Goal: Communication & Community: Answer question/provide support

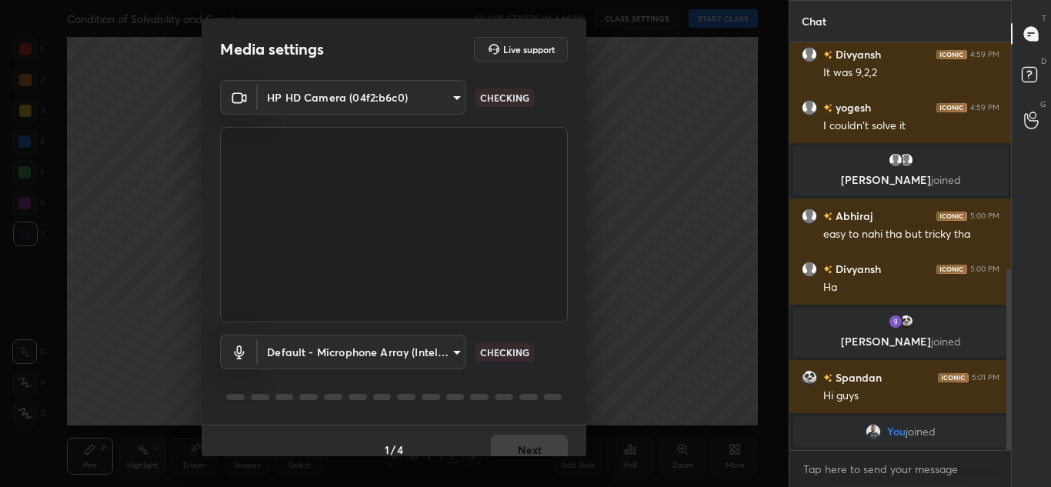
scroll to position [545, 0]
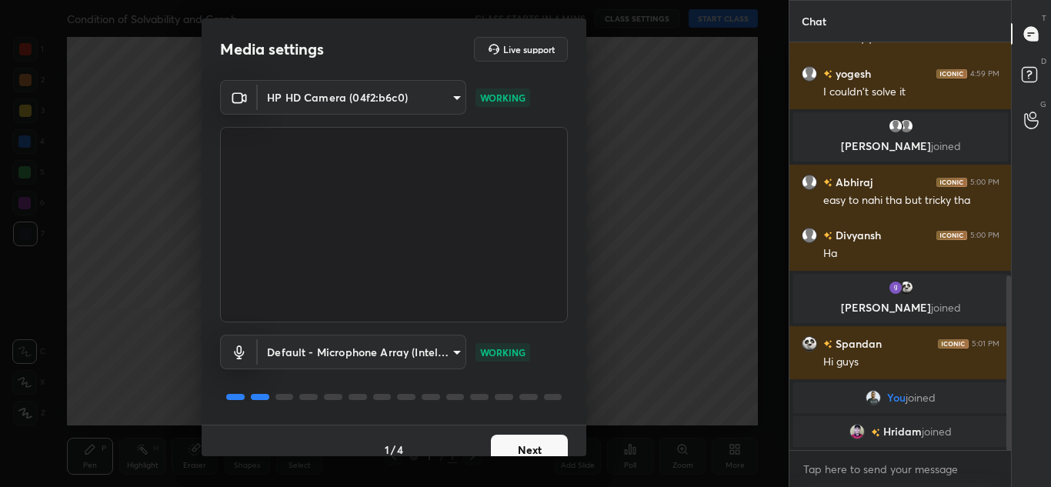
click at [497, 451] on button "Next" at bounding box center [529, 450] width 77 height 31
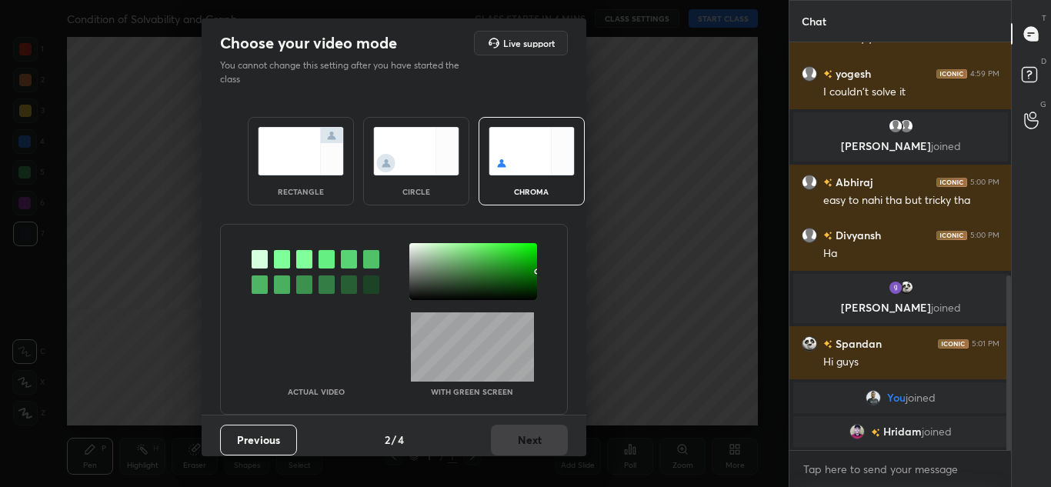
click at [380, 177] on div "circle" at bounding box center [416, 161] width 106 height 88
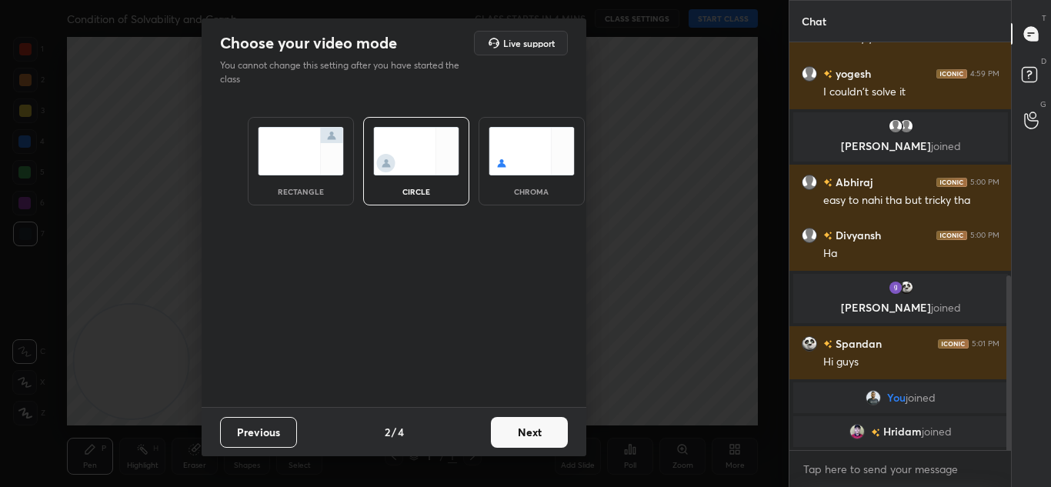
scroll to position [564, 0]
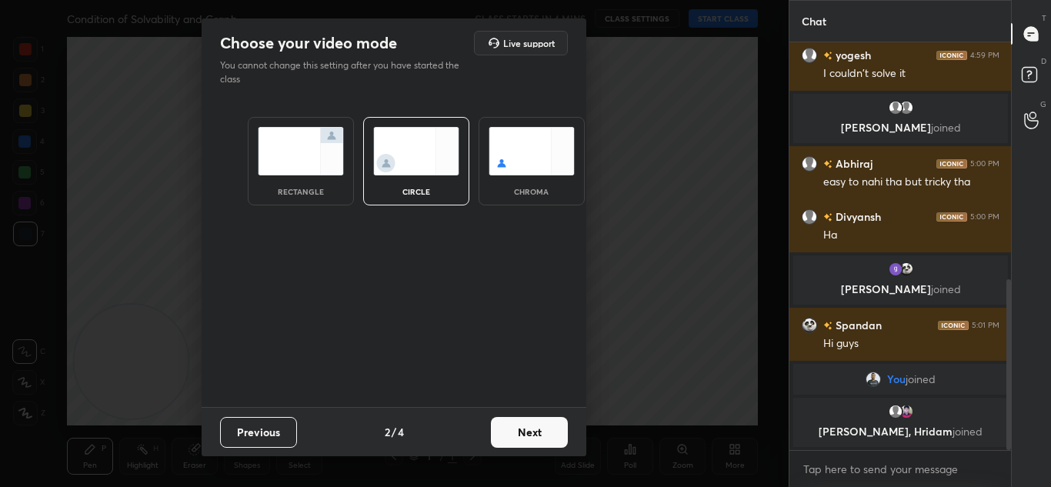
click at [521, 431] on button "Next" at bounding box center [529, 432] width 77 height 31
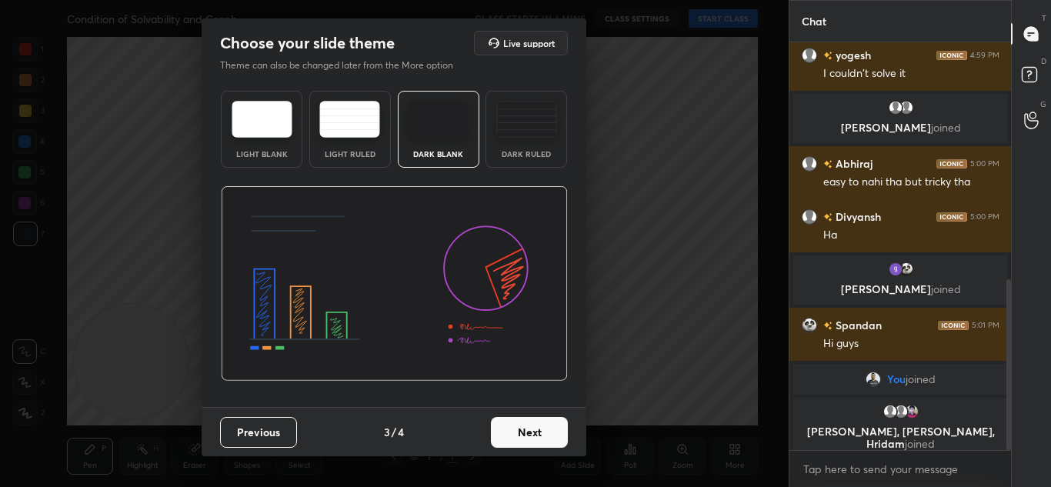
click at [518, 155] on div "Dark Ruled" at bounding box center [526, 154] width 62 height 8
click at [513, 428] on button "Next" at bounding box center [529, 432] width 77 height 31
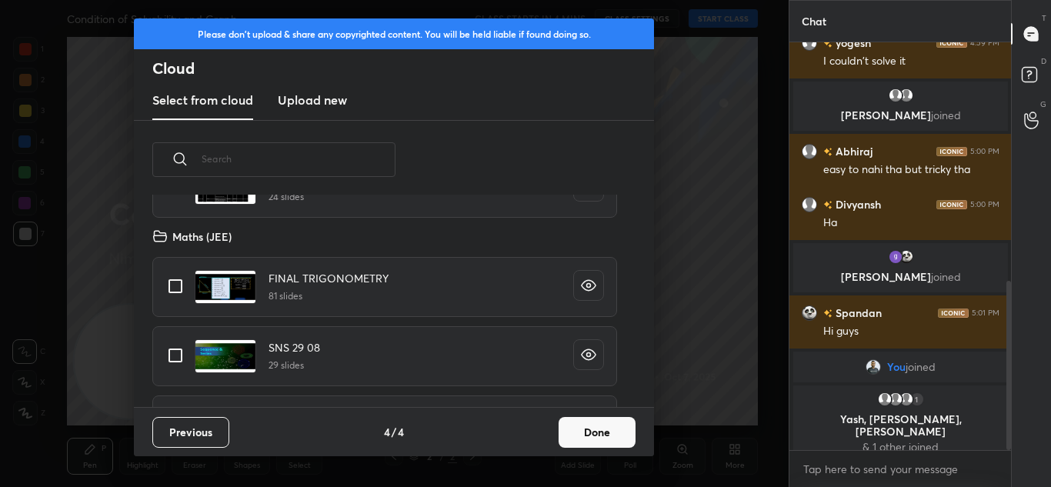
scroll to position [186, 0]
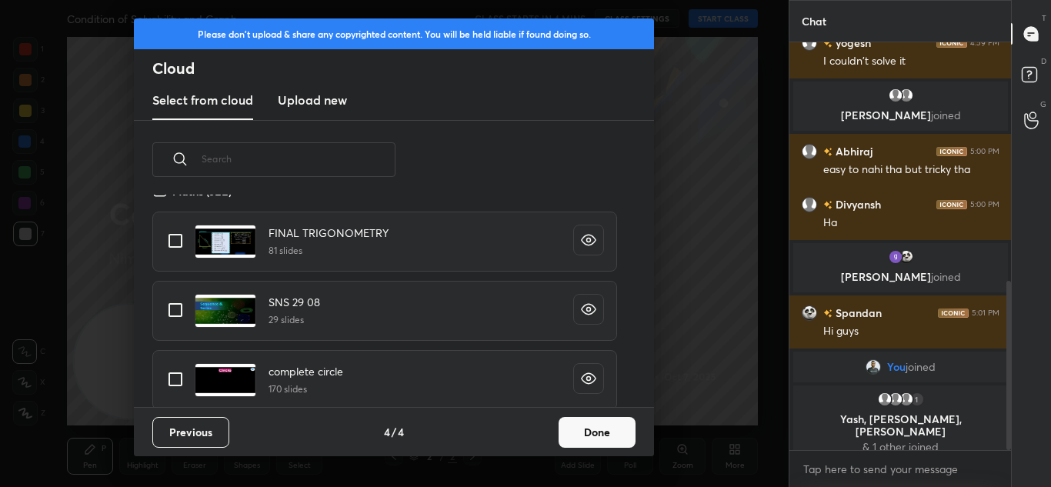
click at [626, 348] on div "complete circle 170 slides" at bounding box center [393, 379] width 483 height 69
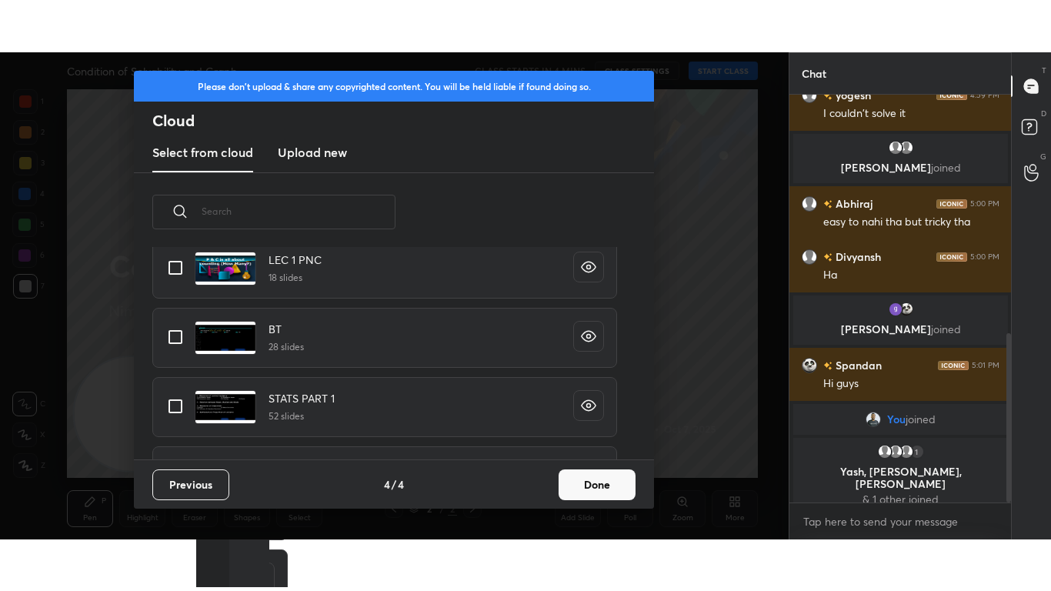
scroll to position [743, 0]
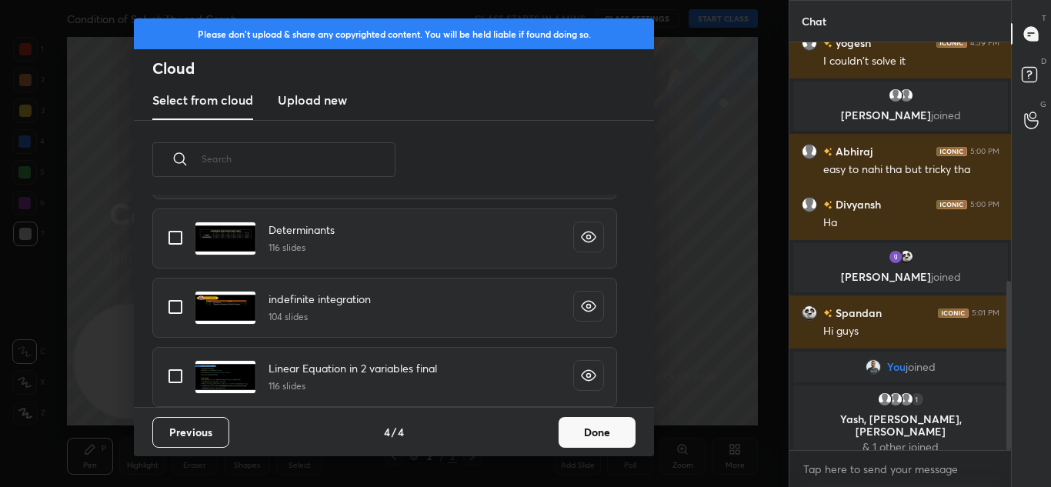
click at [178, 372] on input "grid" at bounding box center [175, 376] width 32 height 32
checkbox input "true"
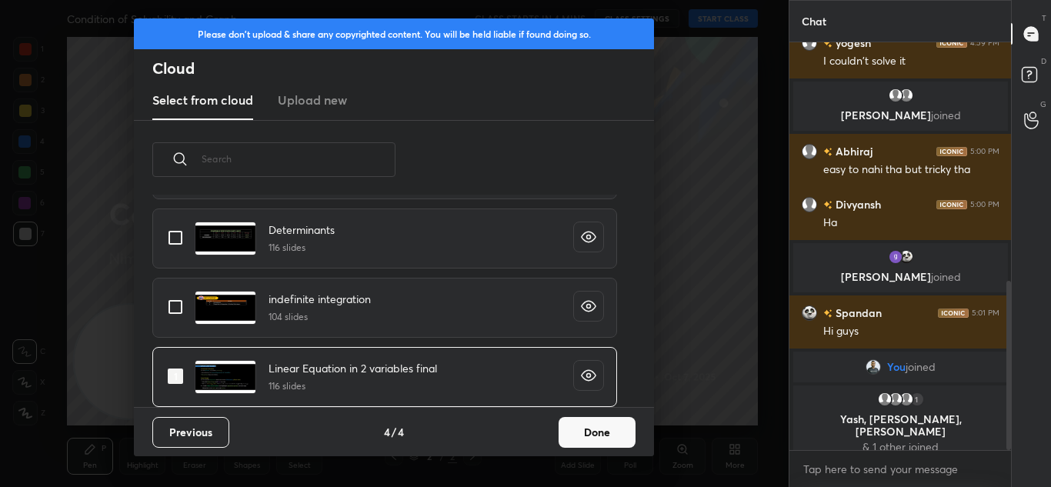
click at [581, 429] on button "Done" at bounding box center [596, 432] width 77 height 31
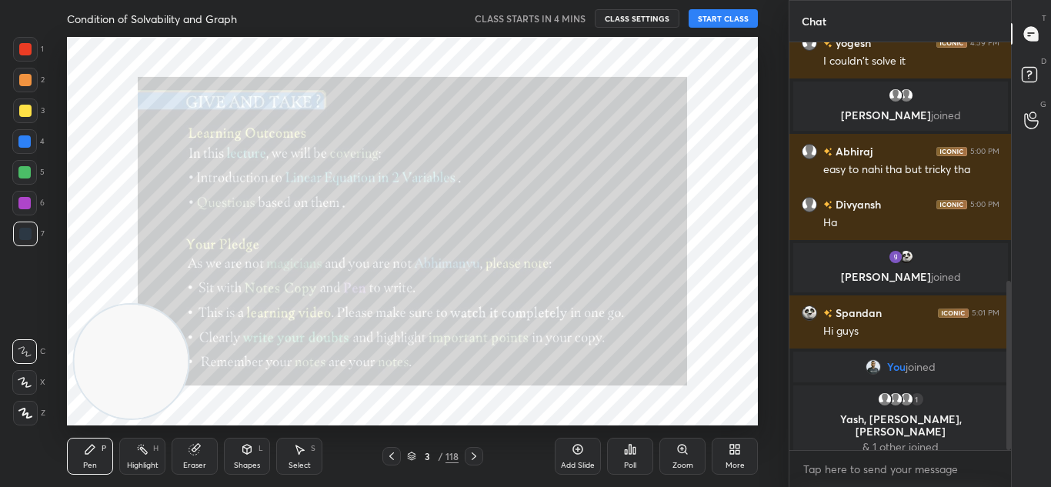
click at [730, 458] on div "More" at bounding box center [734, 456] width 46 height 37
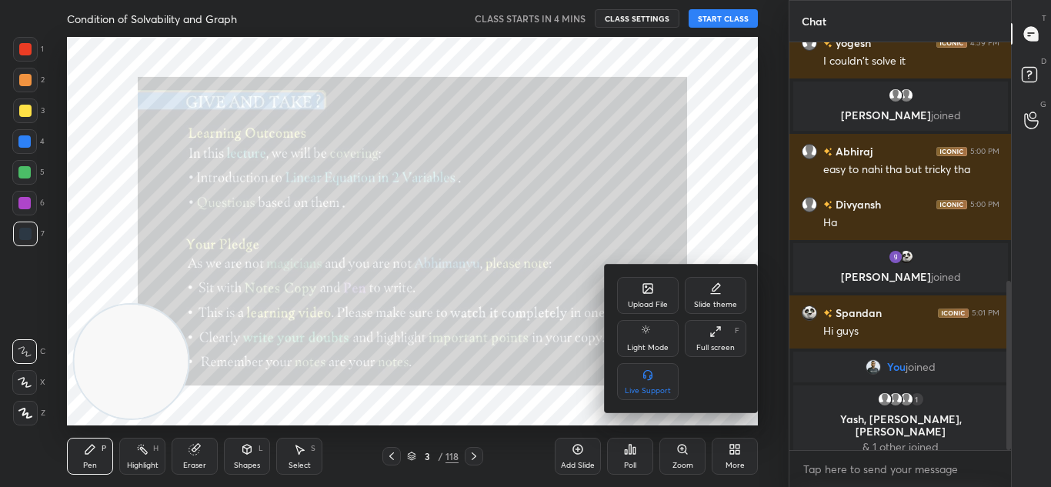
click at [700, 344] on div "Full screen" at bounding box center [715, 348] width 38 height 8
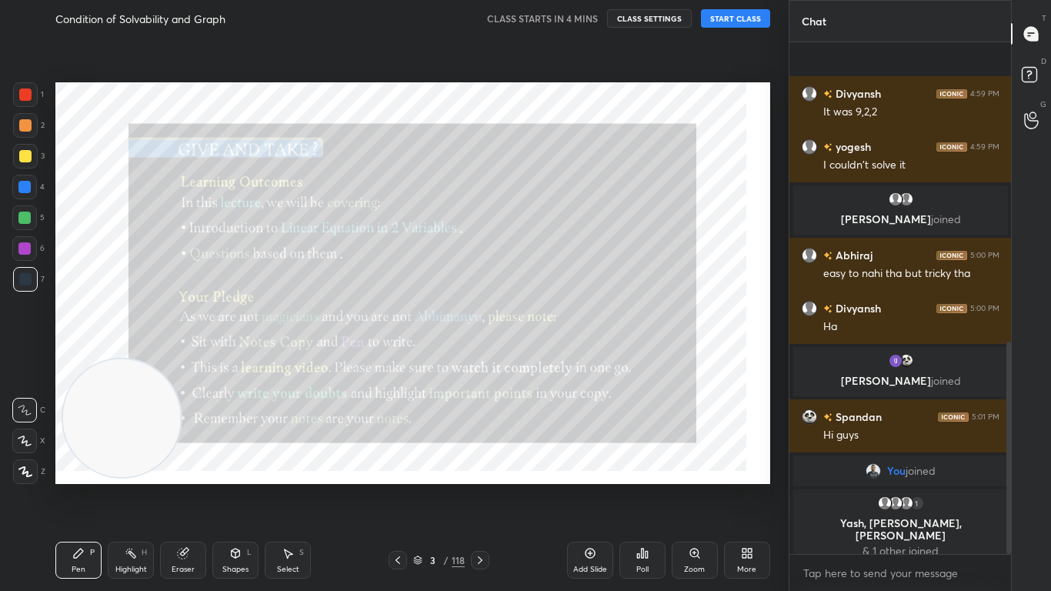
scroll to position [76423, 76188]
click at [730, 18] on button "START CLASS" at bounding box center [735, 18] width 69 height 18
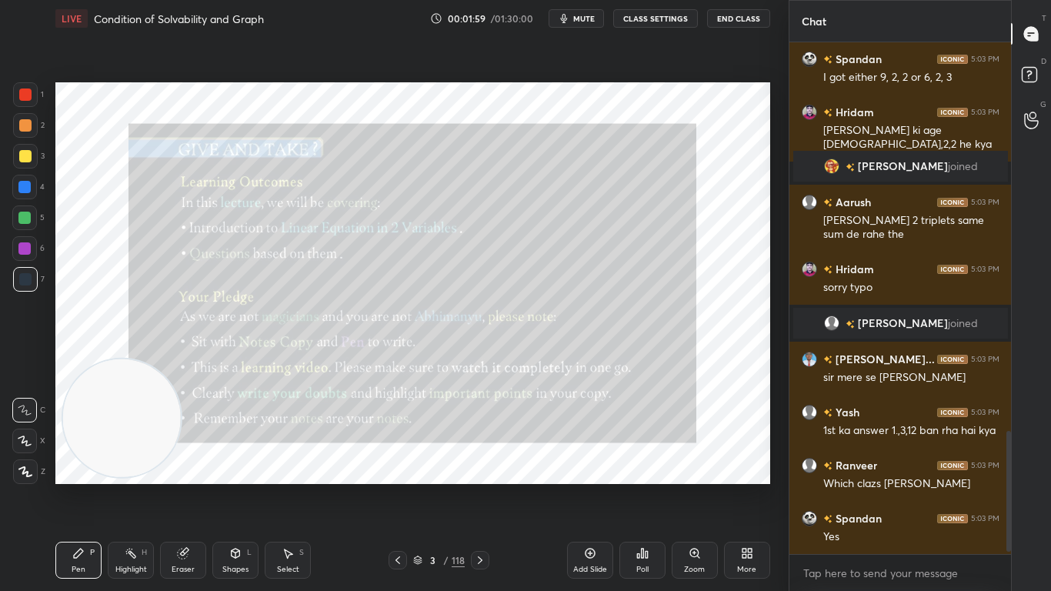
scroll to position [1669, 0]
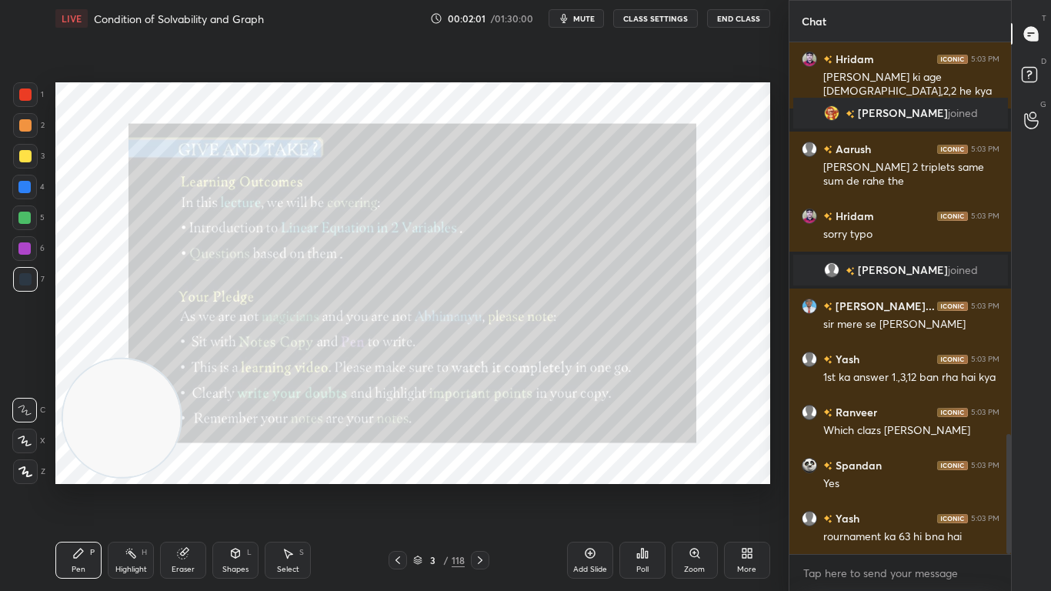
drag, startPoint x: 595, startPoint y: 558, endPoint x: 604, endPoint y: 558, distance: 8.5
click at [595, 486] on div "Add Slide" at bounding box center [590, 559] width 46 height 37
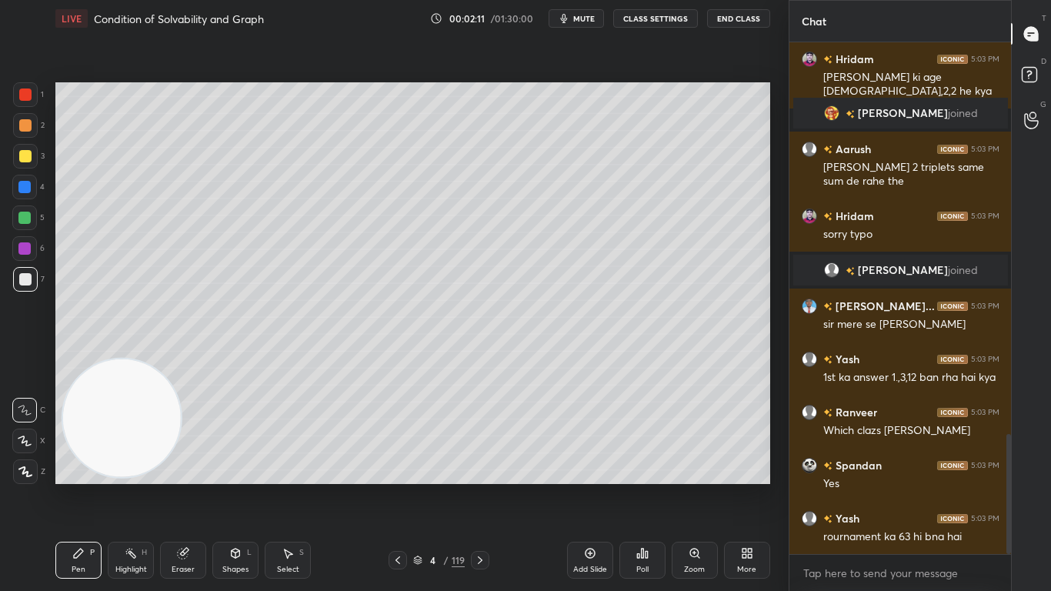
click at [28, 155] on div at bounding box center [25, 156] width 12 height 12
click at [33, 438] on div at bounding box center [24, 440] width 25 height 25
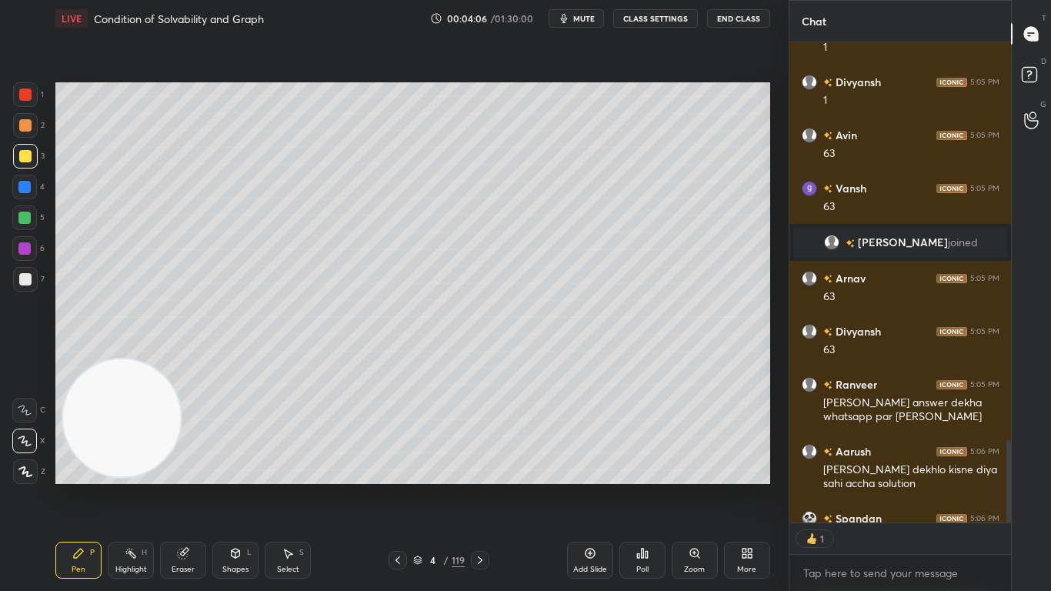
scroll to position [2551, 0]
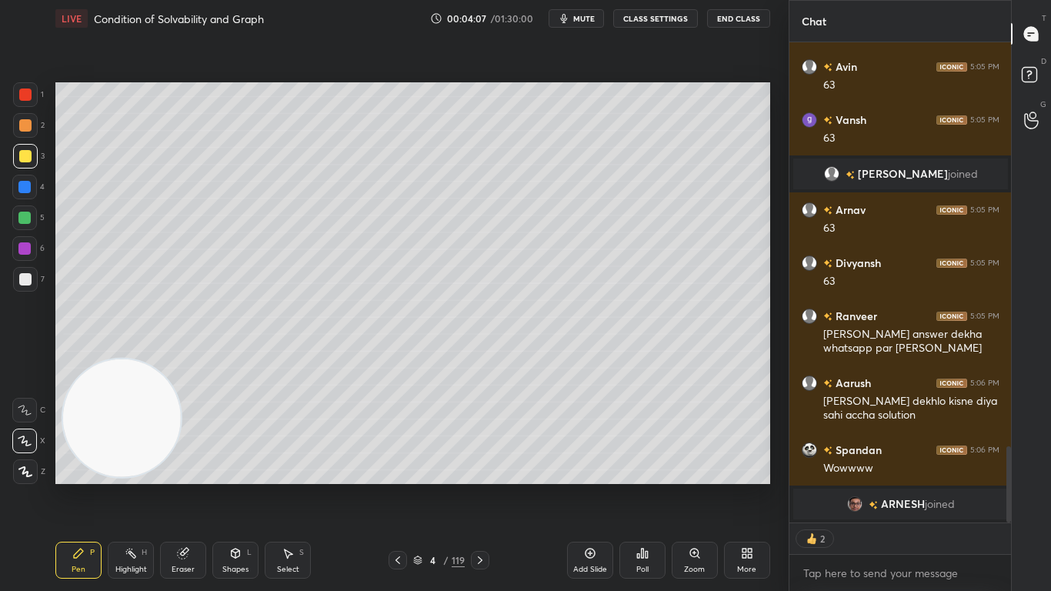
drag, startPoint x: 188, startPoint y: 562, endPoint x: 197, endPoint y: 561, distance: 9.4
click at [185, 486] on div "Eraser" at bounding box center [183, 559] width 46 height 37
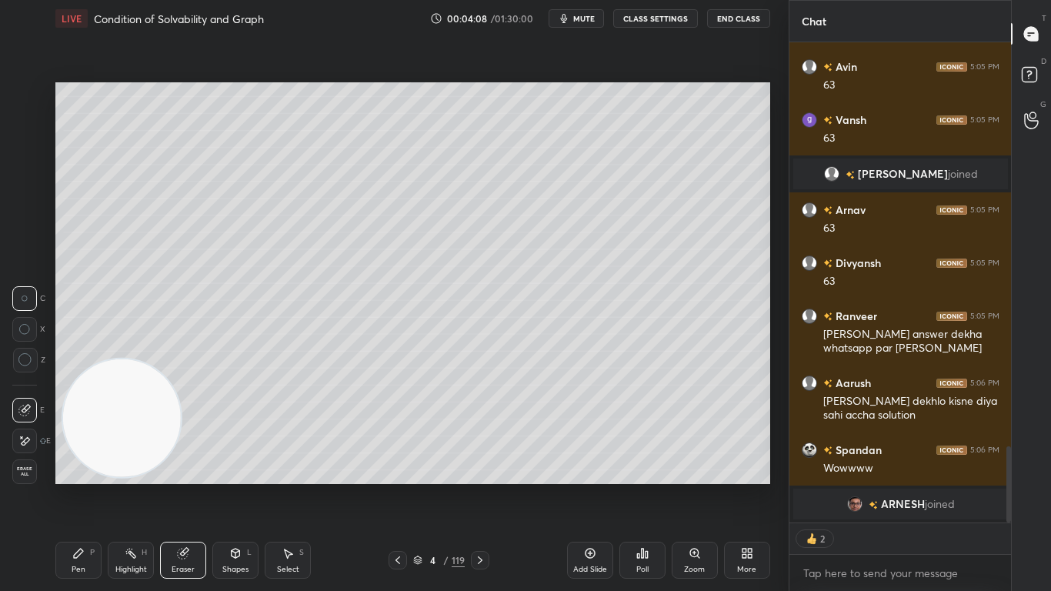
click at [24, 448] on div at bounding box center [24, 440] width 25 height 25
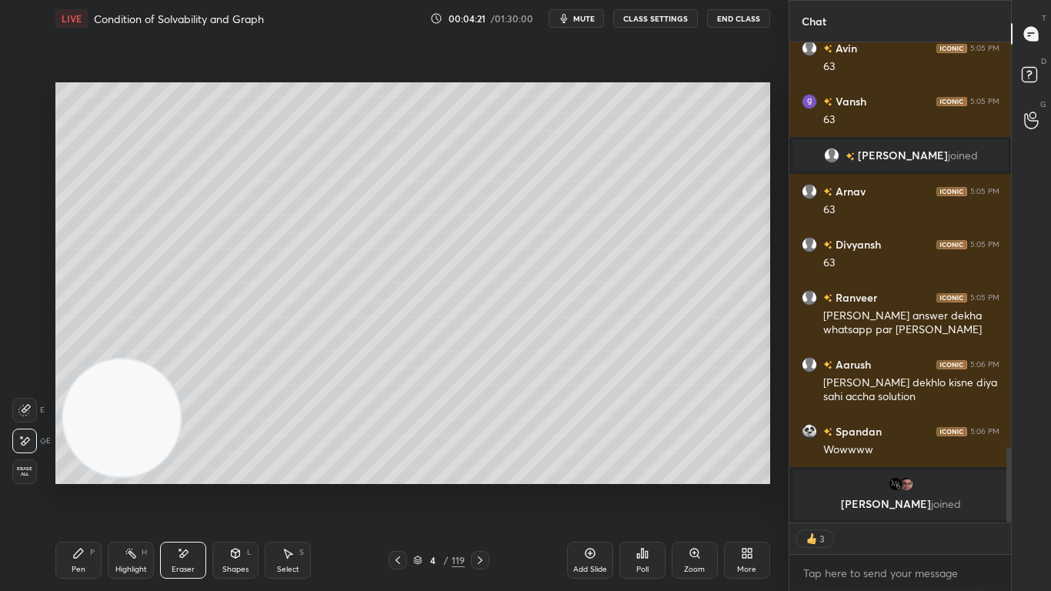
click at [88, 486] on div "Pen P" at bounding box center [78, 559] width 46 height 37
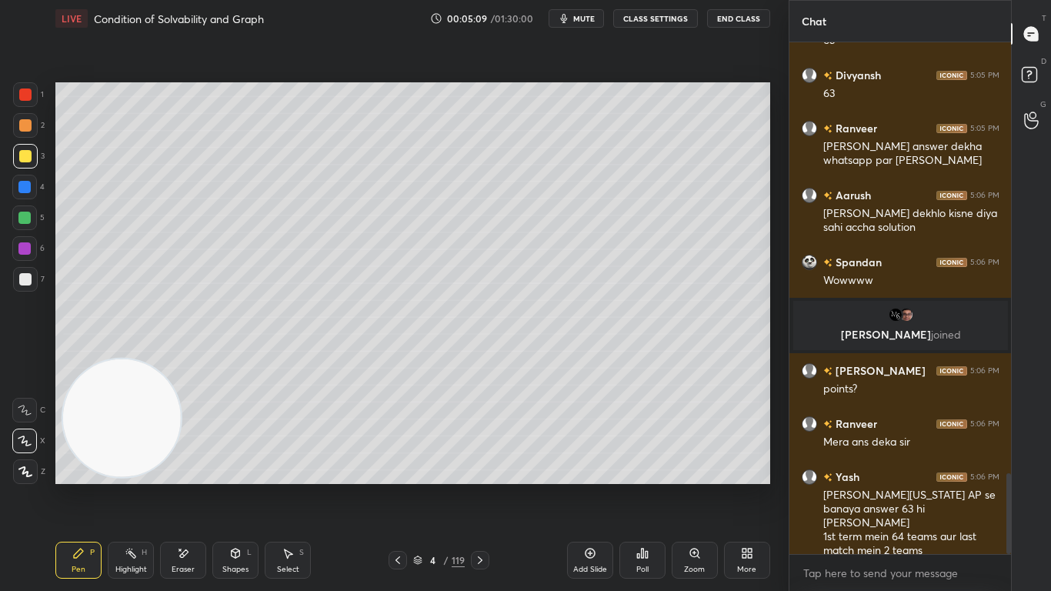
scroll to position [2720, 0]
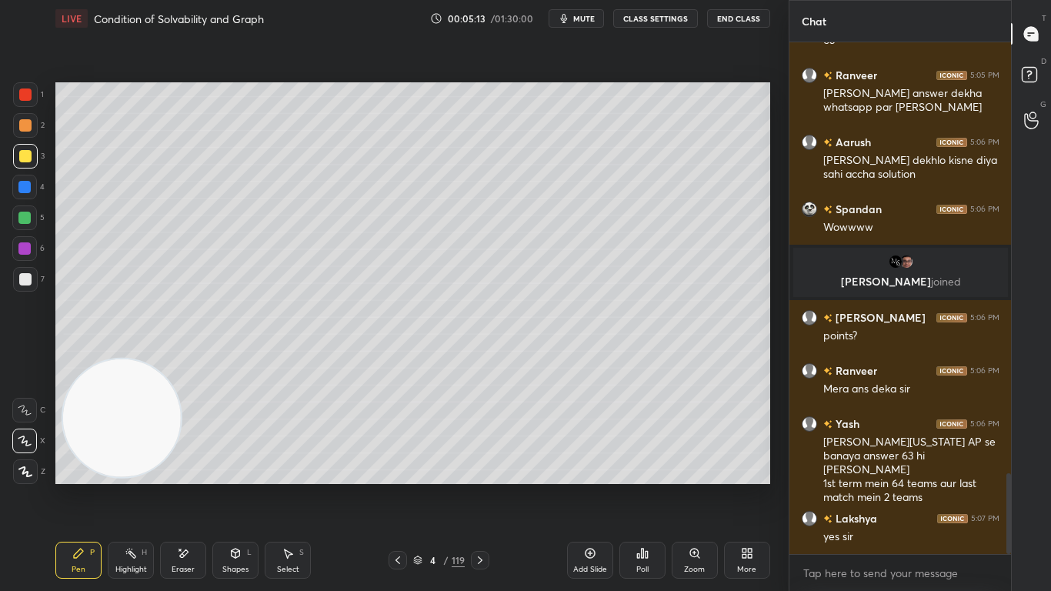
drag, startPoint x: 175, startPoint y: 565, endPoint x: 187, endPoint y: 566, distance: 12.4
click at [176, 486] on div "Eraser" at bounding box center [183, 569] width 23 height 8
click at [82, 486] on div "Pen" at bounding box center [79, 569] width 14 height 8
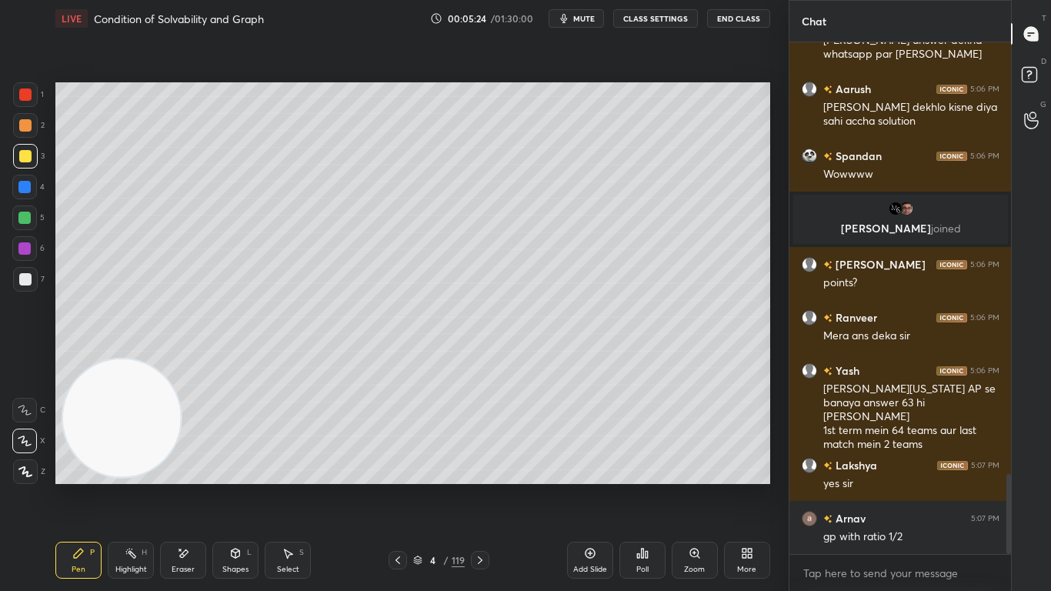
click at [185, 486] on div "Eraser" at bounding box center [183, 559] width 46 height 37
click at [51, 486] on div "LIVE Condition of Solvability and Graph 00:05:27 / 01:30:00 mute CLASS SETTINGS…" at bounding box center [412, 295] width 727 height 591
drag, startPoint x: 75, startPoint y: 551, endPoint x: 77, endPoint y: 542, distance: 9.5
click at [72, 486] on icon at bounding box center [78, 553] width 12 height 12
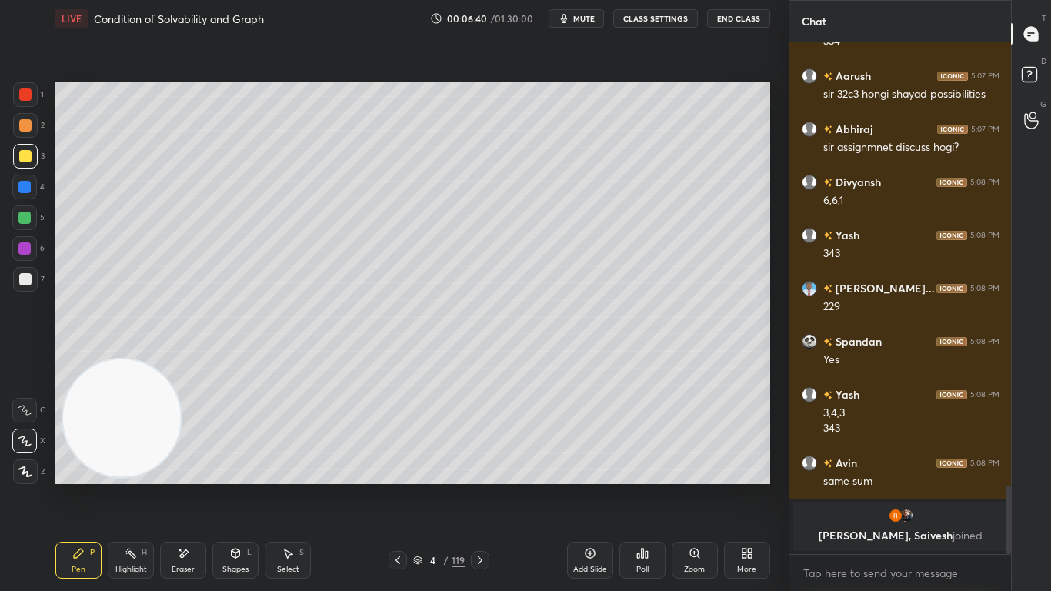
scroll to position [3321, 0]
click at [25, 278] on div at bounding box center [25, 279] width 12 height 12
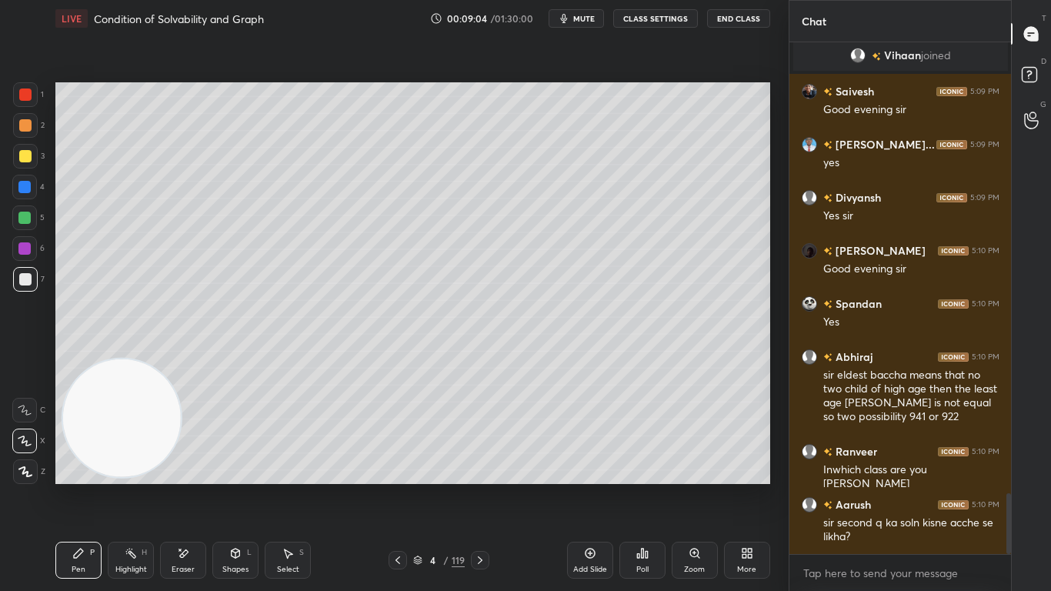
scroll to position [3804, 0]
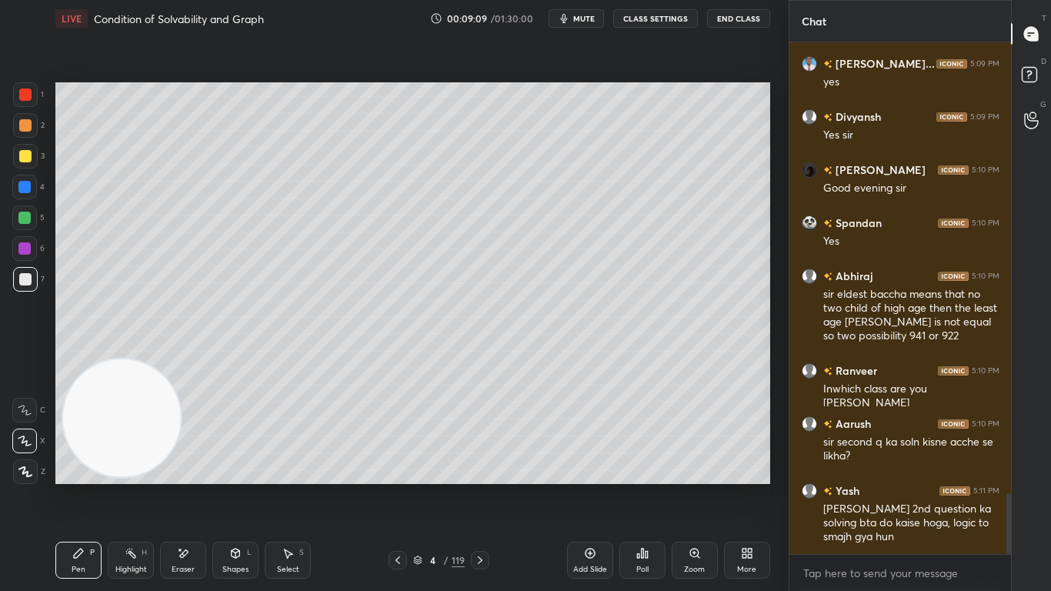
click at [398, 486] on icon at bounding box center [397, 560] width 5 height 8
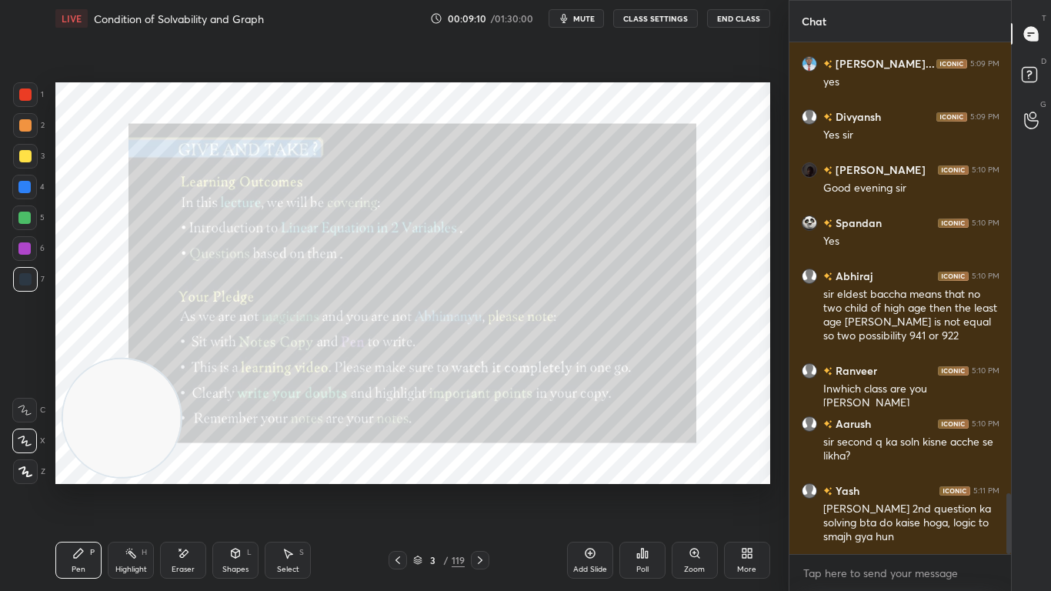
click at [482, 486] on icon at bounding box center [480, 560] width 12 height 12
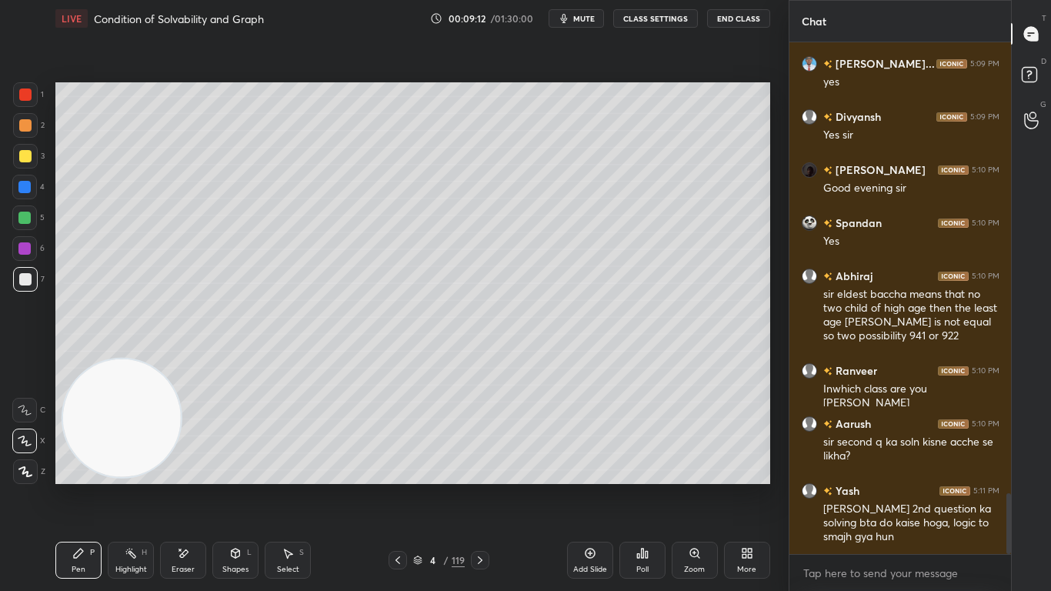
click at [481, 486] on icon at bounding box center [480, 560] width 12 height 12
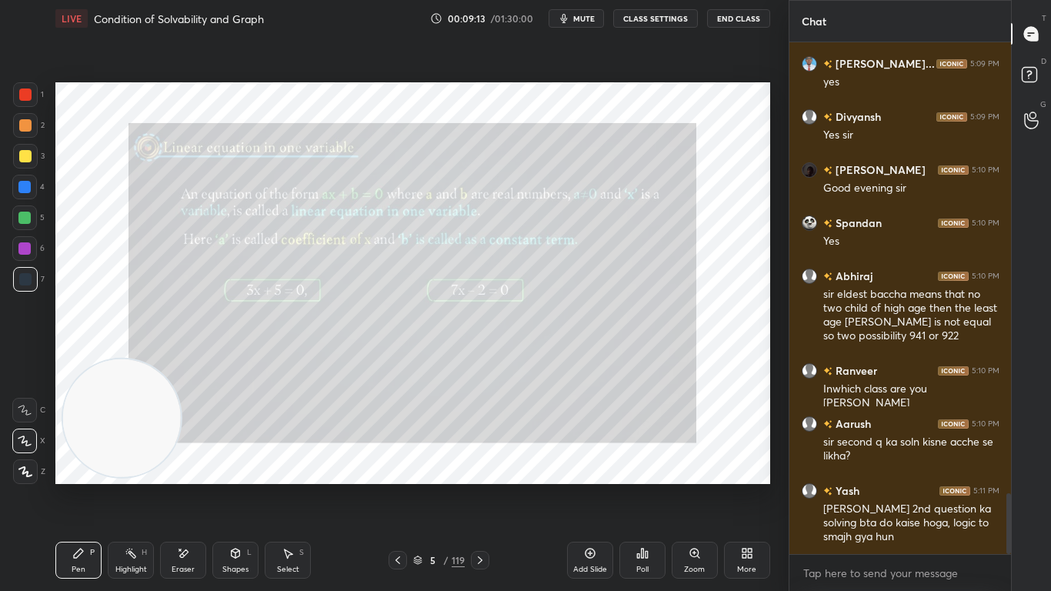
click at [401, 486] on icon at bounding box center [397, 560] width 12 height 12
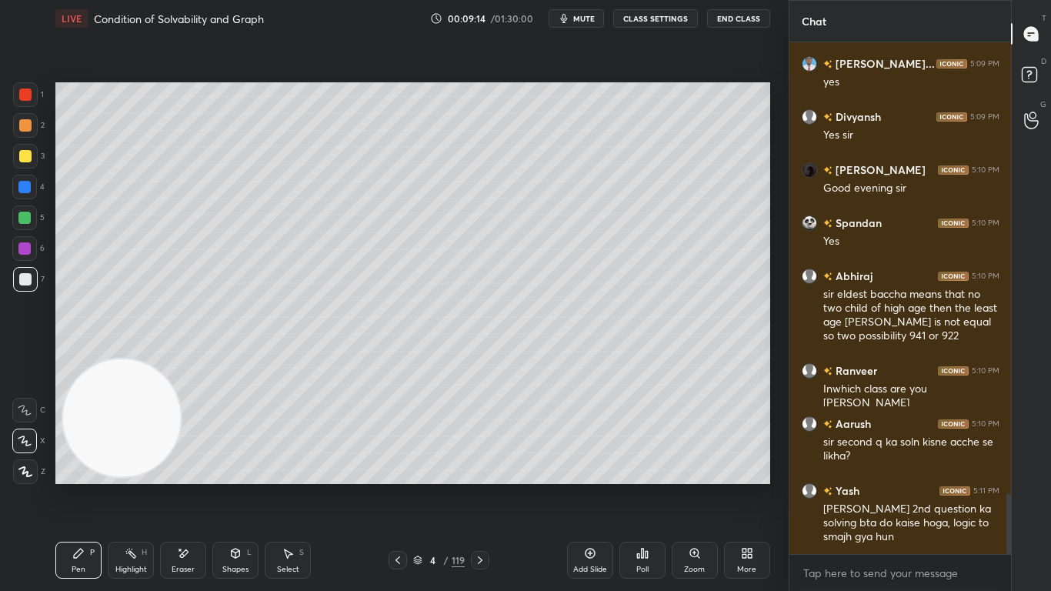
click at [585, 486] on icon at bounding box center [590, 553] width 12 height 12
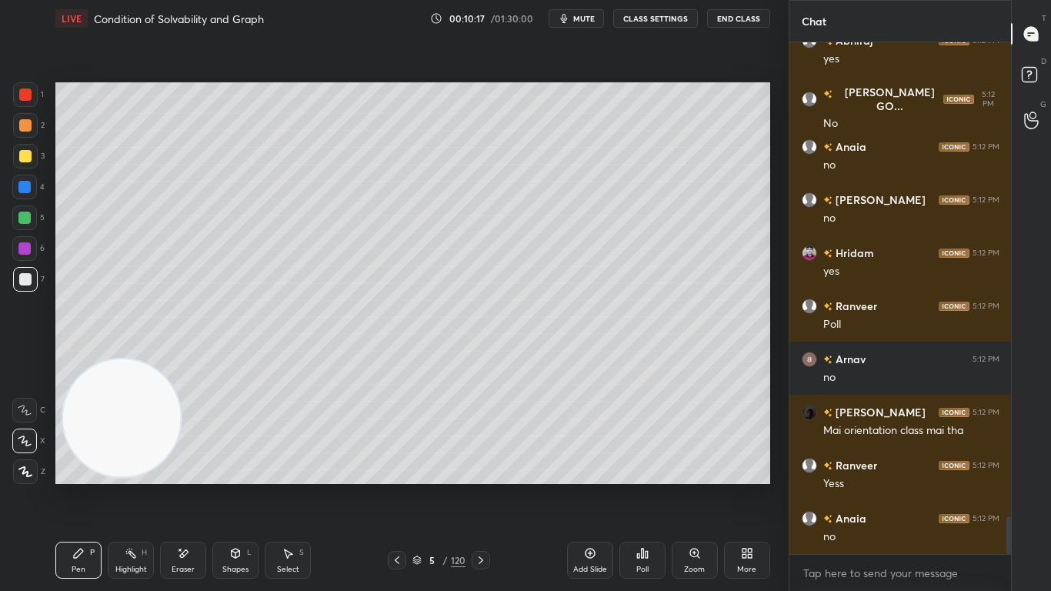
scroll to position [6419, 0]
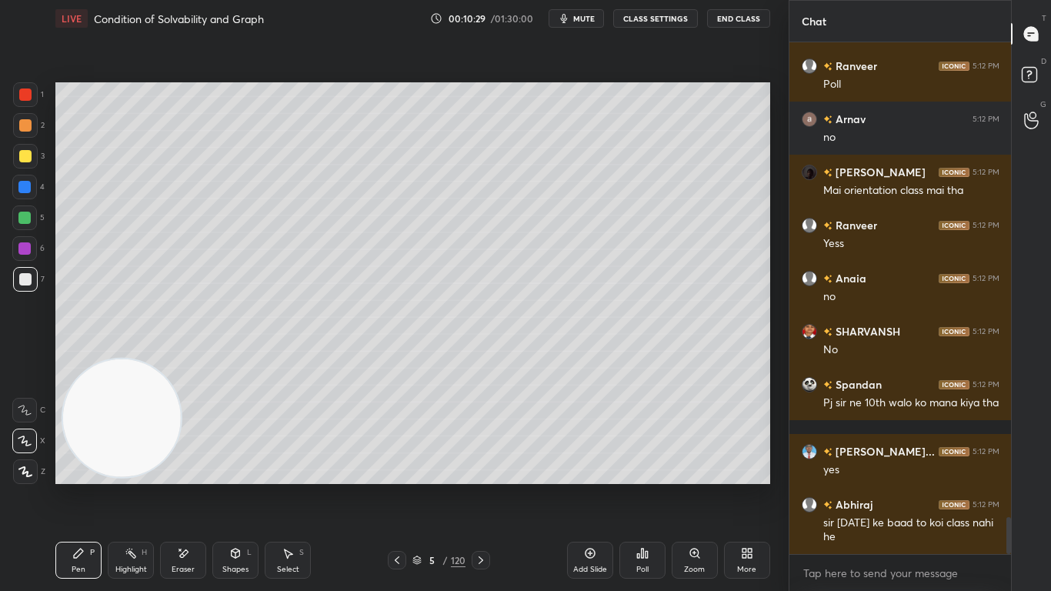
drag, startPoint x: 398, startPoint y: 554, endPoint x: 398, endPoint y: 563, distance: 9.3
click at [398, 486] on icon at bounding box center [397, 560] width 12 height 12
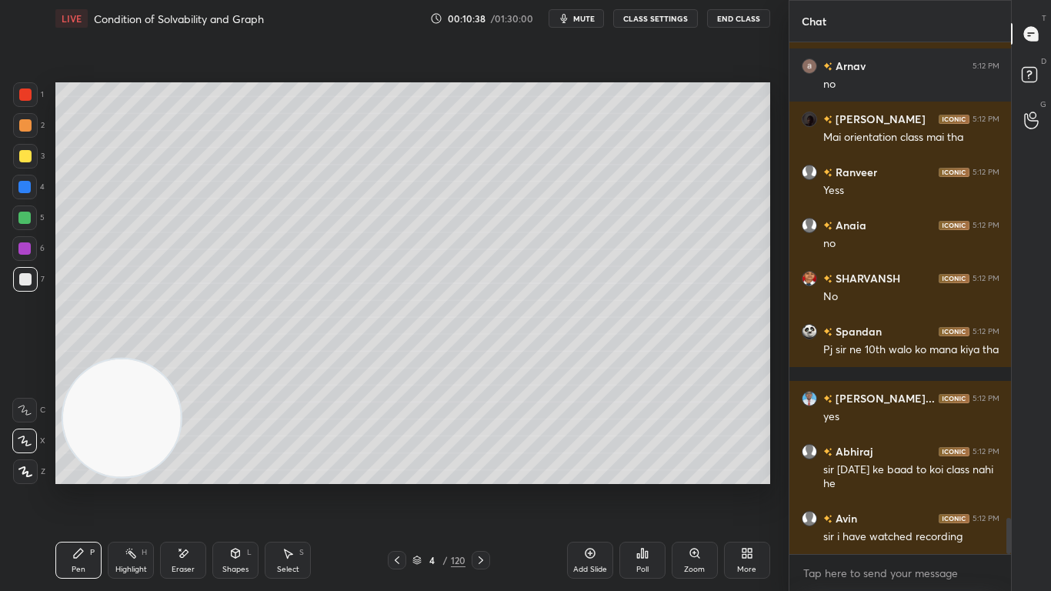
click at [396, 486] on div at bounding box center [397, 560] width 18 height 18
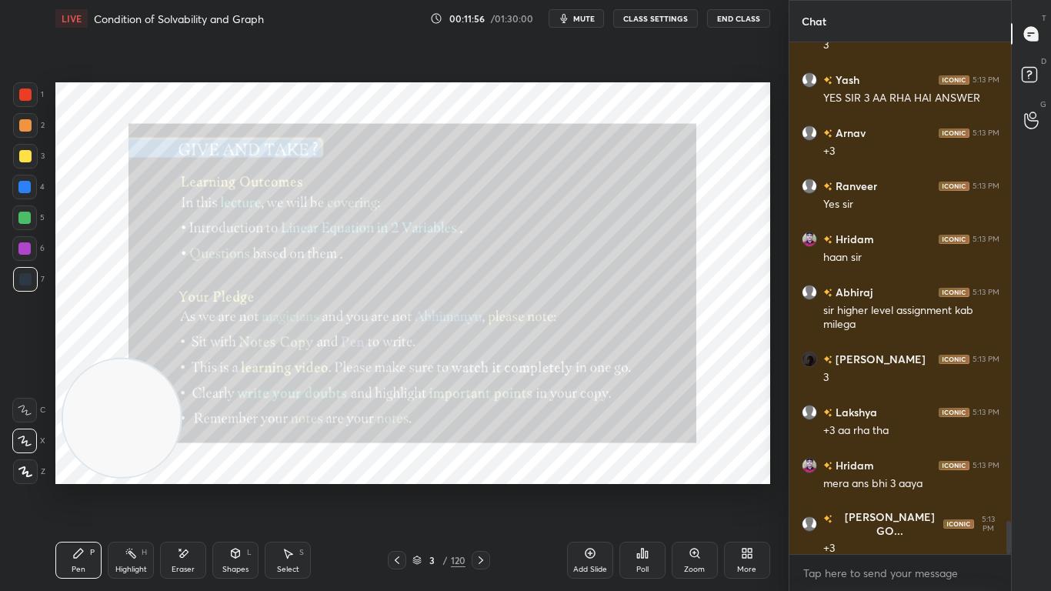
scroll to position [7457, 0]
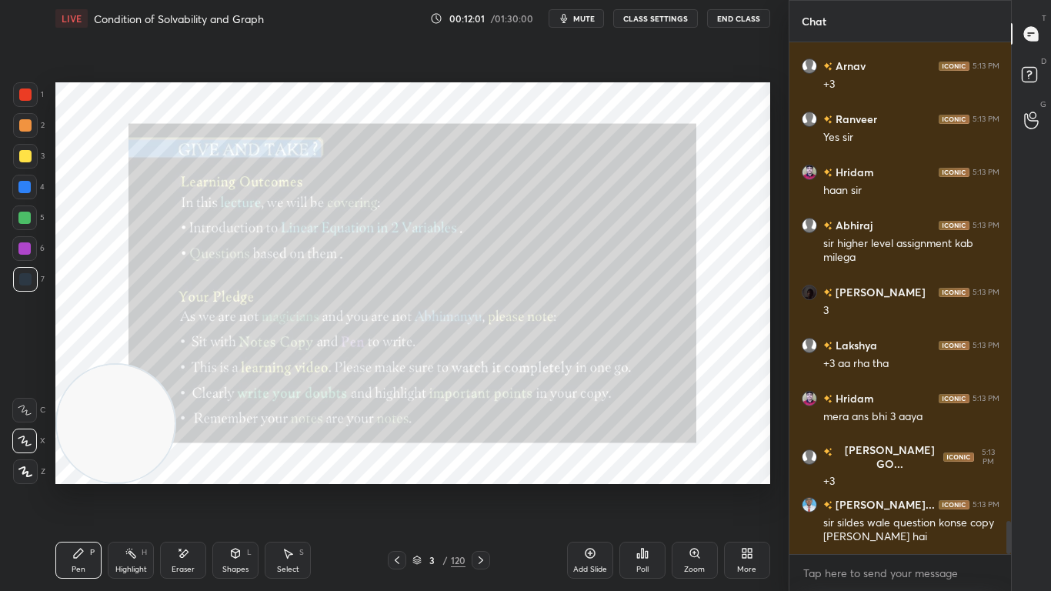
drag, startPoint x: 135, startPoint y: 428, endPoint x: 122, endPoint y: 445, distance: 21.4
click at [118, 448] on video at bounding box center [116, 424] width 118 height 118
click at [479, 486] on icon at bounding box center [481, 560] width 12 height 12
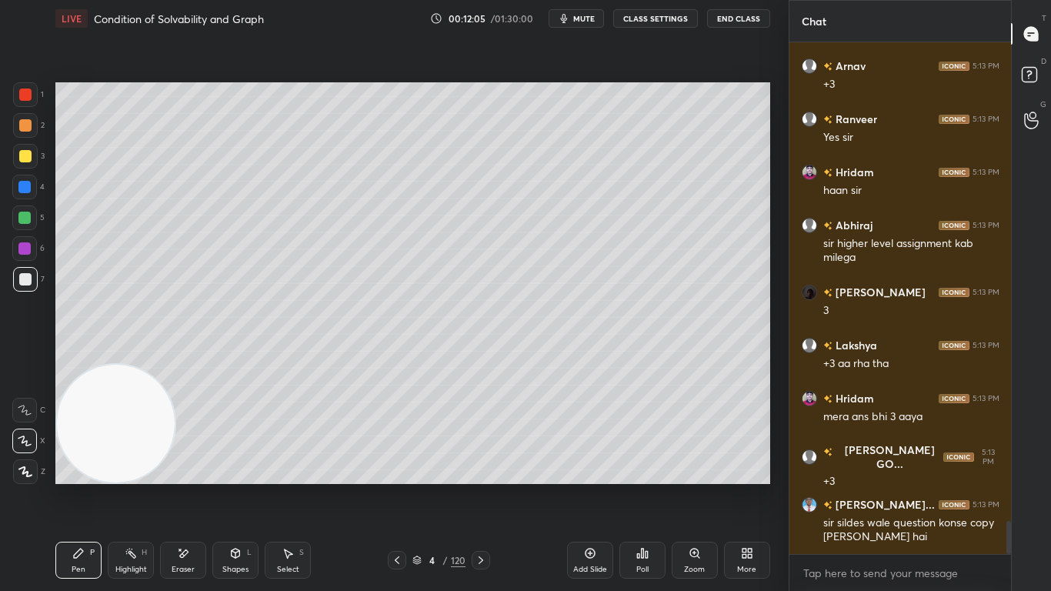
click at [396, 486] on icon at bounding box center [397, 560] width 5 height 8
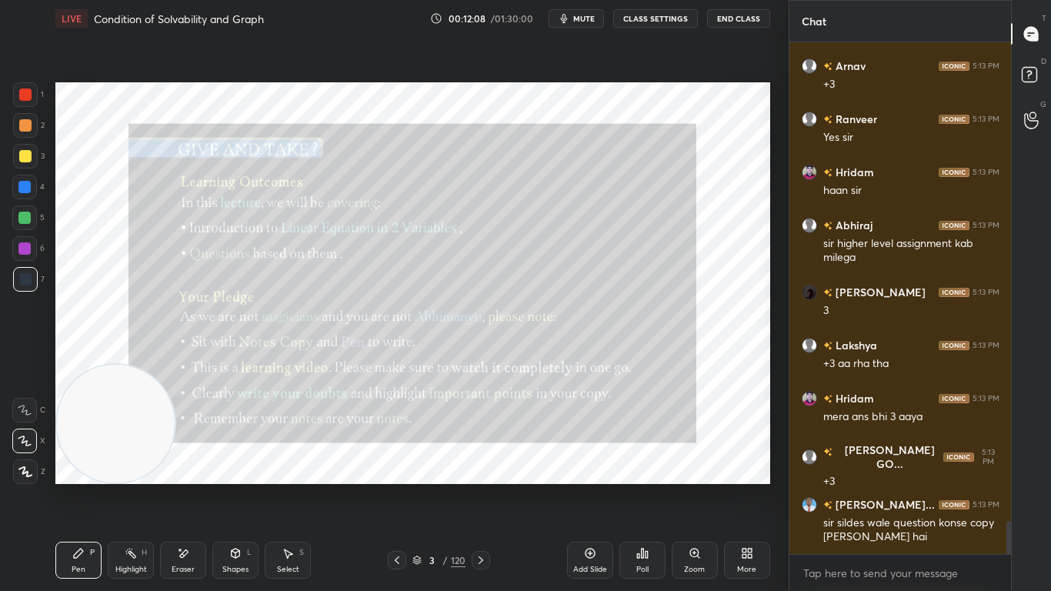
scroll to position [475, 217]
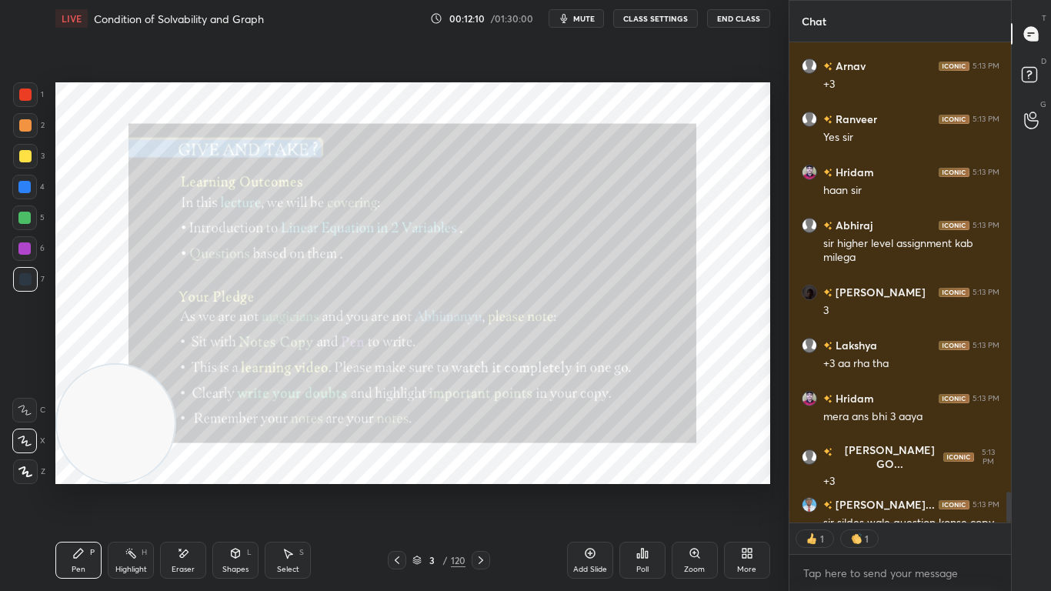
click at [31, 146] on div at bounding box center [25, 156] width 25 height 25
click at [586, 486] on icon at bounding box center [590, 553] width 10 height 10
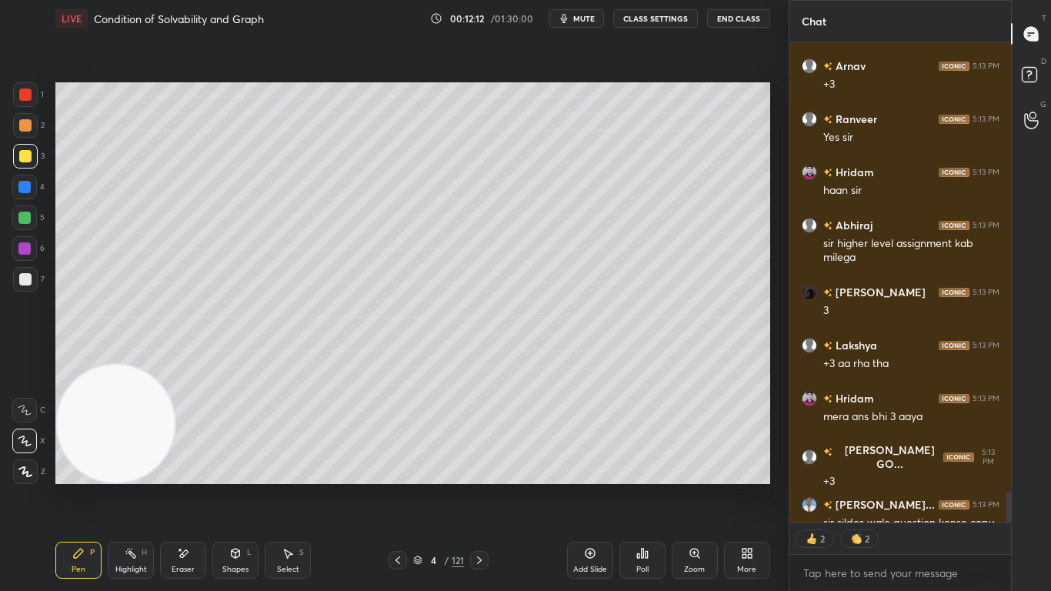
scroll to position [7569, 0]
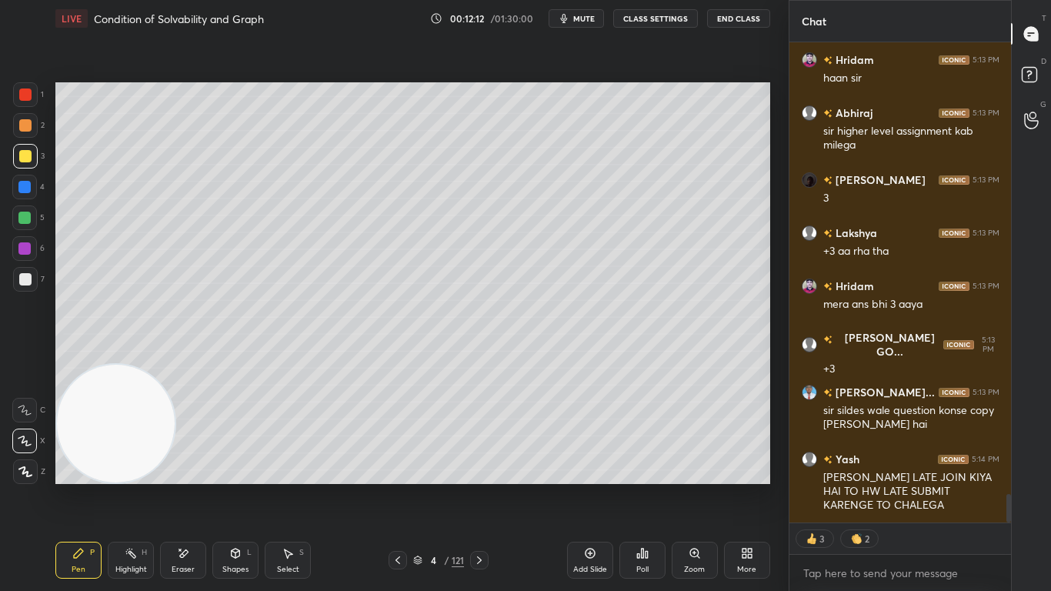
click at [223, 486] on div "Shapes L" at bounding box center [235, 559] width 46 height 37
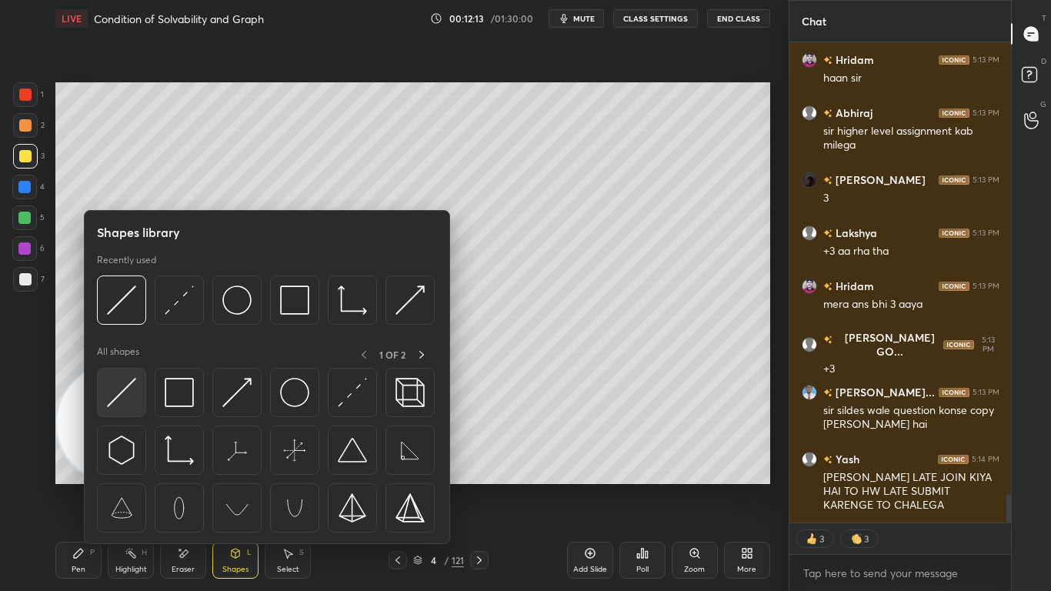
click at [125, 366] on div "All shapes 1 OF 2" at bounding box center [267, 442] width 340 height 195
click at [128, 390] on img at bounding box center [121, 392] width 29 height 29
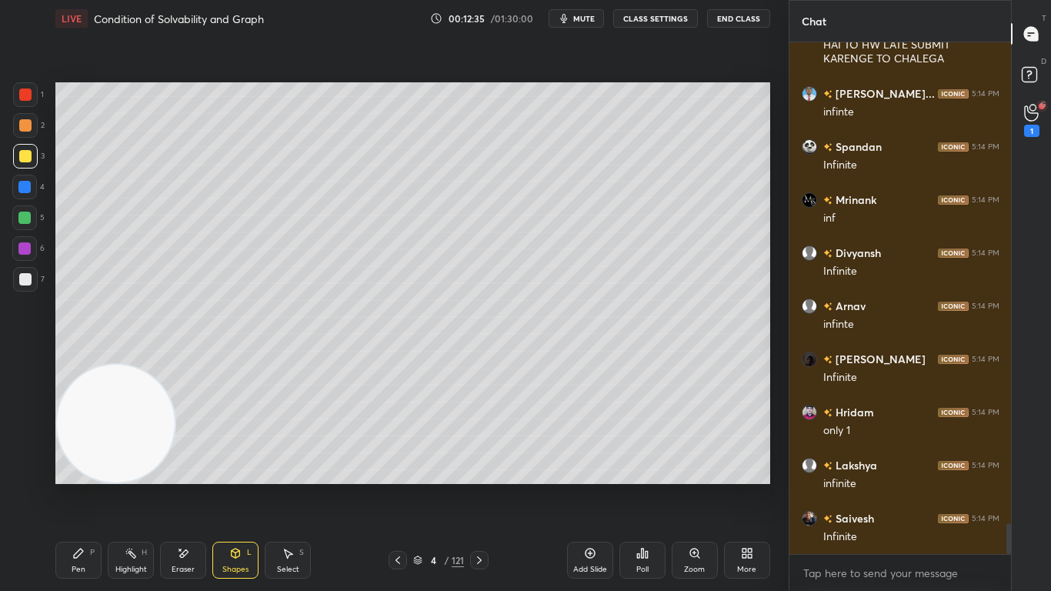
scroll to position [8068, 0]
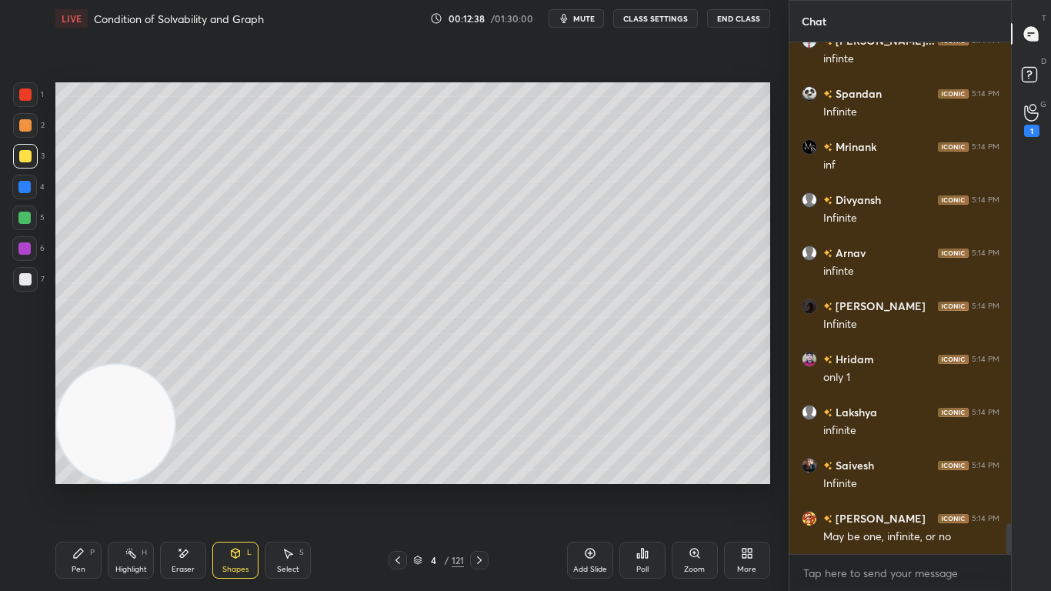
click at [78, 486] on div "Pen P" at bounding box center [78, 559] width 46 height 37
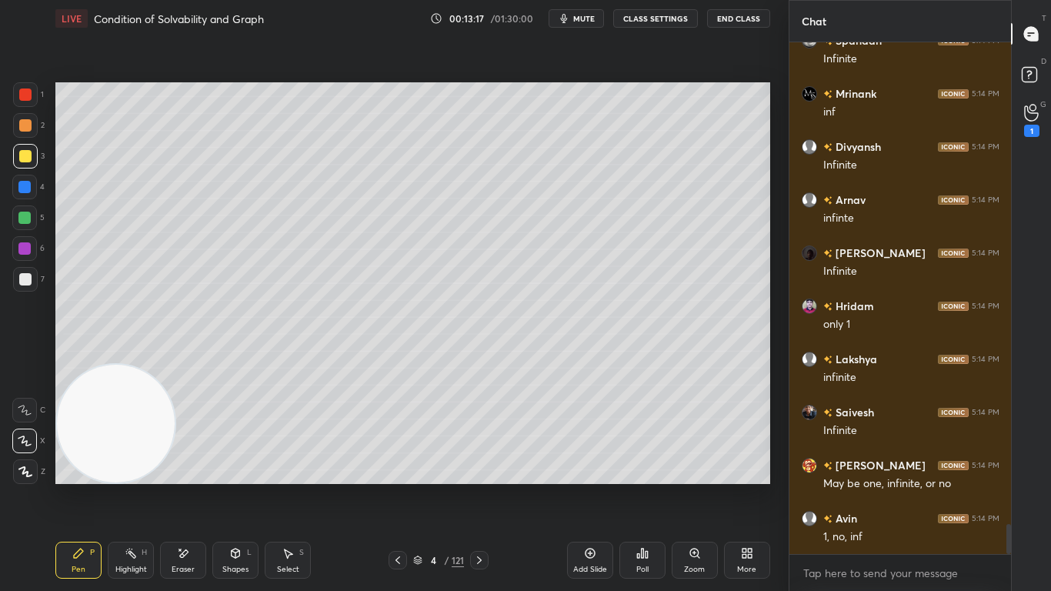
scroll to position [8188, 0]
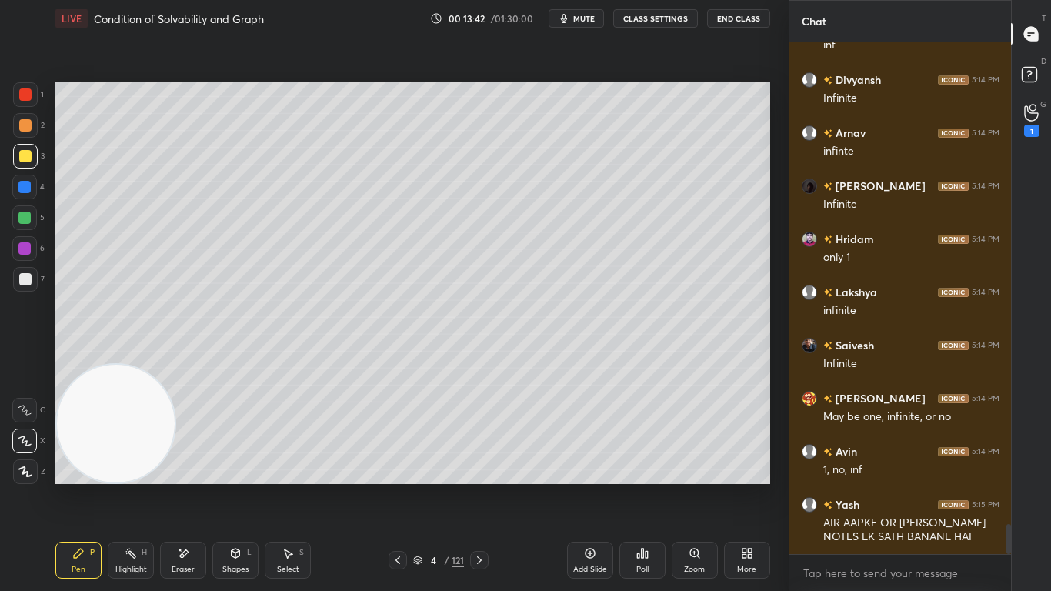
click at [24, 285] on div at bounding box center [25, 279] width 25 height 25
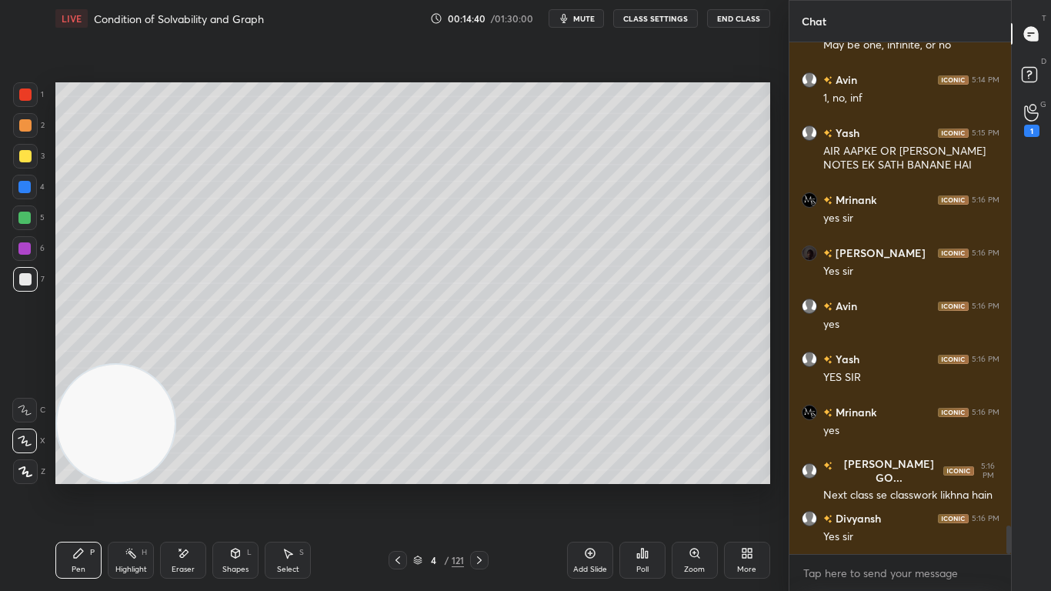
scroll to position [8613, 0]
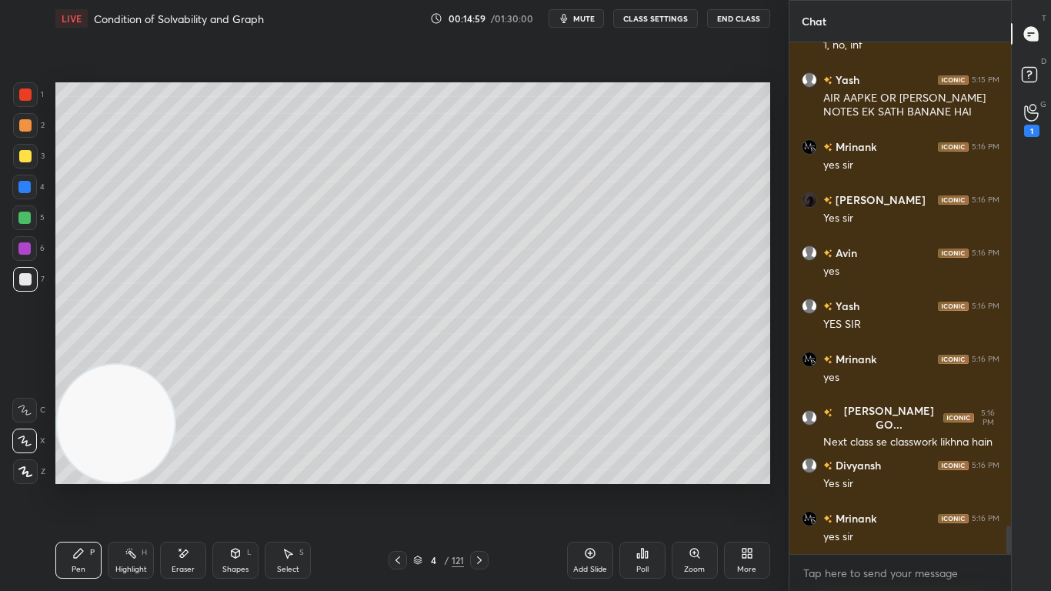
click at [585, 486] on div "Add Slide" at bounding box center [590, 569] width 34 height 8
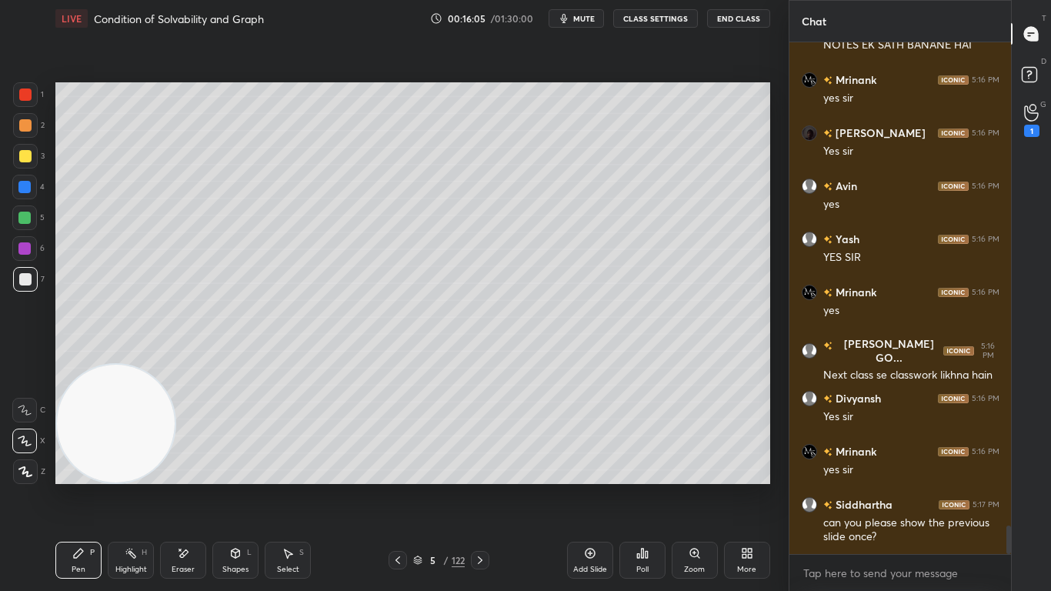
scroll to position [8733, 0]
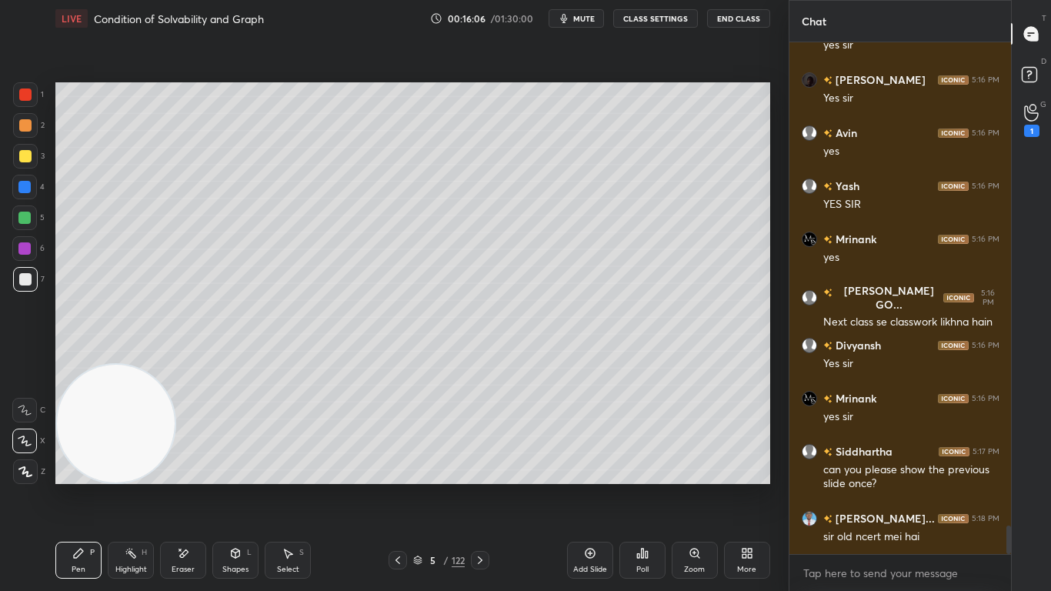
click at [482, 486] on icon at bounding box center [480, 560] width 12 height 12
click at [483, 486] on icon at bounding box center [480, 560] width 12 height 12
click at [482, 486] on icon at bounding box center [480, 560] width 12 height 12
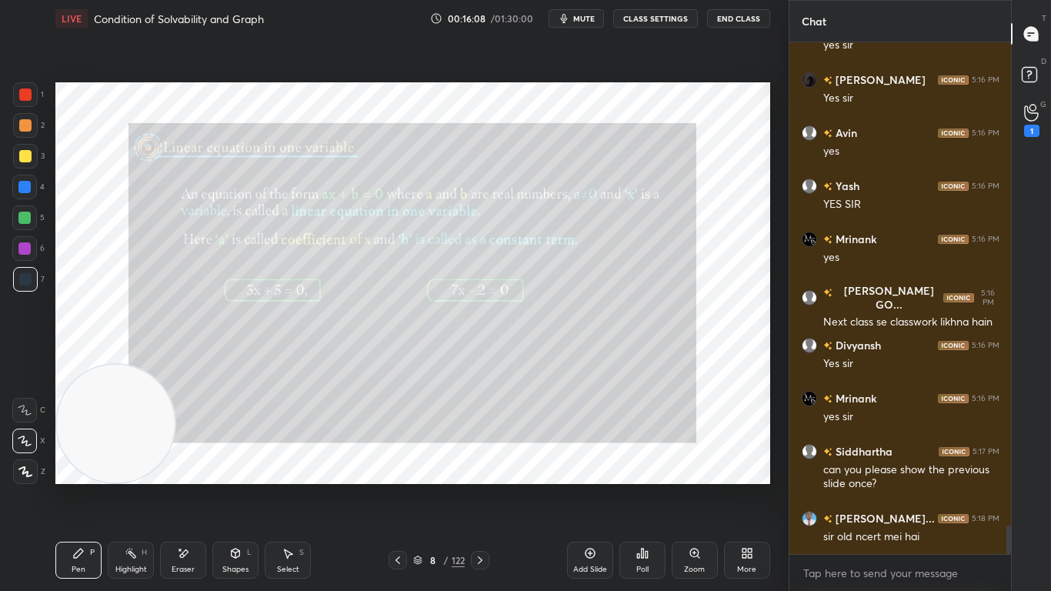
click at [482, 486] on icon at bounding box center [480, 560] width 12 height 12
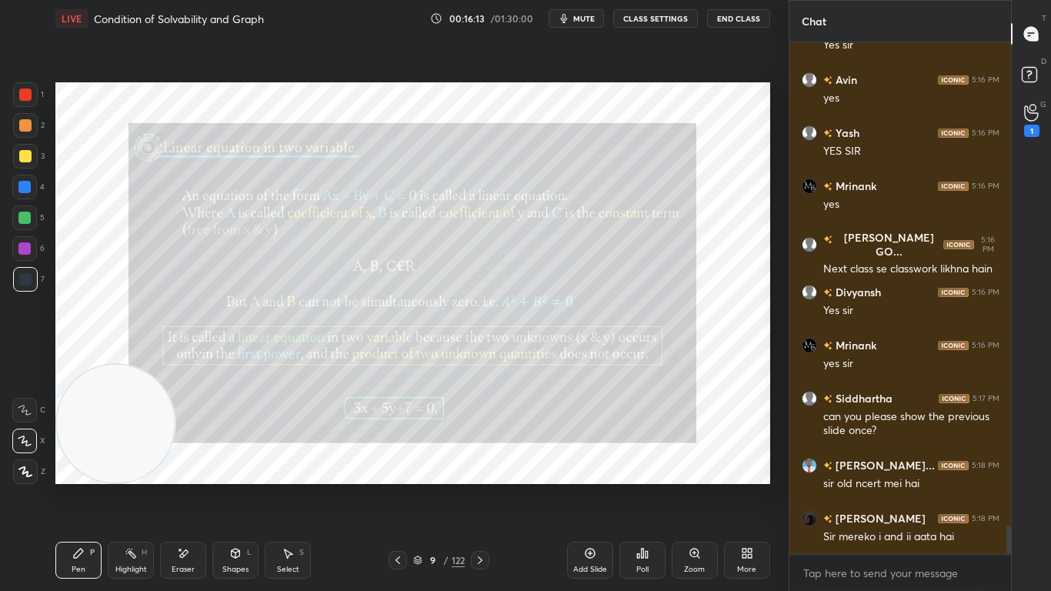
click at [27, 153] on div at bounding box center [25, 156] width 12 height 12
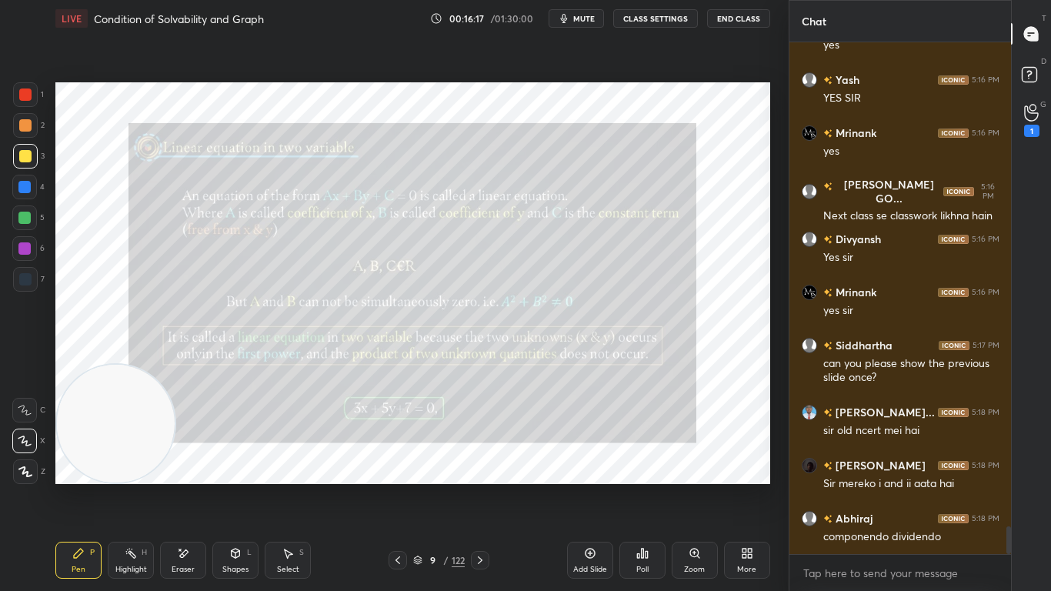
click at [481, 486] on icon at bounding box center [480, 560] width 5 height 8
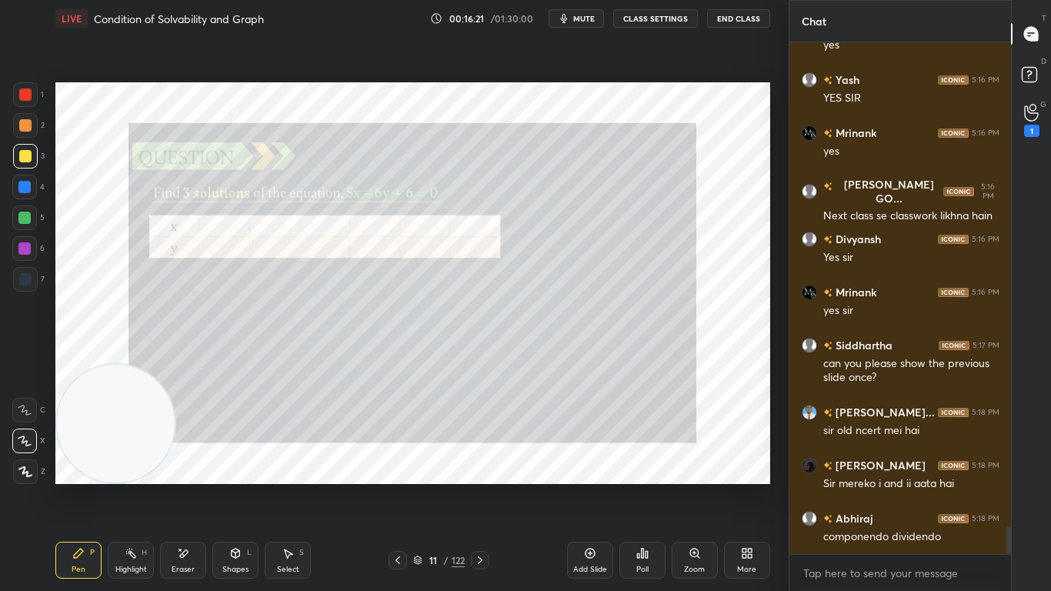
click at [481, 486] on icon at bounding box center [480, 560] width 12 height 12
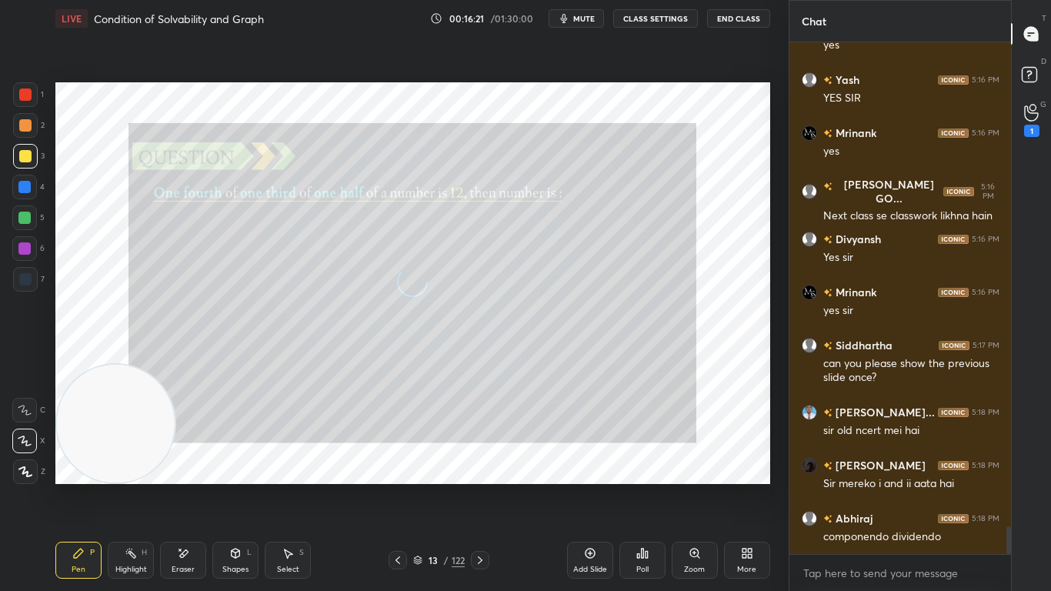
scroll to position [8892, 0]
click at [481, 486] on icon at bounding box center [480, 560] width 5 height 8
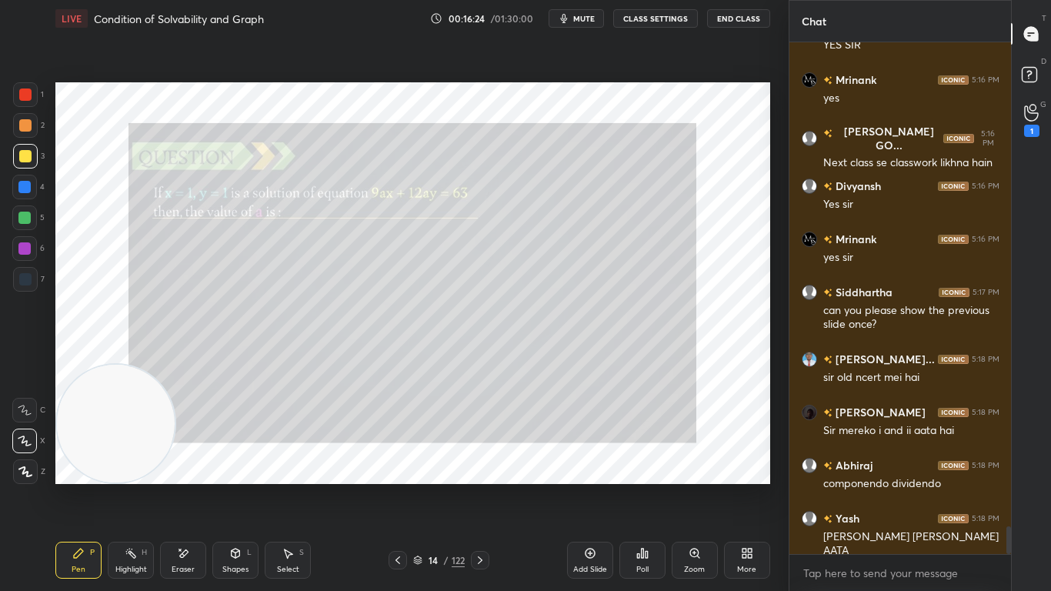
click at [479, 486] on icon at bounding box center [480, 560] width 5 height 8
click at [481, 486] on icon at bounding box center [480, 560] width 5 height 8
click at [481, 486] on icon at bounding box center [480, 560] width 12 height 12
click at [481, 486] on icon at bounding box center [480, 560] width 5 height 8
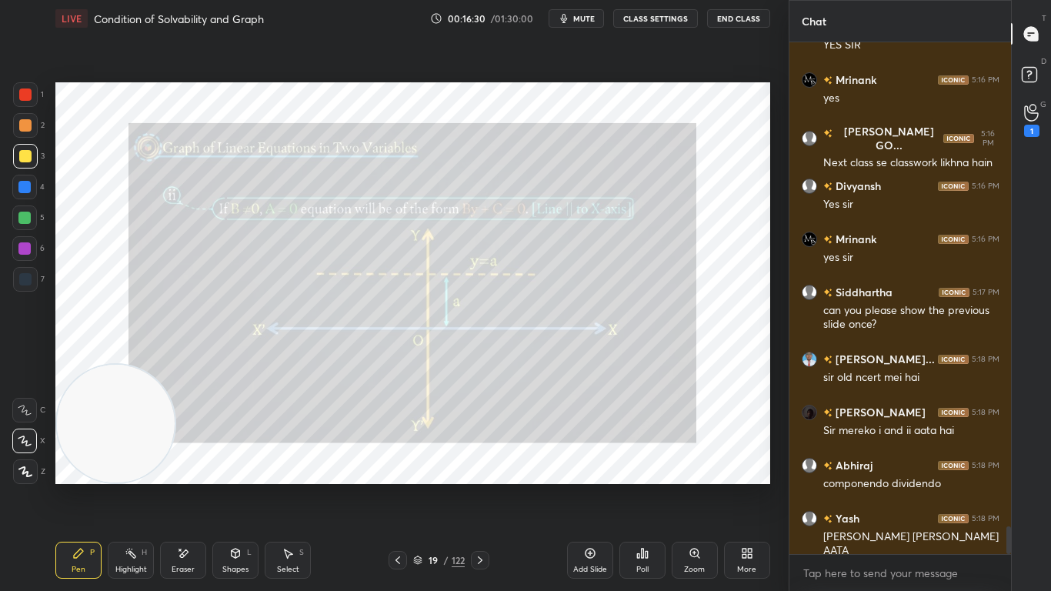
click at [481, 486] on icon at bounding box center [480, 560] width 5 height 8
click at [480, 486] on icon at bounding box center [480, 560] width 12 height 12
click at [481, 486] on icon at bounding box center [480, 560] width 5 height 8
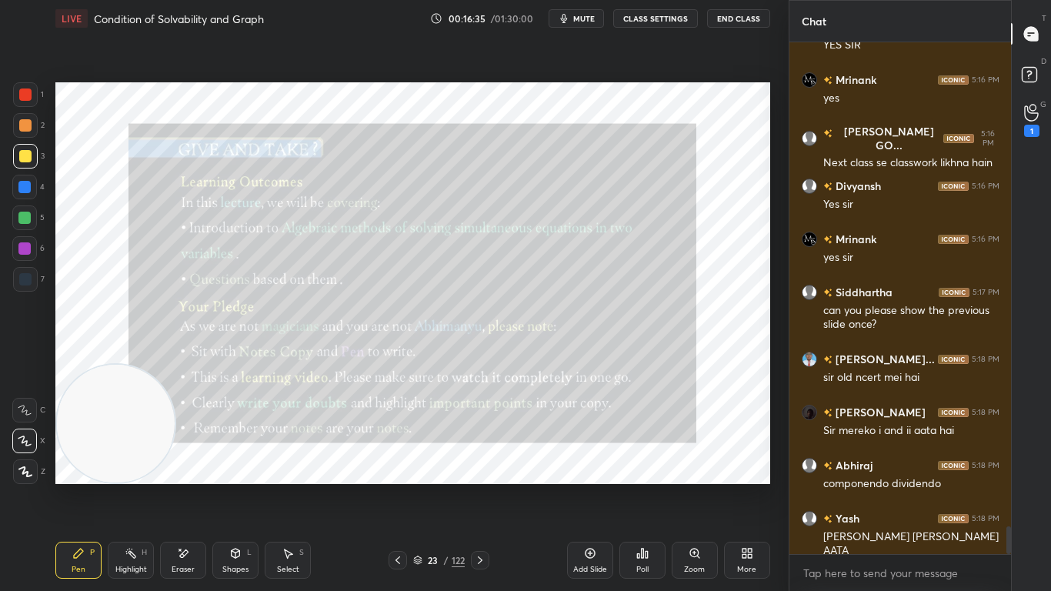
click at [480, 486] on icon at bounding box center [480, 560] width 12 height 12
click at [480, 486] on icon at bounding box center [480, 560] width 5 height 8
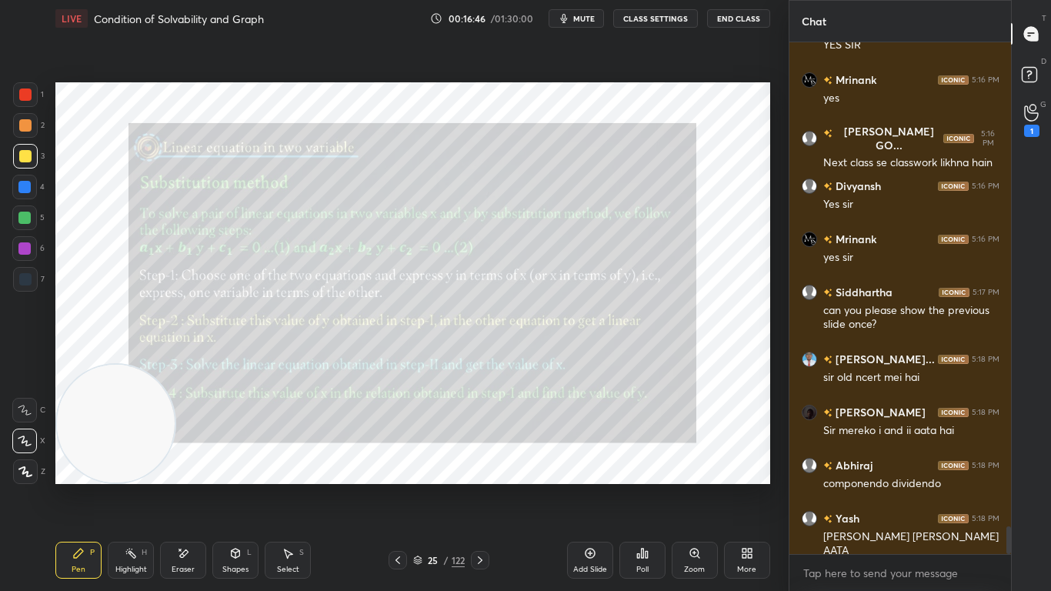
click at [478, 486] on icon at bounding box center [480, 560] width 12 height 12
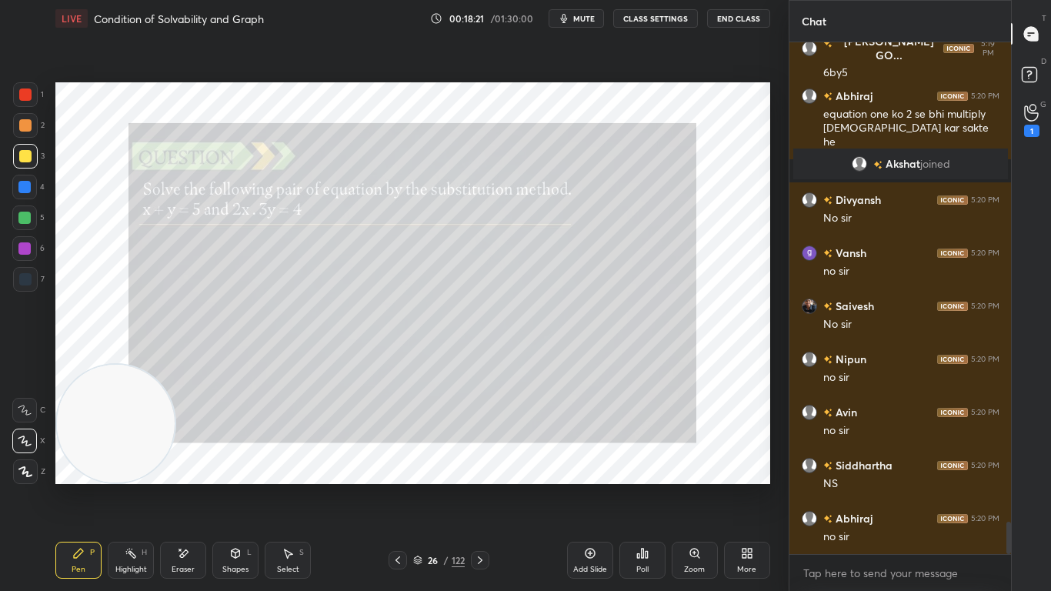
scroll to position [7721, 0]
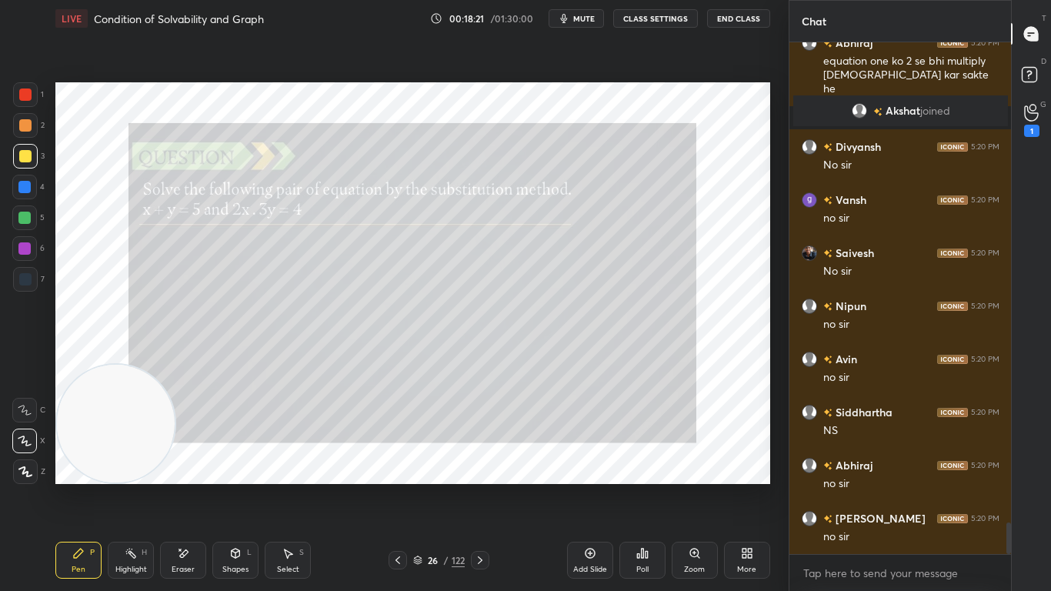
click at [482, 486] on icon at bounding box center [480, 560] width 12 height 12
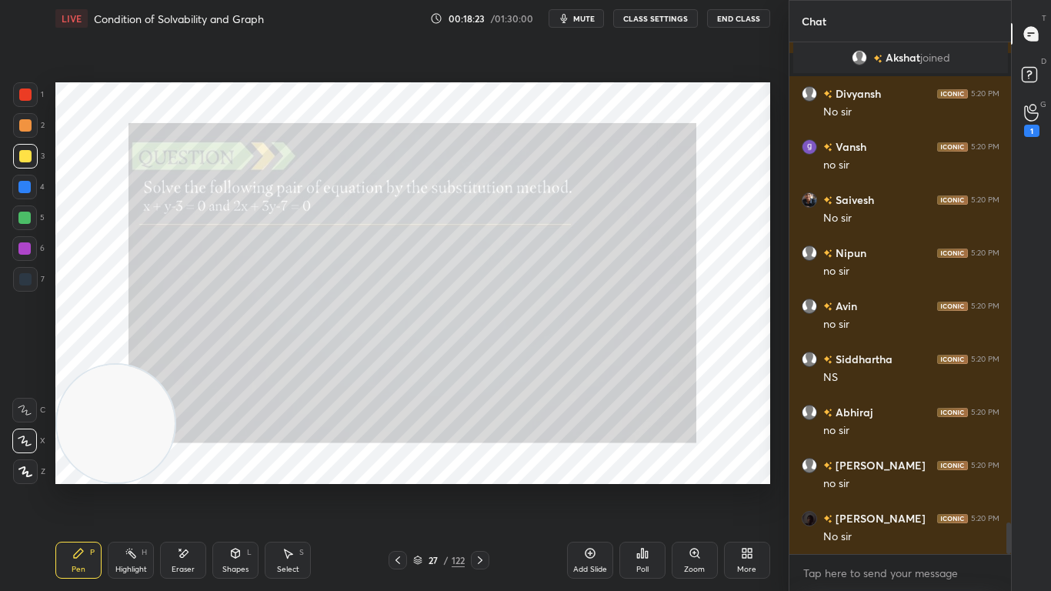
scroll to position [7827, 0]
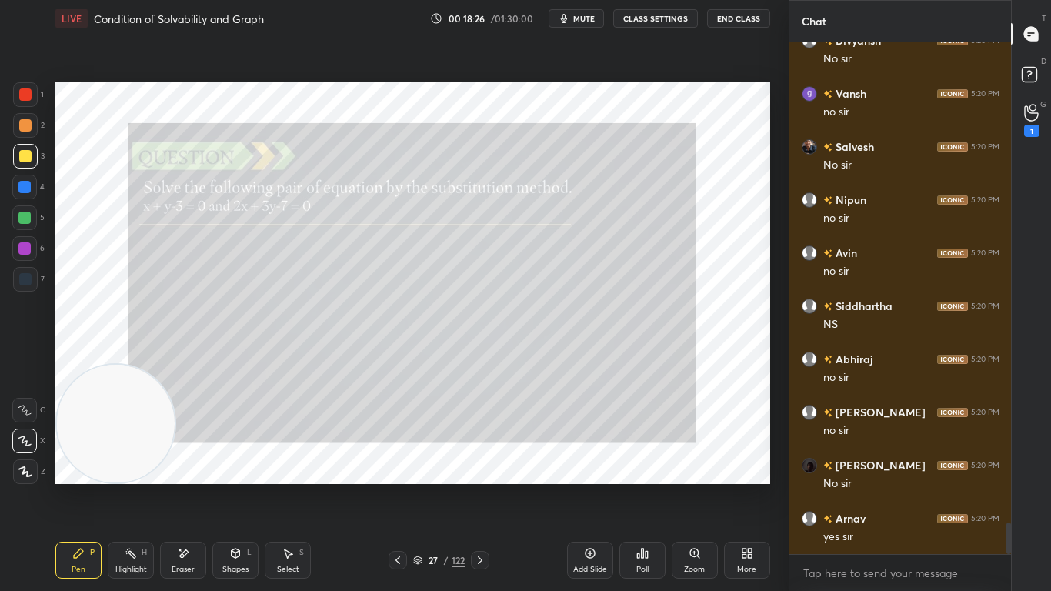
click at [474, 486] on div at bounding box center [480, 560] width 18 height 18
drag, startPoint x: 480, startPoint y: 558, endPoint x: 484, endPoint y: 565, distance: 7.9
click at [480, 486] on icon at bounding box center [480, 560] width 12 height 12
click at [481, 486] on div at bounding box center [480, 560] width 18 height 18
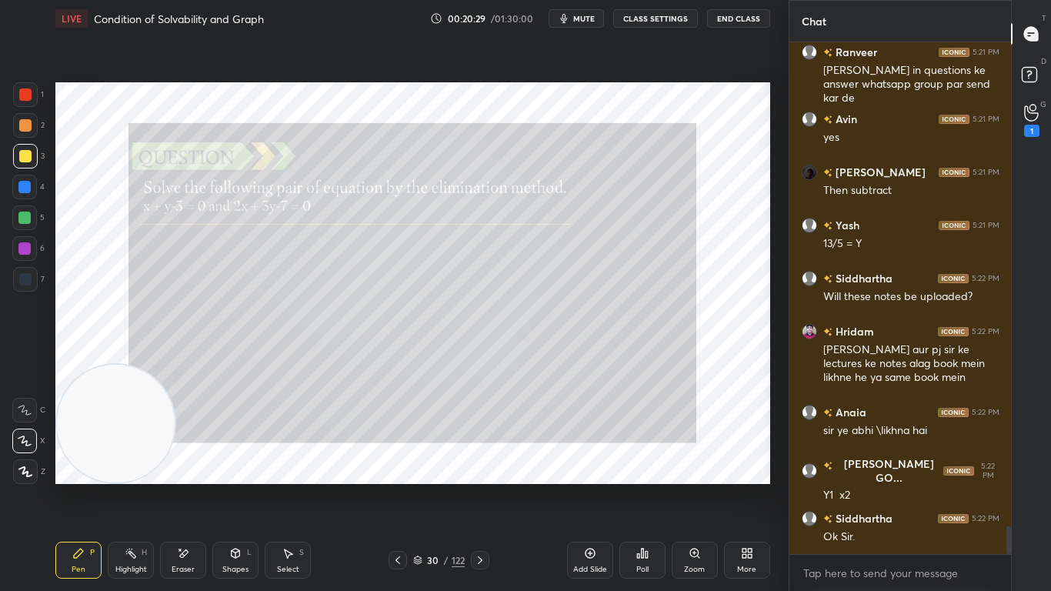
scroll to position [9036, 0]
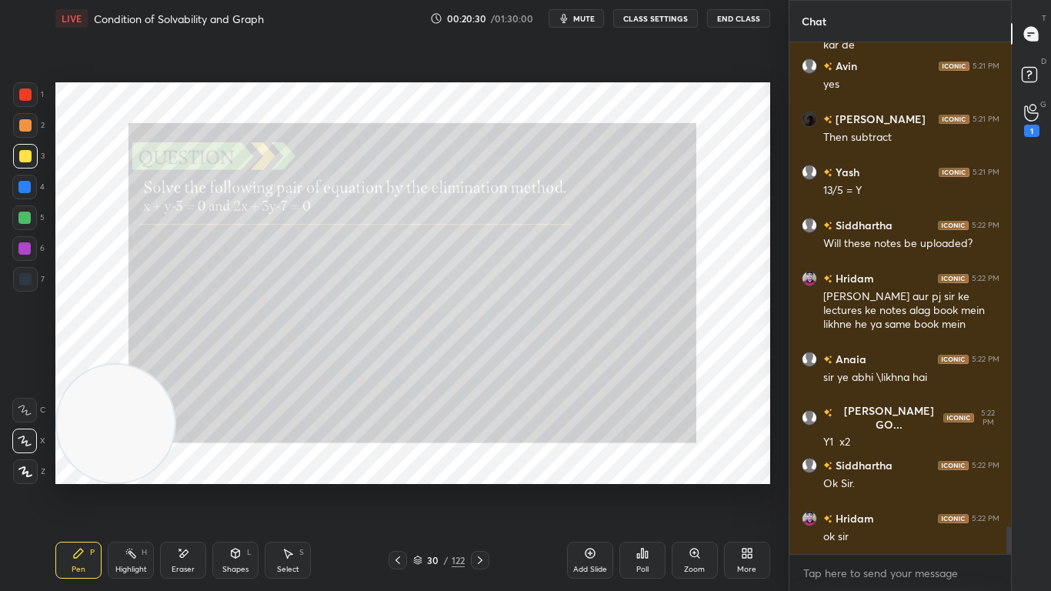
click at [477, 486] on div at bounding box center [480, 560] width 18 height 18
click at [479, 486] on div at bounding box center [480, 560] width 18 height 18
click at [481, 486] on icon at bounding box center [480, 560] width 12 height 12
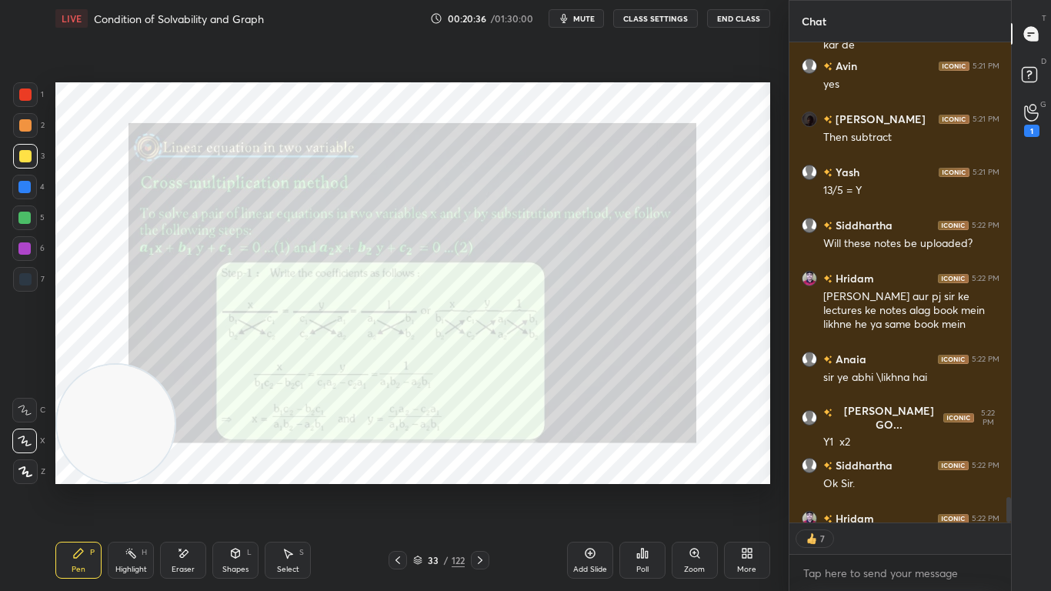
click at [585, 486] on div "Add Slide" at bounding box center [590, 559] width 46 height 37
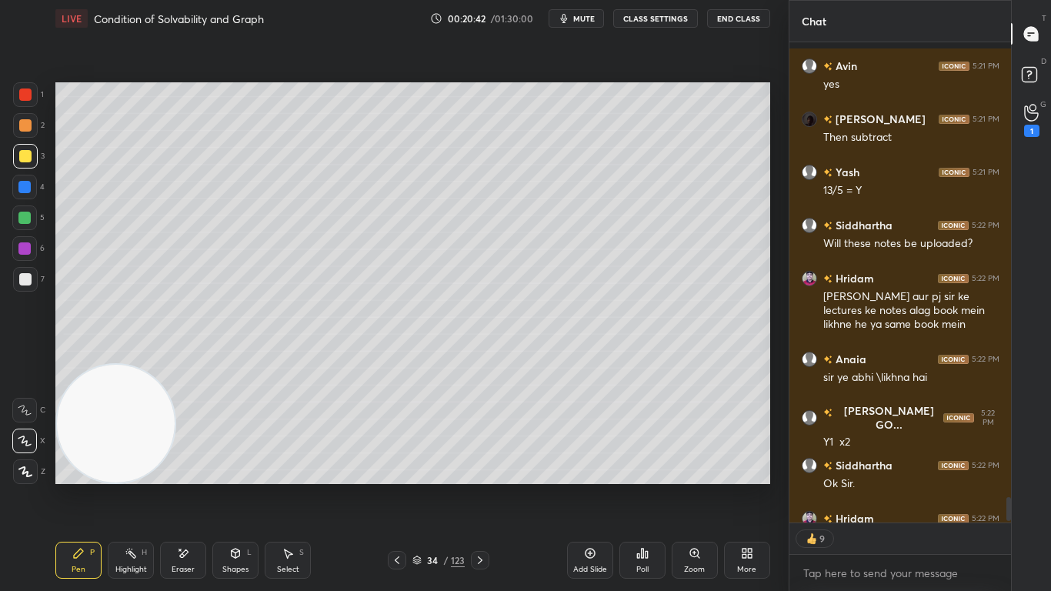
scroll to position [9134, 0]
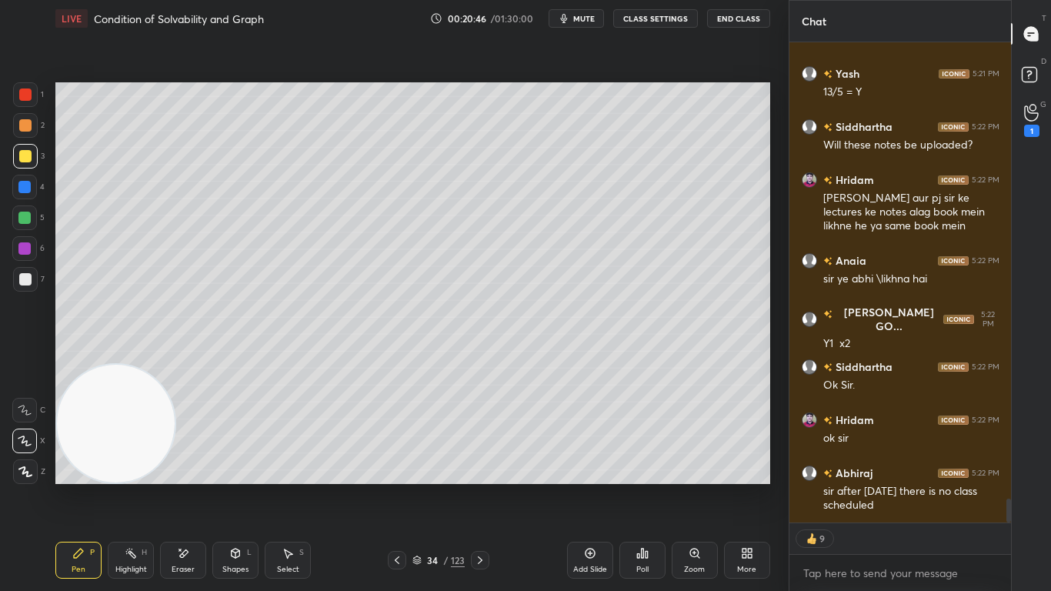
click at [399, 486] on icon at bounding box center [397, 560] width 12 height 12
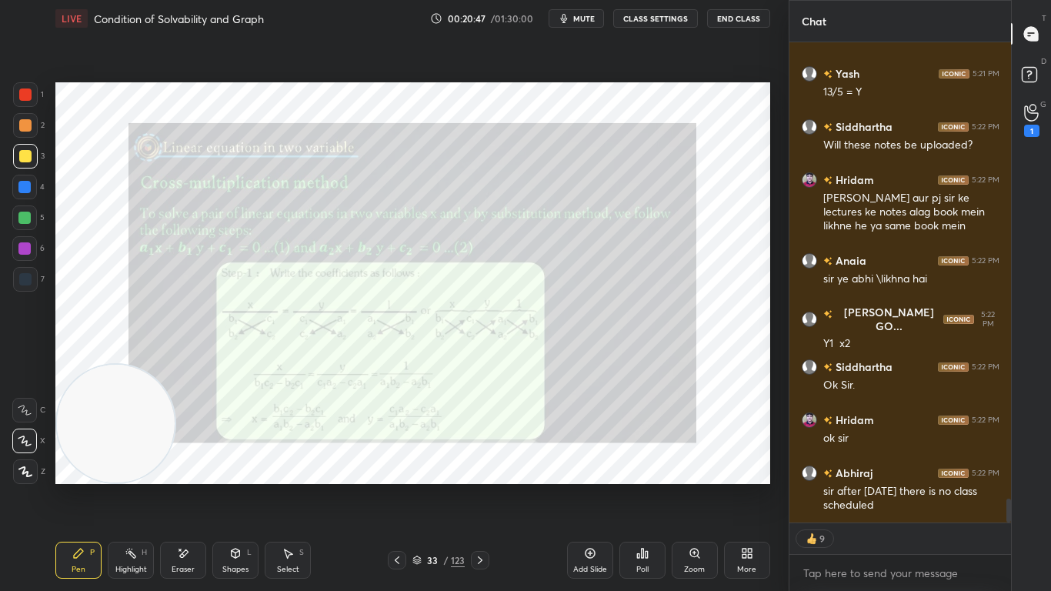
click at [481, 486] on icon at bounding box center [480, 560] width 12 height 12
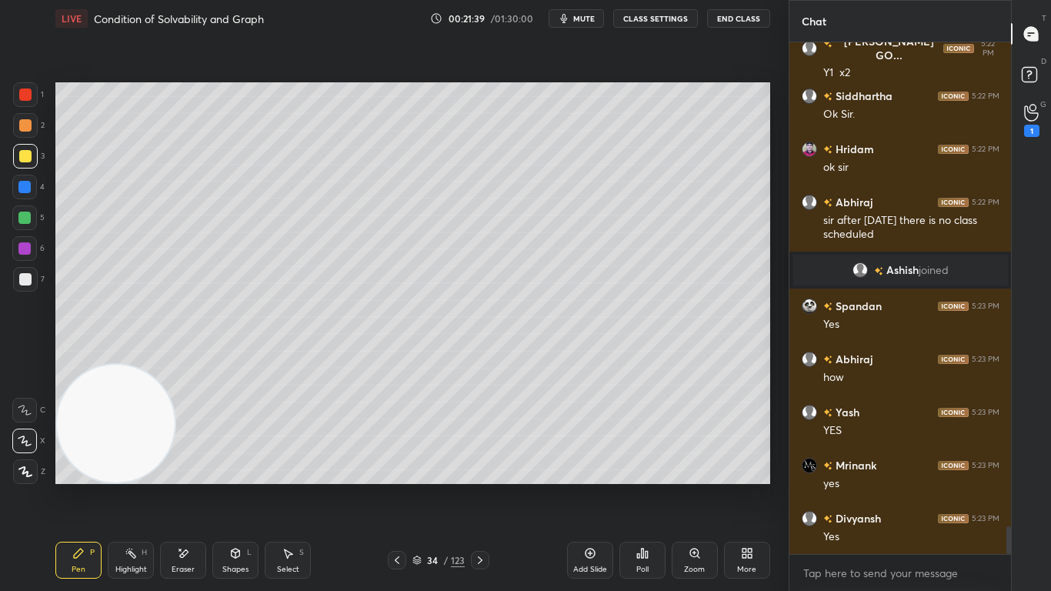
scroll to position [8907, 0]
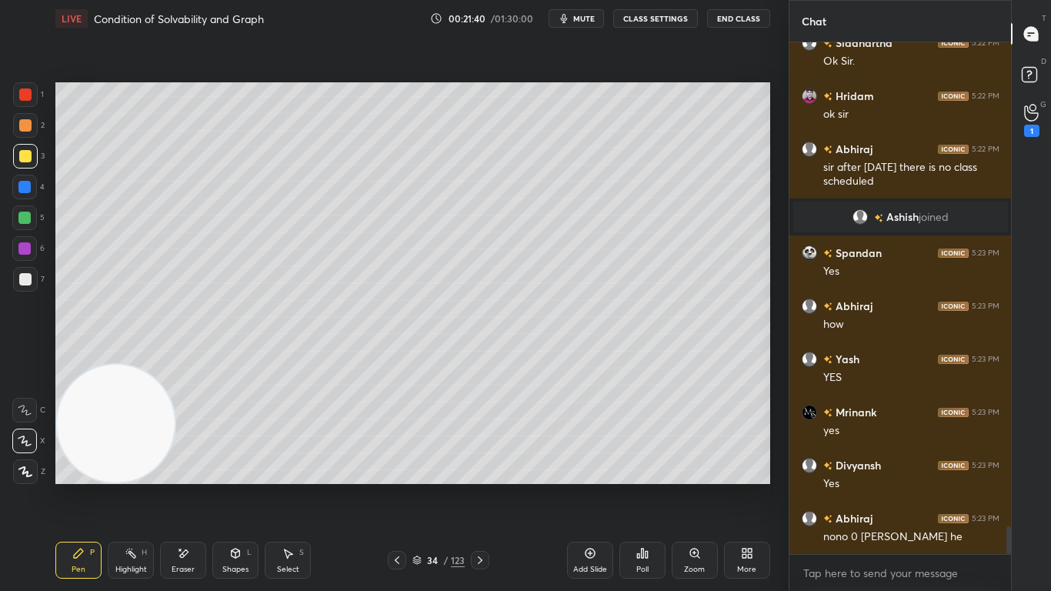
click at [25, 218] on div at bounding box center [24, 218] width 12 height 12
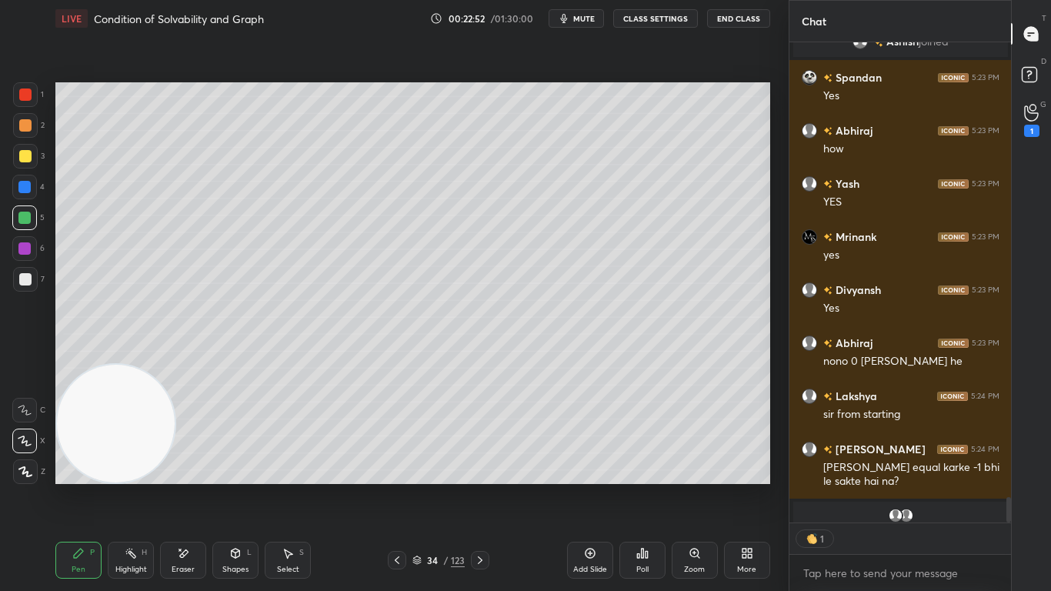
scroll to position [507, 217]
click at [176, 486] on div "Eraser" at bounding box center [183, 559] width 46 height 37
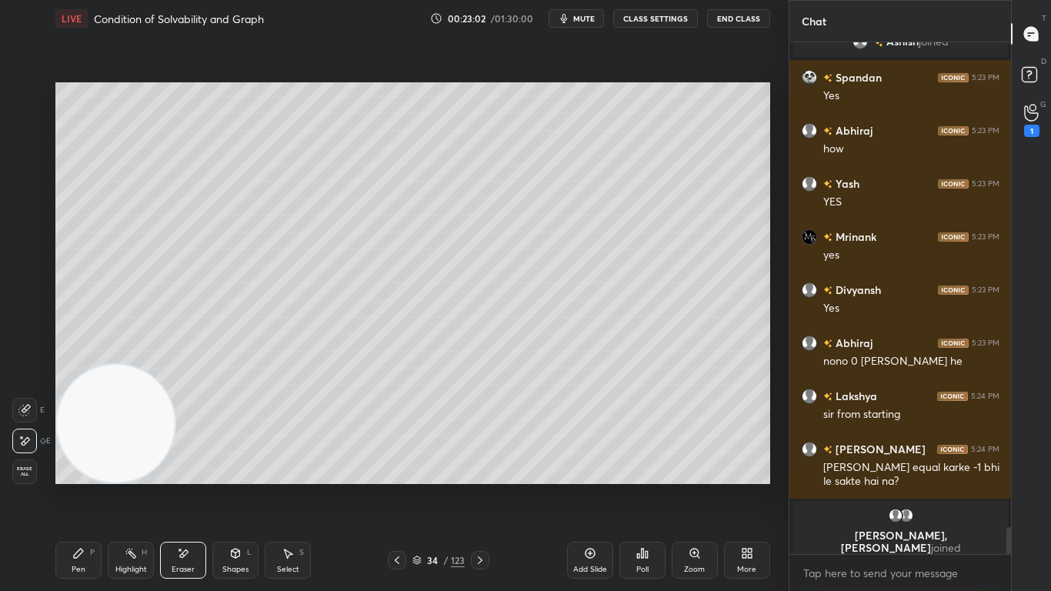
click at [81, 486] on div "Pen P" at bounding box center [78, 559] width 46 height 37
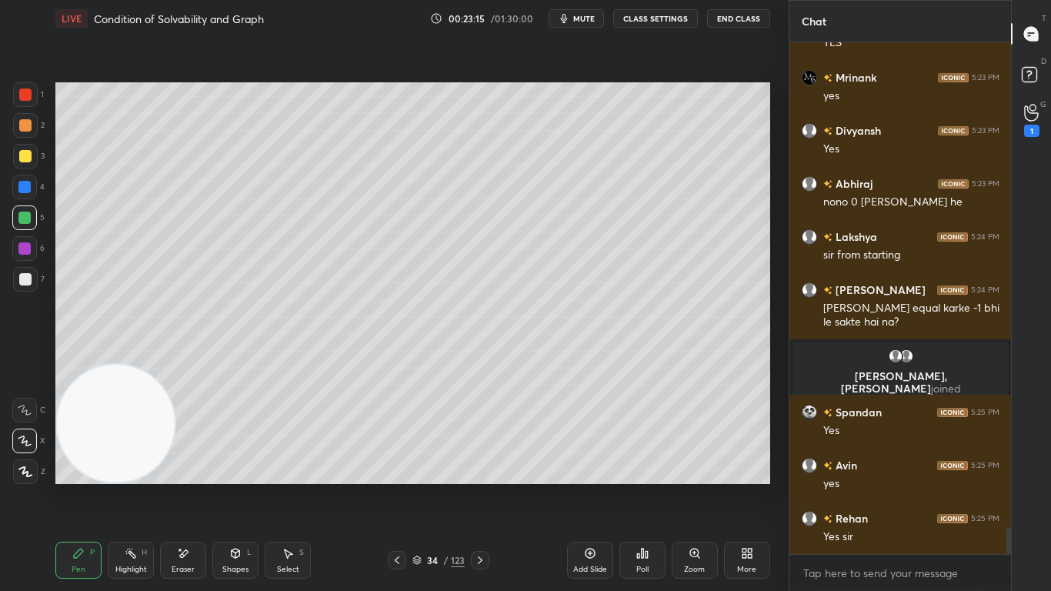
scroll to position [9207, 0]
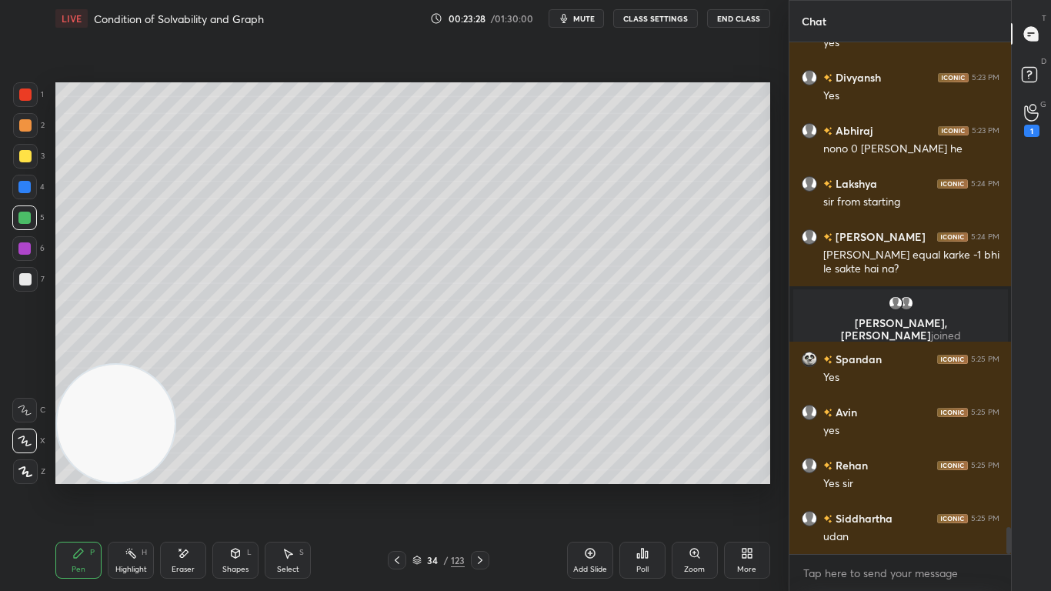
click at [28, 281] on div at bounding box center [25, 279] width 12 height 12
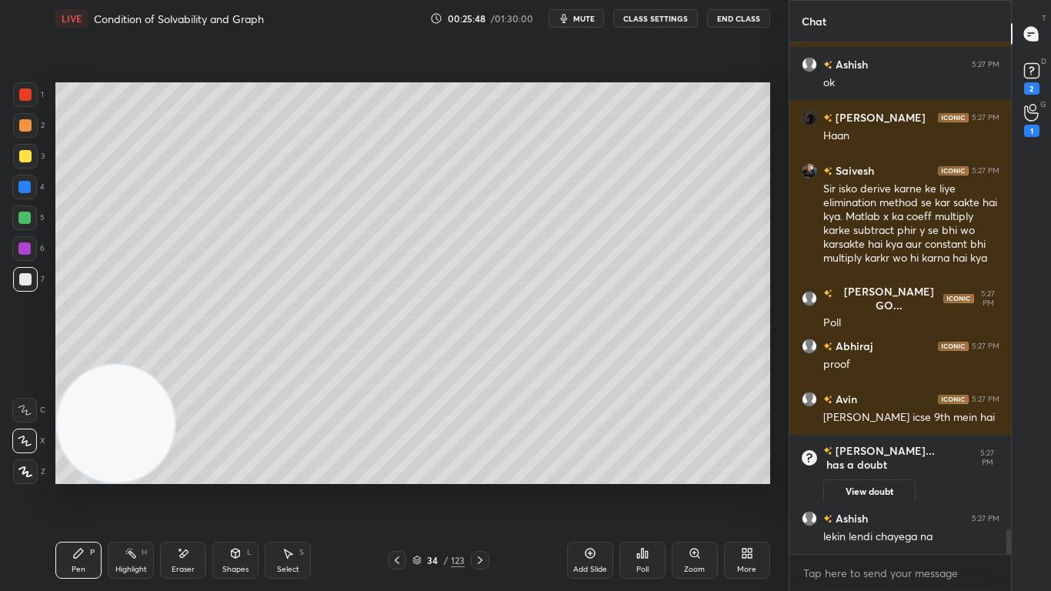
scroll to position [10266, 0]
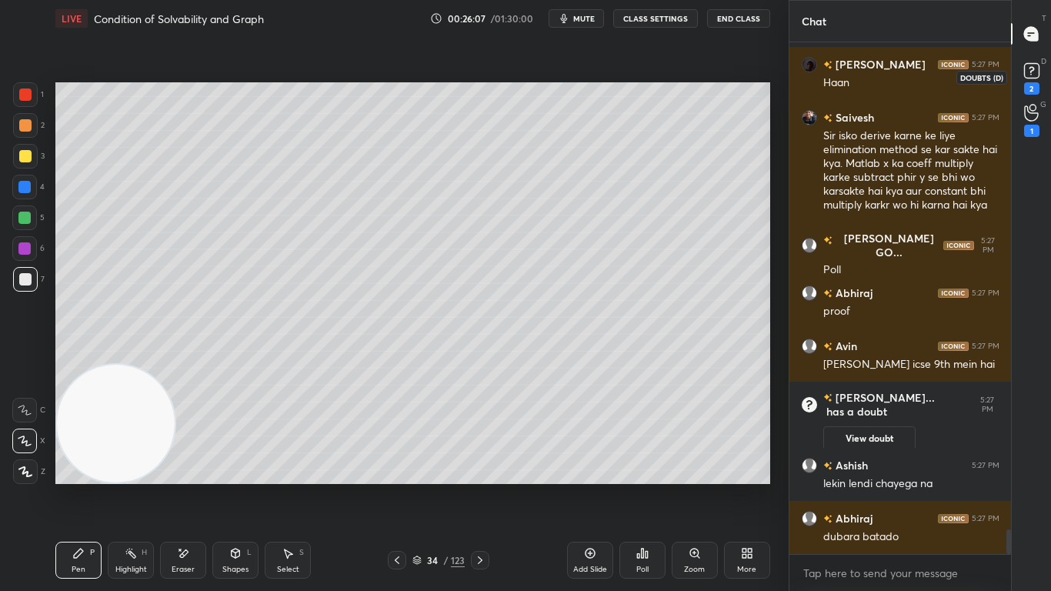
click at [1038, 71] on rect at bounding box center [1031, 71] width 15 height 15
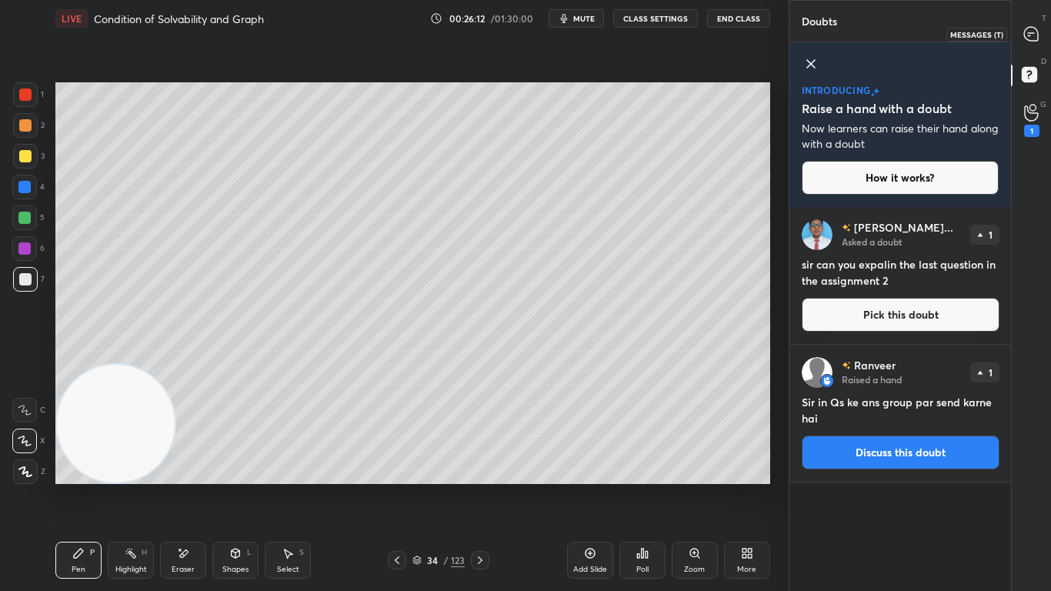
click at [1029, 35] on icon at bounding box center [1031, 34] width 16 height 16
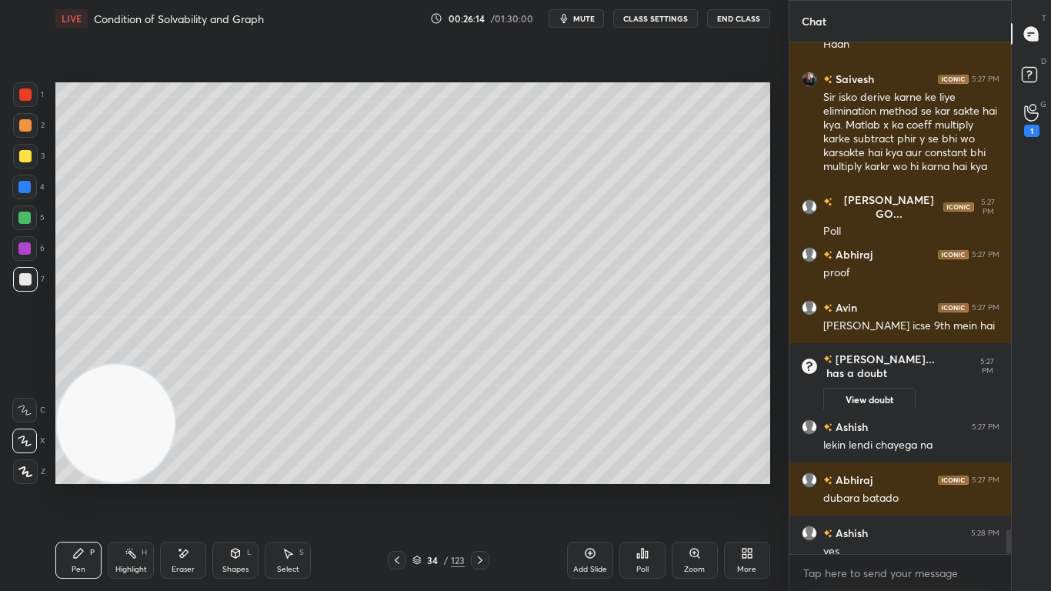
scroll to position [10328, 0]
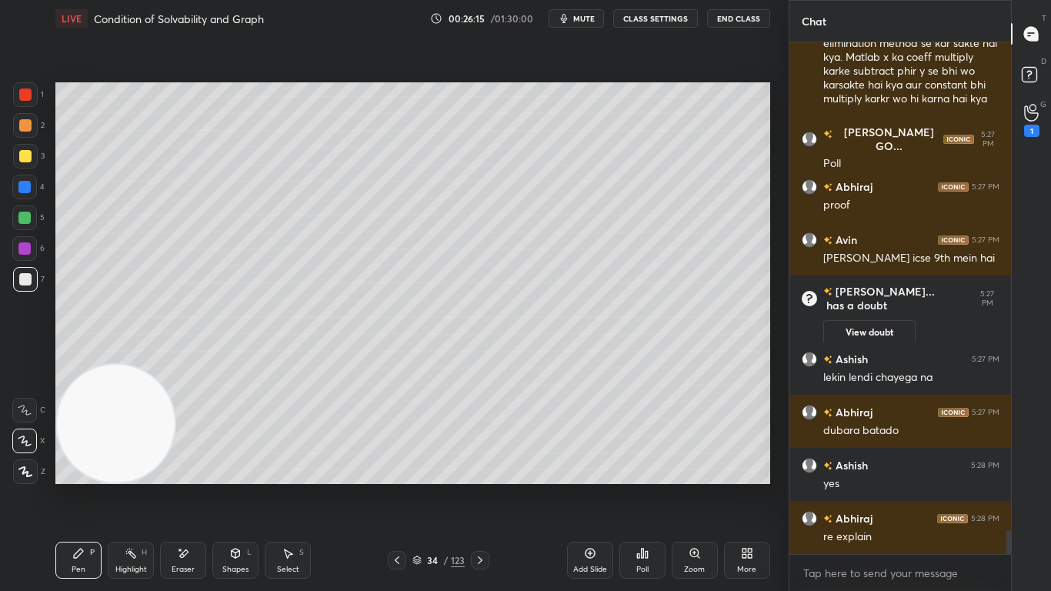
drag, startPoint x: 1007, startPoint y: 540, endPoint x: 1007, endPoint y: 548, distance: 8.5
click at [1007, 486] on div at bounding box center [1008, 542] width 5 height 25
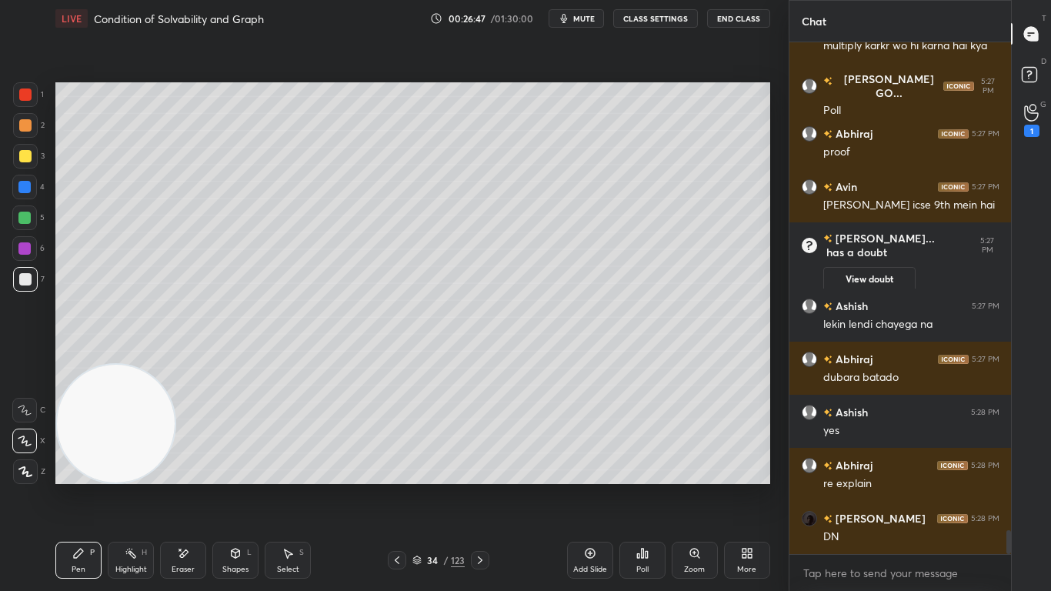
click at [480, 486] on icon at bounding box center [480, 560] width 12 height 12
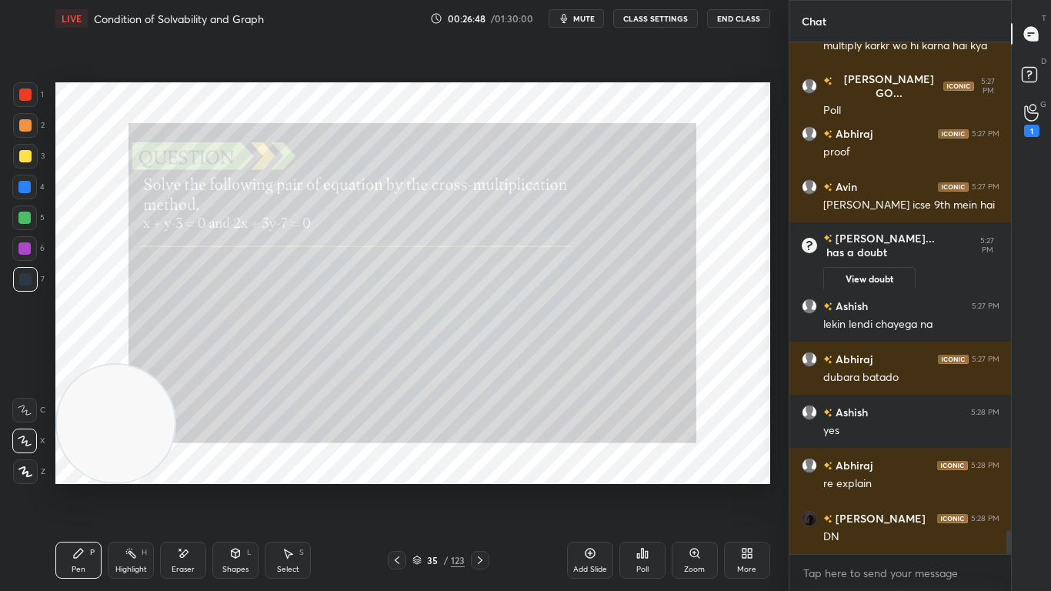
scroll to position [10434, 0]
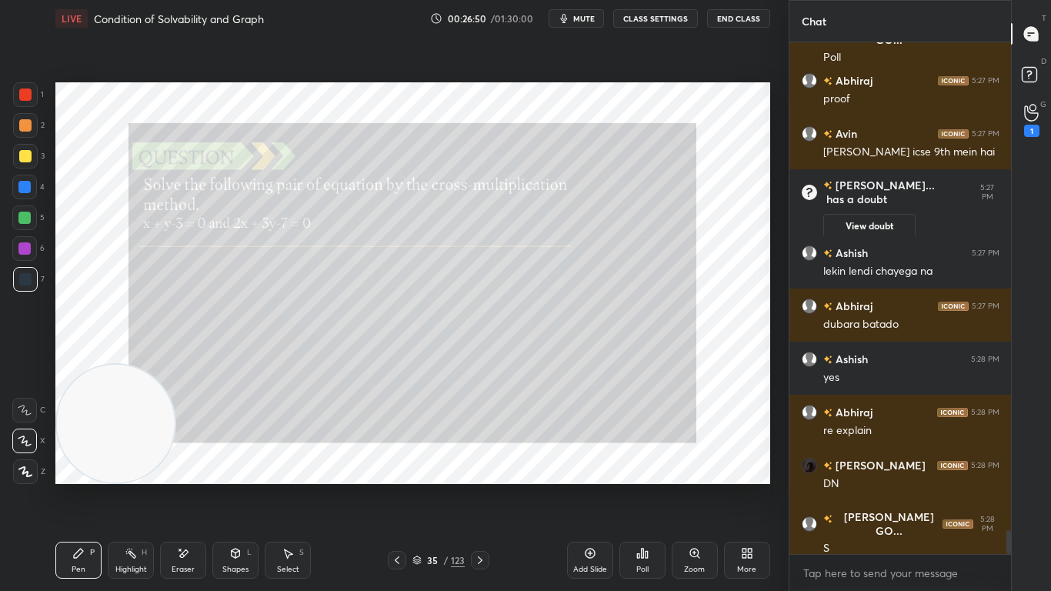
click at [696, 486] on div "Zoom" at bounding box center [694, 559] width 46 height 37
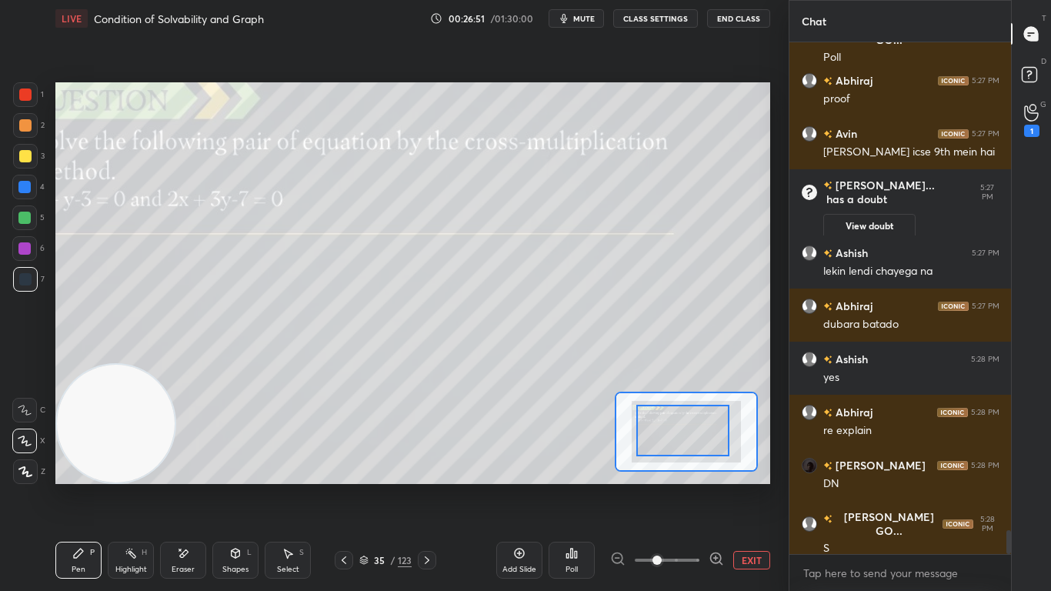
drag, startPoint x: 705, startPoint y: 437, endPoint x: 658, endPoint y: 426, distance: 48.9
drag, startPoint x: 671, startPoint y: 419, endPoint x: 688, endPoint y: 433, distance: 22.5
click at [688, 433] on div at bounding box center [676, 431] width 93 height 52
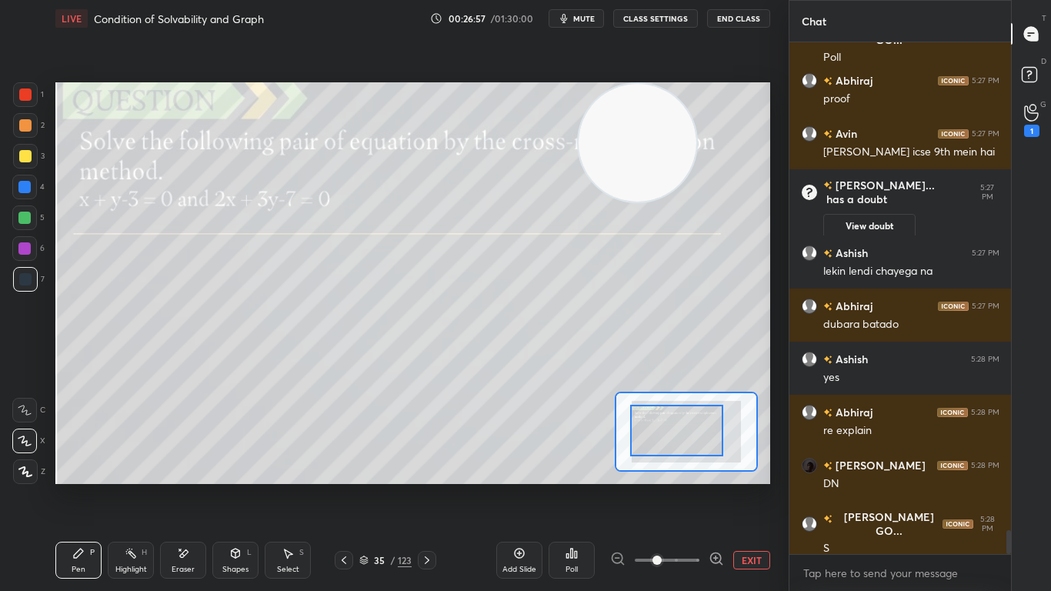
drag, startPoint x: 138, startPoint y: 416, endPoint x: 686, endPoint y: 102, distance: 632.2
click at [686, 102] on video at bounding box center [637, 143] width 118 height 118
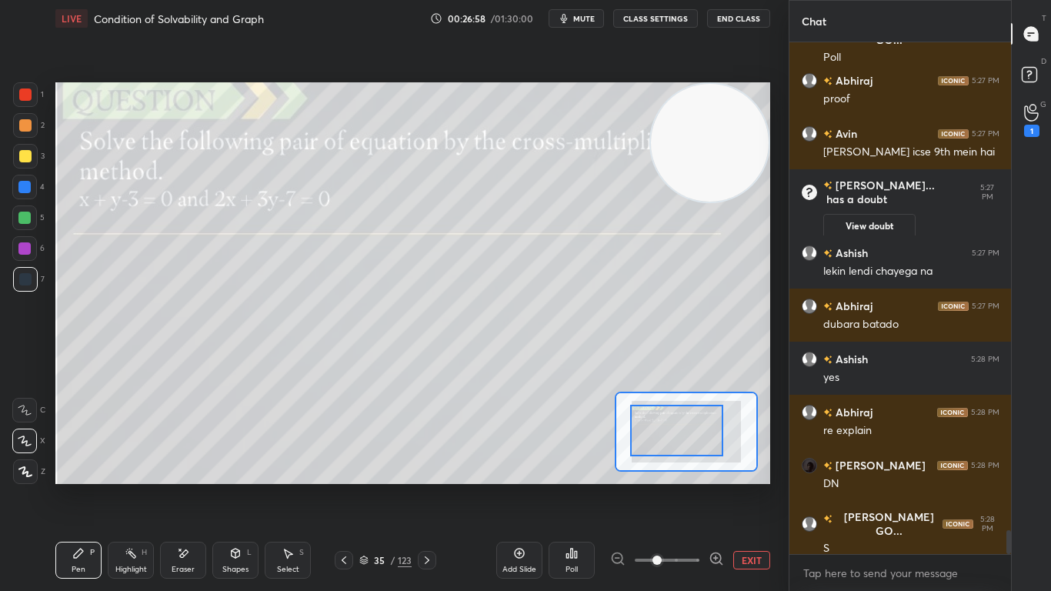
drag, startPoint x: 681, startPoint y: 150, endPoint x: 666, endPoint y: 147, distance: 14.9
click at [701, 146] on video at bounding box center [710, 143] width 118 height 118
click at [29, 158] on div at bounding box center [25, 156] width 12 height 12
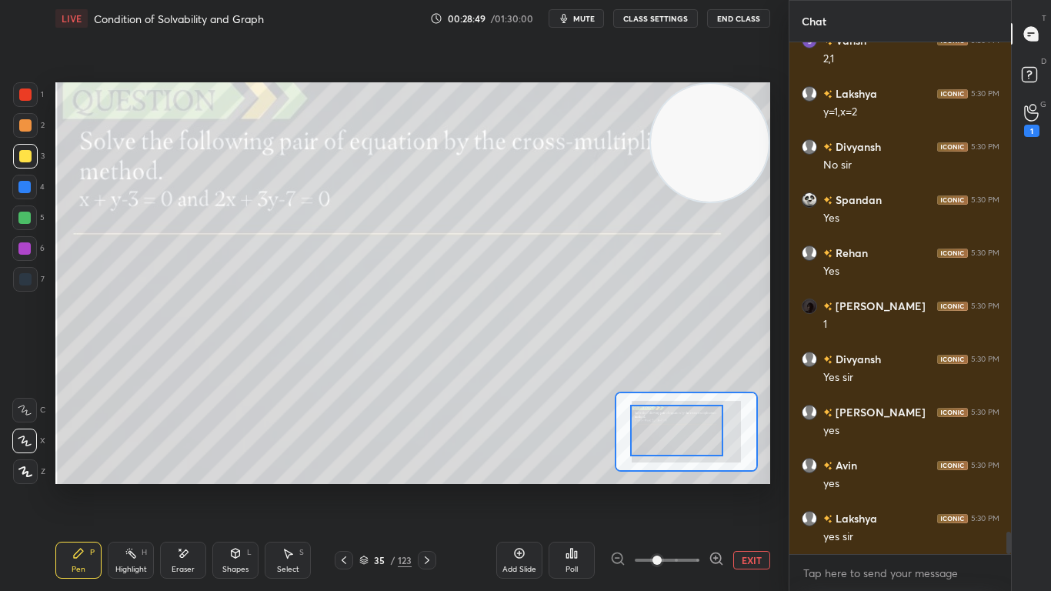
scroll to position [11387, 0]
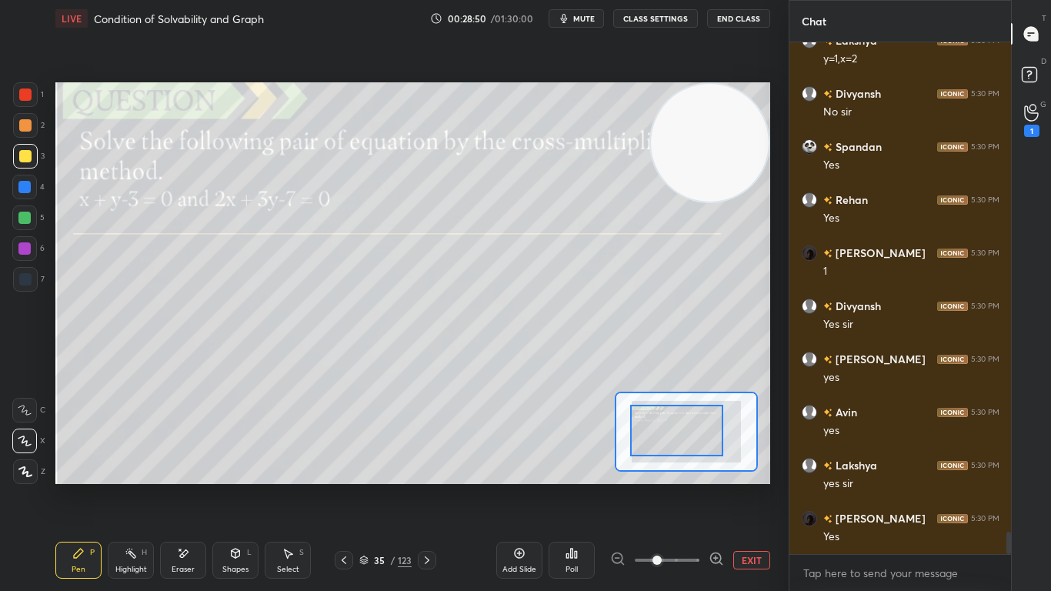
click at [429, 486] on icon at bounding box center [427, 560] width 12 height 12
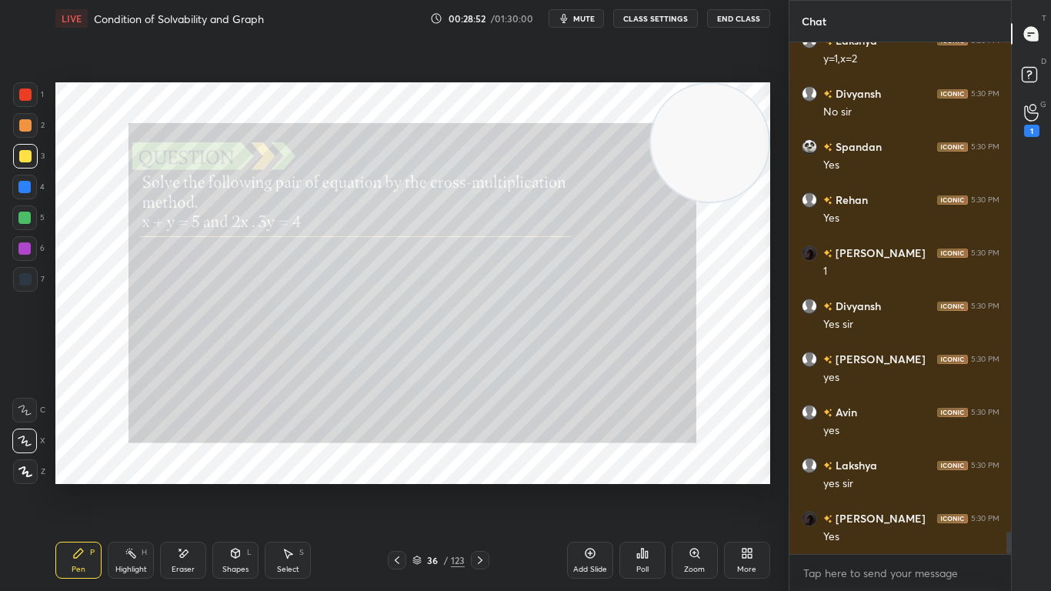
click at [696, 486] on div "Zoom" at bounding box center [694, 559] width 46 height 37
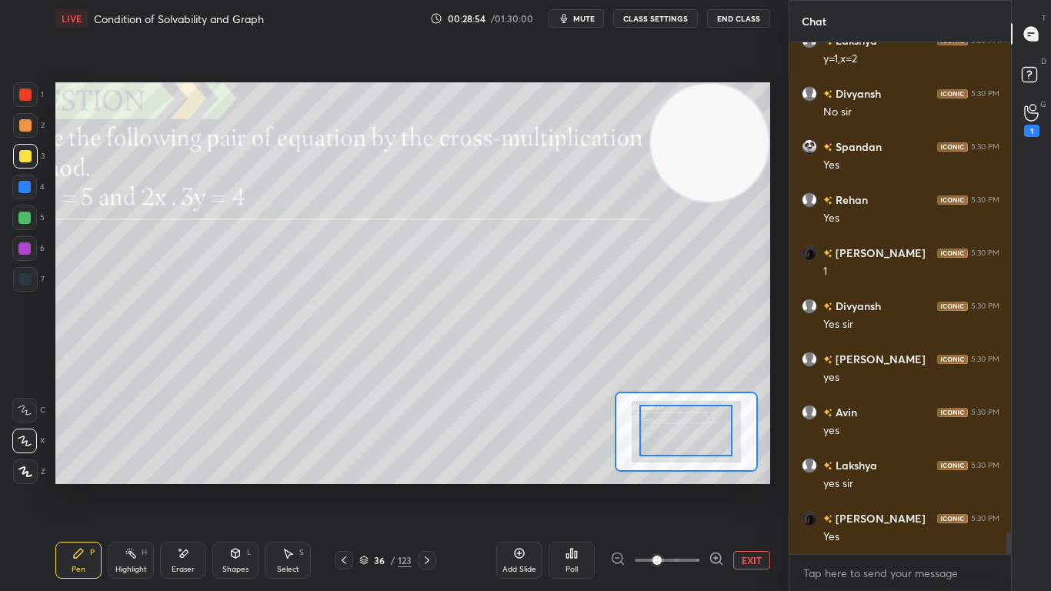
scroll to position [11440, 0]
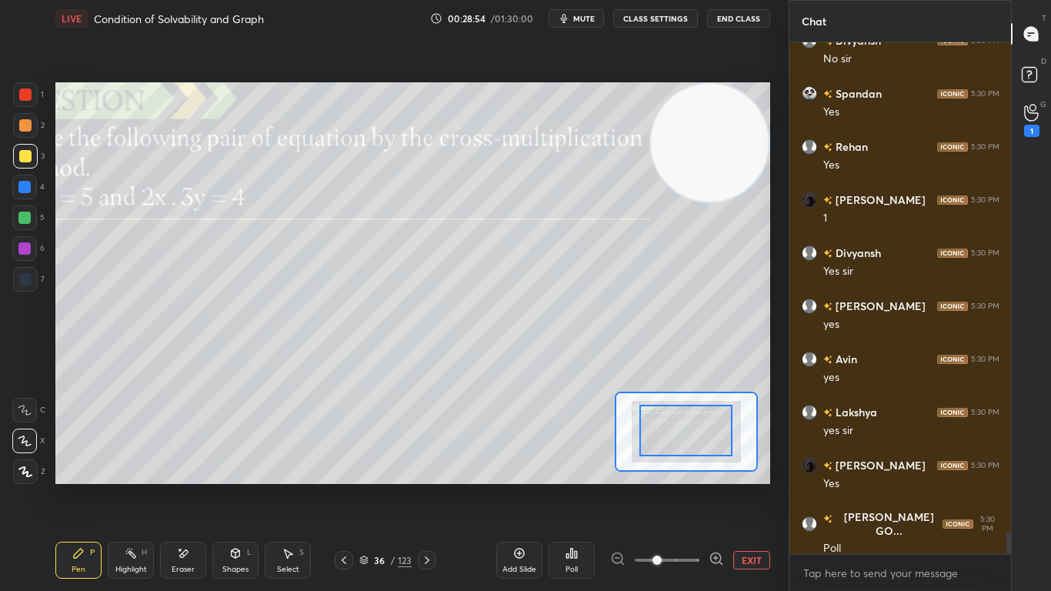
drag, startPoint x: 691, startPoint y: 434, endPoint x: 695, endPoint y: 426, distance: 8.6
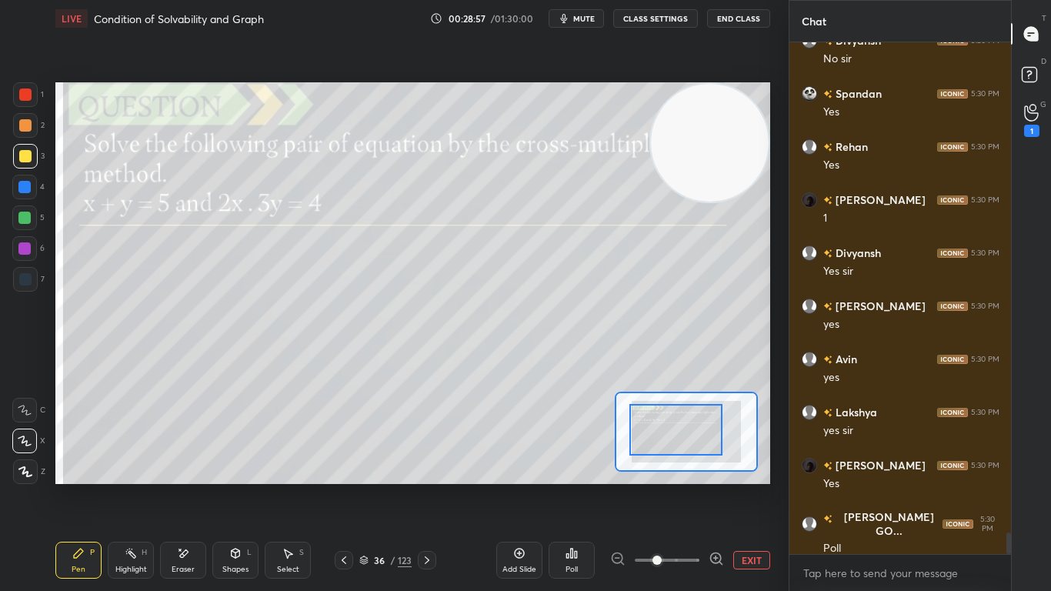
scroll to position [11507, 0]
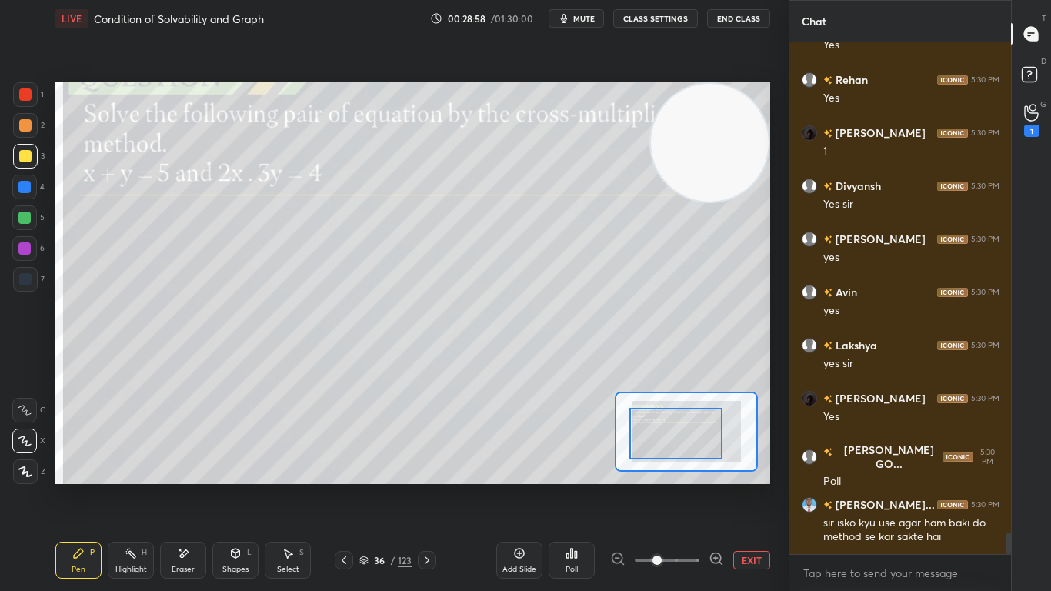
click at [684, 430] on div at bounding box center [675, 434] width 93 height 52
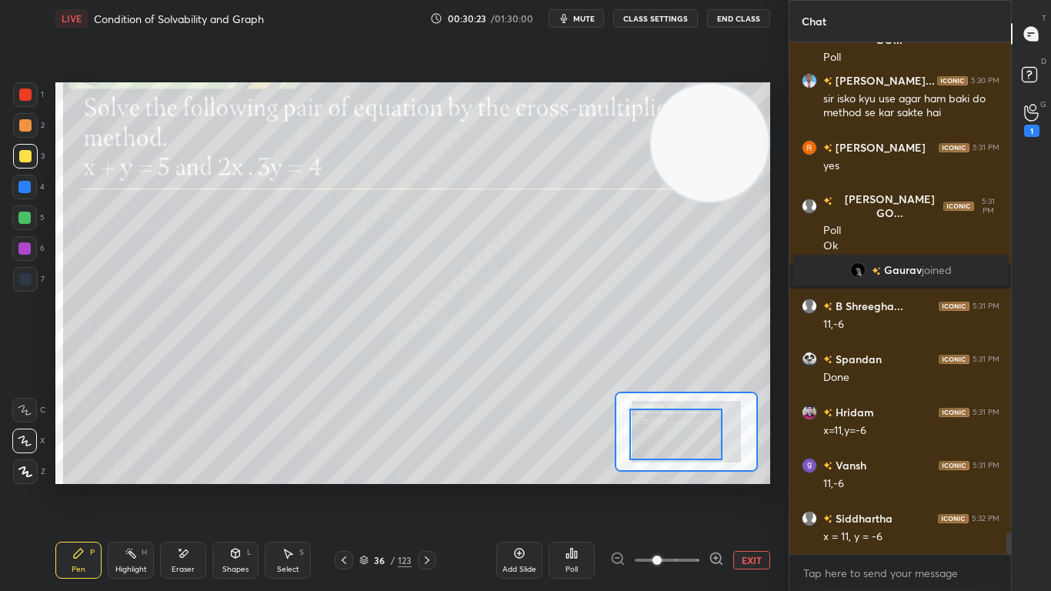
scroll to position [11579, 0]
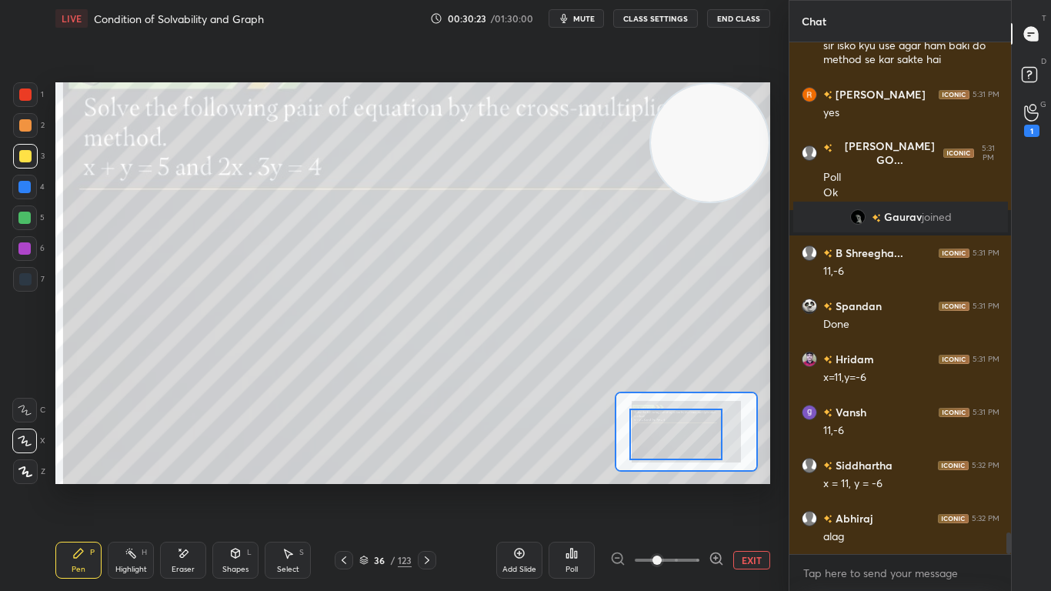
click at [365, 486] on icon at bounding box center [364, 561] width 8 height 2
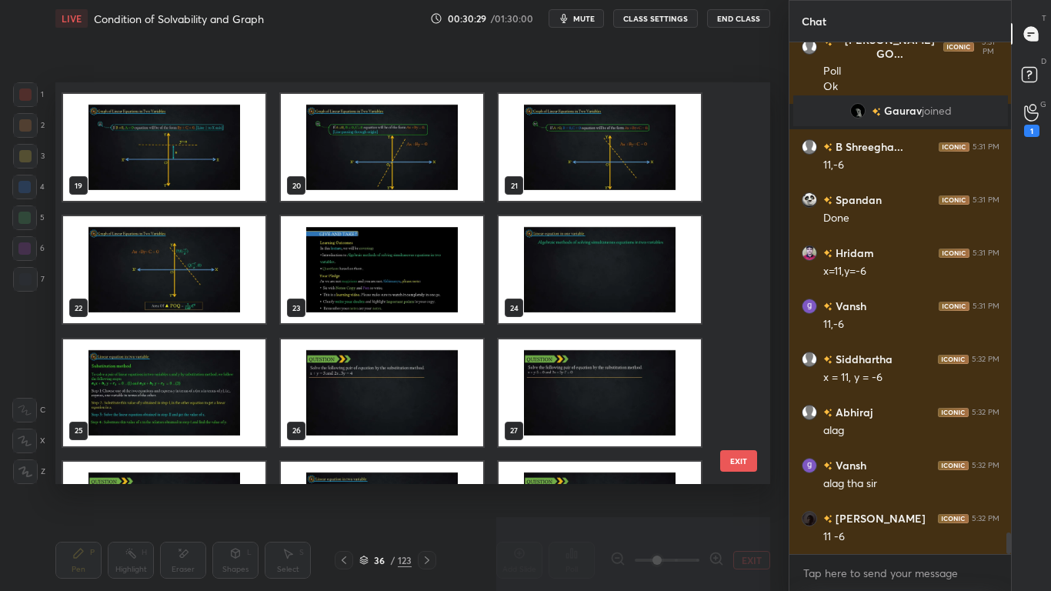
scroll to position [753, 0]
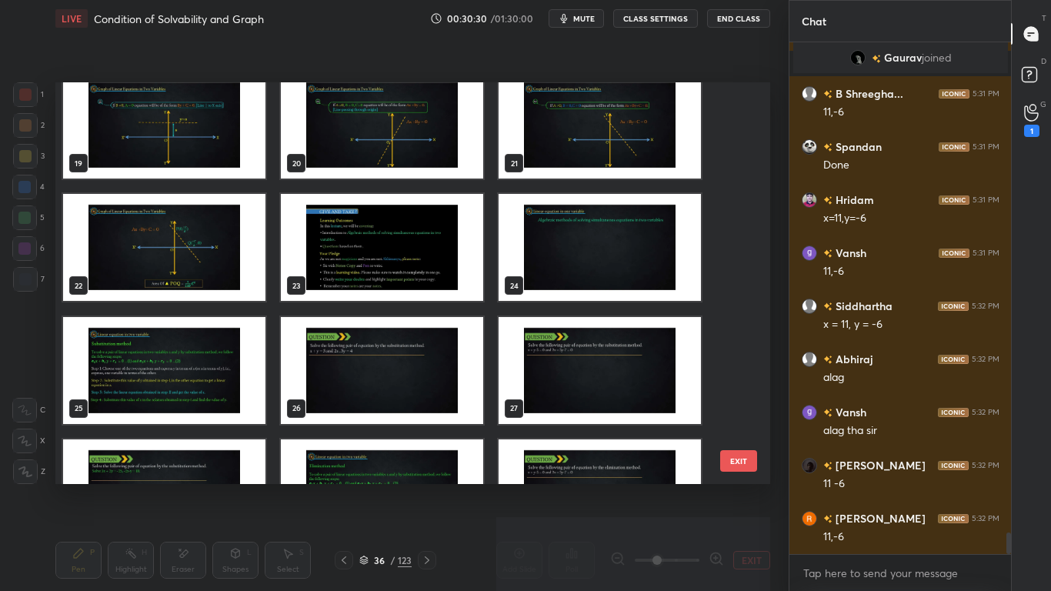
click at [328, 372] on img "grid" at bounding box center [382, 369] width 202 height 107
click at [328, 371] on img "grid" at bounding box center [382, 369] width 202 height 107
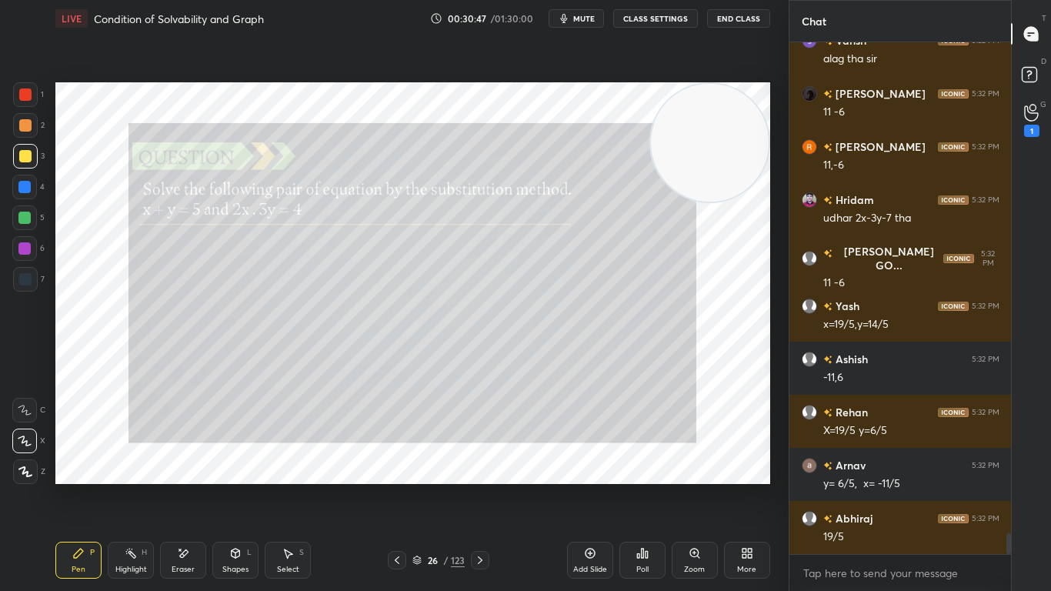
scroll to position [12163, 0]
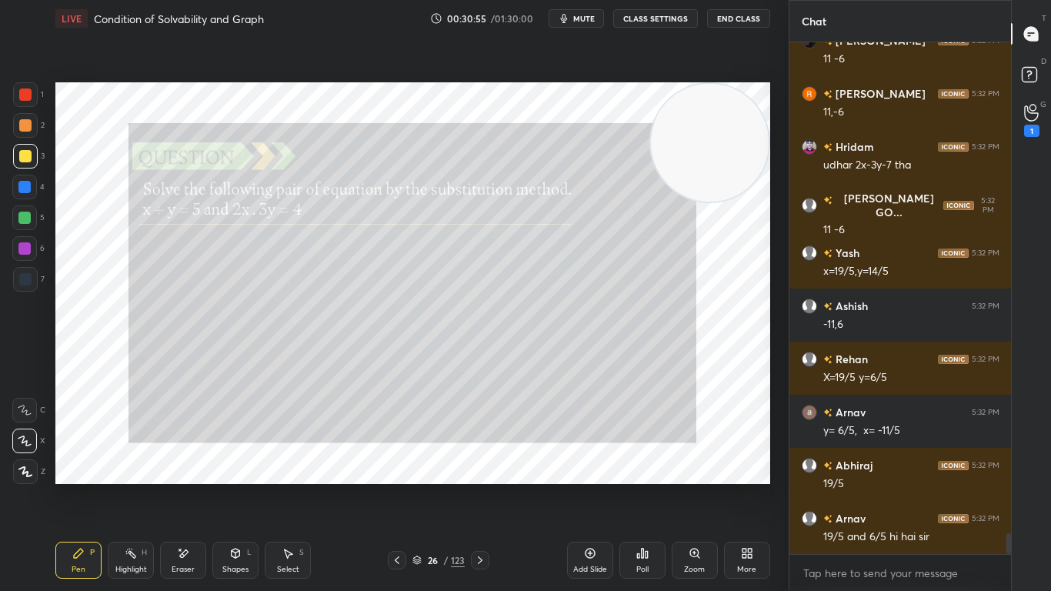
click at [480, 486] on icon at bounding box center [480, 560] width 12 height 12
click at [480, 486] on icon at bounding box center [480, 560] width 5 height 8
click at [481, 486] on icon at bounding box center [480, 560] width 5 height 8
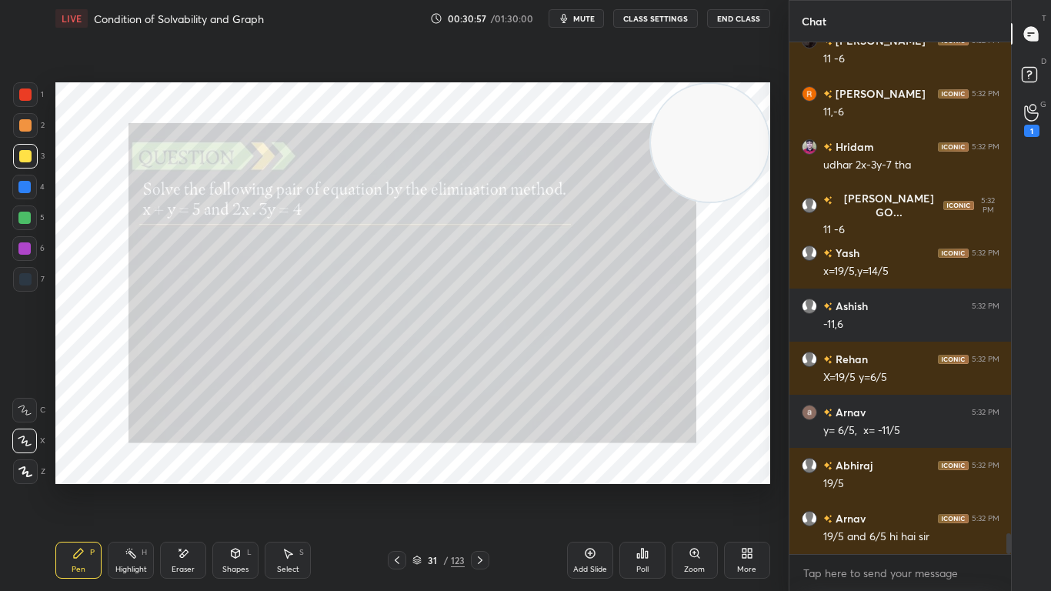
click at [481, 486] on icon at bounding box center [480, 560] width 12 height 12
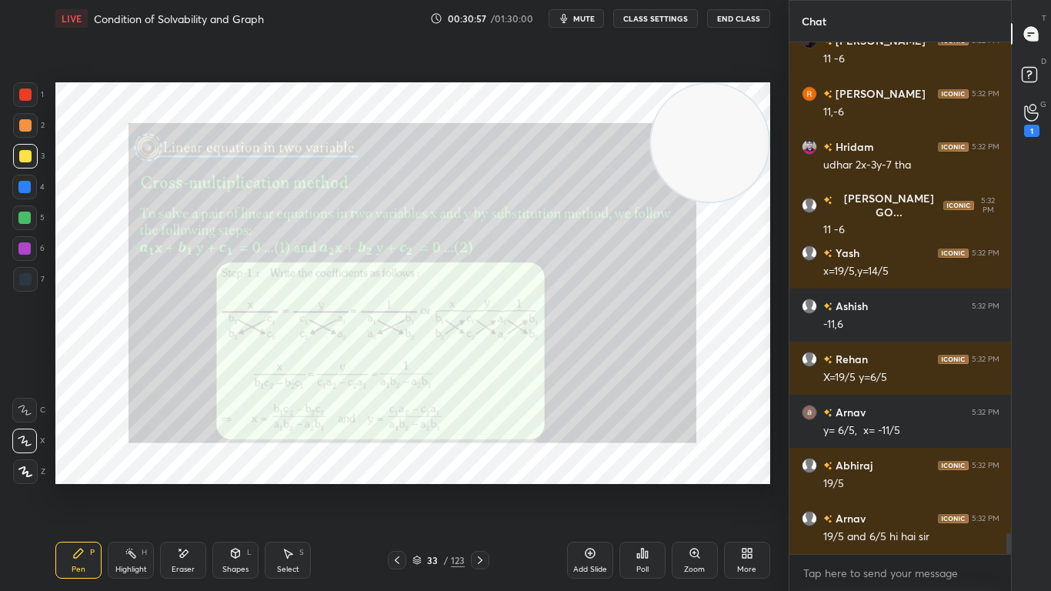
click at [481, 486] on icon at bounding box center [480, 560] width 12 height 12
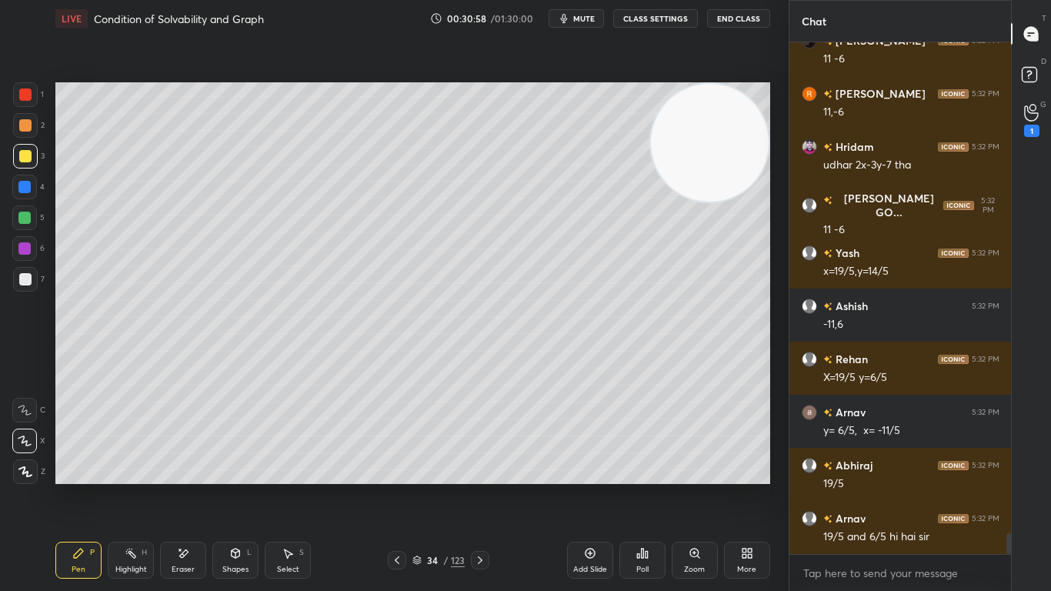
click at [481, 486] on icon at bounding box center [480, 560] width 12 height 12
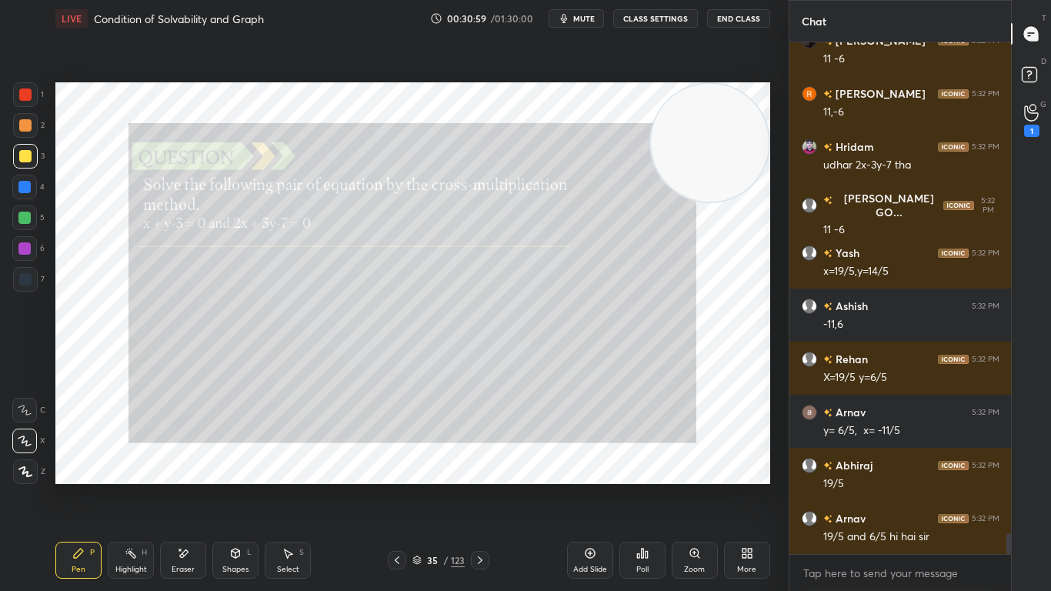
click at [478, 486] on icon at bounding box center [480, 560] width 12 height 12
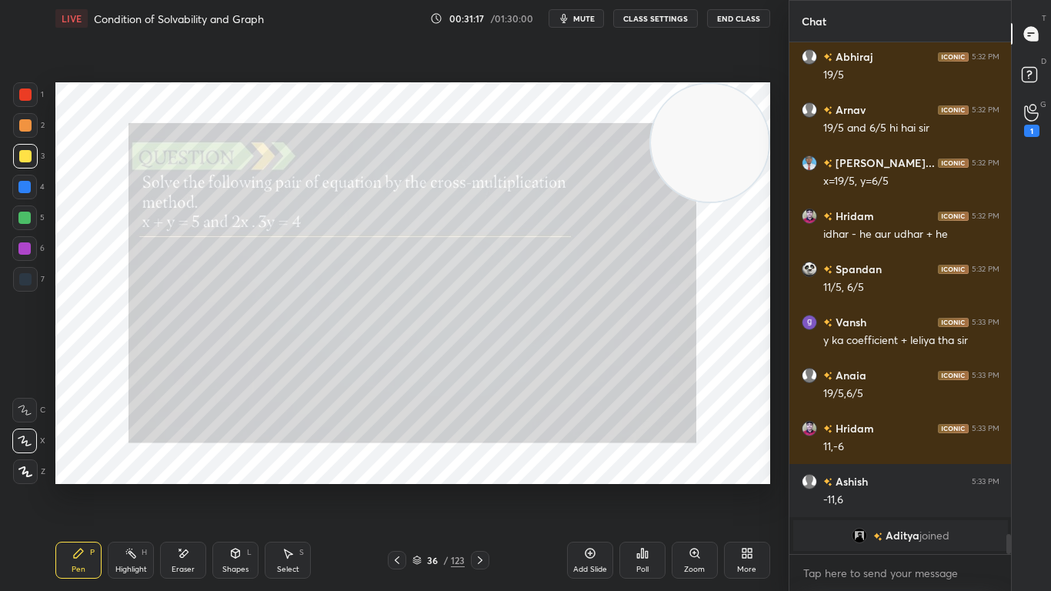
scroll to position [12230, 0]
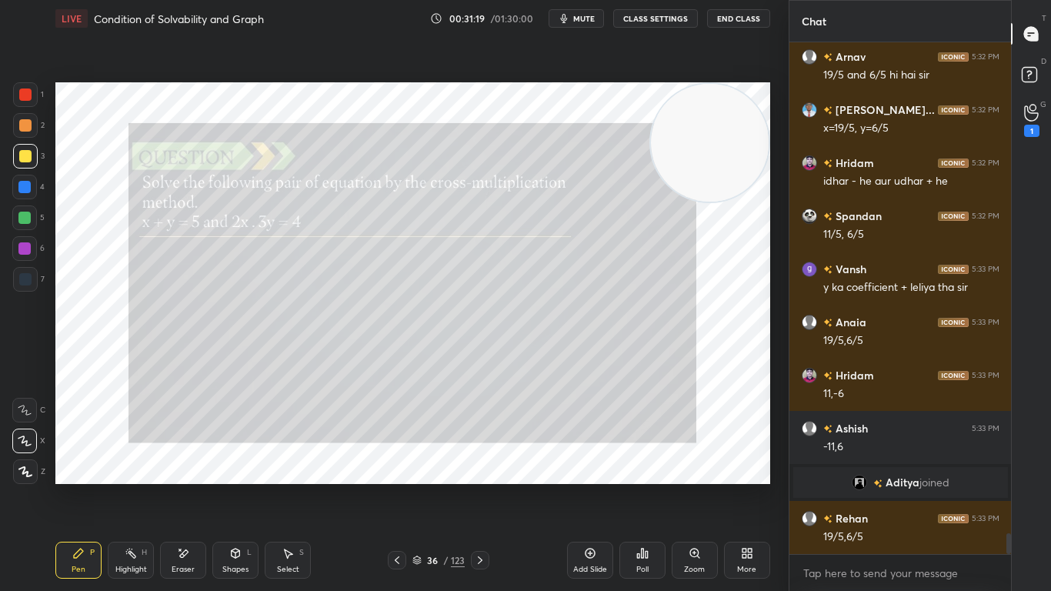
click at [702, 486] on div "Zoom" at bounding box center [694, 569] width 21 height 8
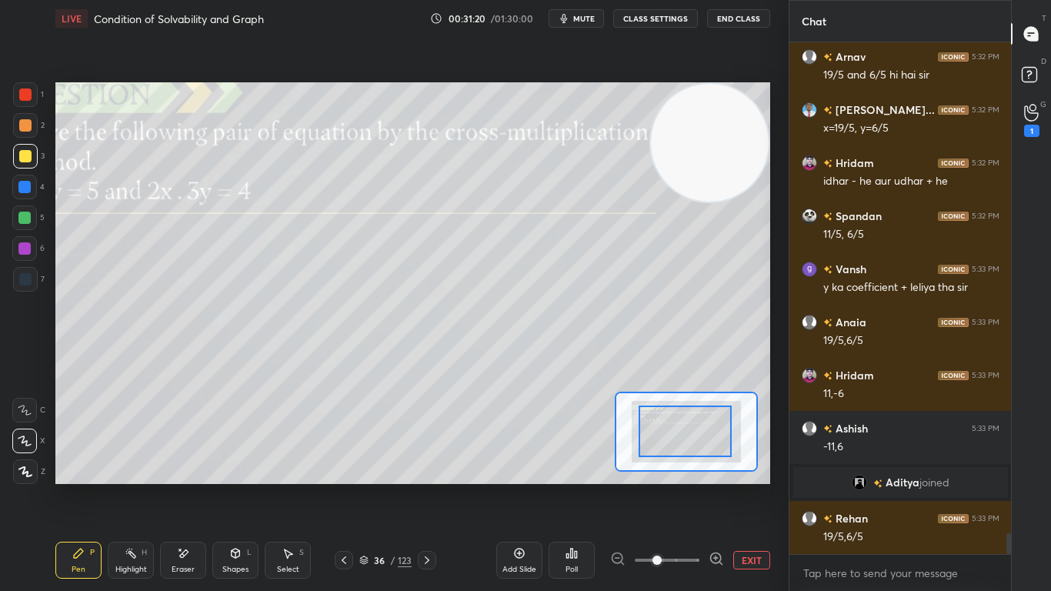
drag, startPoint x: 701, startPoint y: 439, endPoint x: 693, endPoint y: 437, distance: 8.8
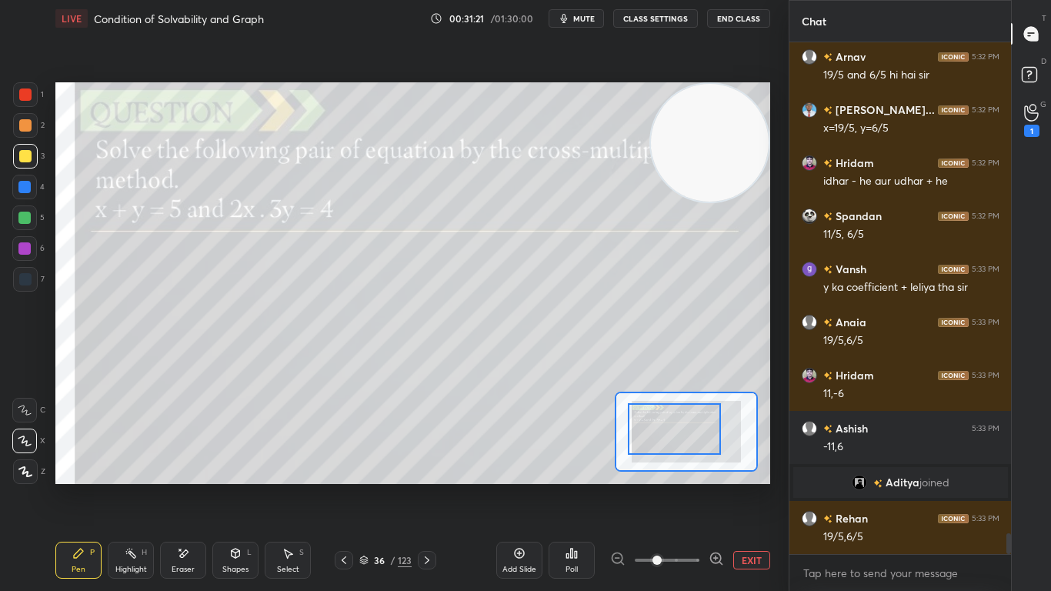
scroll to position [12283, 0]
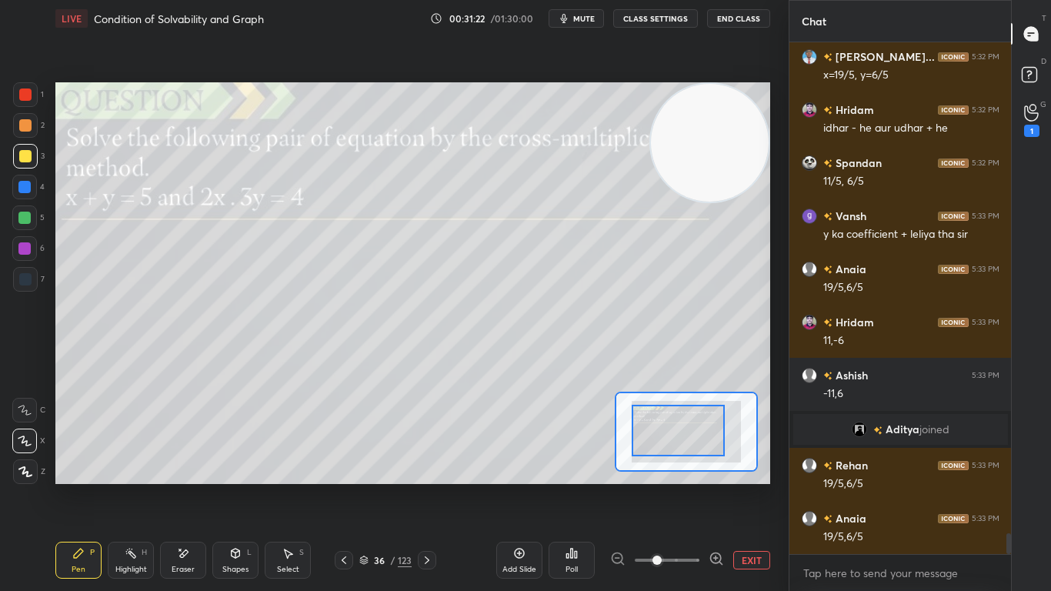
click at [694, 435] on div at bounding box center [677, 431] width 93 height 52
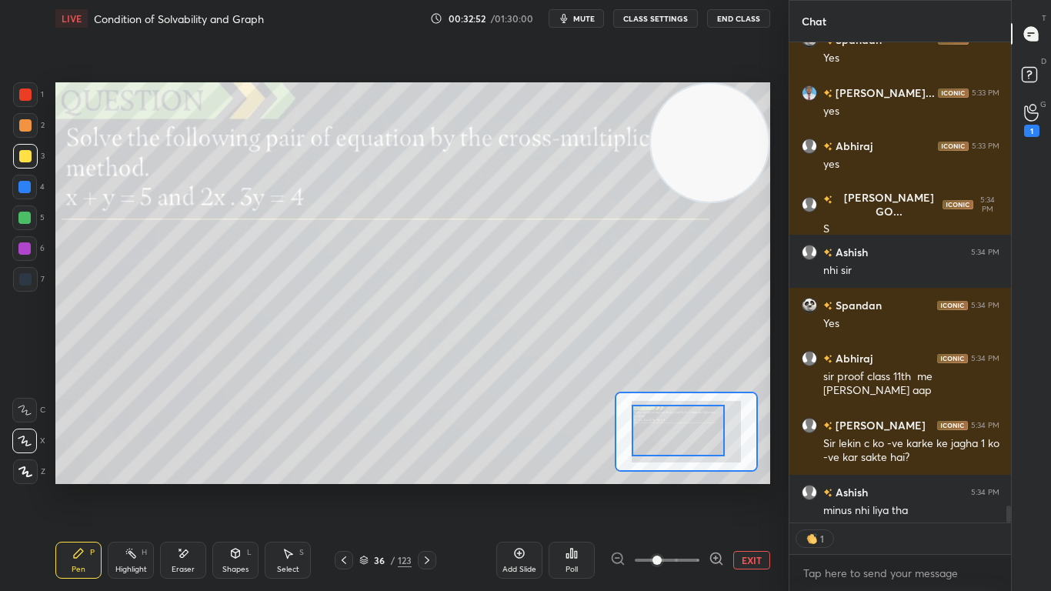
scroll to position [13176, 0]
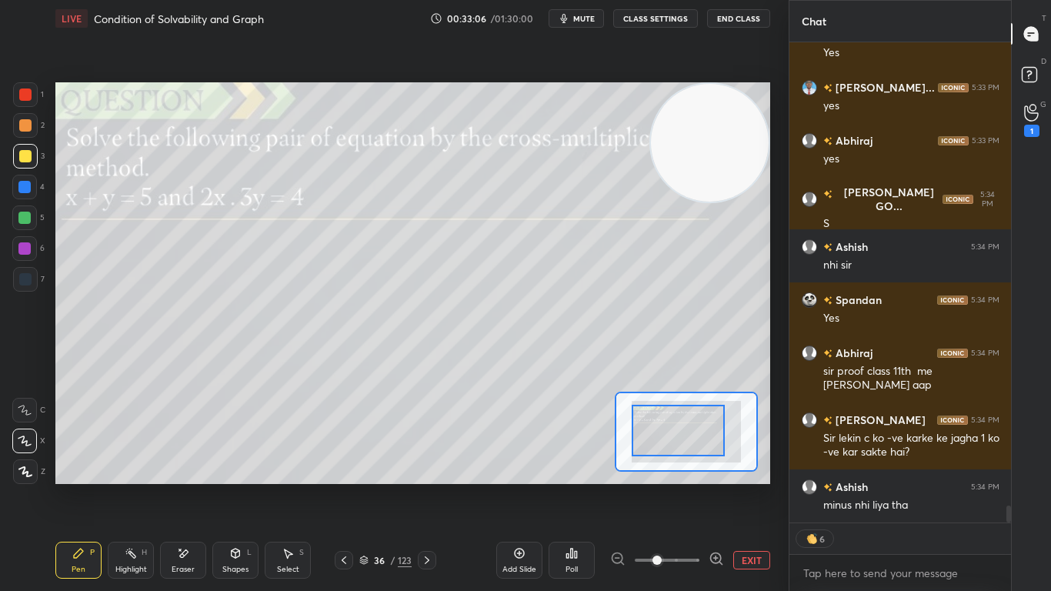
click at [424, 486] on icon at bounding box center [427, 560] width 12 height 12
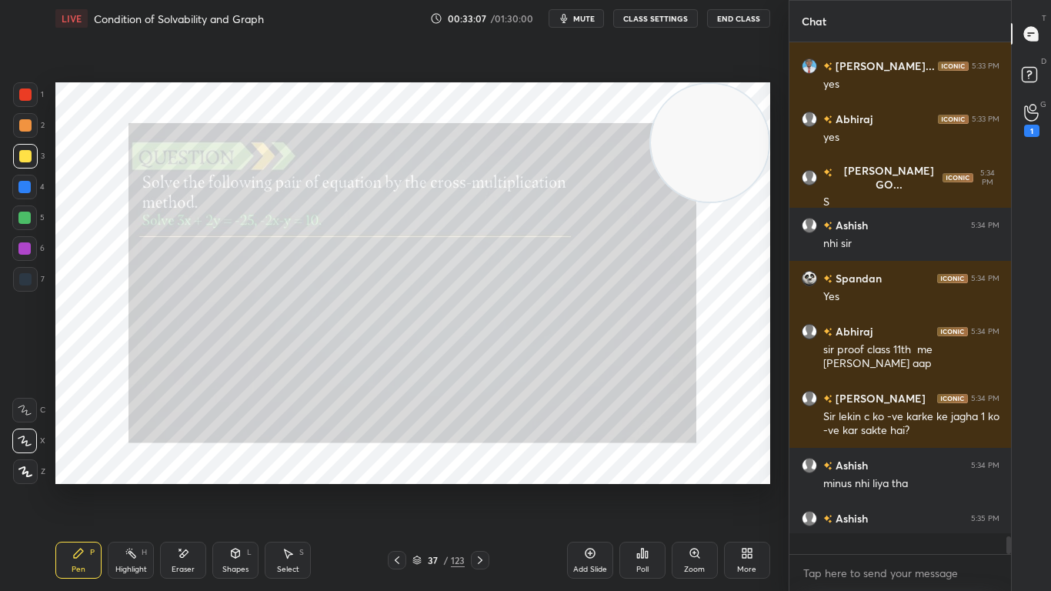
scroll to position [13197, 0]
click at [691, 486] on div "Zoom" at bounding box center [694, 559] width 46 height 37
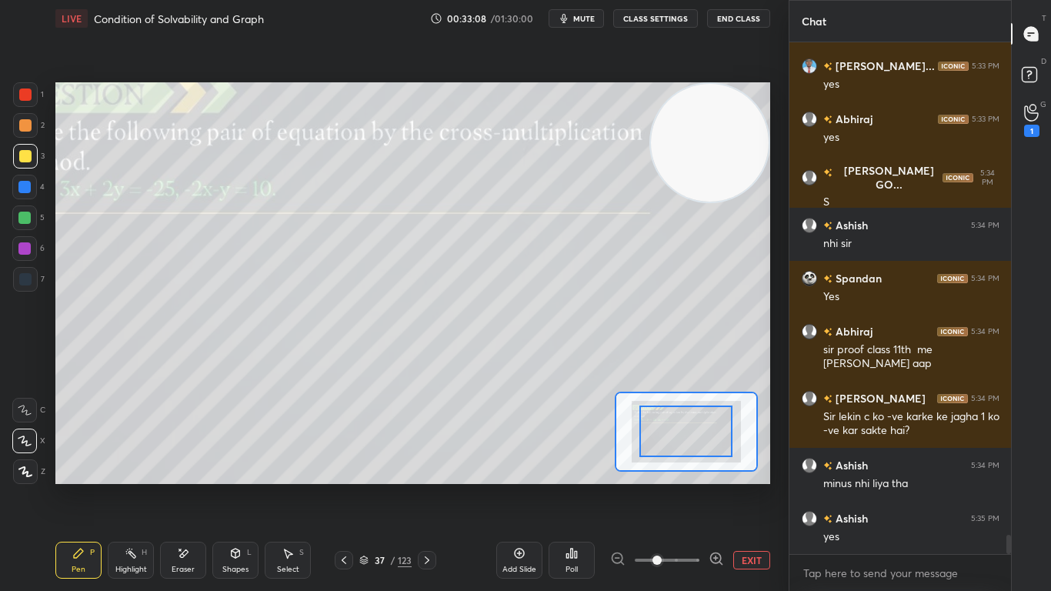
scroll to position [13250, 0]
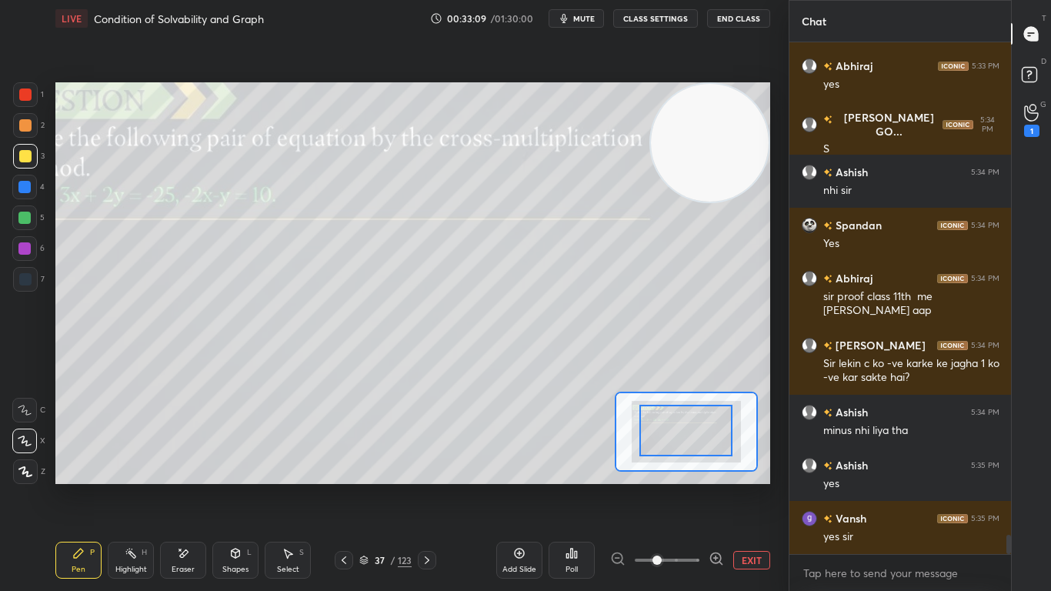
drag, startPoint x: 712, startPoint y: 434, endPoint x: 707, endPoint y: 428, distance: 8.2
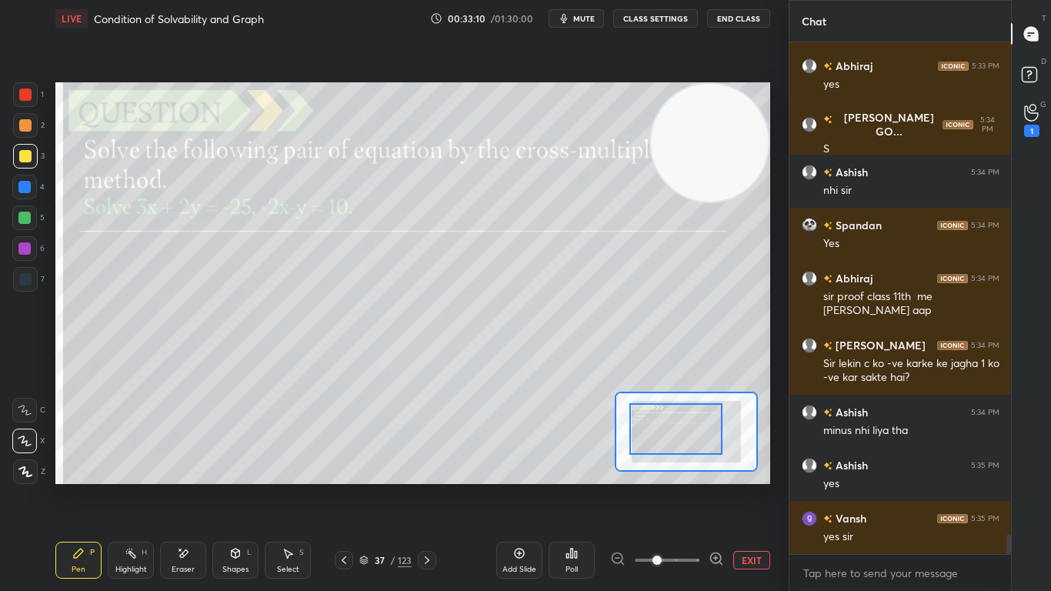
click at [705, 428] on div at bounding box center [675, 429] width 93 height 52
click at [719, 486] on icon at bounding box center [715, 558] width 15 height 15
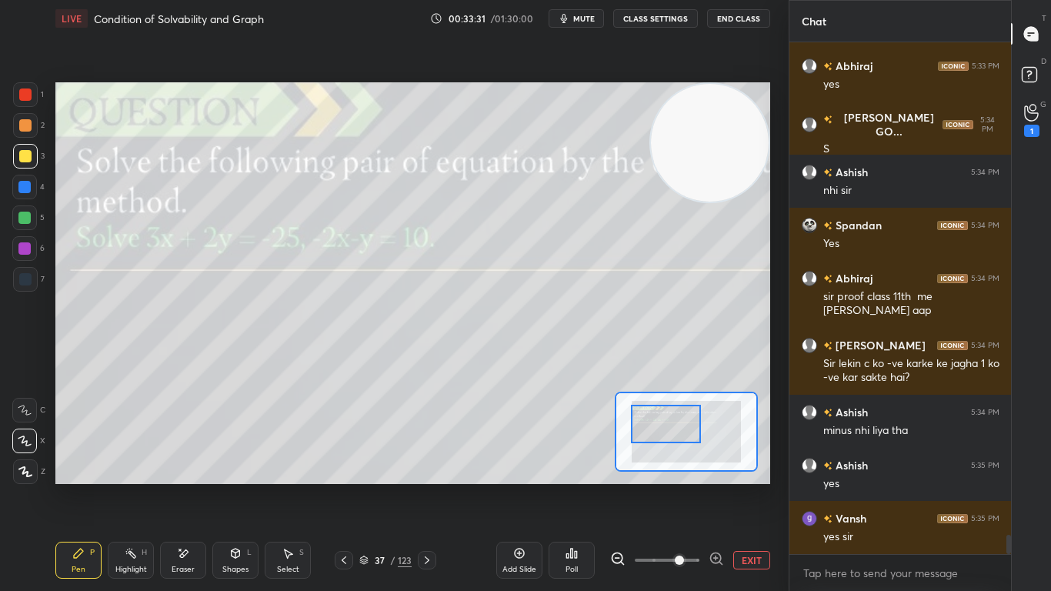
drag, startPoint x: 692, startPoint y: 447, endPoint x: 675, endPoint y: 442, distance: 17.5
click at [683, 442] on div at bounding box center [666, 424] width 70 height 38
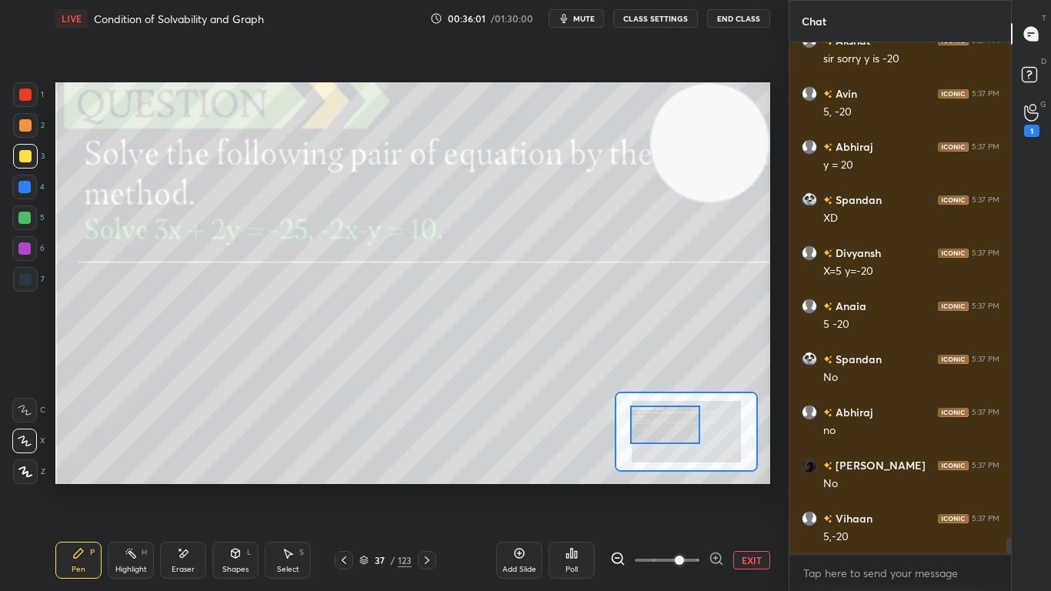
scroll to position [15137, 0]
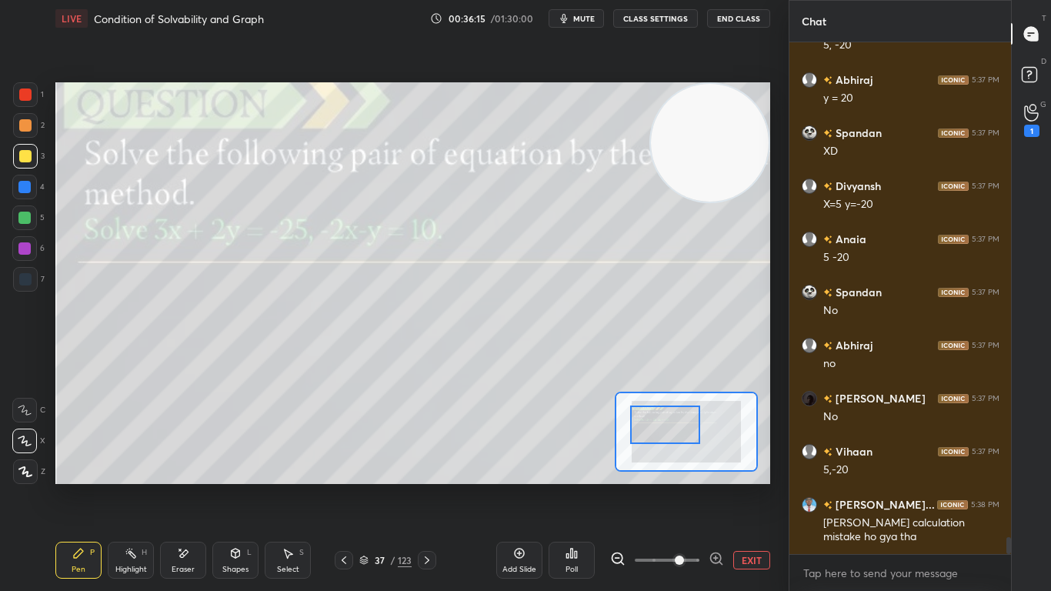
click at [425, 486] on icon at bounding box center [427, 560] width 12 height 12
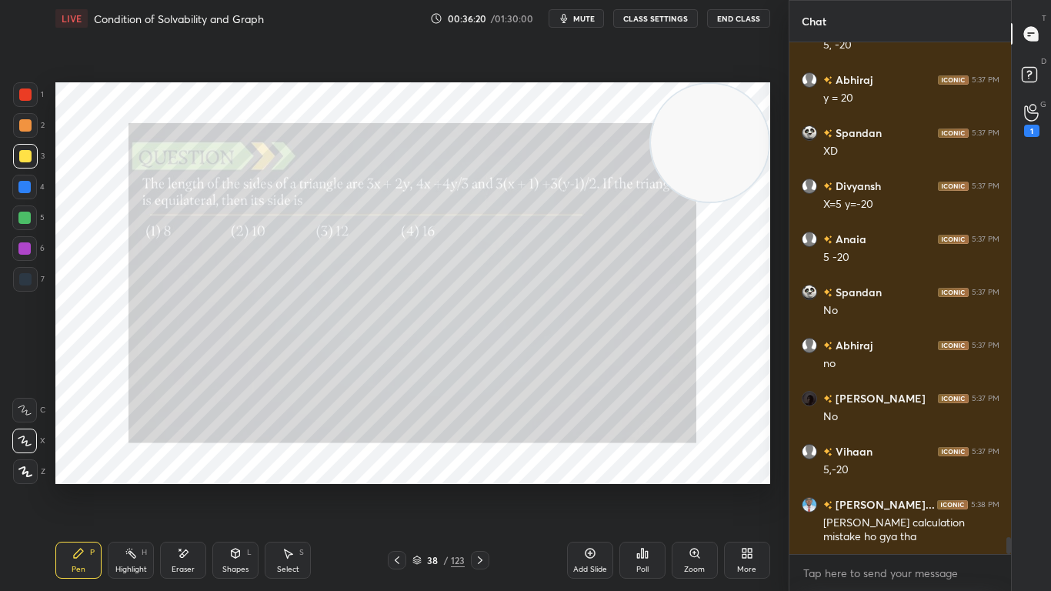
click at [698, 486] on div "Zoom" at bounding box center [694, 559] width 46 height 37
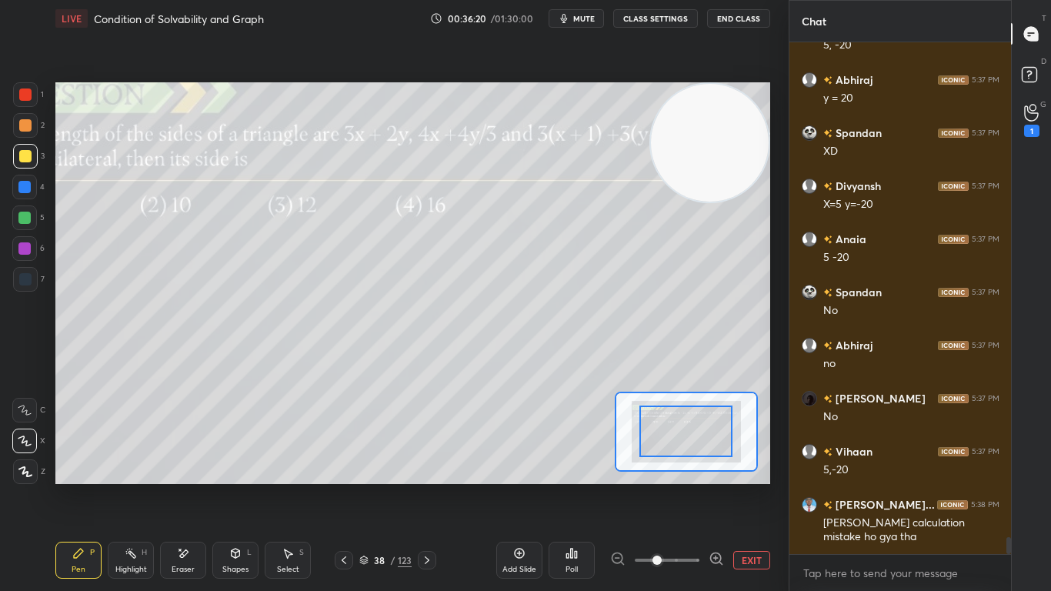
scroll to position [15204, 0]
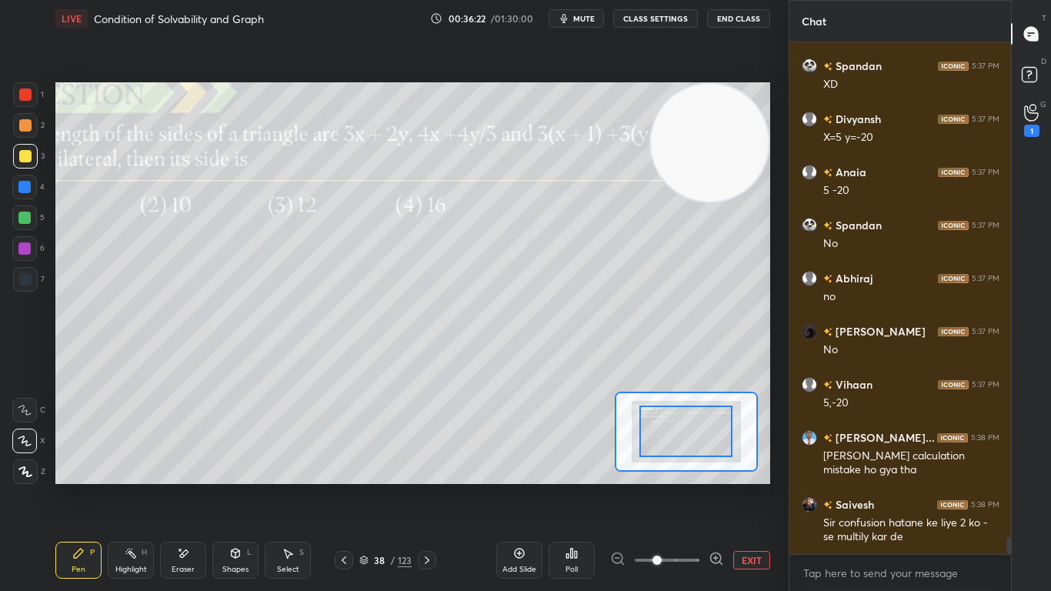
click at [745, 486] on button "EXIT" at bounding box center [751, 560] width 37 height 18
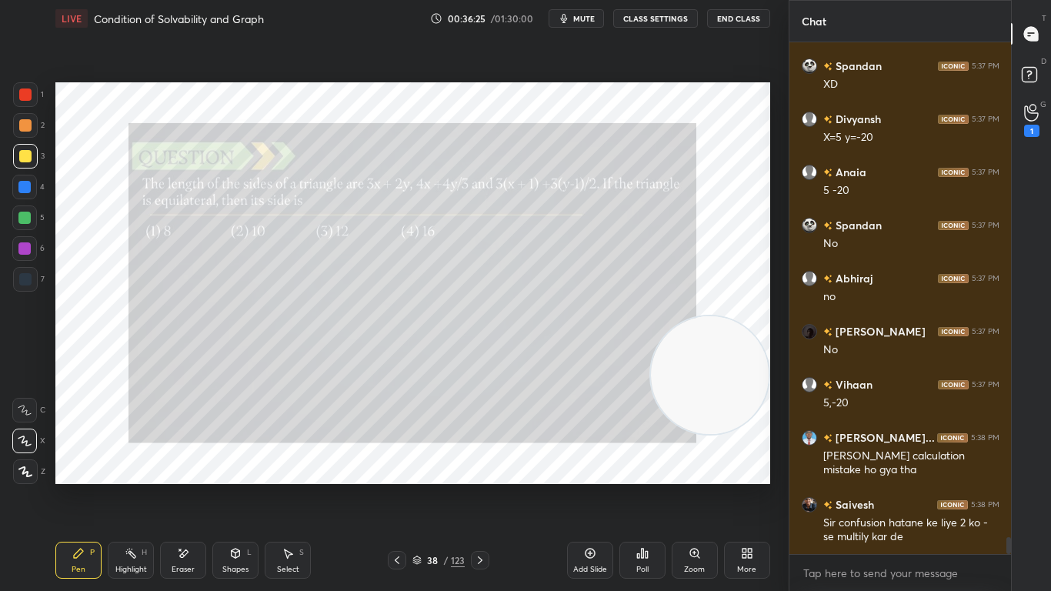
drag, startPoint x: 719, startPoint y: 181, endPoint x: 727, endPoint y: 425, distance: 243.9
click at [727, 428] on video at bounding box center [710, 375] width 118 height 118
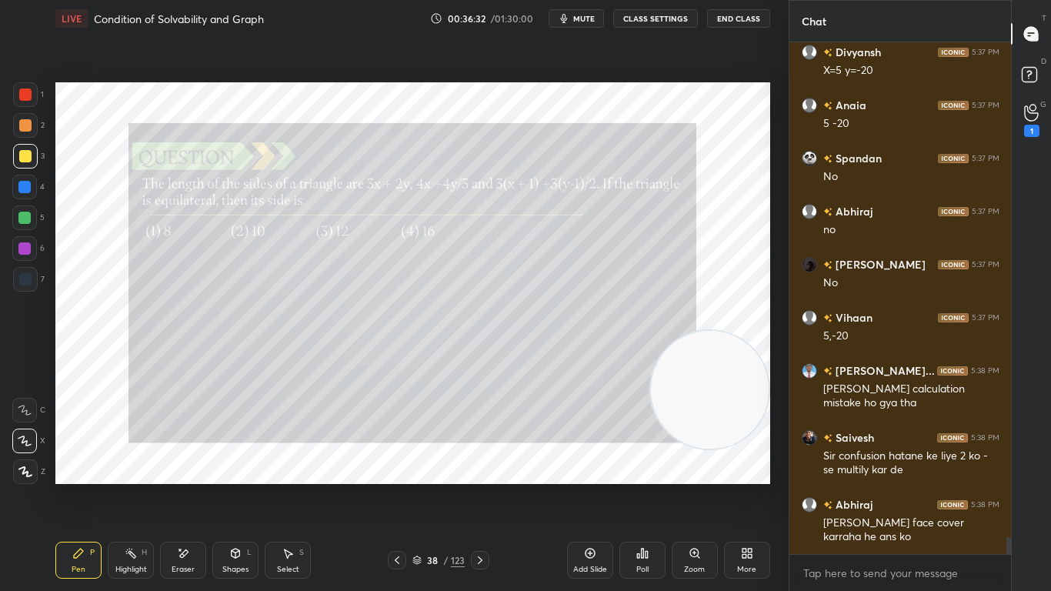
click at [477, 486] on div at bounding box center [480, 560] width 18 height 18
click at [480, 486] on icon at bounding box center [480, 560] width 12 height 12
click at [481, 486] on icon at bounding box center [480, 560] width 12 height 12
click at [478, 486] on icon at bounding box center [480, 560] width 12 height 12
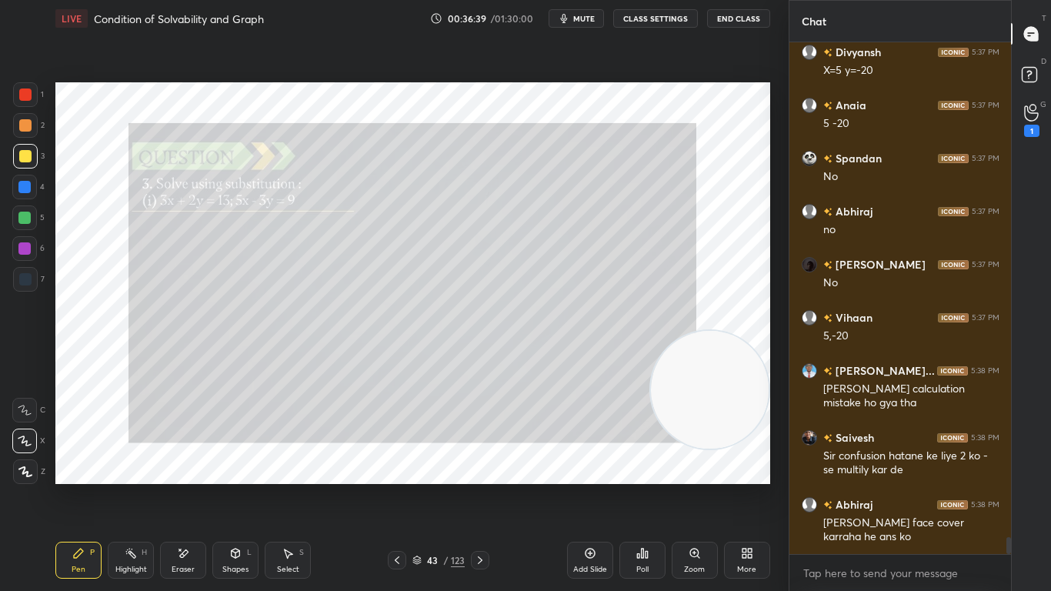
click at [479, 486] on icon at bounding box center [480, 560] width 12 height 12
click at [478, 486] on icon at bounding box center [480, 560] width 12 height 12
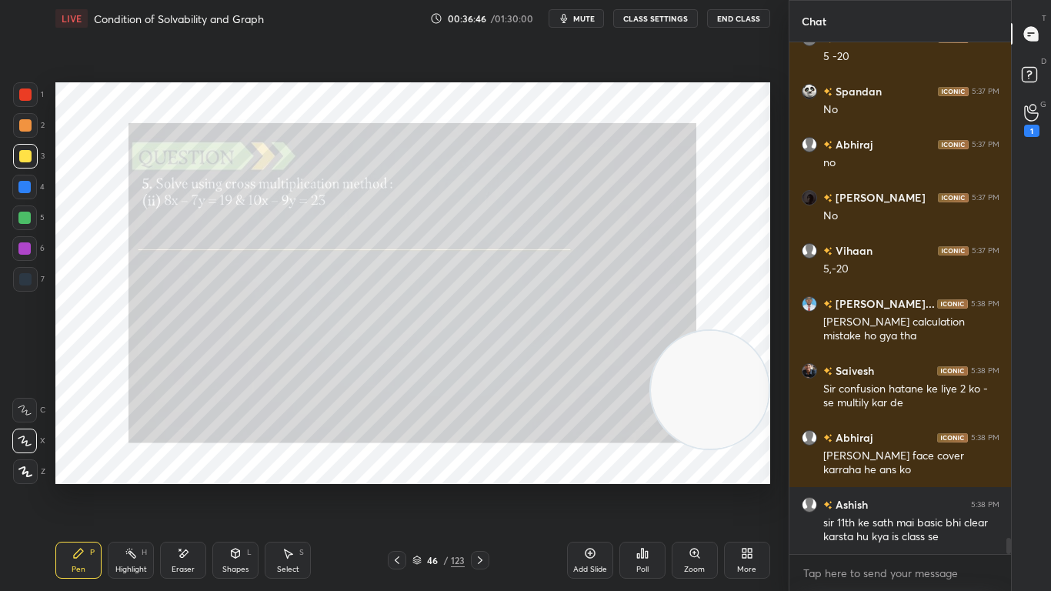
click at [478, 486] on icon at bounding box center [480, 560] width 12 height 12
click at [479, 486] on icon at bounding box center [480, 560] width 12 height 12
click at [478, 486] on icon at bounding box center [480, 560] width 12 height 12
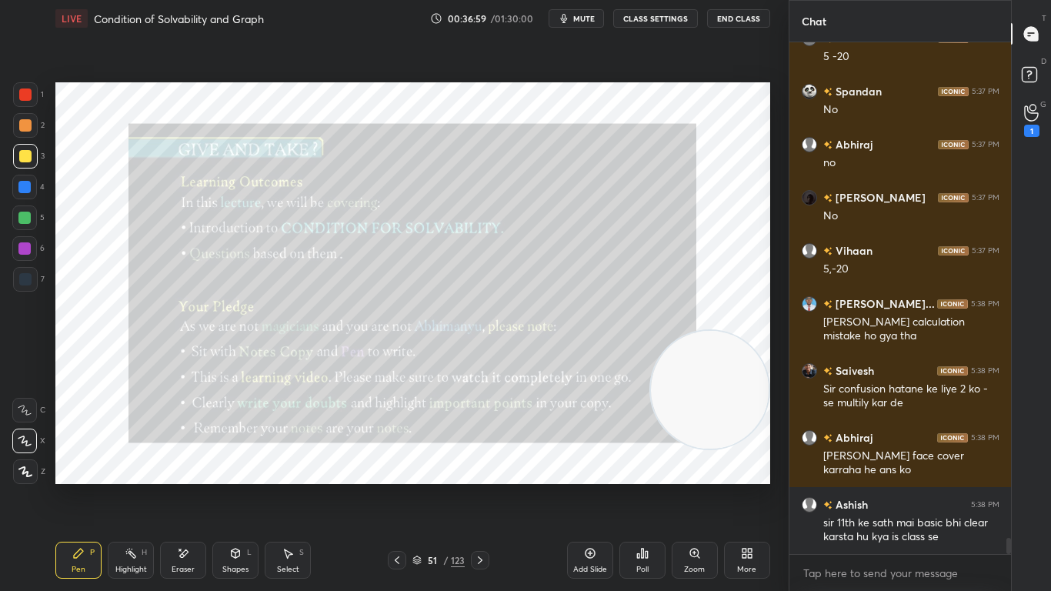
click at [479, 486] on icon at bounding box center [480, 560] width 12 height 12
click at [589, 486] on icon at bounding box center [590, 553] width 12 height 12
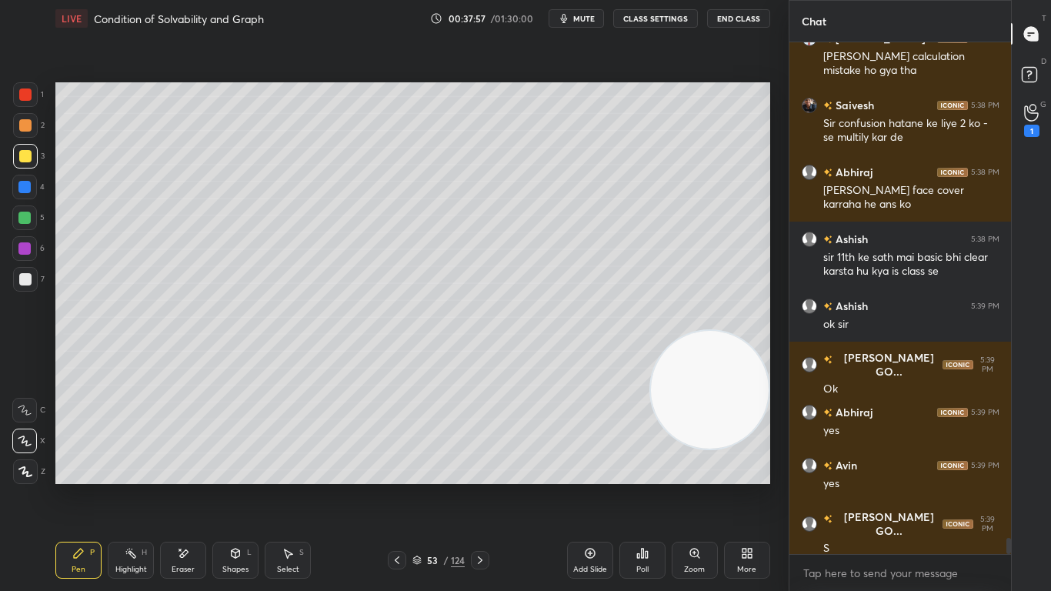
scroll to position [15656, 0]
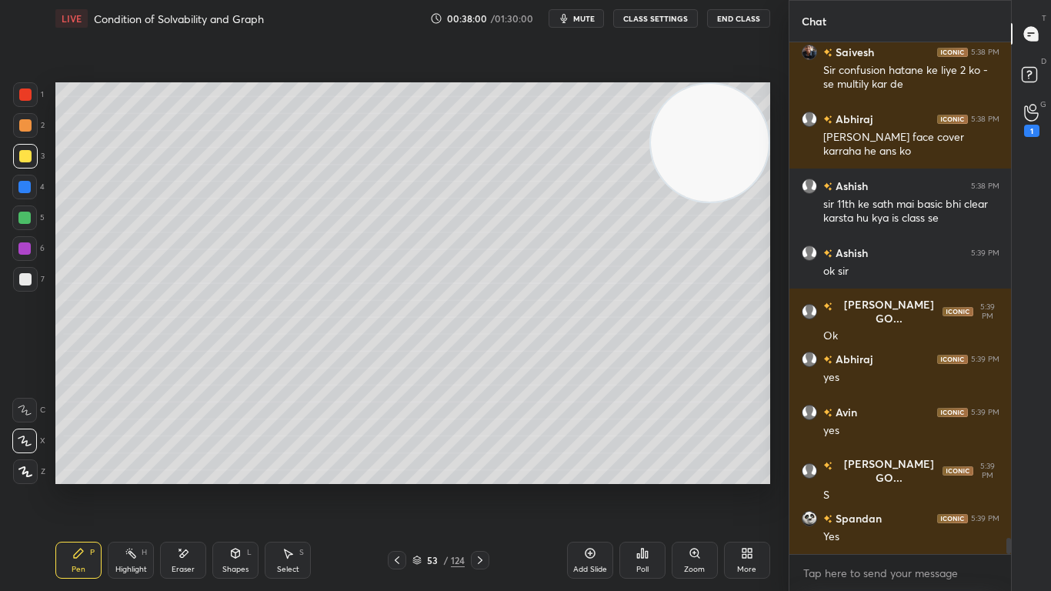
drag, startPoint x: 701, startPoint y: 312, endPoint x: 733, endPoint y: 109, distance: 204.7
click at [736, 112] on video at bounding box center [710, 143] width 118 height 118
click at [25, 219] on div at bounding box center [24, 218] width 12 height 12
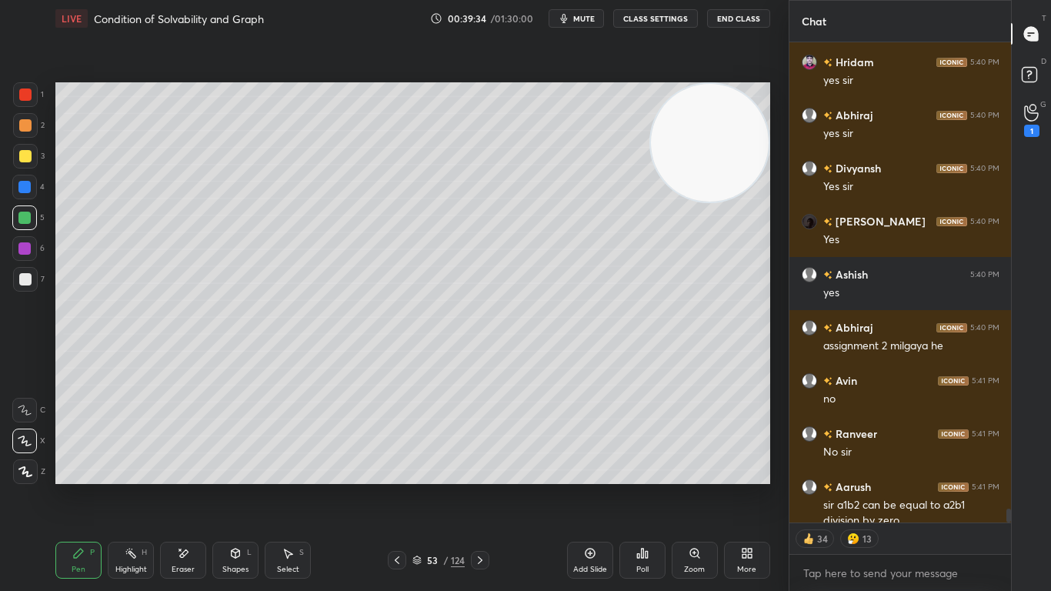
scroll to position [16513, 0]
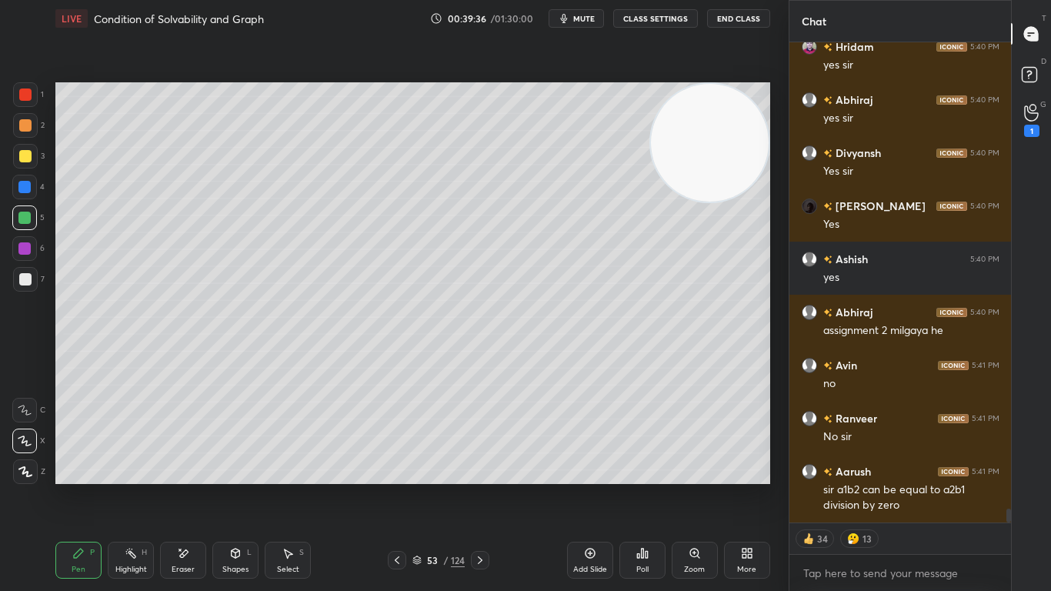
click at [27, 253] on div at bounding box center [24, 248] width 12 height 12
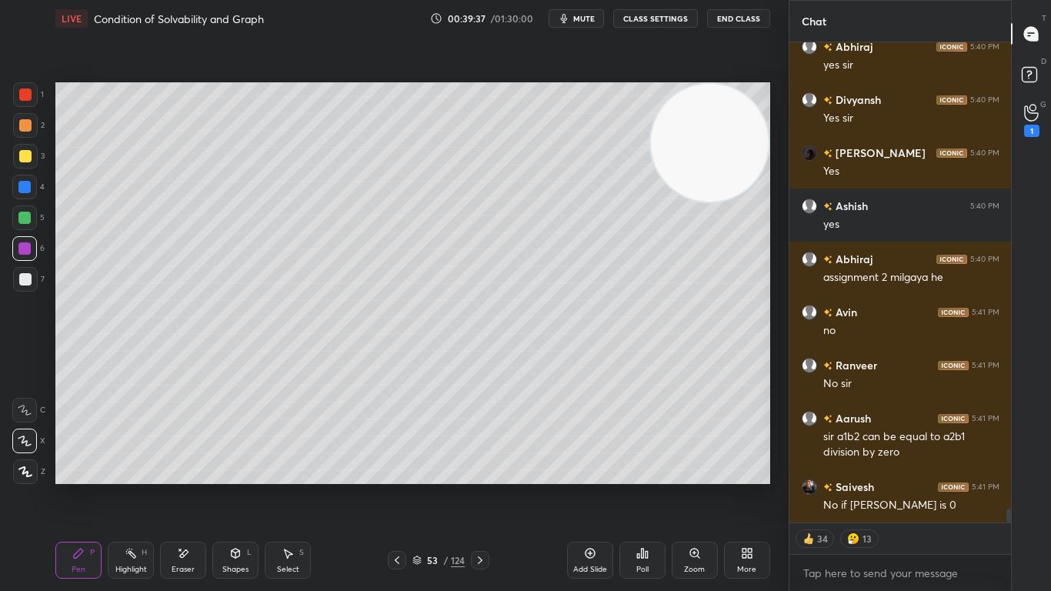
click at [27, 95] on div at bounding box center [25, 94] width 12 height 12
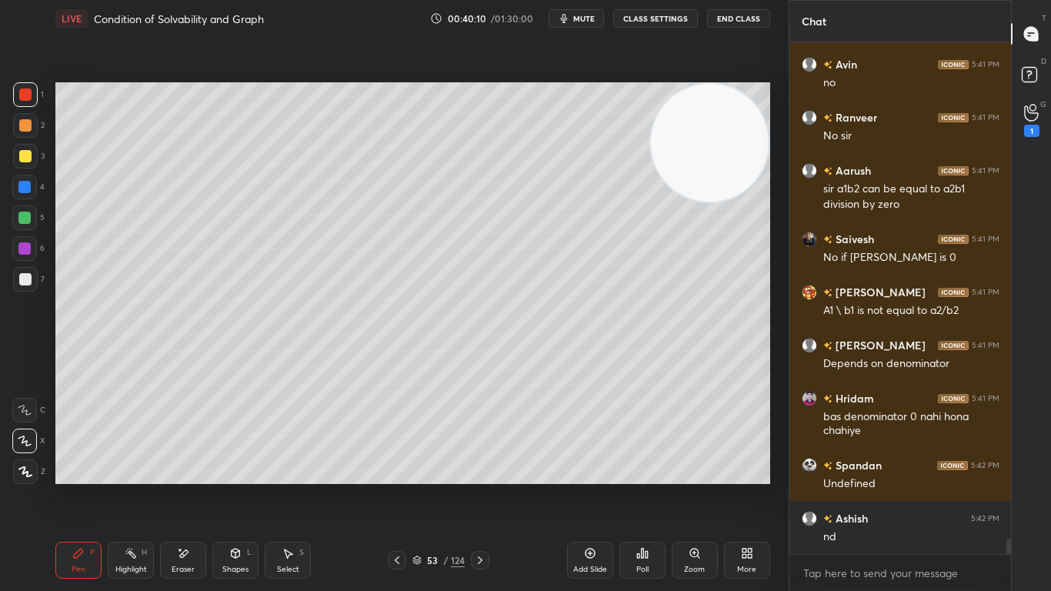
scroll to position [16867, 0]
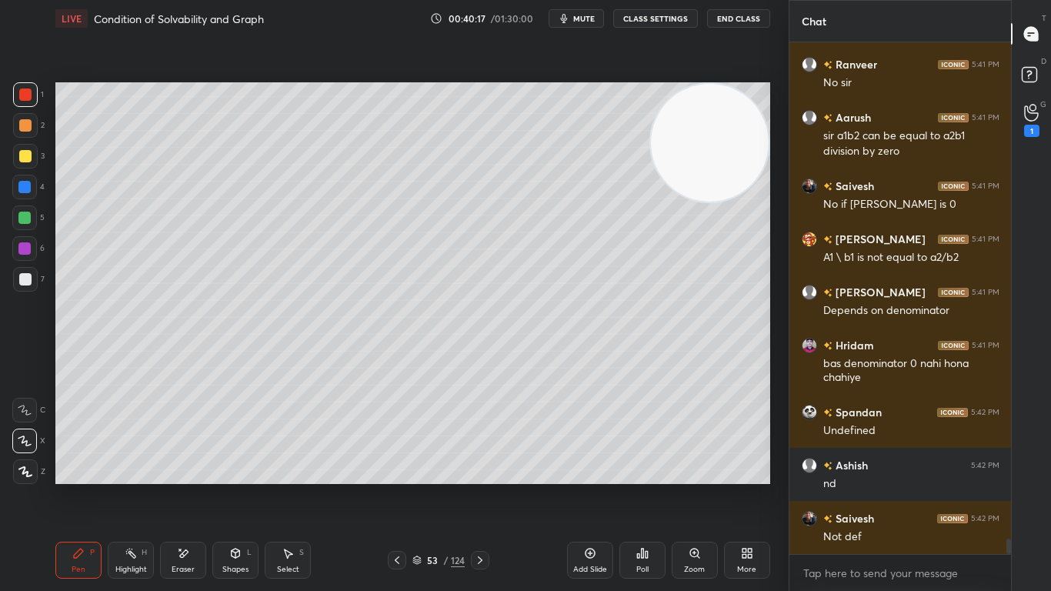
click at [586, 486] on div "Add Slide" at bounding box center [590, 559] width 46 height 37
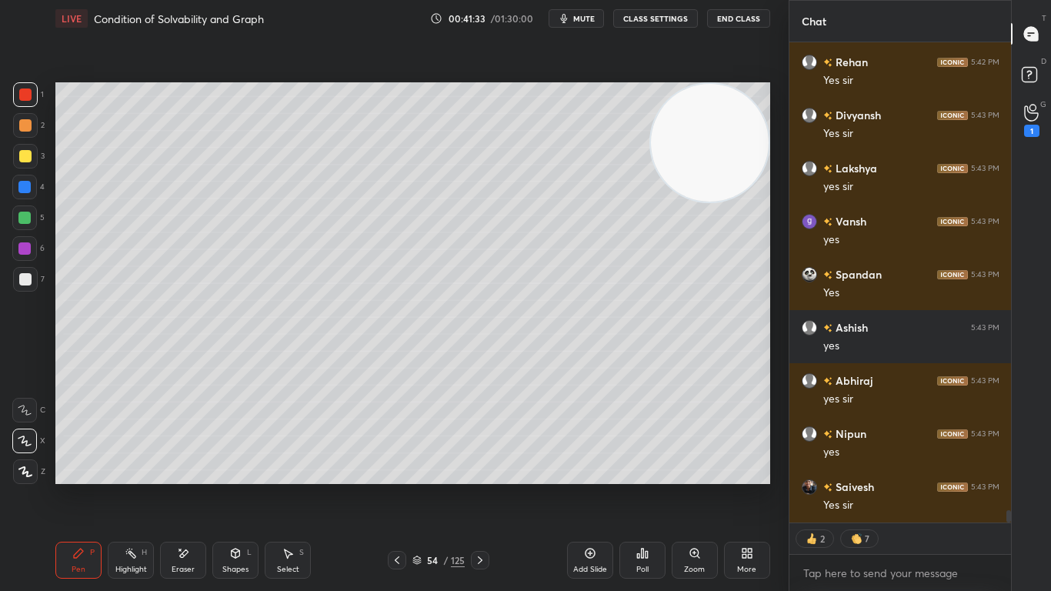
scroll to position [17800, 0]
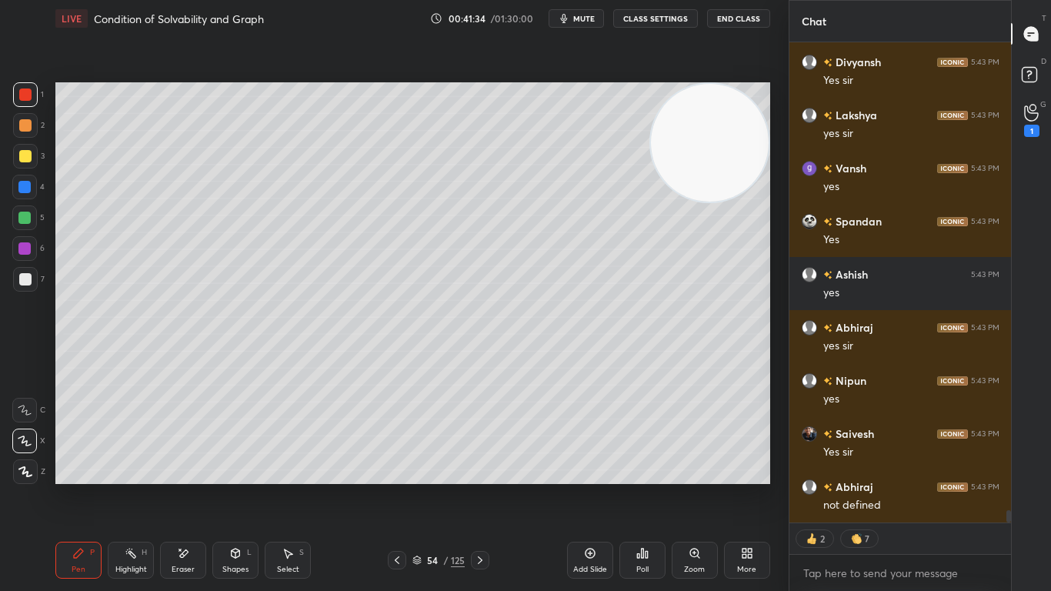
click at [398, 486] on icon at bounding box center [397, 560] width 12 height 12
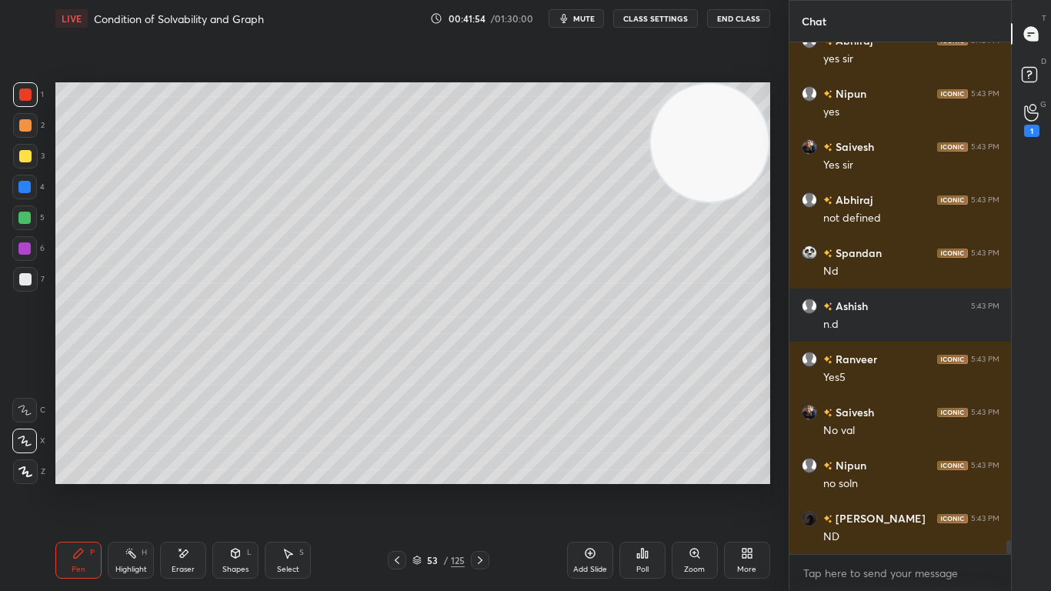
scroll to position [18154, 0]
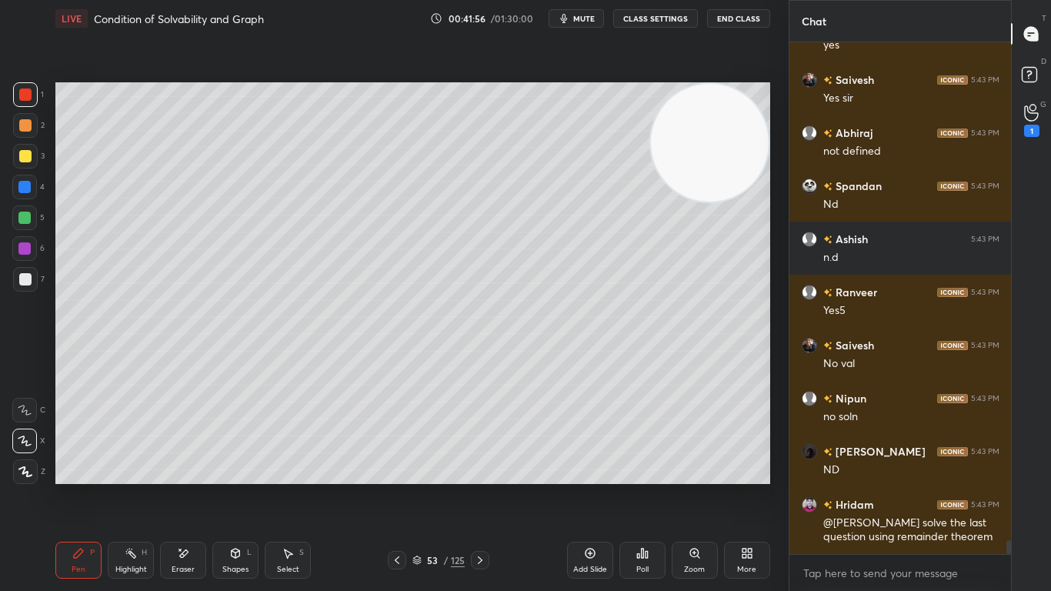
click at [25, 224] on div at bounding box center [24, 217] width 25 height 25
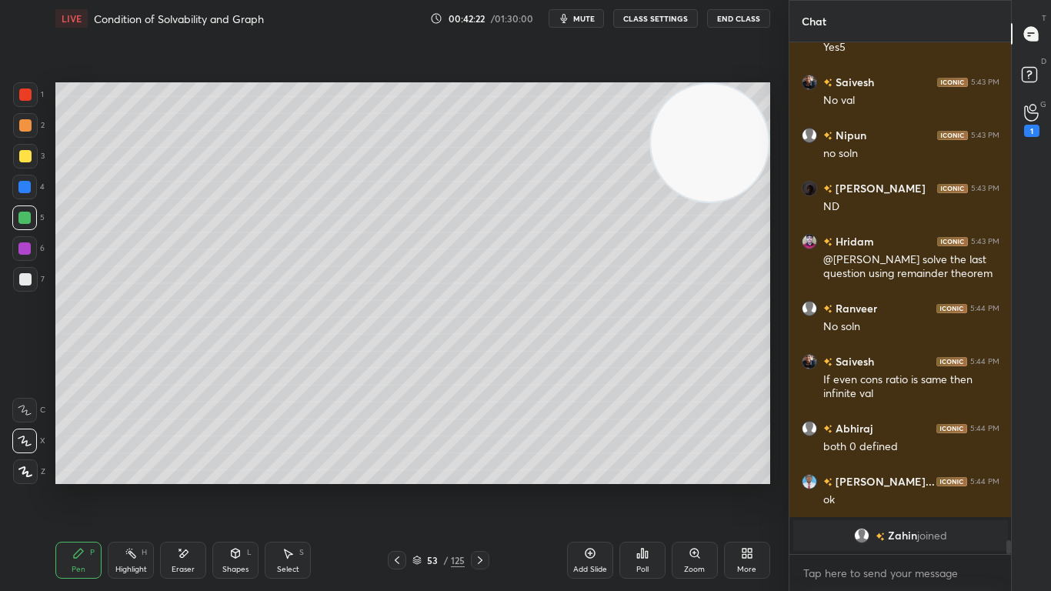
scroll to position [16666, 0]
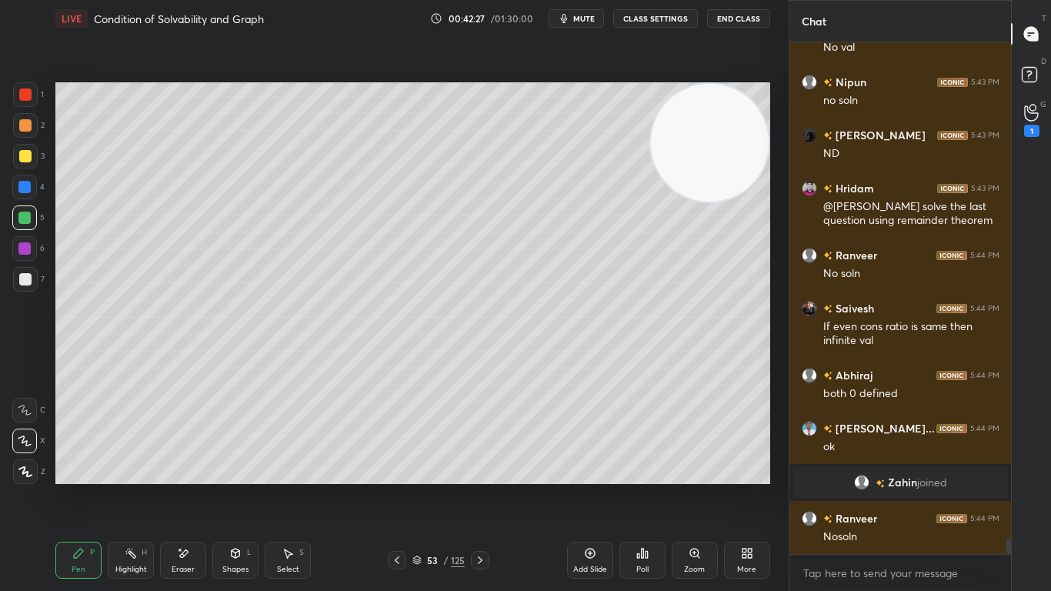
click at [589, 486] on div "Add Slide" at bounding box center [590, 559] width 46 height 37
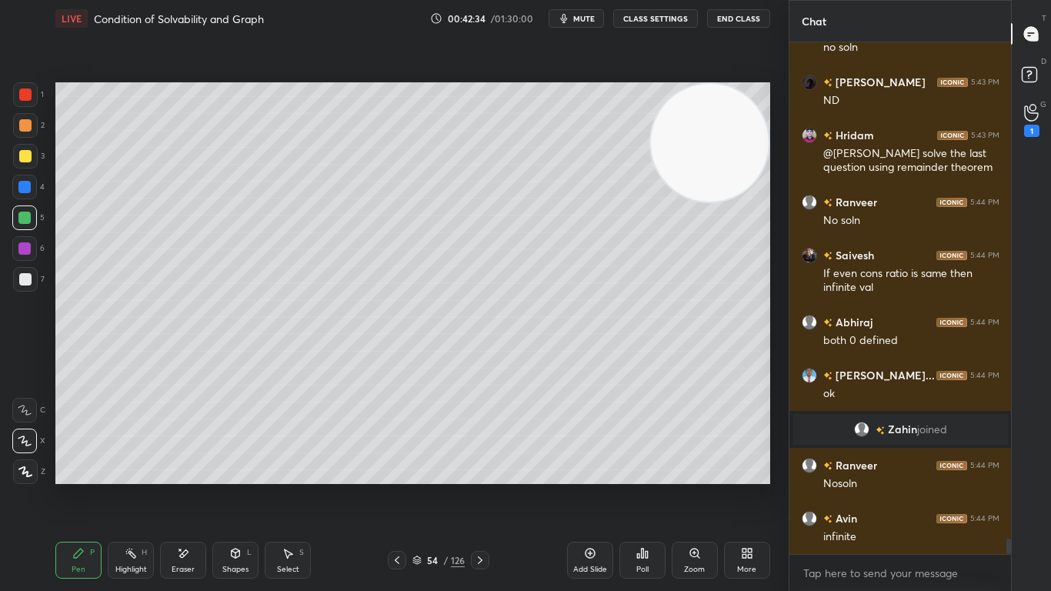
click at [28, 156] on div at bounding box center [25, 156] width 12 height 12
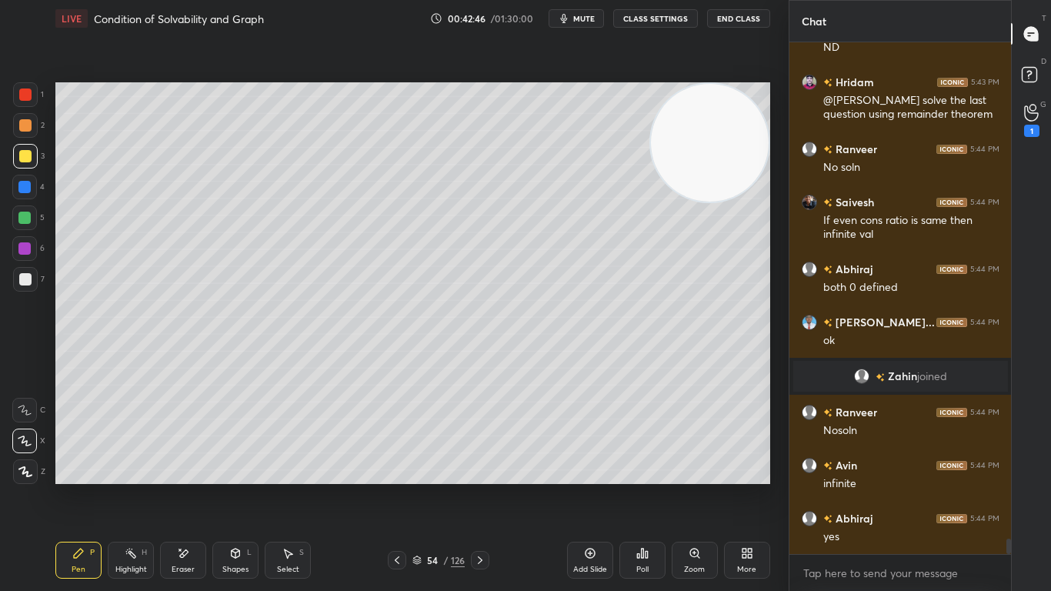
scroll to position [16825, 0]
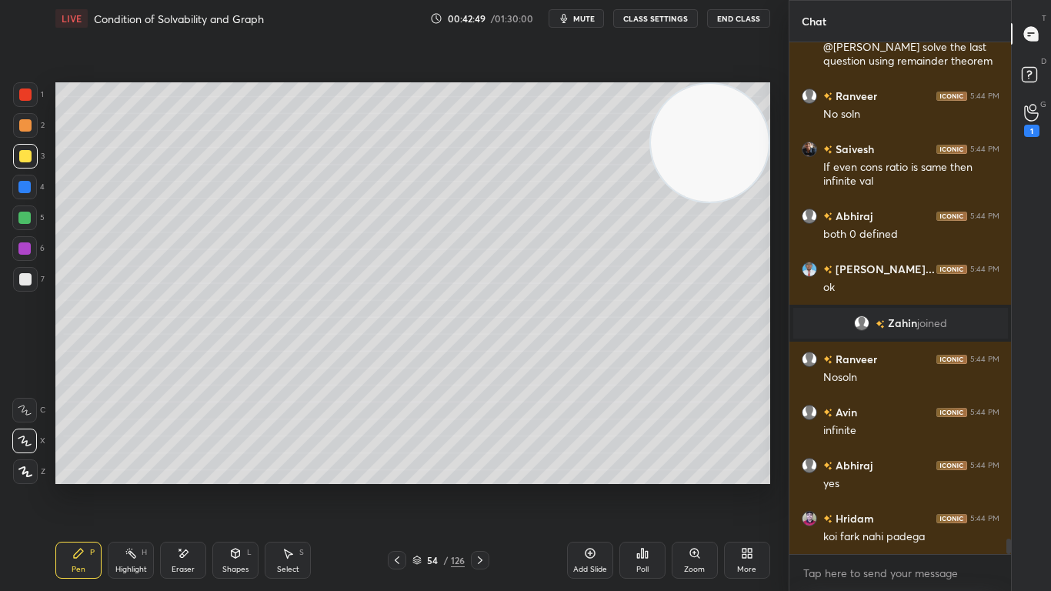
click at [133, 115] on div "Setting up your live class Poll for secs No correct answer Start poll" at bounding box center [412, 283] width 727 height 492
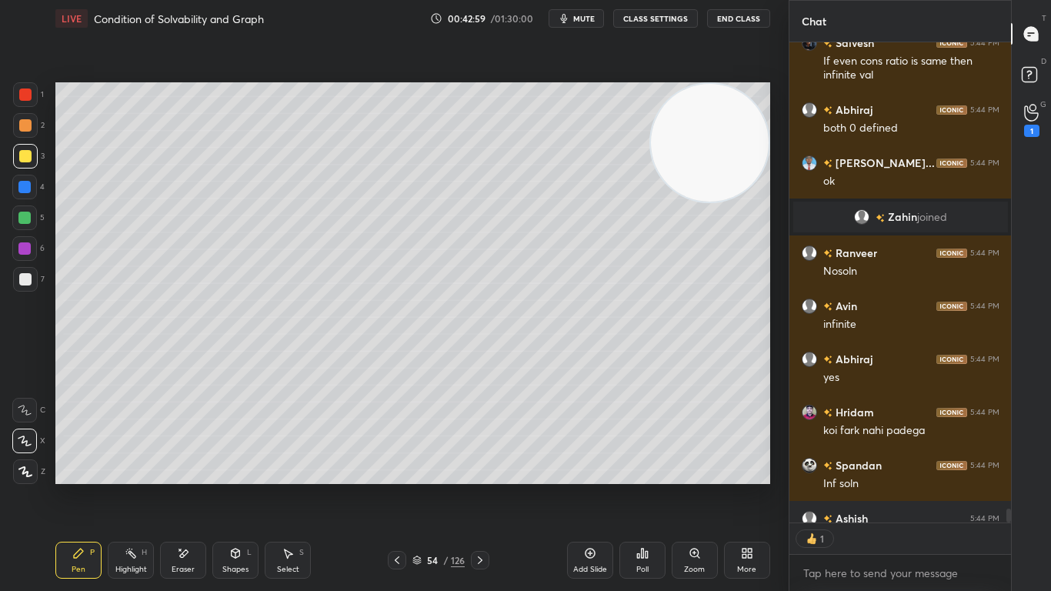
scroll to position [475, 217]
click at [478, 486] on icon at bounding box center [480, 560] width 12 height 12
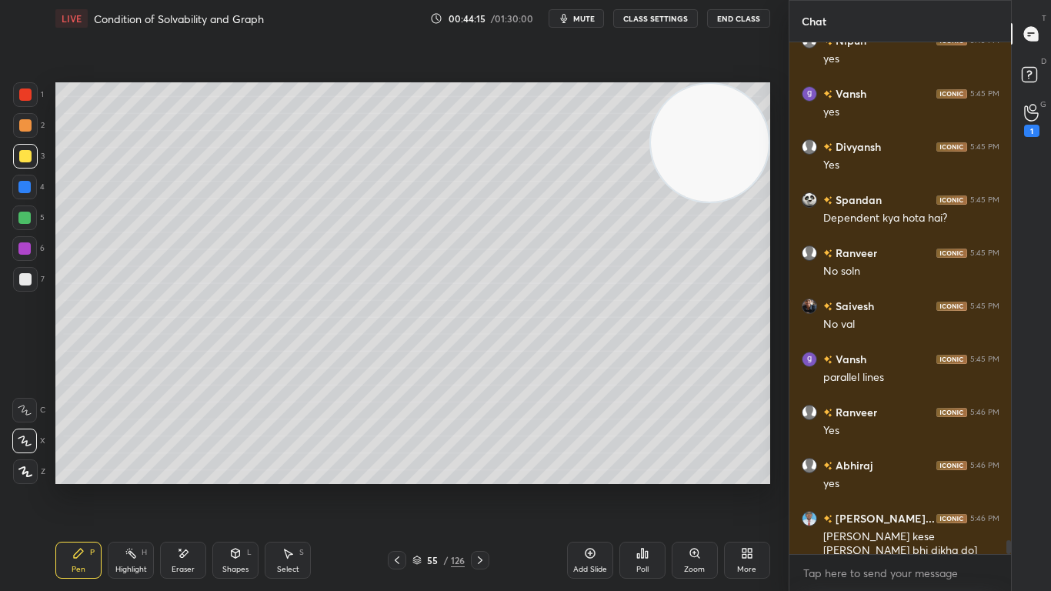
scroll to position [18470, 0]
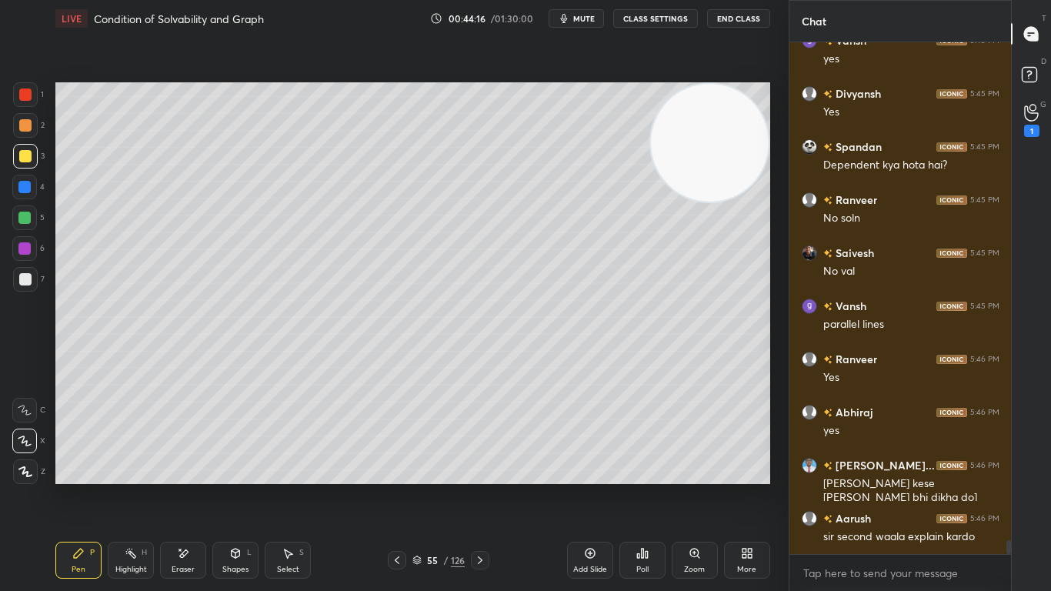
click at [24, 245] on div at bounding box center [24, 248] width 12 height 12
click at [22, 98] on div at bounding box center [25, 94] width 12 height 12
click at [25, 185] on div at bounding box center [24, 187] width 12 height 12
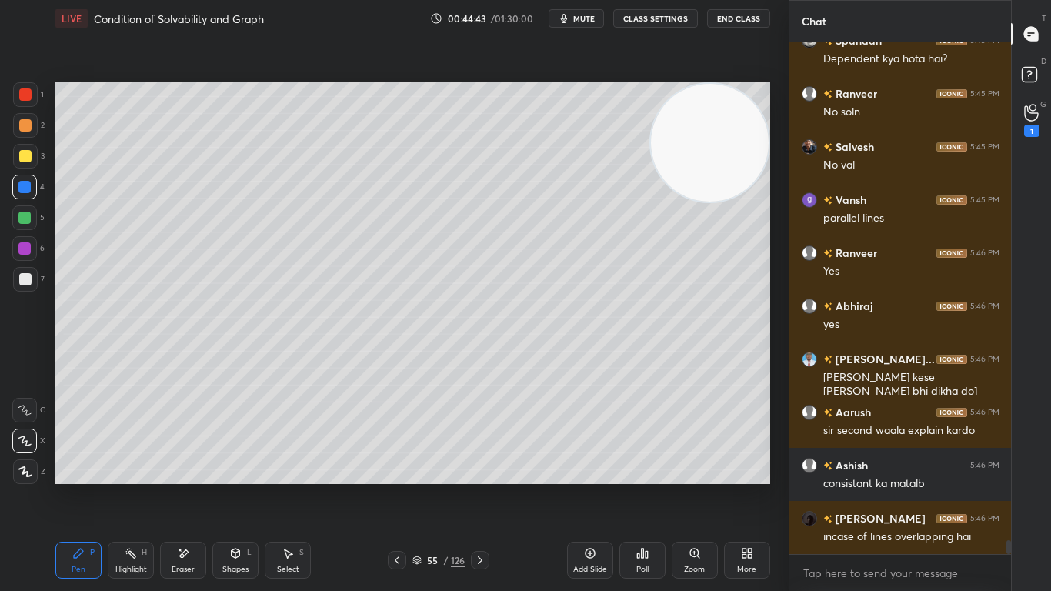
scroll to position [18630, 0]
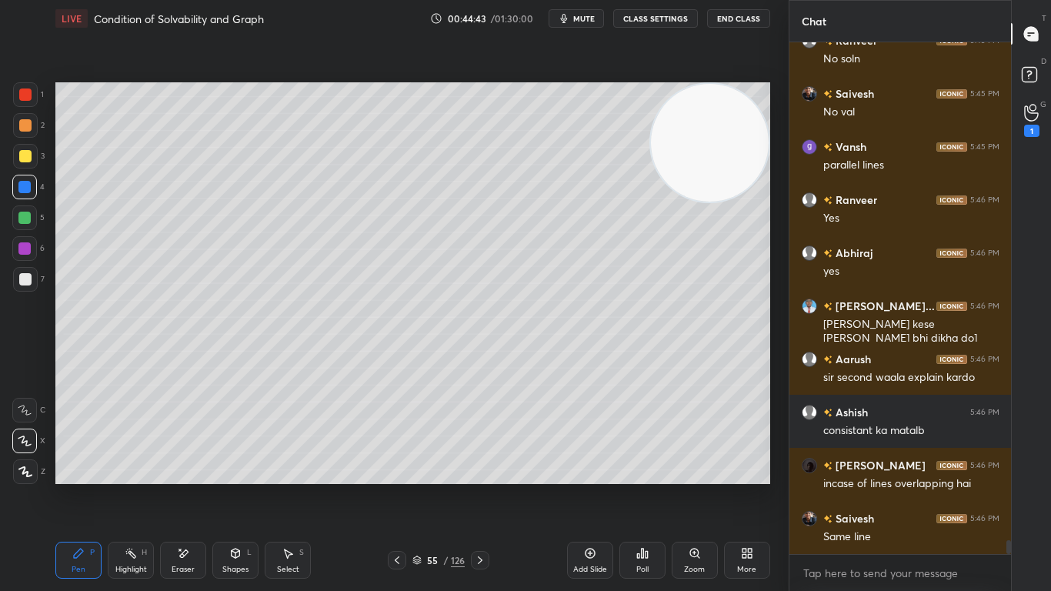
click at [778, 258] on div "1 2 3 4 5 6 7 C X Z E E Erase all H H LIVE Condition of Solvability and Graph 0…" at bounding box center [394, 295] width 788 height 591
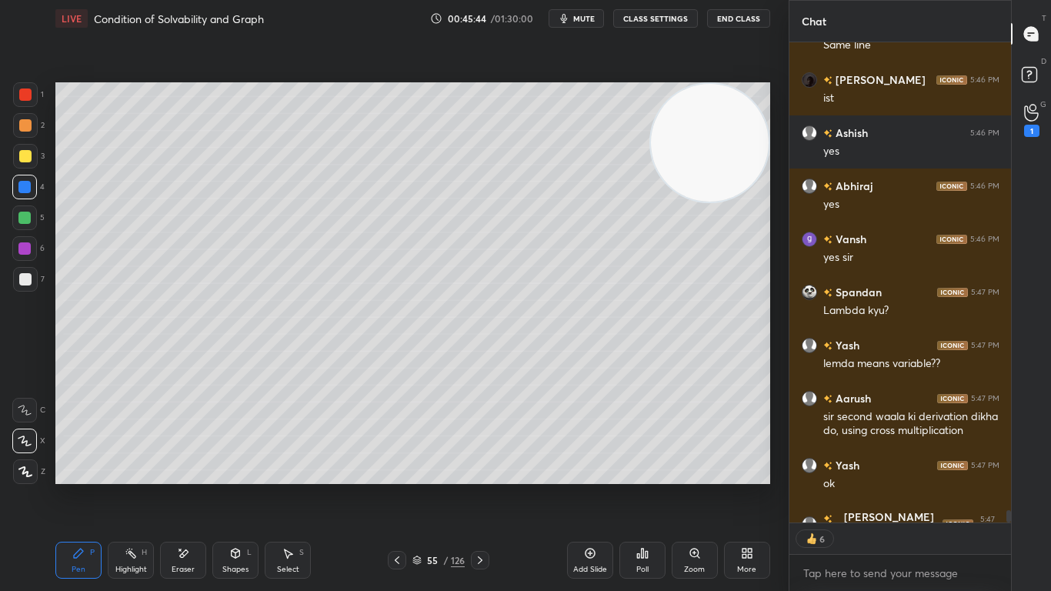
scroll to position [19206, 0]
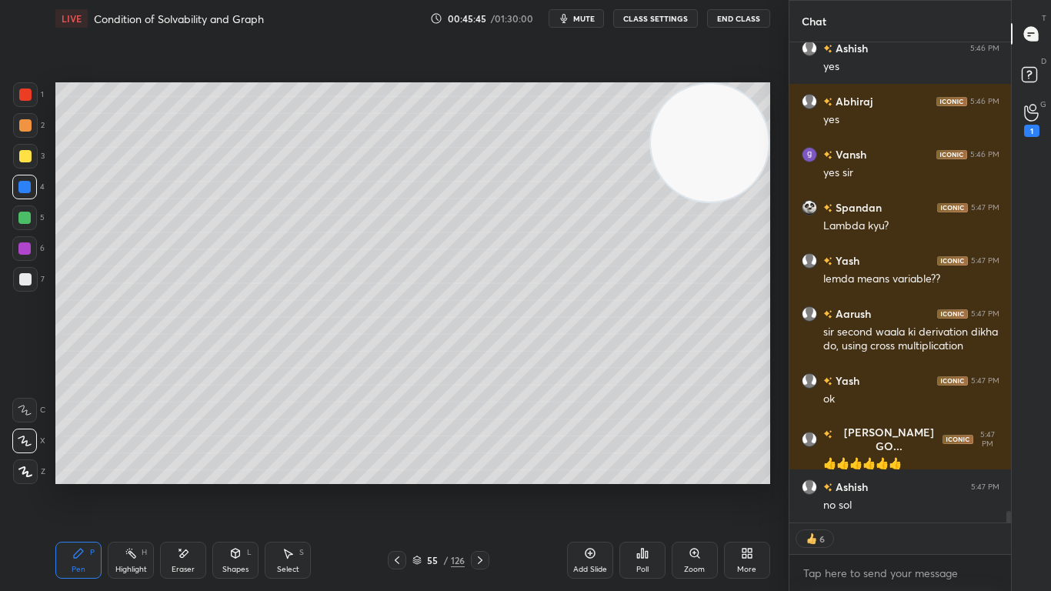
click at [398, 486] on icon at bounding box center [397, 560] width 12 height 12
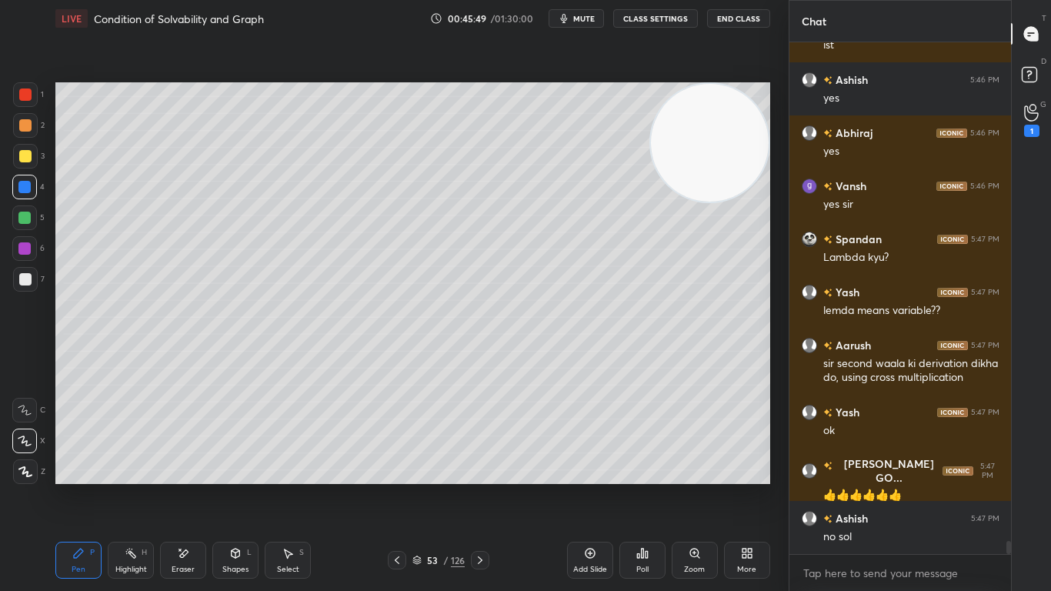
scroll to position [19190, 0]
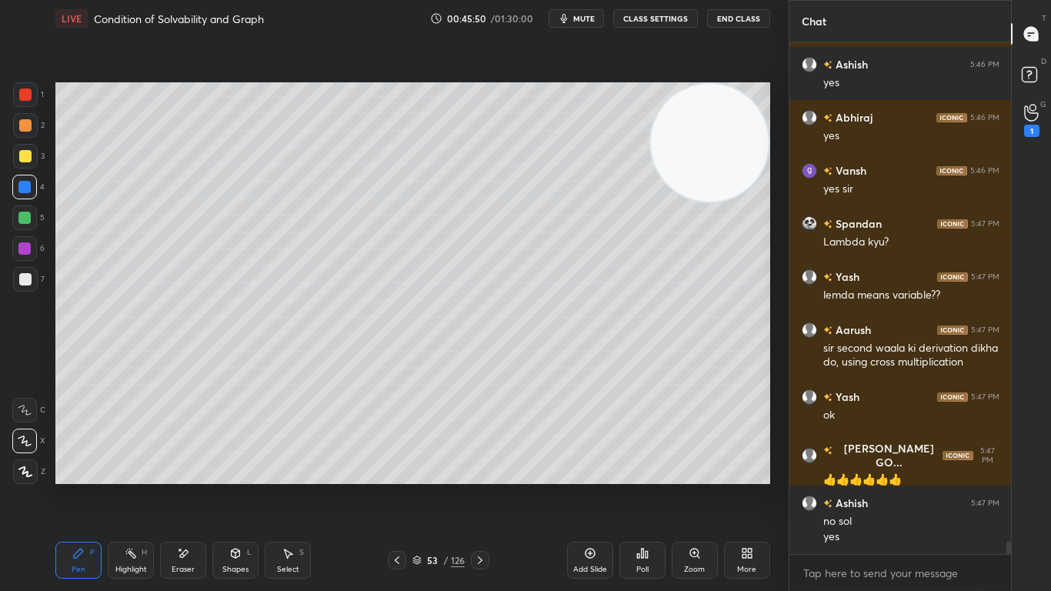
click at [479, 486] on icon at bounding box center [480, 560] width 12 height 12
click at [481, 486] on icon at bounding box center [480, 560] width 12 height 12
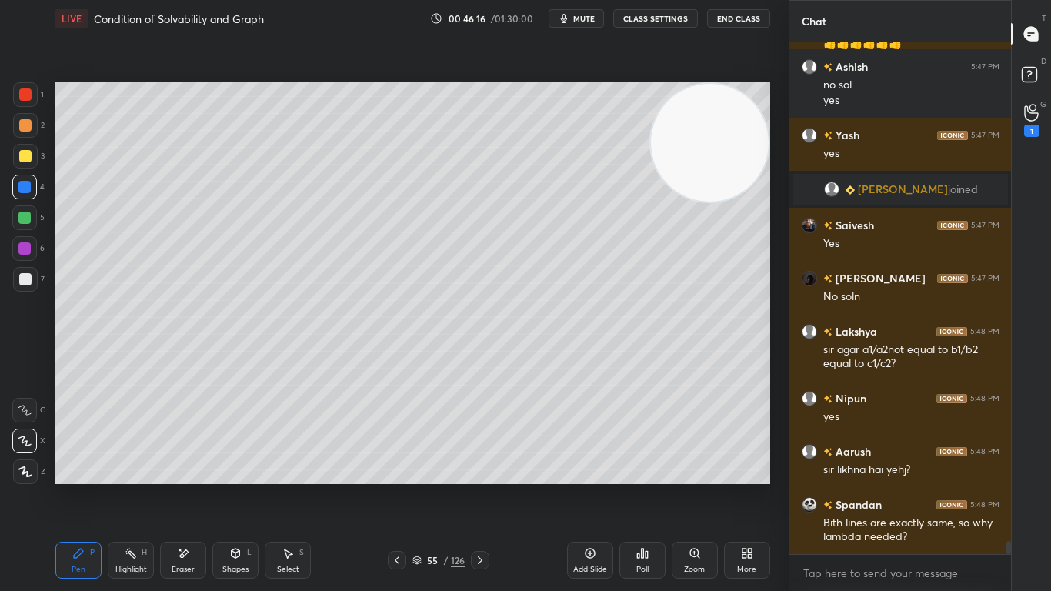
scroll to position [18937, 0]
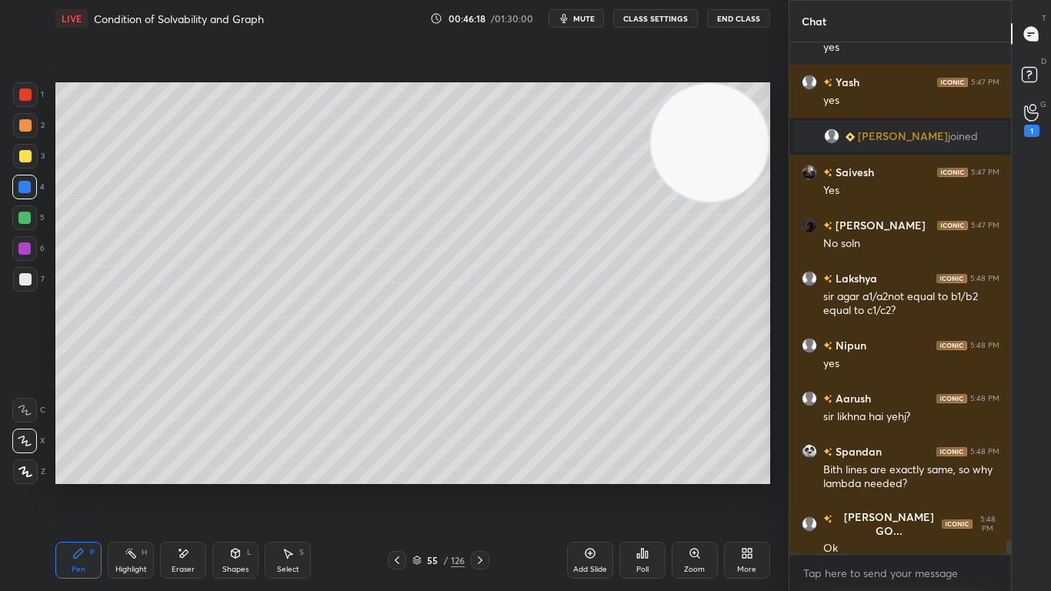
click at [475, 486] on icon at bounding box center [480, 560] width 12 height 12
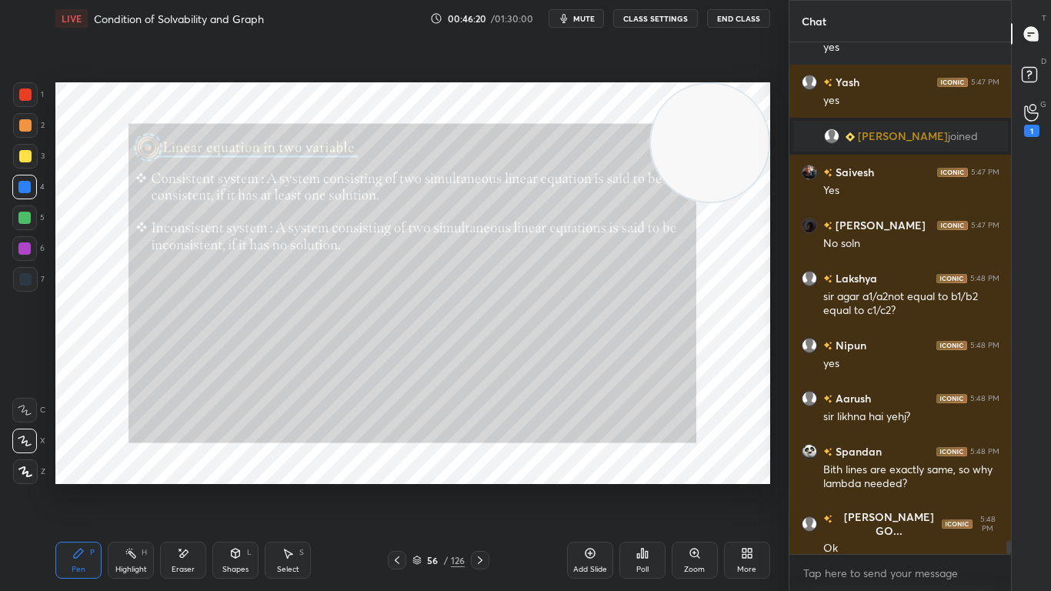
click at [588, 486] on icon at bounding box center [590, 553] width 12 height 12
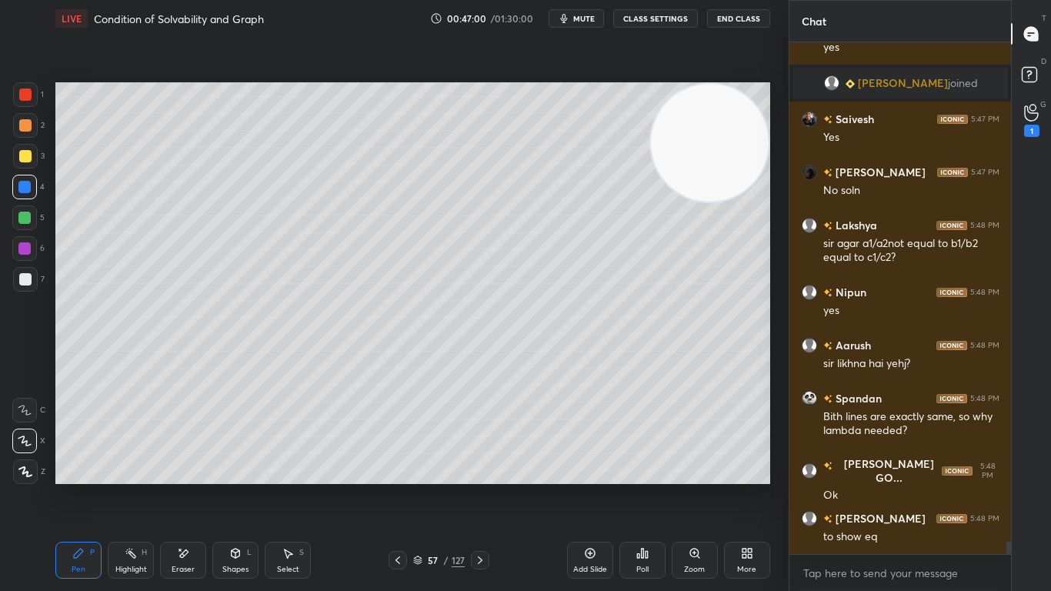
scroll to position [19070, 0]
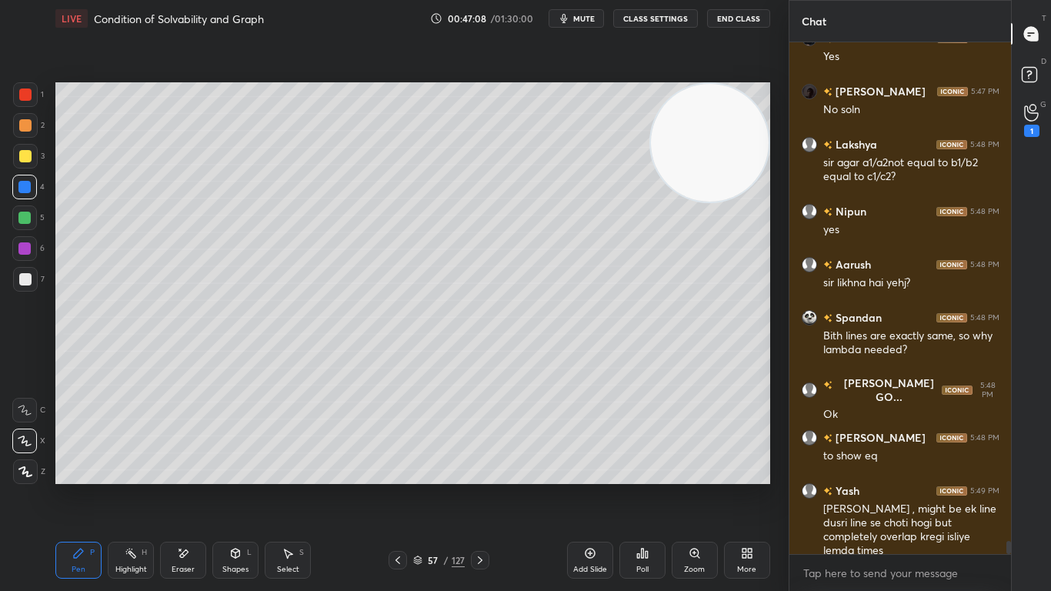
drag, startPoint x: 180, startPoint y: 551, endPoint x: 185, endPoint y: 538, distance: 14.9
click at [180, 486] on icon at bounding box center [183, 553] width 12 height 13
click at [80, 486] on div "Pen P" at bounding box center [78, 559] width 46 height 37
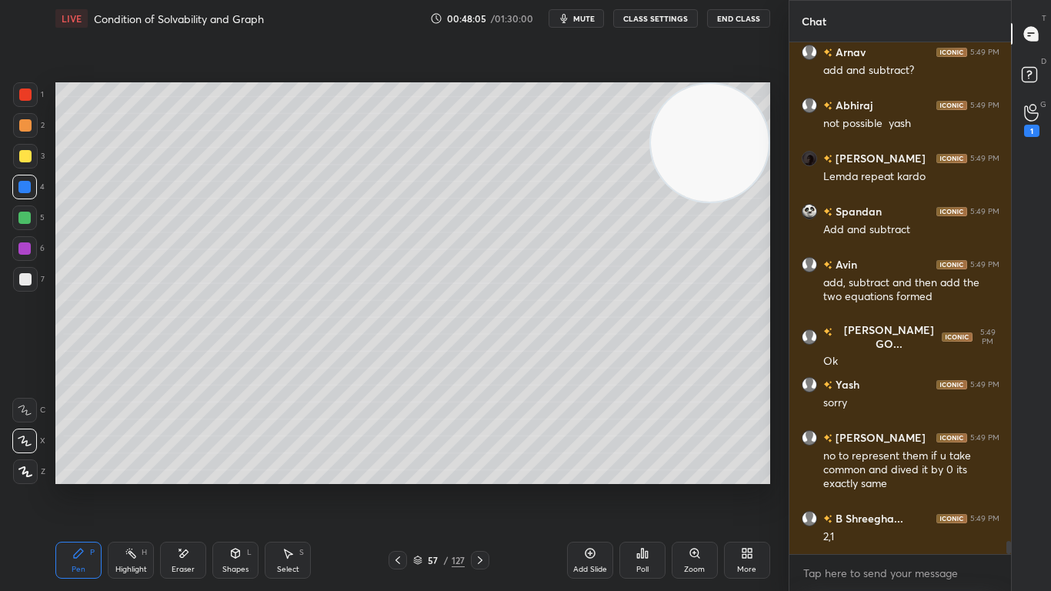
scroll to position [19763, 0]
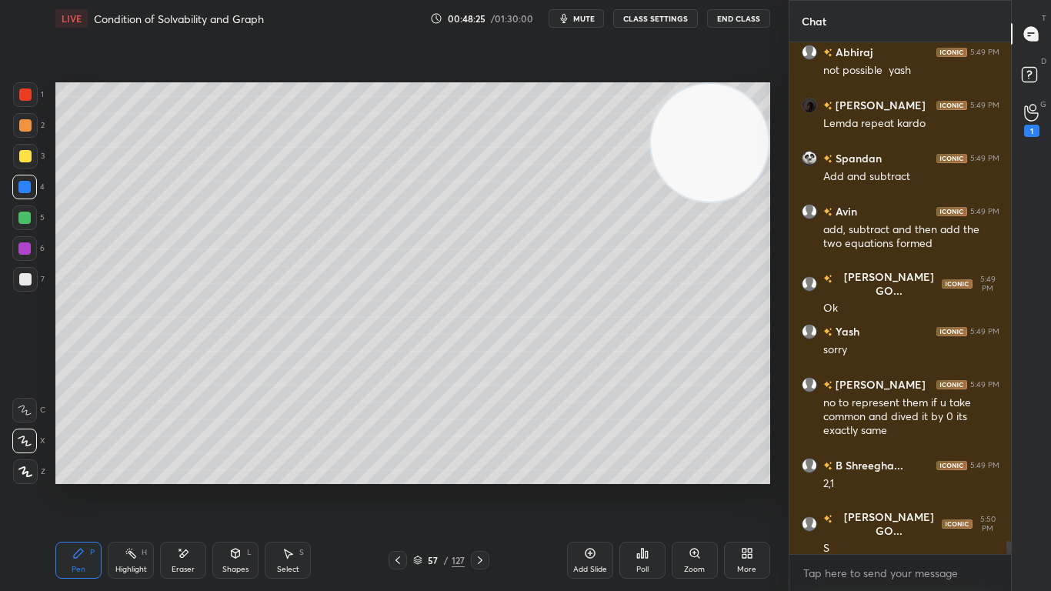
click at [30, 283] on div at bounding box center [25, 279] width 12 height 12
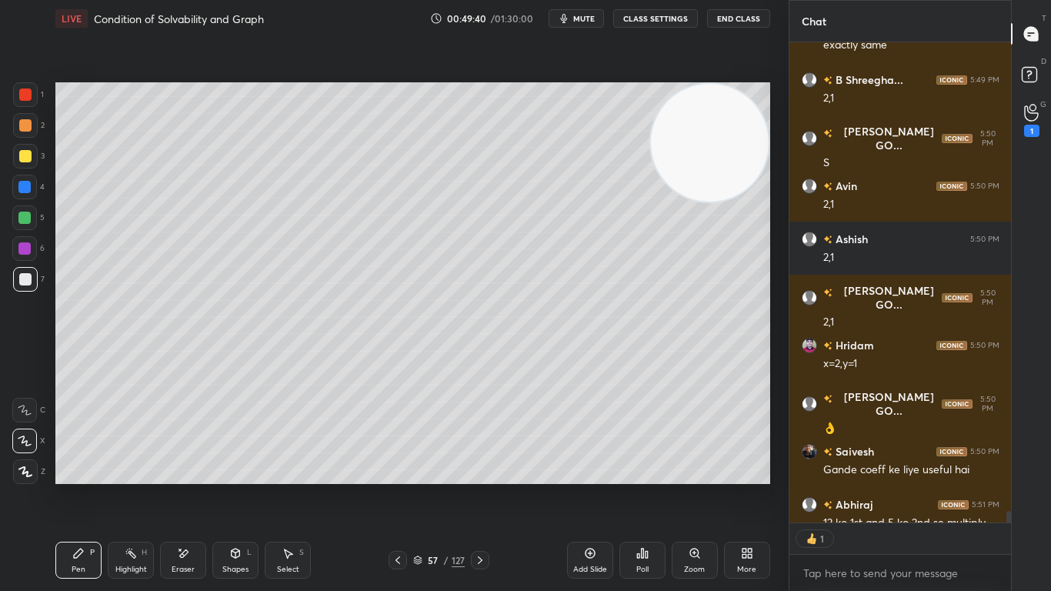
scroll to position [475, 217]
click at [477, 486] on icon at bounding box center [480, 560] width 12 height 12
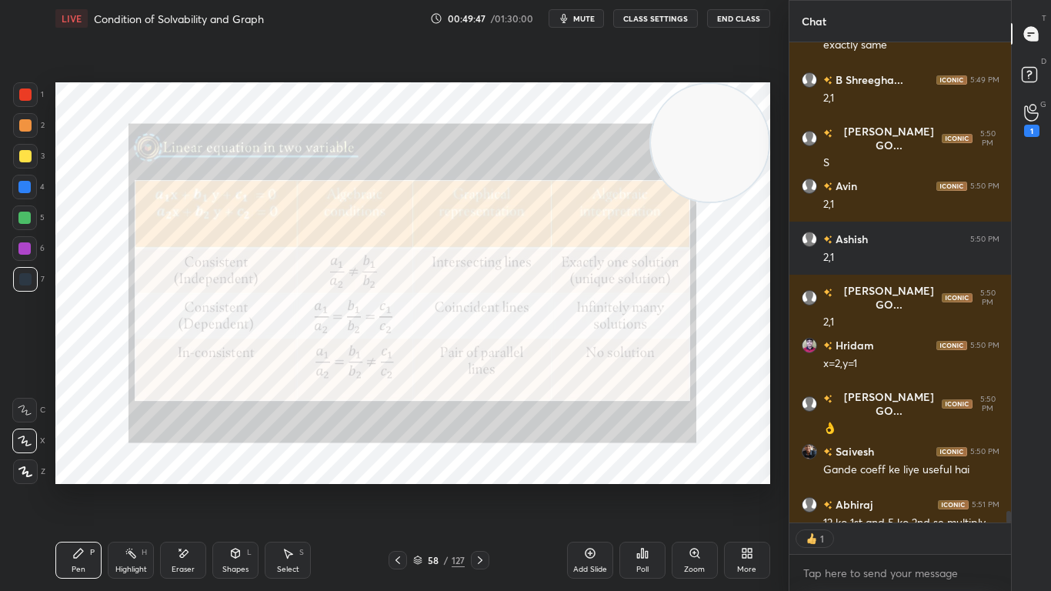
click at [25, 185] on div at bounding box center [24, 187] width 12 height 12
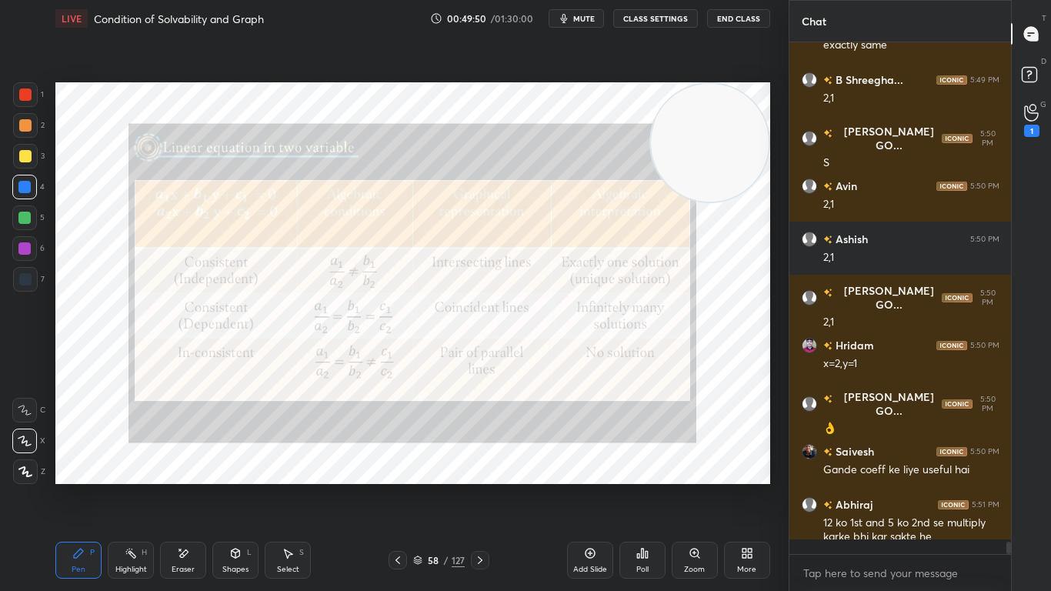
scroll to position [507, 217]
click at [485, 486] on icon at bounding box center [480, 560] width 12 height 12
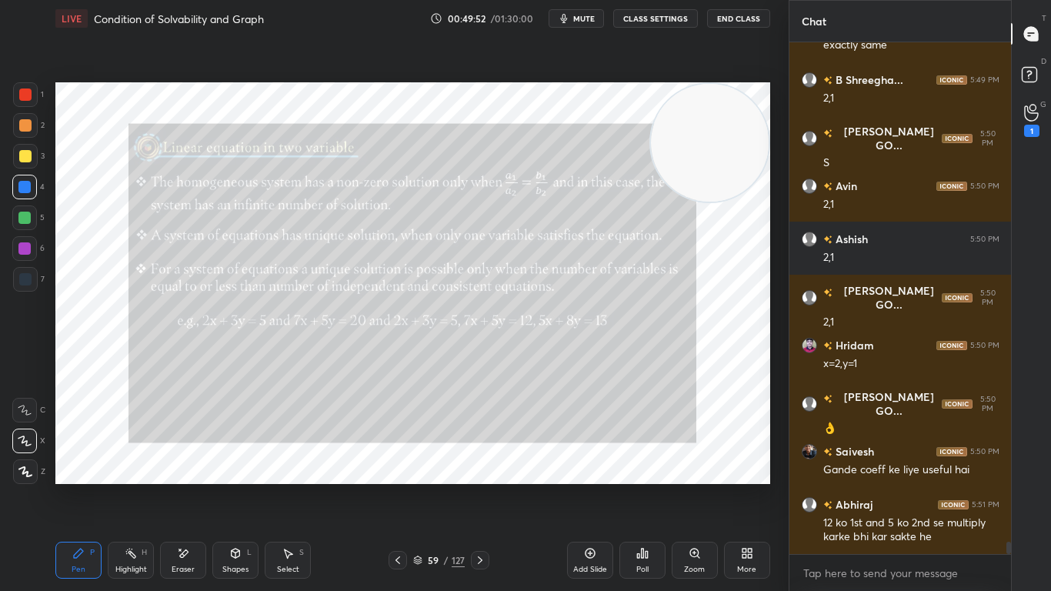
click at [481, 486] on icon at bounding box center [480, 560] width 12 height 12
click at [479, 486] on icon at bounding box center [480, 560] width 5 height 8
click at [481, 486] on icon at bounding box center [480, 560] width 12 height 12
click at [478, 486] on icon at bounding box center [480, 560] width 12 height 12
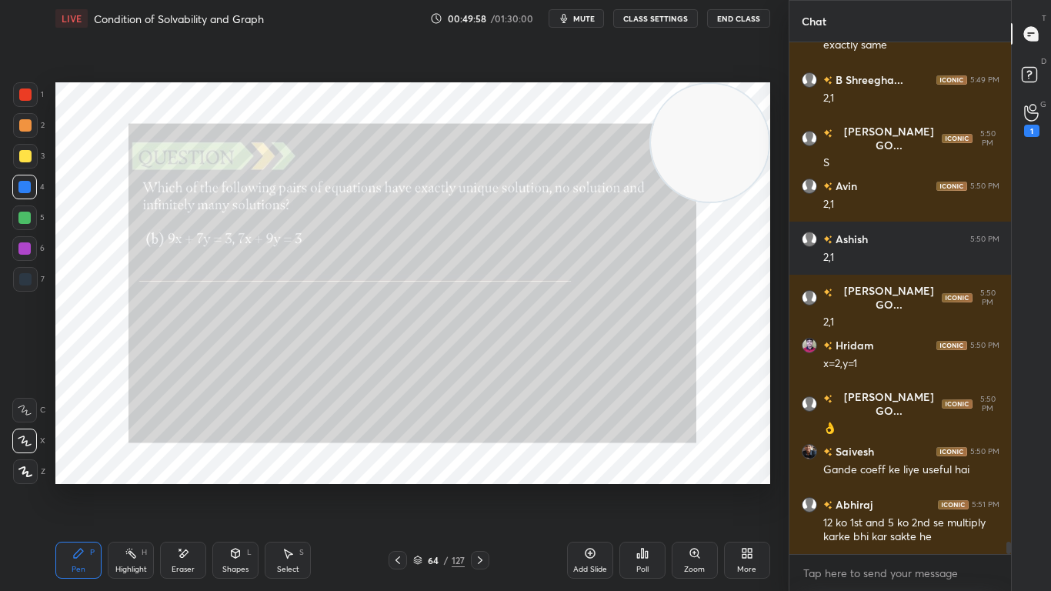
click at [475, 486] on icon at bounding box center [480, 560] width 12 height 12
click at [479, 486] on icon at bounding box center [480, 560] width 12 height 12
click at [478, 486] on icon at bounding box center [480, 560] width 12 height 12
click at [477, 486] on icon at bounding box center [480, 560] width 12 height 12
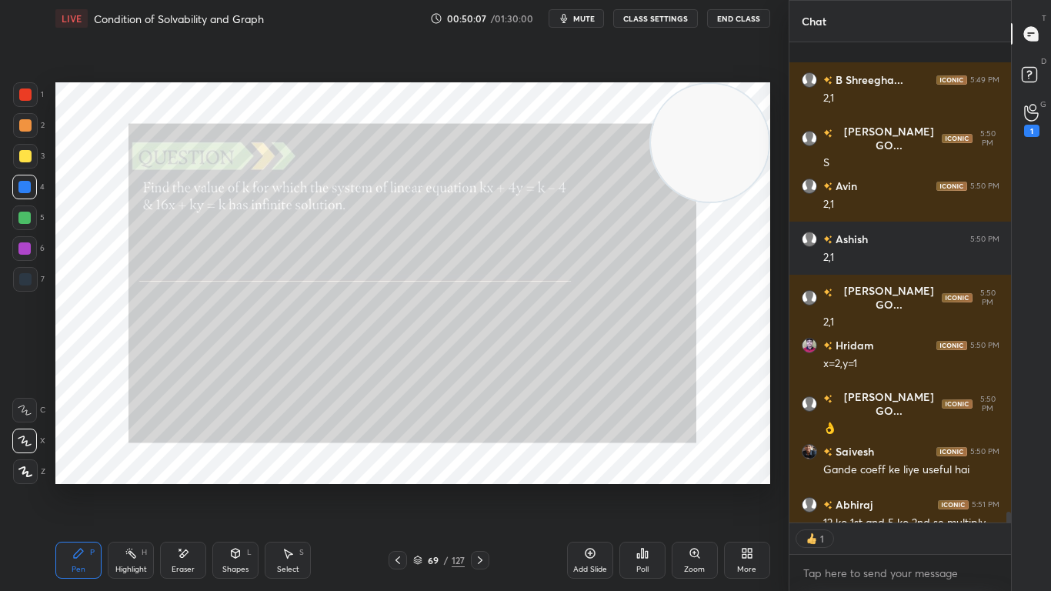
scroll to position [20233, 0]
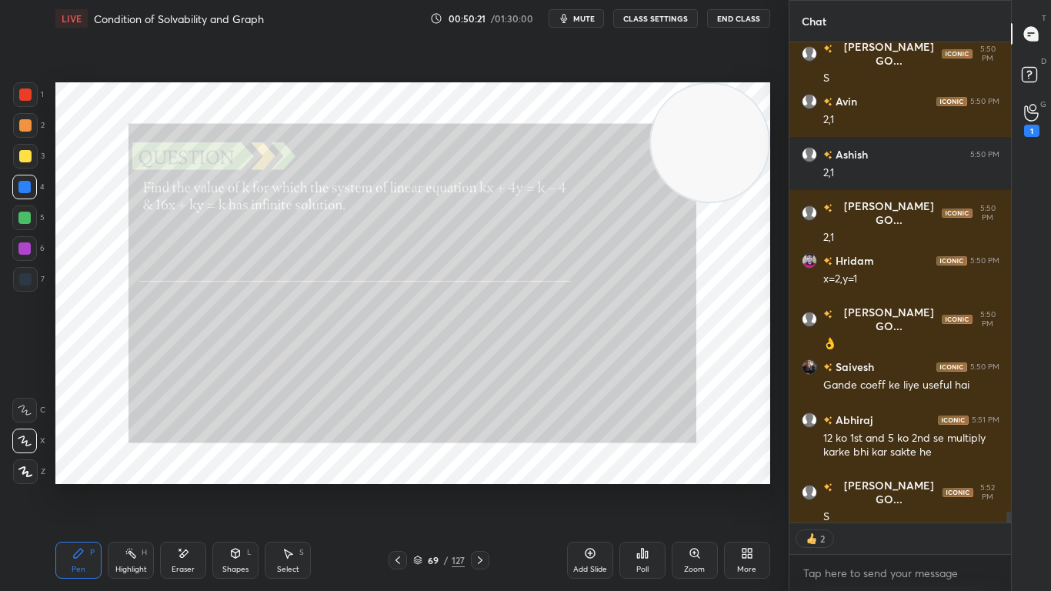
type textarea "x"
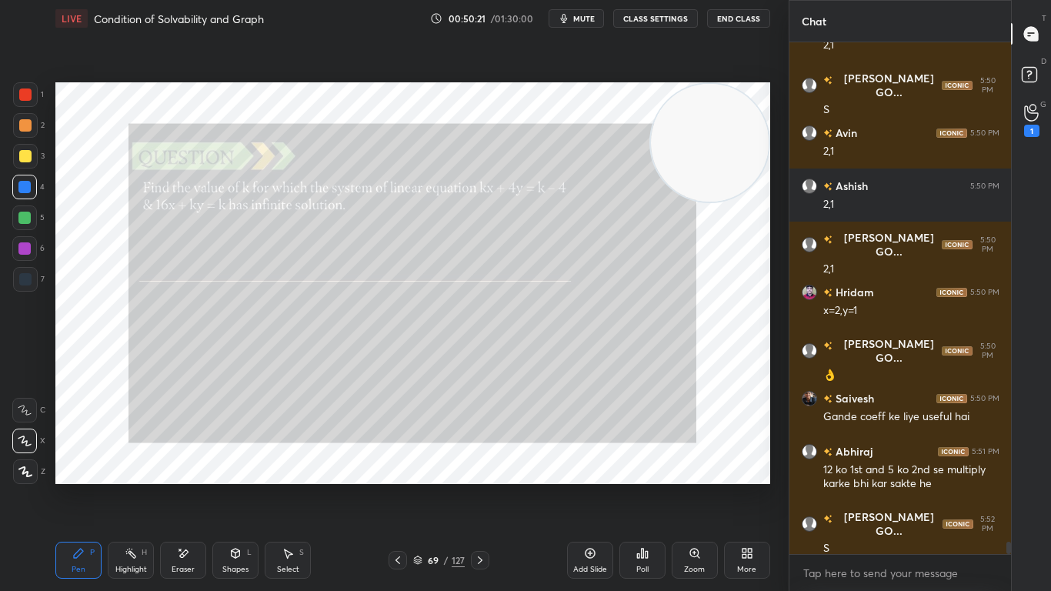
scroll to position [20201, 0]
click at [649, 486] on div "Poll" at bounding box center [642, 559] width 46 height 37
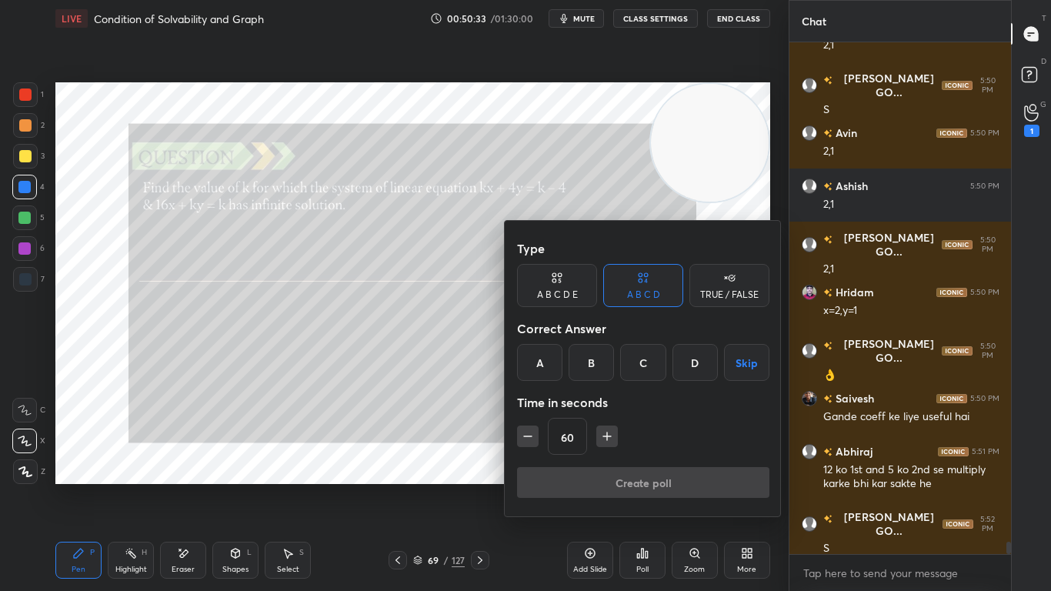
click at [565, 285] on div "A B C D E" at bounding box center [557, 285] width 80 height 43
click at [538, 364] on div "A" at bounding box center [535, 362] width 37 height 37
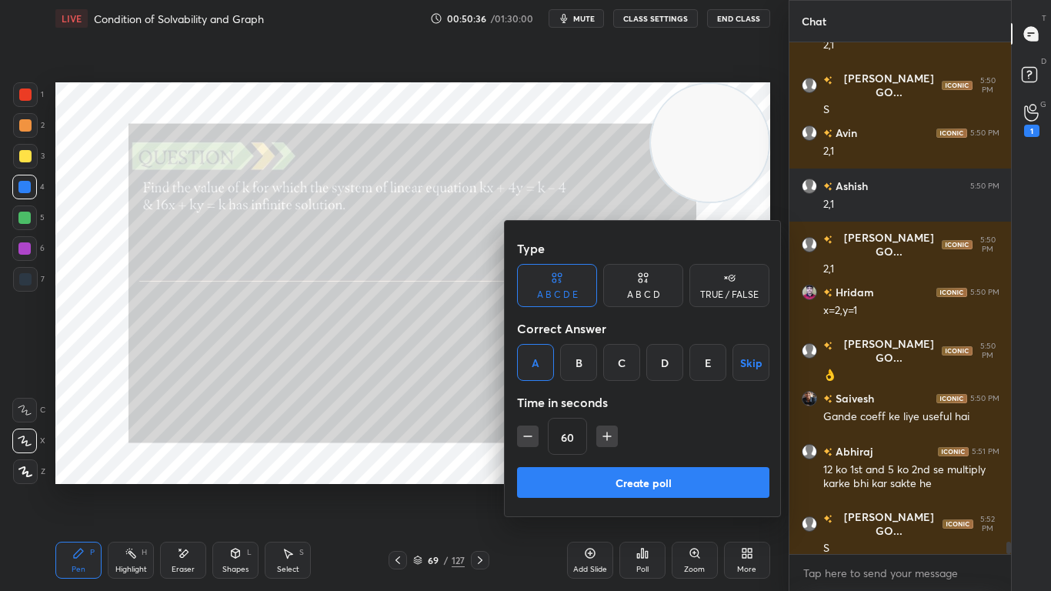
click at [613, 441] on icon "button" at bounding box center [606, 435] width 15 height 15
click at [609, 439] on icon "button" at bounding box center [606, 435] width 15 height 15
type input "90"
click at [608, 482] on button "Create poll" at bounding box center [643, 482] width 252 height 31
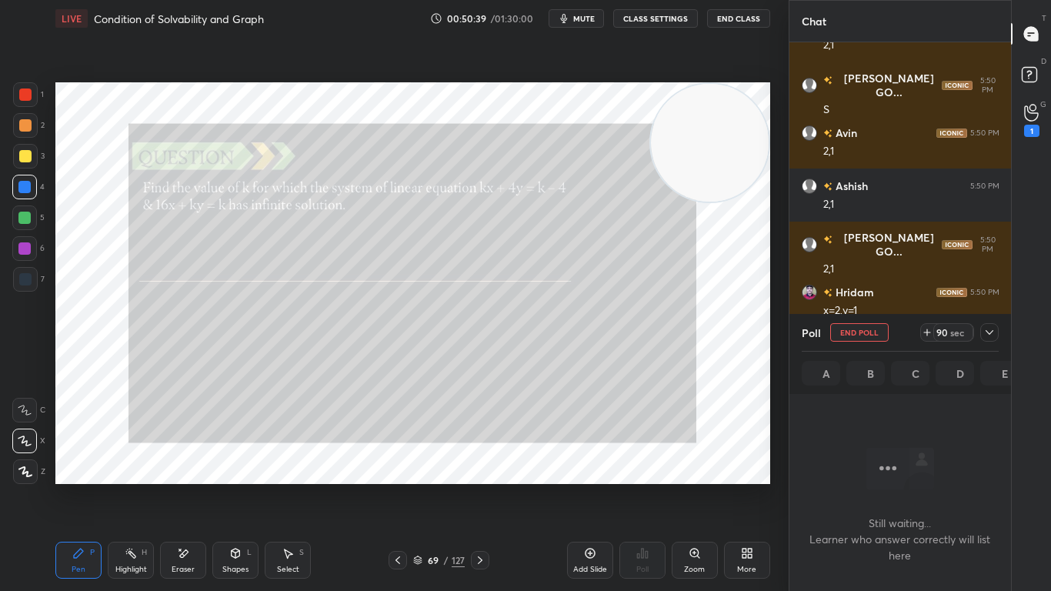
scroll to position [299, 217]
click at [985, 337] on icon at bounding box center [989, 332] width 12 height 12
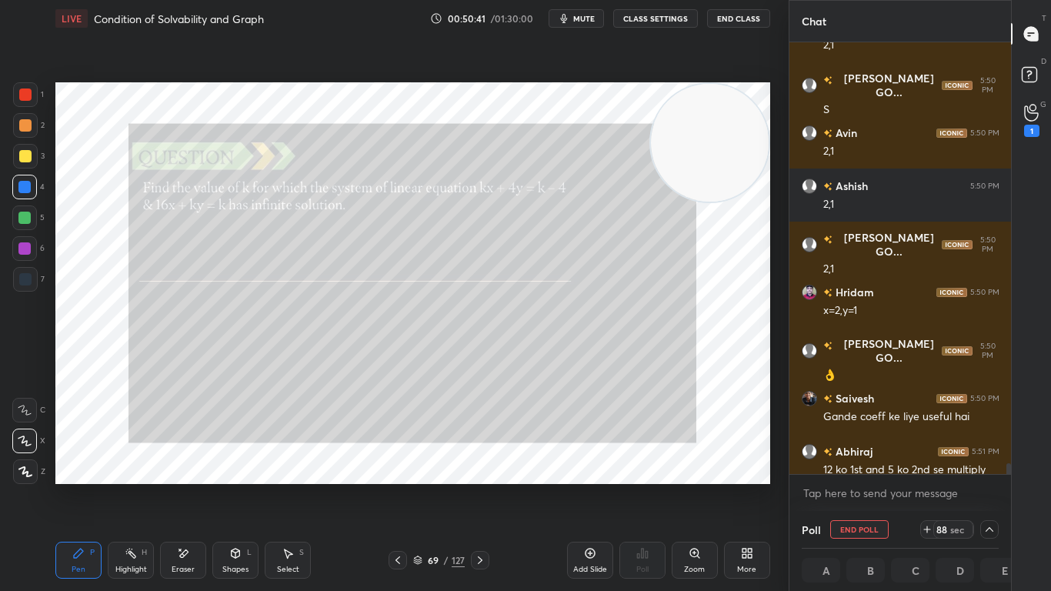
scroll to position [1, 5]
click at [1011, 476] on div "T Messages (T) D Doubts (D) G Raise Hand (G) 1" at bounding box center [1031, 295] width 40 height 591
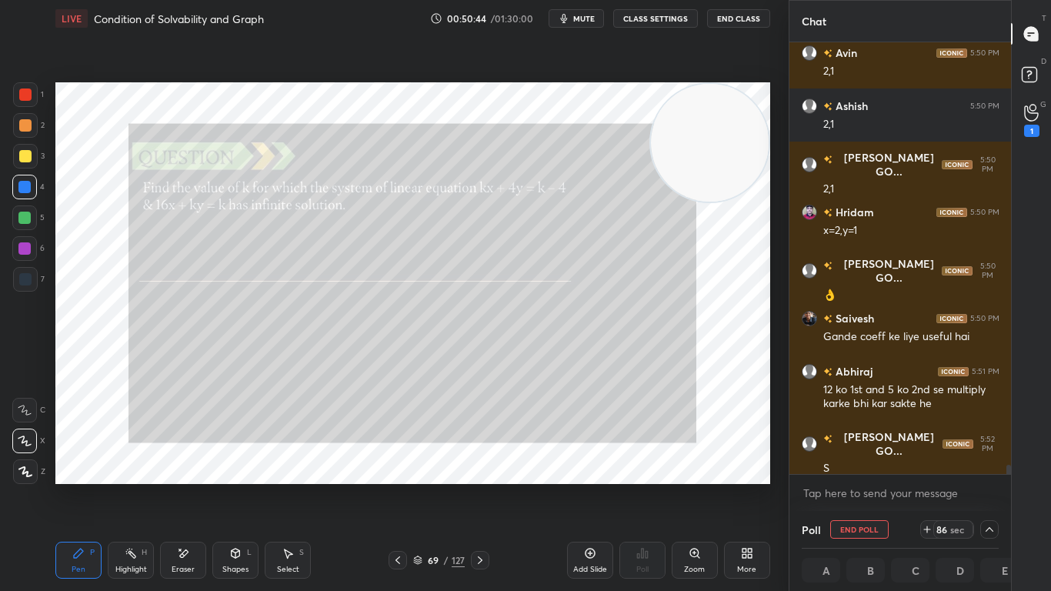
click at [1005, 475] on div "[PERSON_NAME] GO... 5:50 PM S Avin 5:50 PM 2,1 Ashish 5:50 PM 2,1 [PERSON_NAME]…" at bounding box center [900, 276] width 222 height 468
click at [989, 486] on icon at bounding box center [989, 529] width 12 height 12
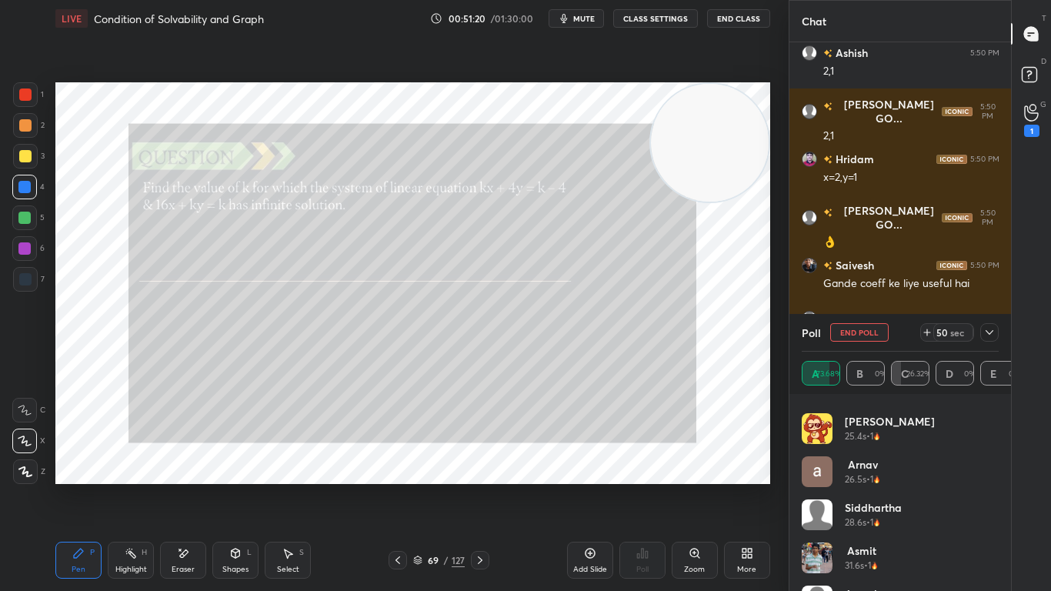
scroll to position [461, 0]
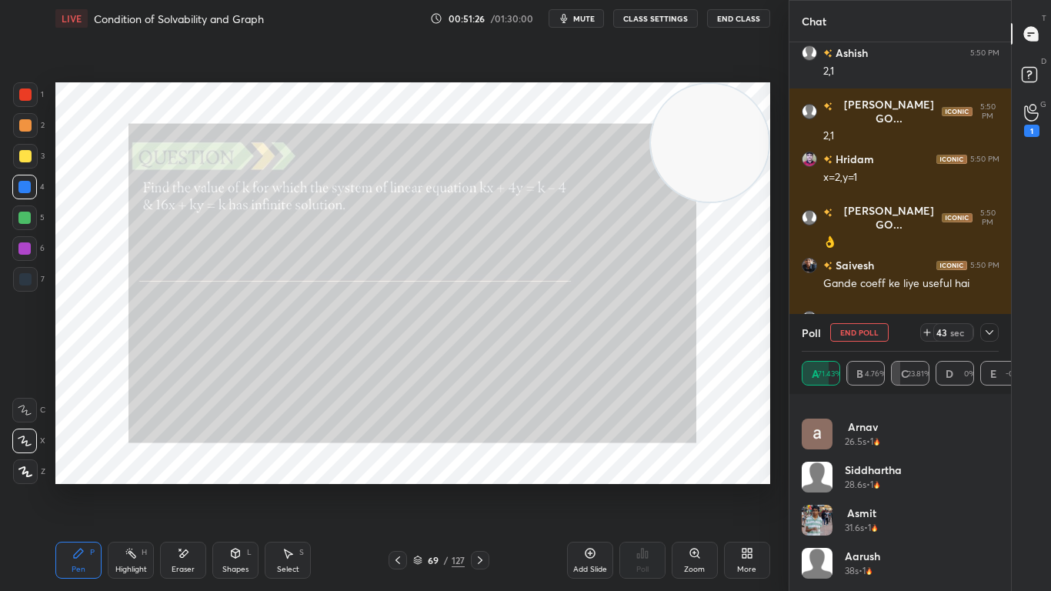
click at [993, 332] on icon at bounding box center [989, 332] width 12 height 12
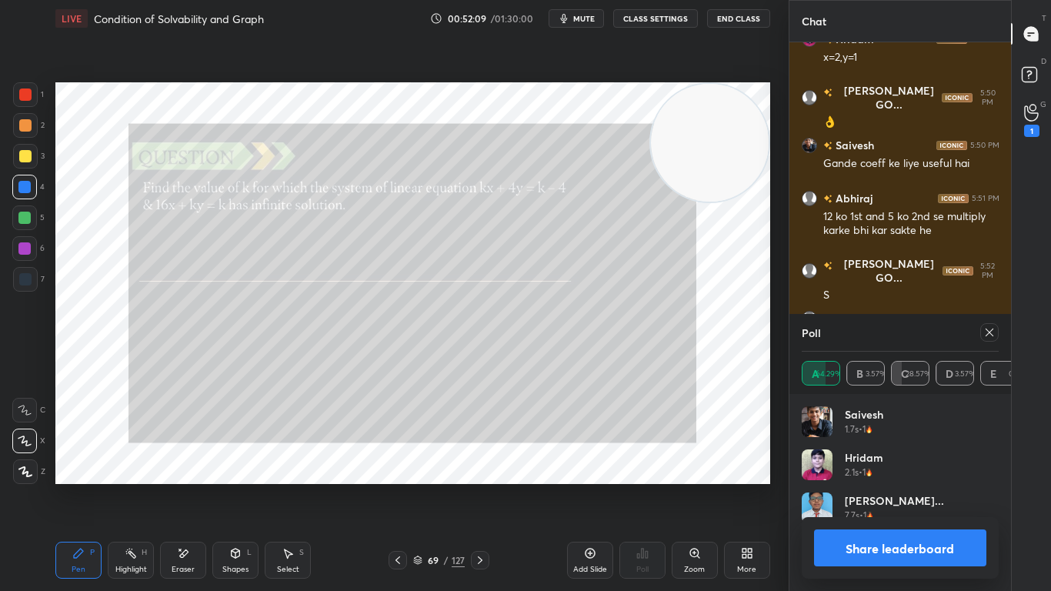
scroll to position [5, 5]
click at [992, 328] on icon at bounding box center [989, 332] width 12 height 12
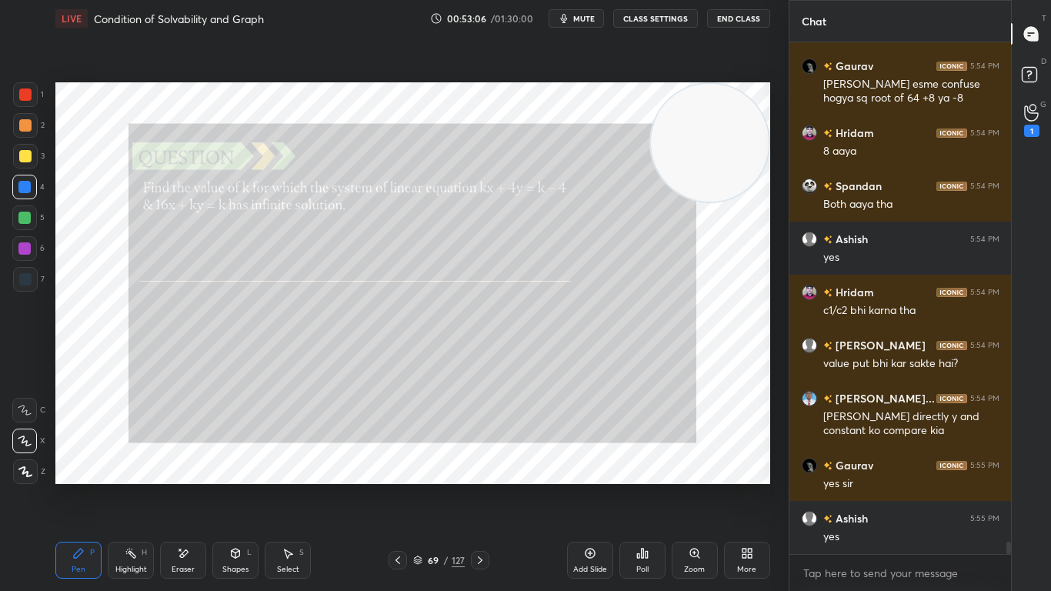
scroll to position [20946, 0]
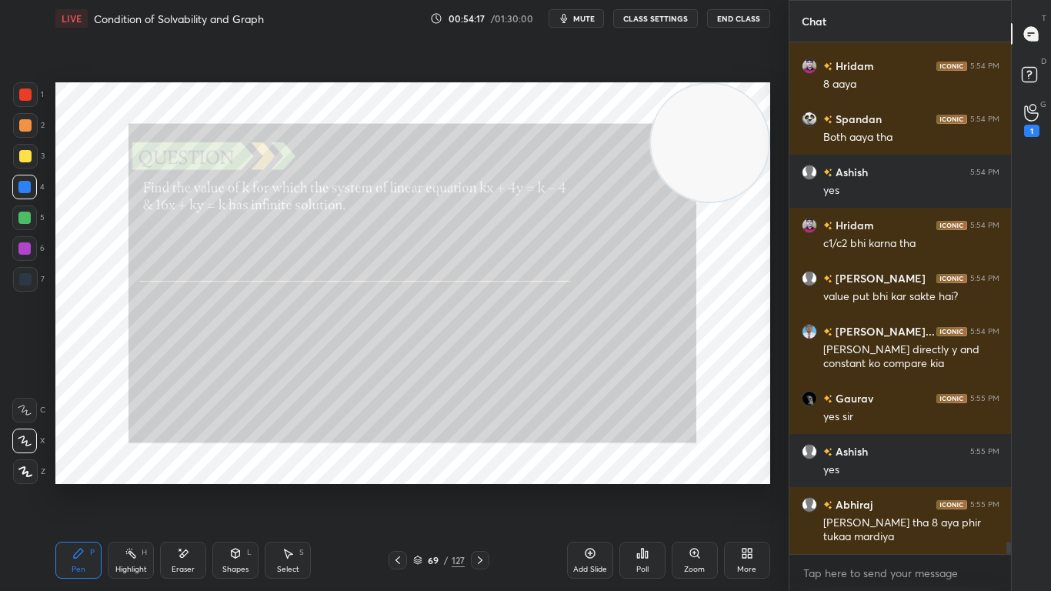
click at [175, 486] on div "Eraser" at bounding box center [183, 569] width 23 height 8
drag, startPoint x: 69, startPoint y: 553, endPoint x: 85, endPoint y: 548, distance: 17.0
click at [70, 486] on div "Pen P" at bounding box center [78, 559] width 46 height 37
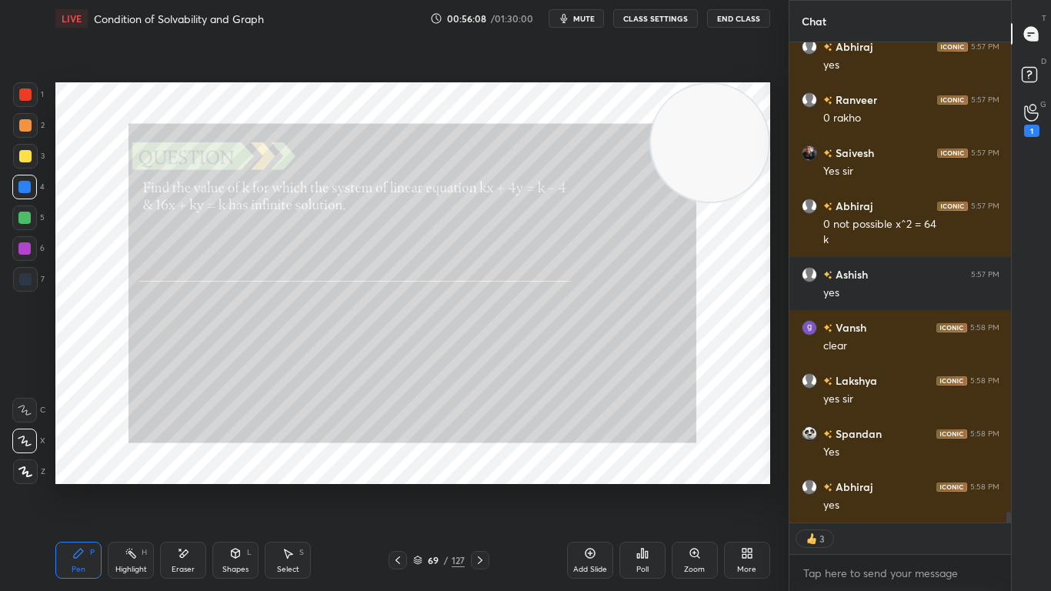
scroll to position [21750, 0]
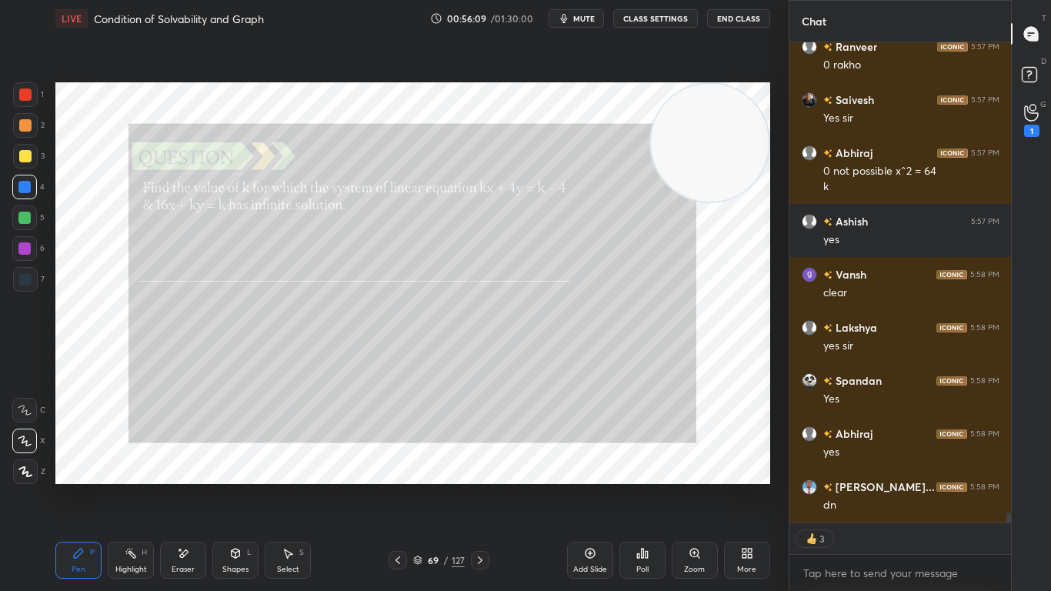
click at [481, 486] on icon at bounding box center [480, 560] width 12 height 12
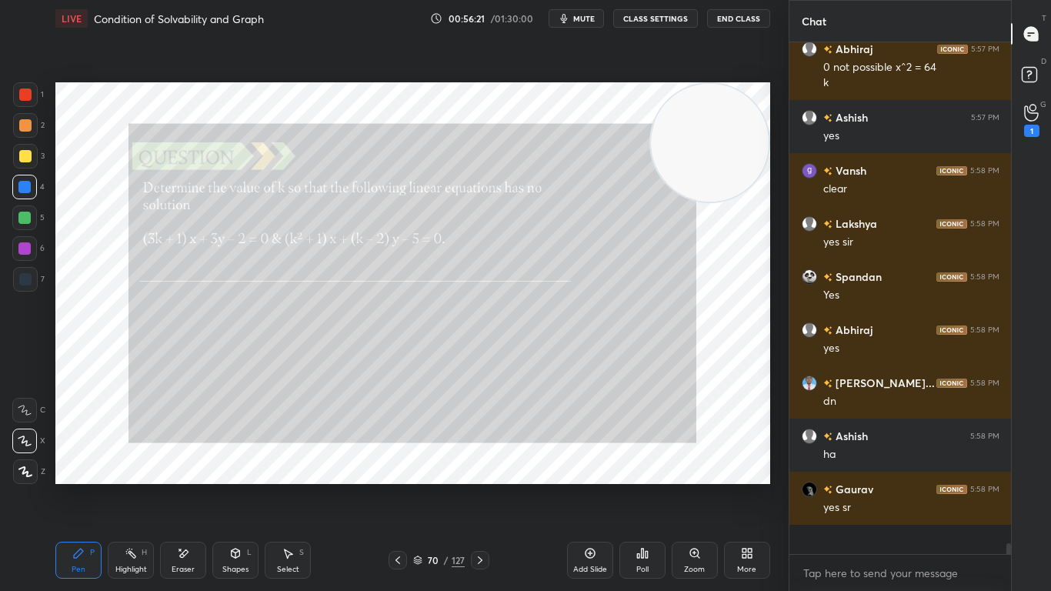
scroll to position [21825, 0]
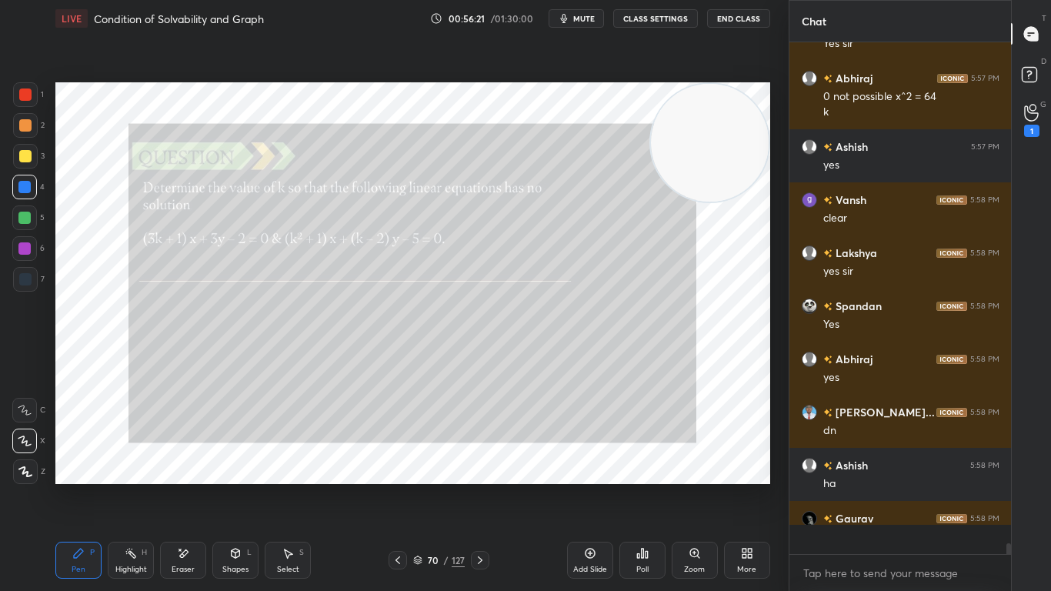
click at [696, 486] on div "Zoom" at bounding box center [694, 559] width 46 height 37
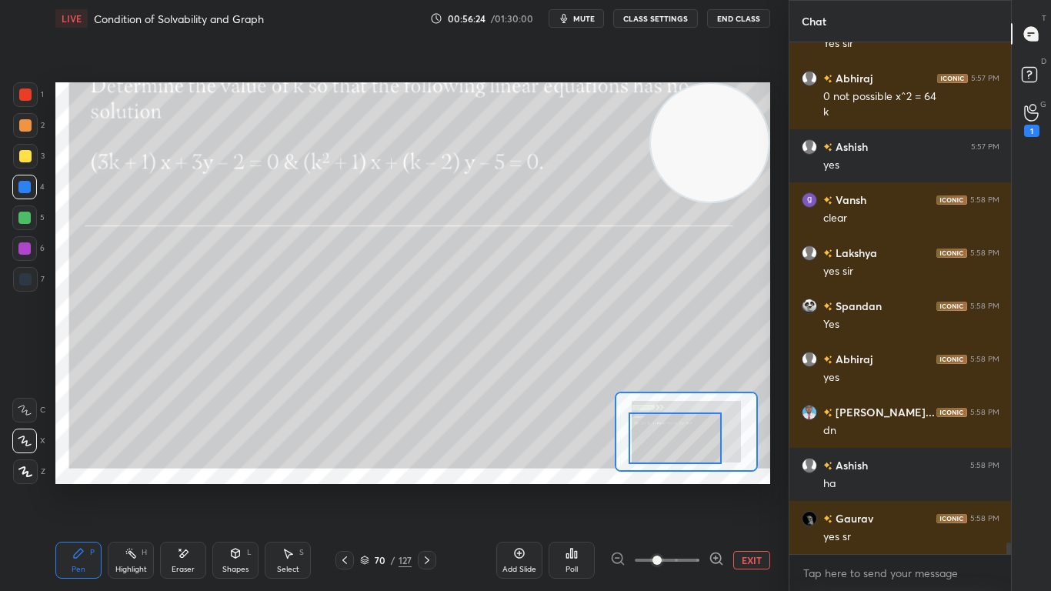
drag, startPoint x: 688, startPoint y: 425, endPoint x: 689, endPoint y: 437, distance: 12.4
click at [689, 437] on div at bounding box center [674, 438] width 93 height 52
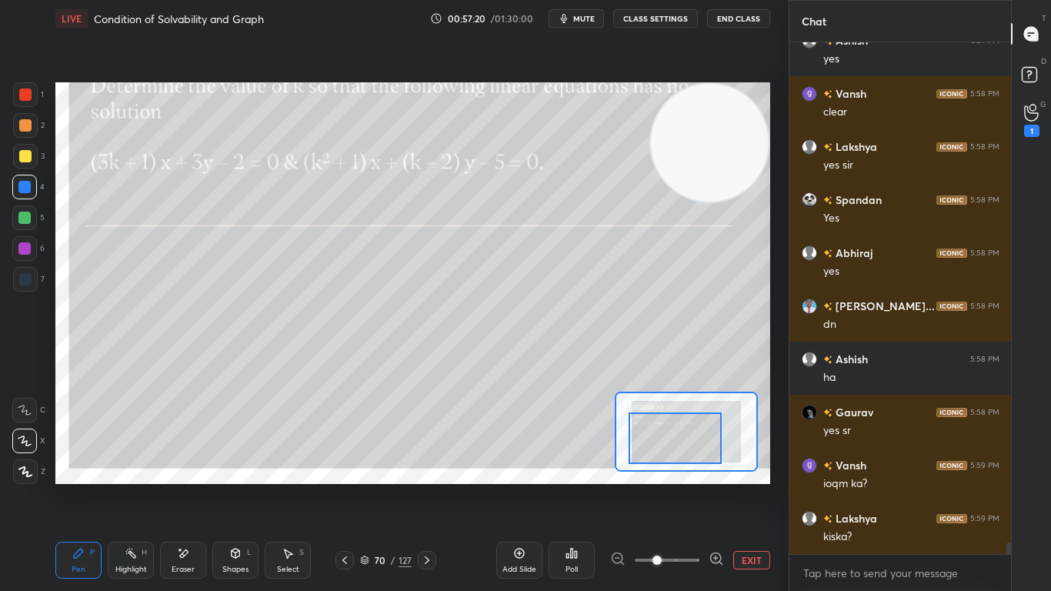
scroll to position [21984, 0]
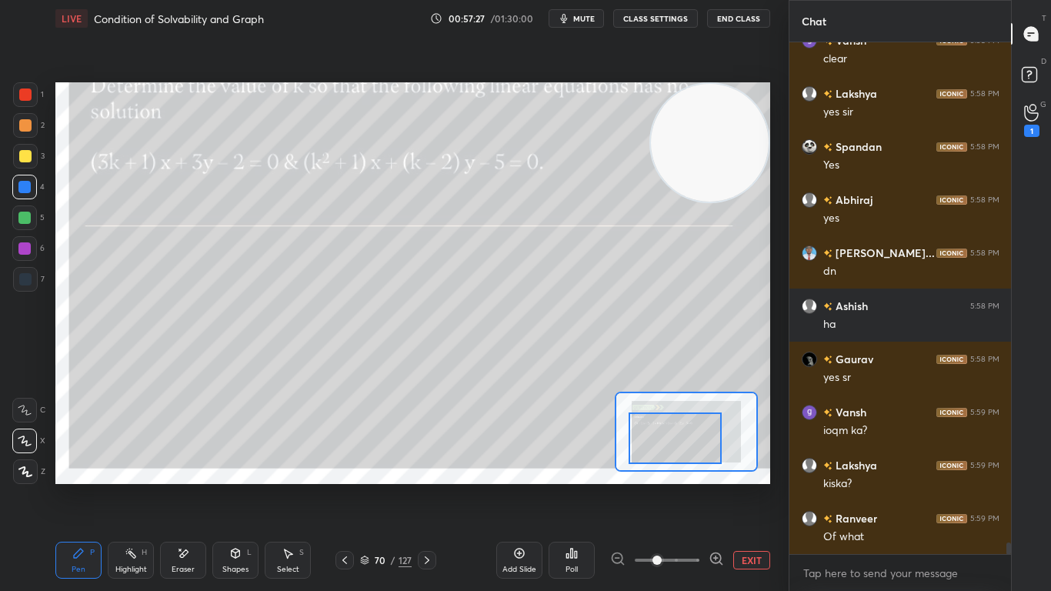
click at [566, 486] on div "Poll" at bounding box center [571, 559] width 46 height 37
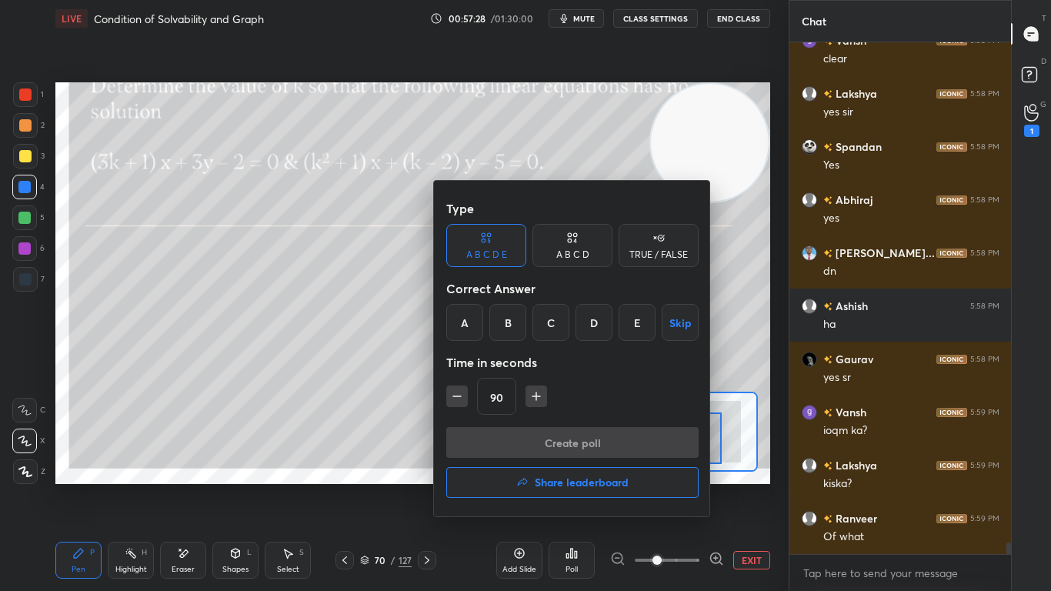
click at [559, 252] on div "A B C D" at bounding box center [572, 254] width 33 height 9
click at [524, 318] on div "B" at bounding box center [520, 322] width 45 height 37
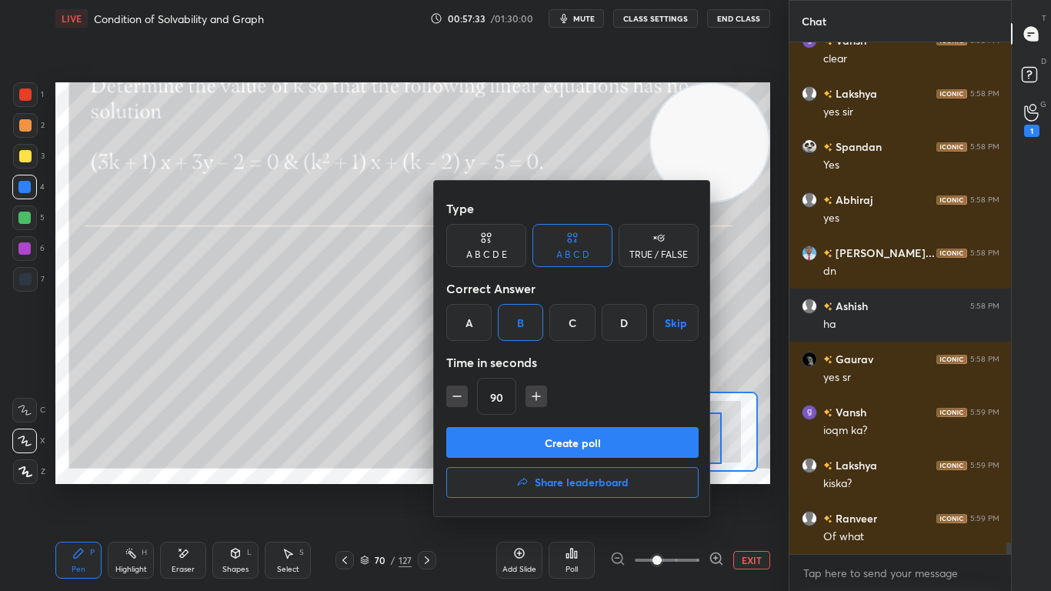
click at [573, 441] on button "Create poll" at bounding box center [572, 442] width 252 height 31
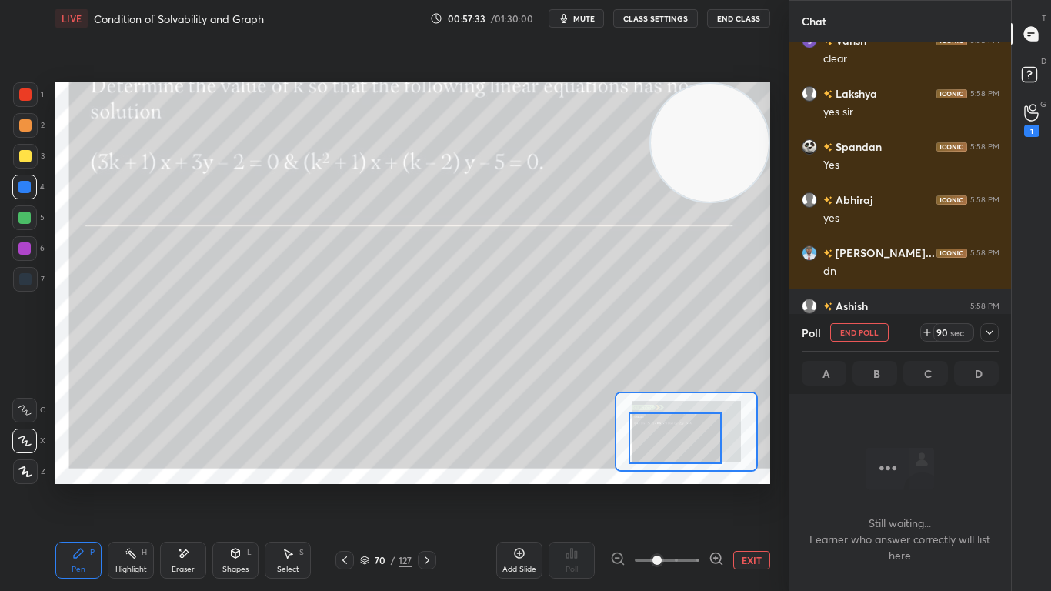
scroll to position [299, 217]
click at [925, 330] on icon at bounding box center [927, 332] width 12 height 12
click at [994, 329] on icon at bounding box center [989, 332] width 12 height 12
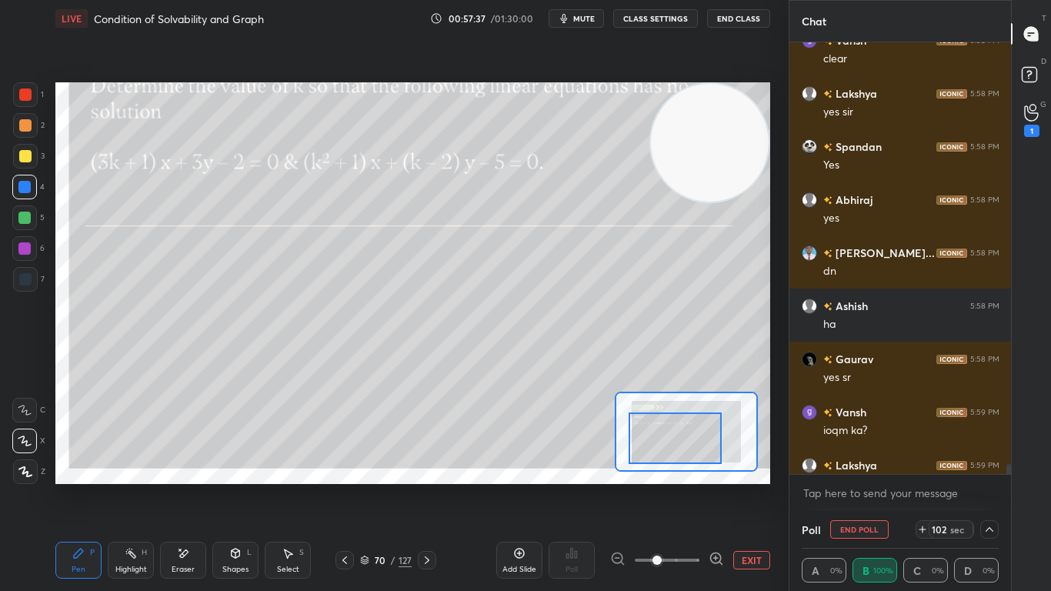
scroll to position [22063, 0]
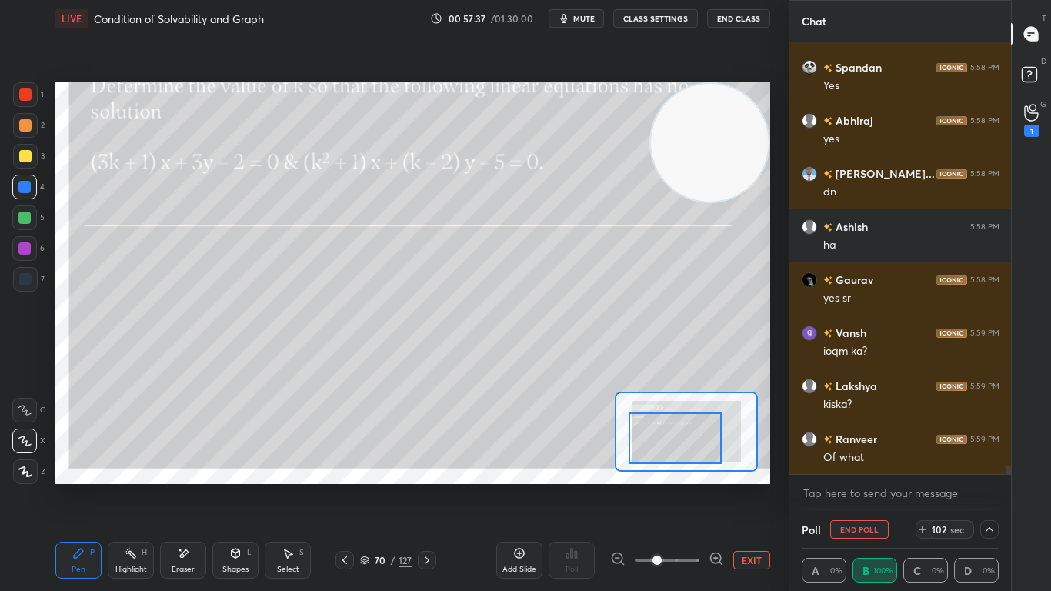
drag, startPoint x: 1008, startPoint y: 468, endPoint x: 1008, endPoint y: 477, distance: 9.2
click at [1008, 477] on div "[PERSON_NAME] 5:58 PM clear Lakshya 5:58 PM yes [PERSON_NAME] 5:58 PM Yes [PERS…" at bounding box center [900, 276] width 222 height 468
click at [365, 486] on icon at bounding box center [364, 559] width 9 height 9
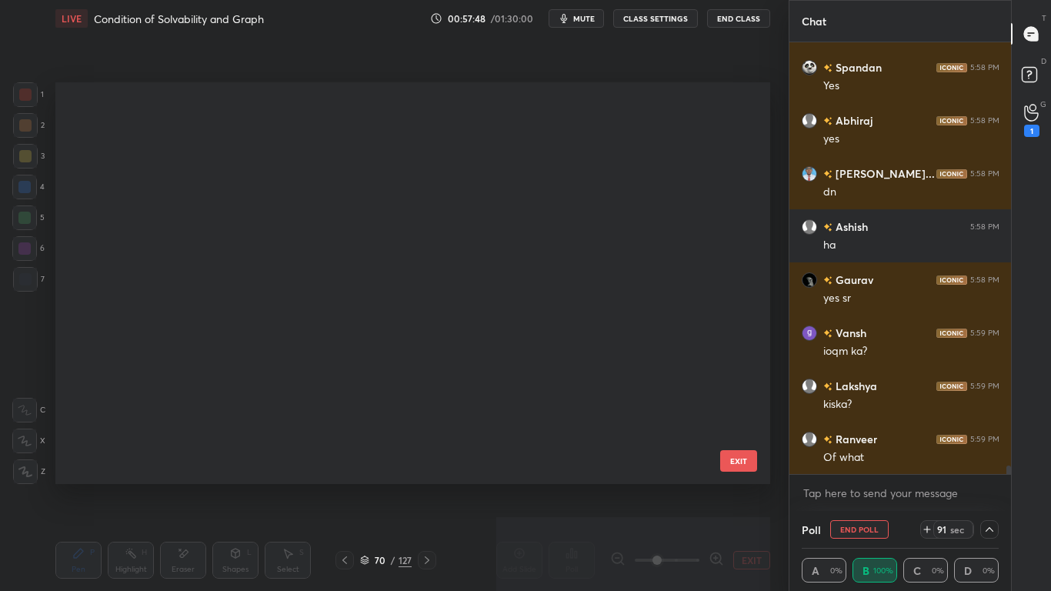
scroll to position [398, 706]
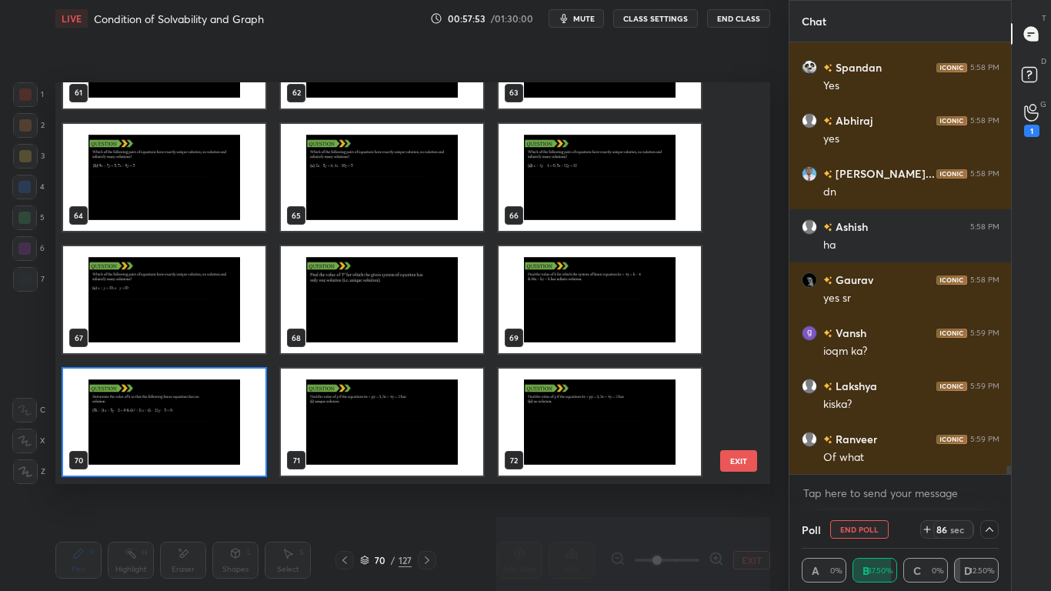
click at [370, 486] on div "70 / 127" at bounding box center [386, 560] width 52 height 14
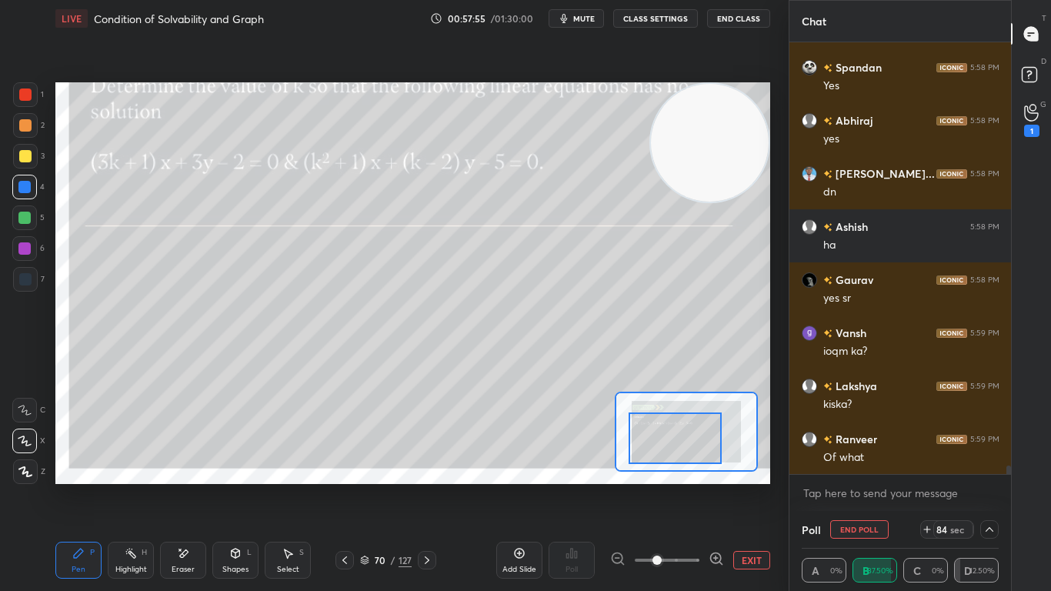
click at [365, 486] on icon at bounding box center [364, 559] width 9 height 9
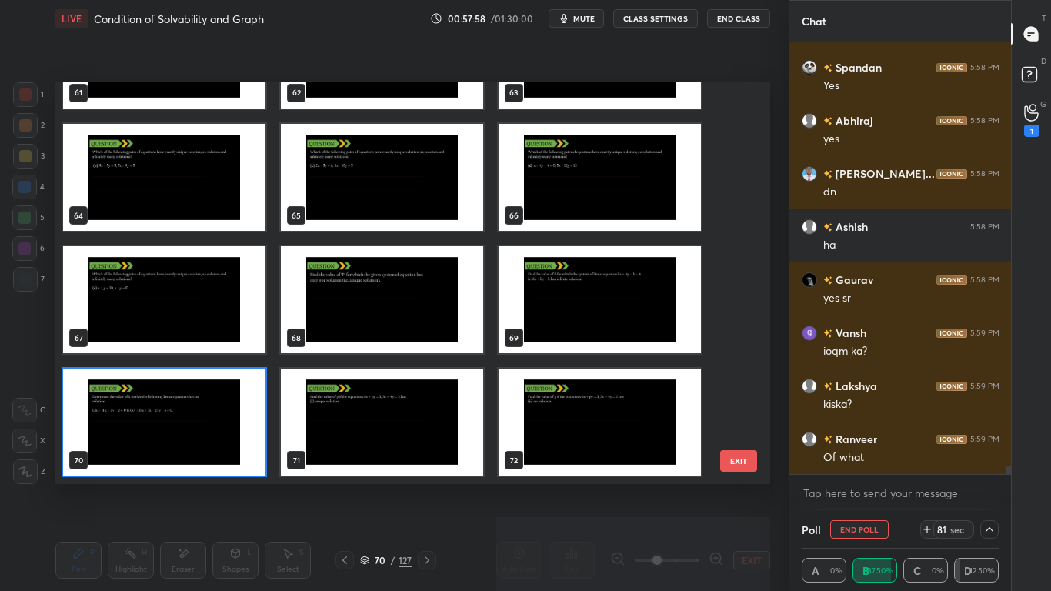
click at [376, 439] on img "grid" at bounding box center [382, 421] width 202 height 107
click at [378, 440] on img "grid" at bounding box center [382, 421] width 202 height 107
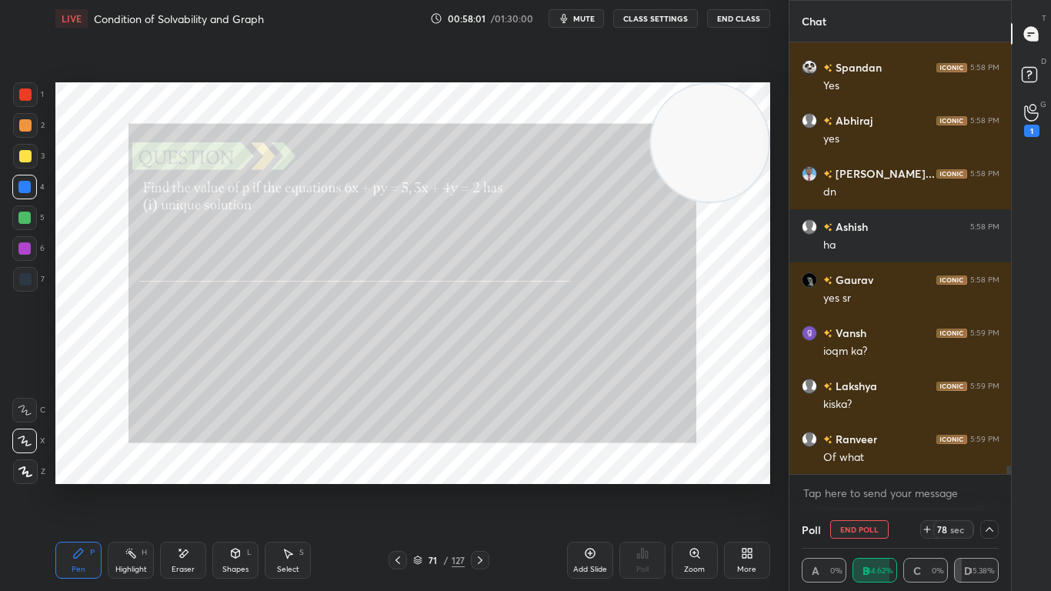
click at [398, 486] on icon at bounding box center [397, 560] width 12 height 12
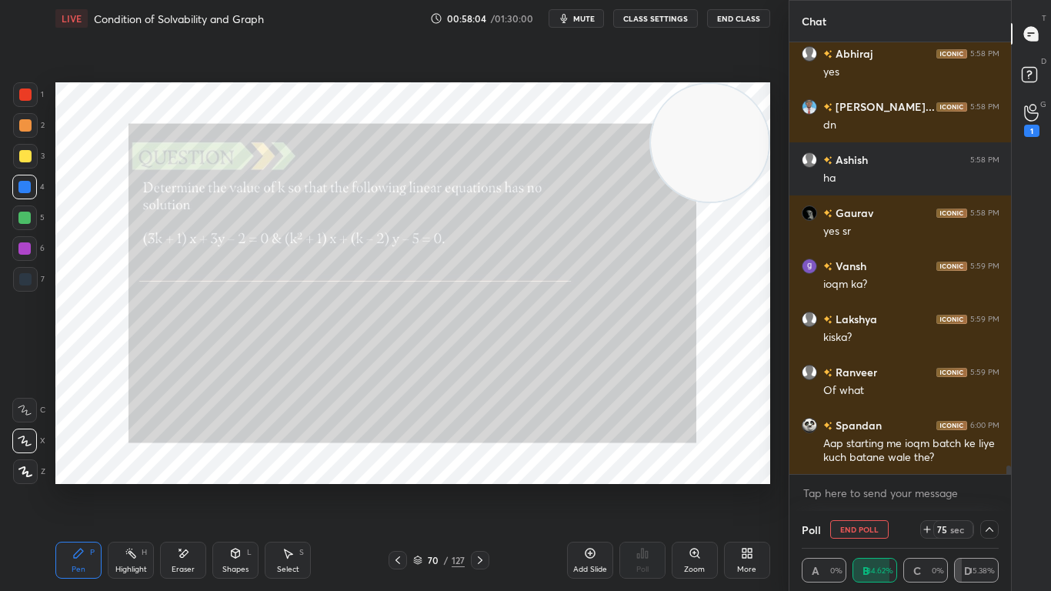
click at [988, 486] on icon at bounding box center [989, 529] width 8 height 5
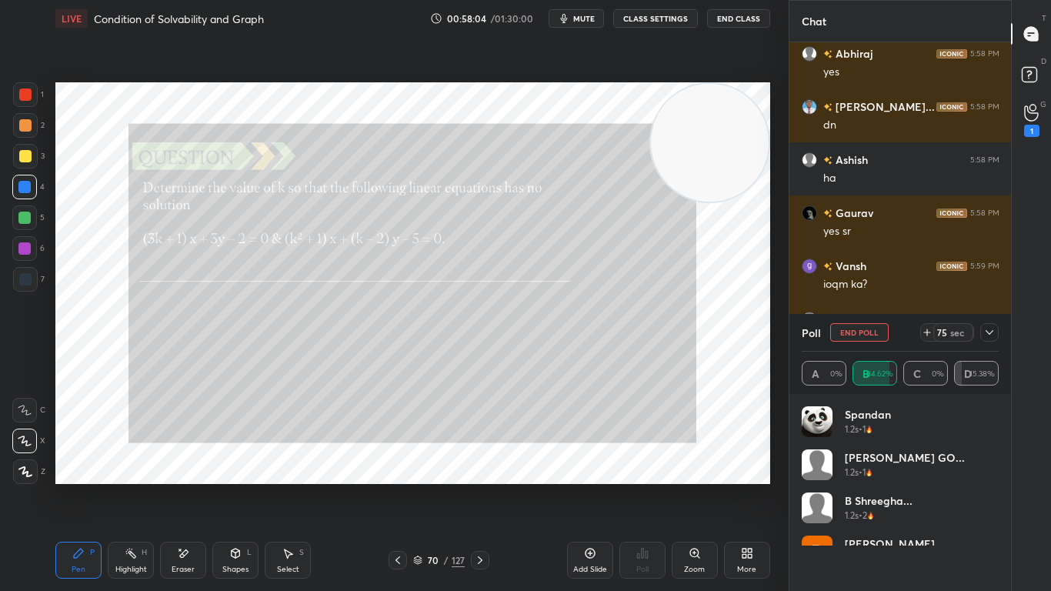
scroll to position [5, 5]
click at [988, 336] on icon at bounding box center [989, 332] width 12 height 12
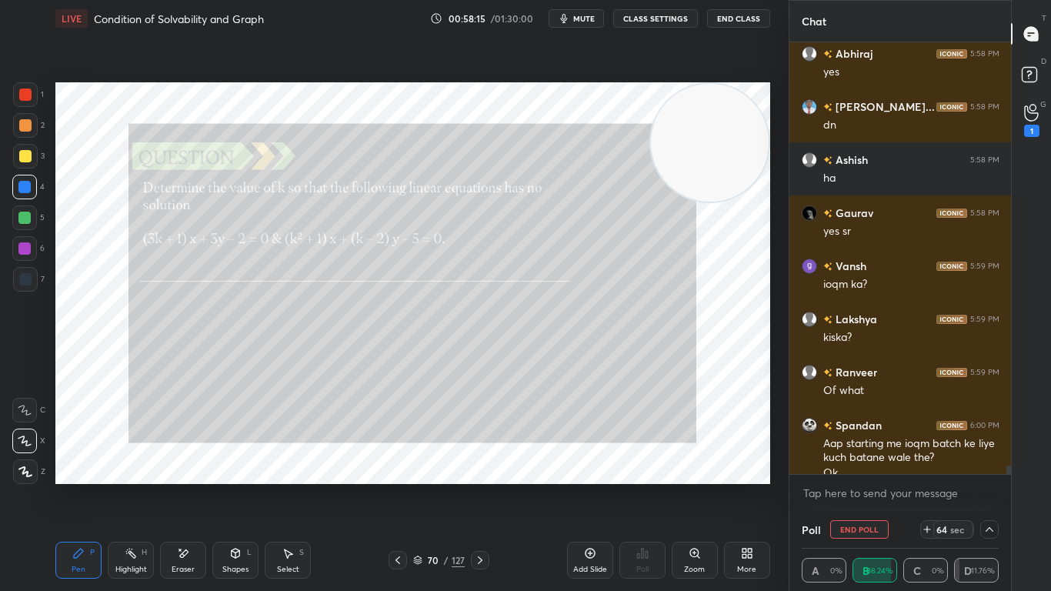
scroll to position [22145, 0]
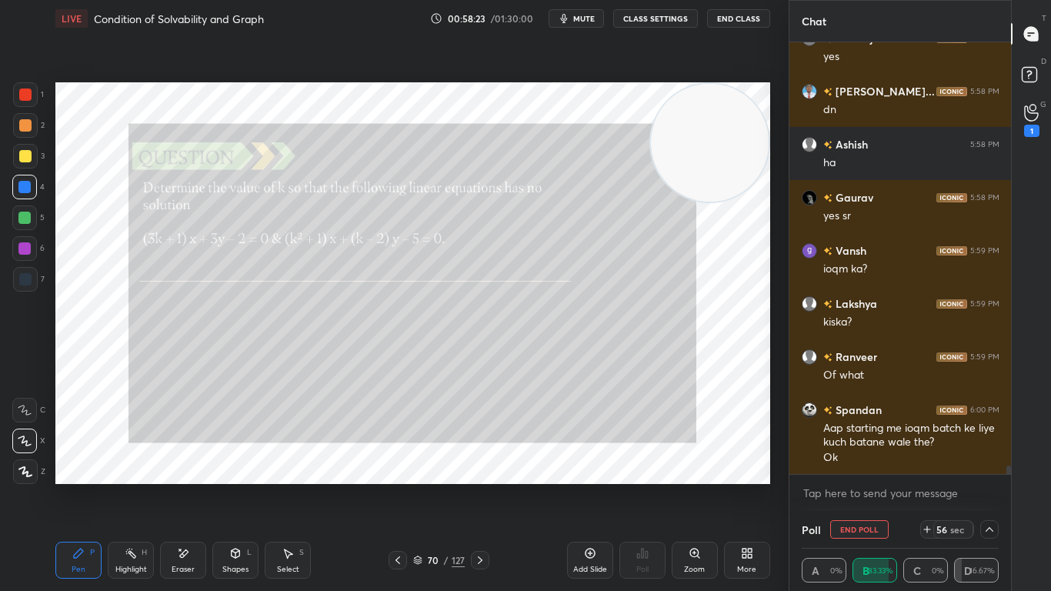
click at [991, 486] on icon at bounding box center [989, 529] width 12 height 12
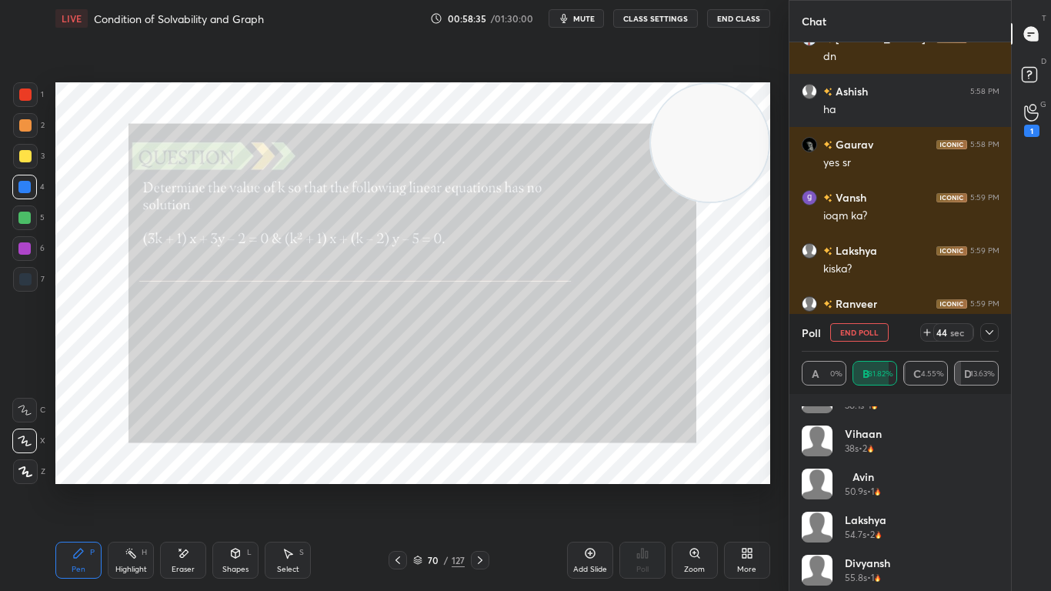
scroll to position [591, 0]
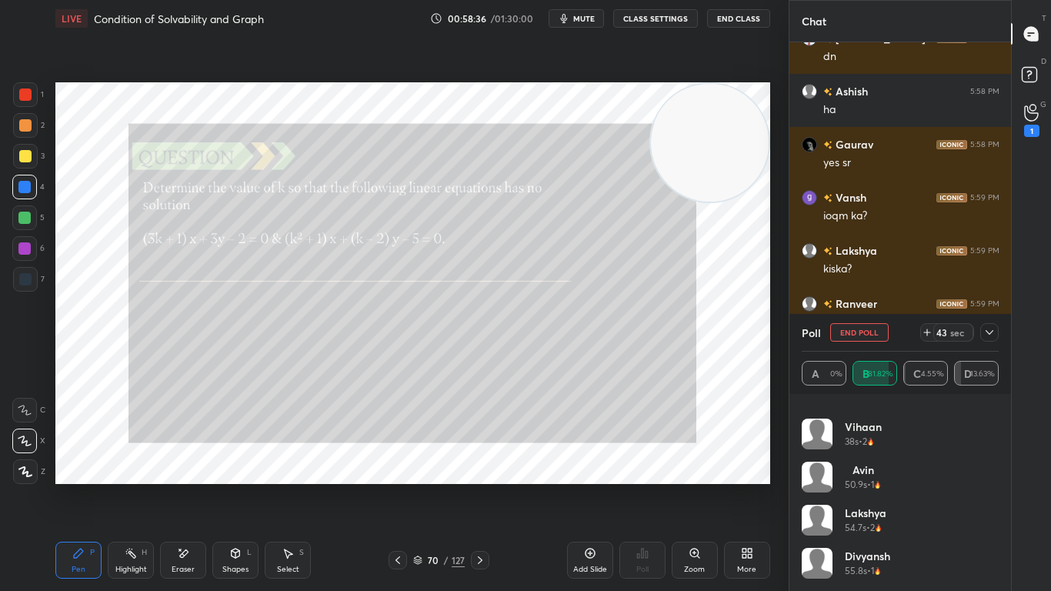
click at [991, 332] on icon at bounding box center [989, 332] width 8 height 5
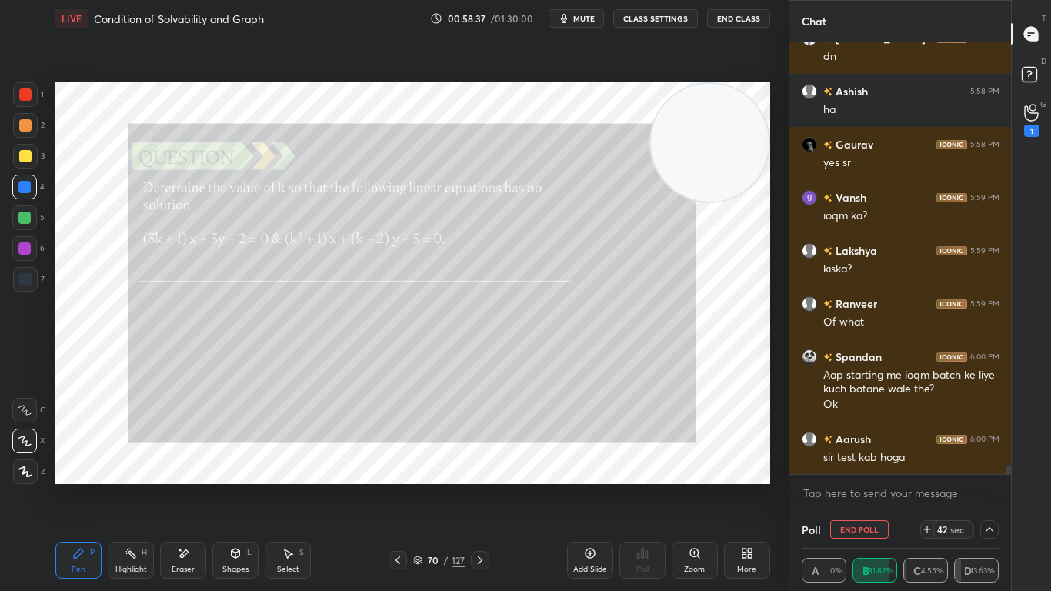
scroll to position [0, 0]
click at [925, 486] on icon at bounding box center [927, 529] width 12 height 12
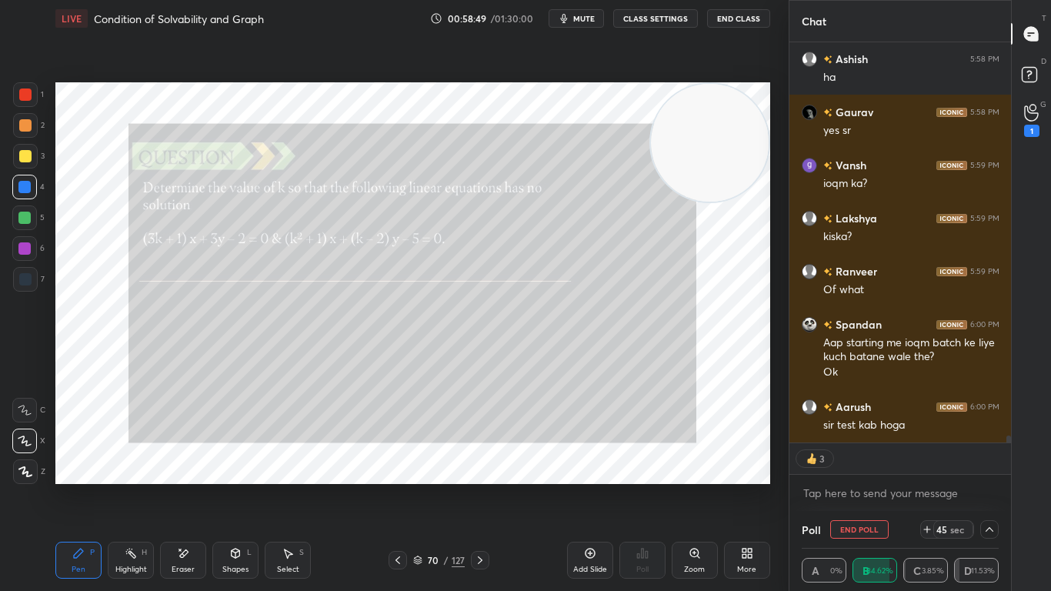
drag, startPoint x: 1010, startPoint y: 439, endPoint x: 1010, endPoint y: 451, distance: 12.3
click at [1010, 451] on div "[PERSON_NAME]... 5:58 PM dn Ashish 5:58 PM ha Gaurav 5:58 PM yes sr [PERSON_NAM…" at bounding box center [900, 276] width 222 height 468
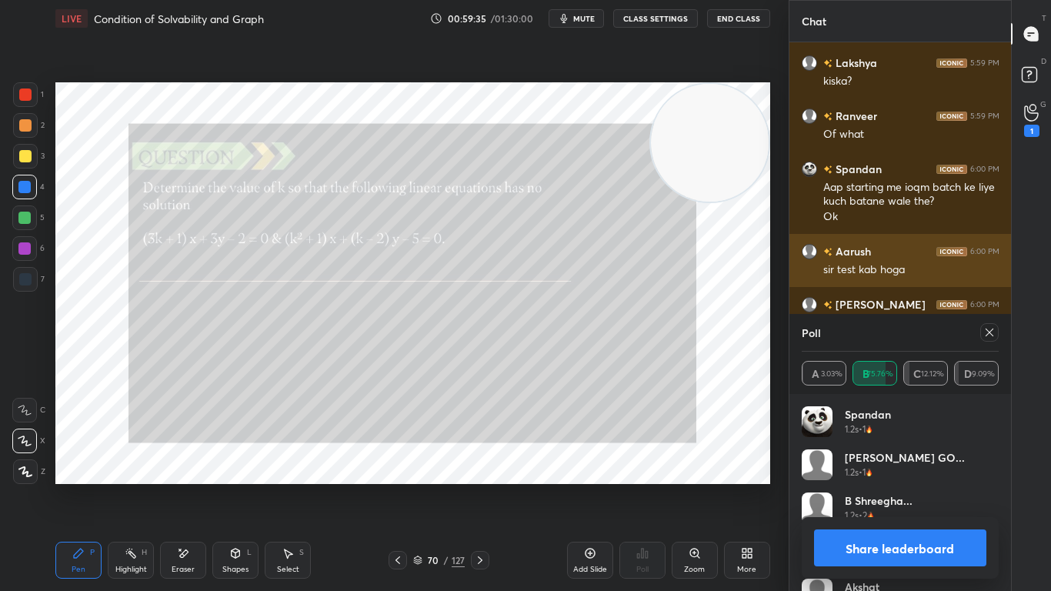
scroll to position [22439, 0]
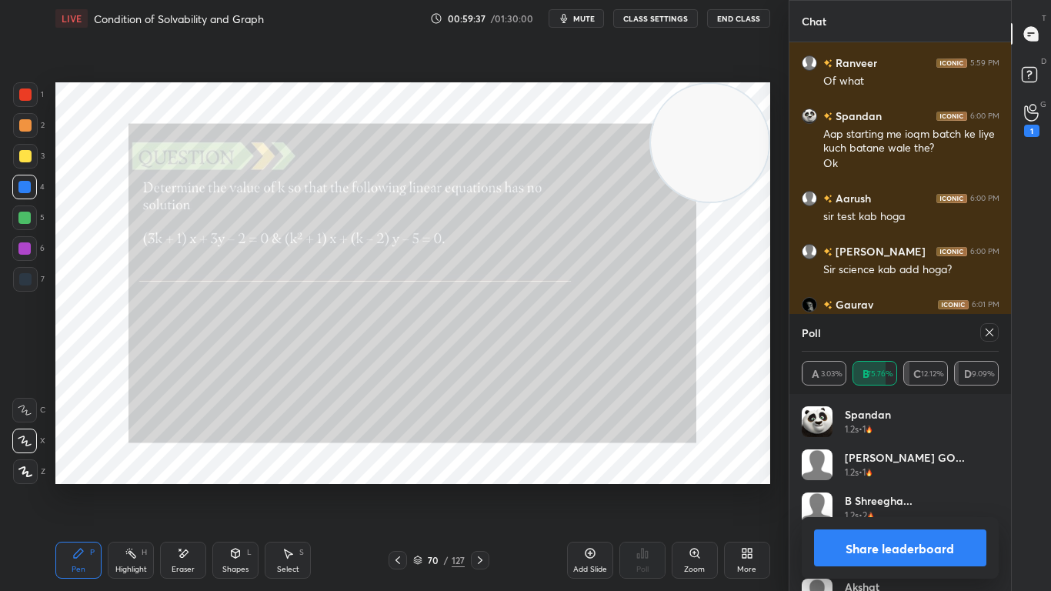
click at [995, 332] on div at bounding box center [989, 332] width 18 height 18
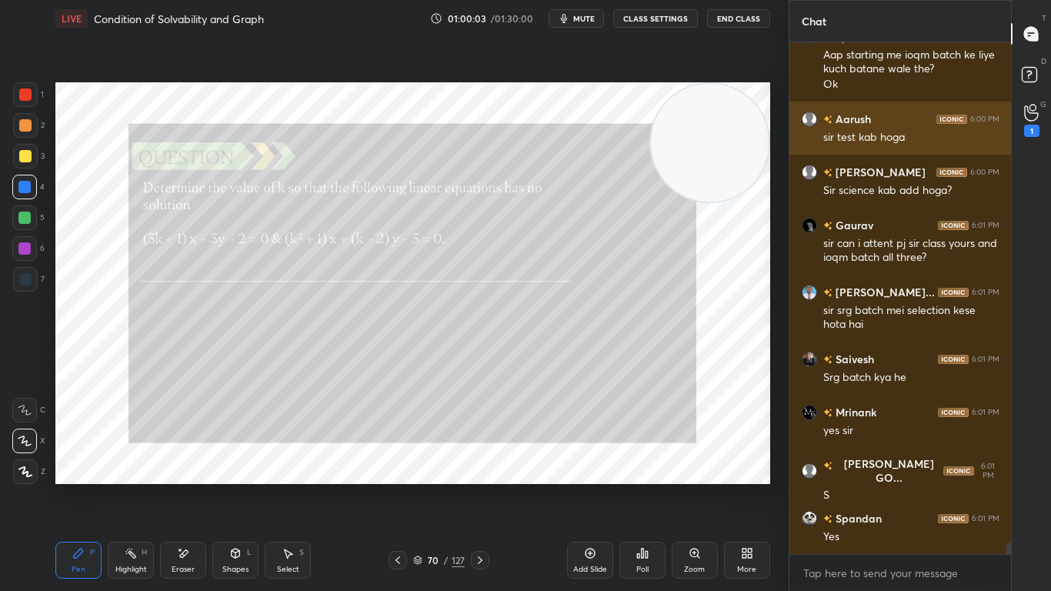
scroll to position [22572, 0]
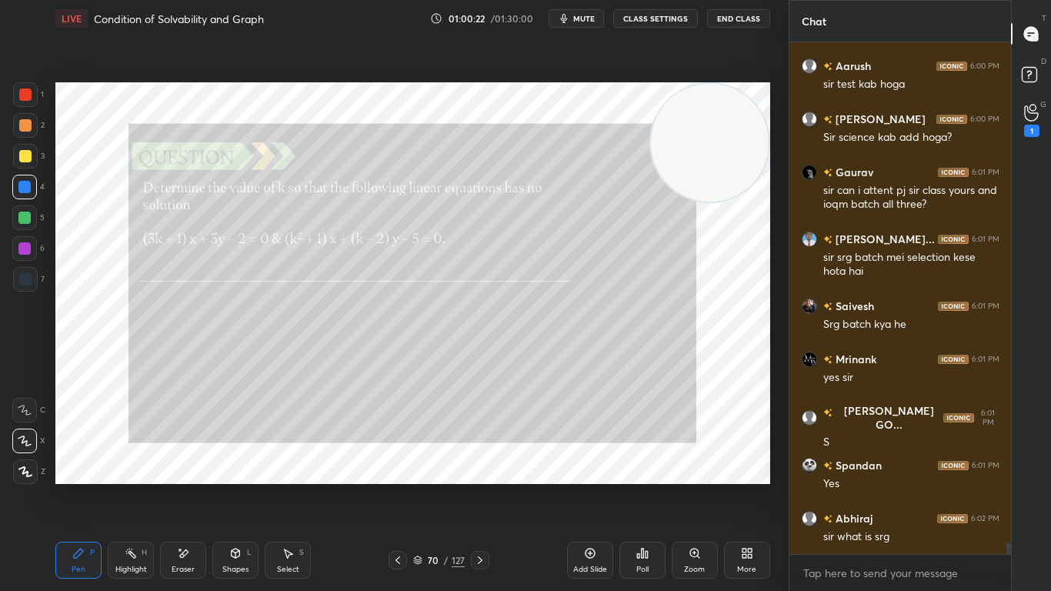
click at [485, 486] on icon at bounding box center [480, 560] width 12 height 12
click at [482, 486] on icon at bounding box center [480, 560] width 12 height 12
click at [479, 486] on icon at bounding box center [480, 560] width 12 height 12
click at [480, 486] on icon at bounding box center [480, 560] width 12 height 12
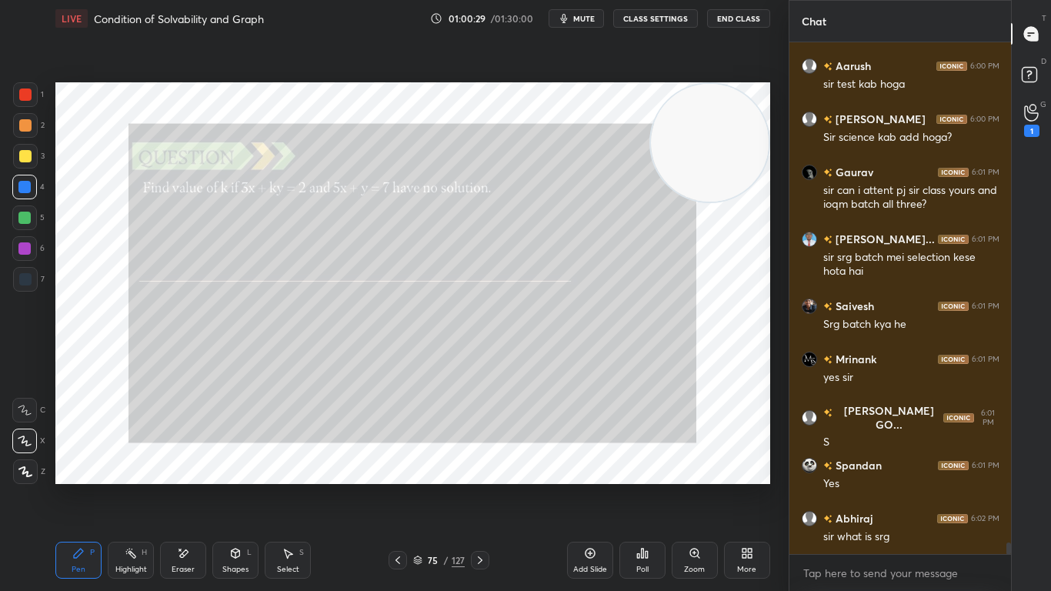
click at [480, 486] on icon at bounding box center [480, 560] width 12 height 12
click at [481, 486] on icon at bounding box center [480, 560] width 5 height 8
click at [478, 486] on icon at bounding box center [480, 560] width 12 height 12
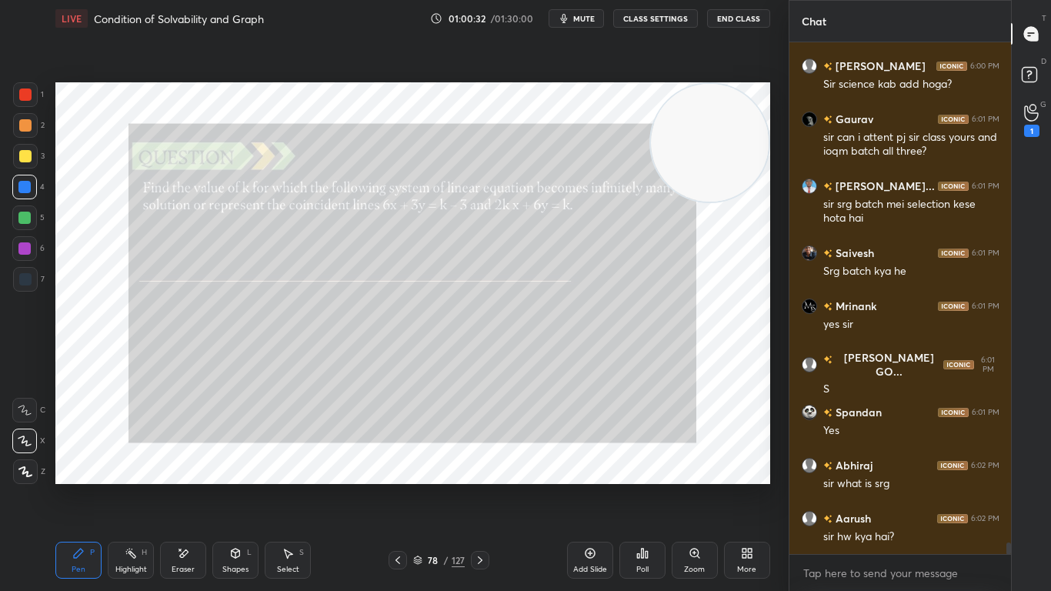
click at [478, 486] on icon at bounding box center [480, 560] width 12 height 12
click at [645, 486] on icon at bounding box center [642, 553] width 12 height 12
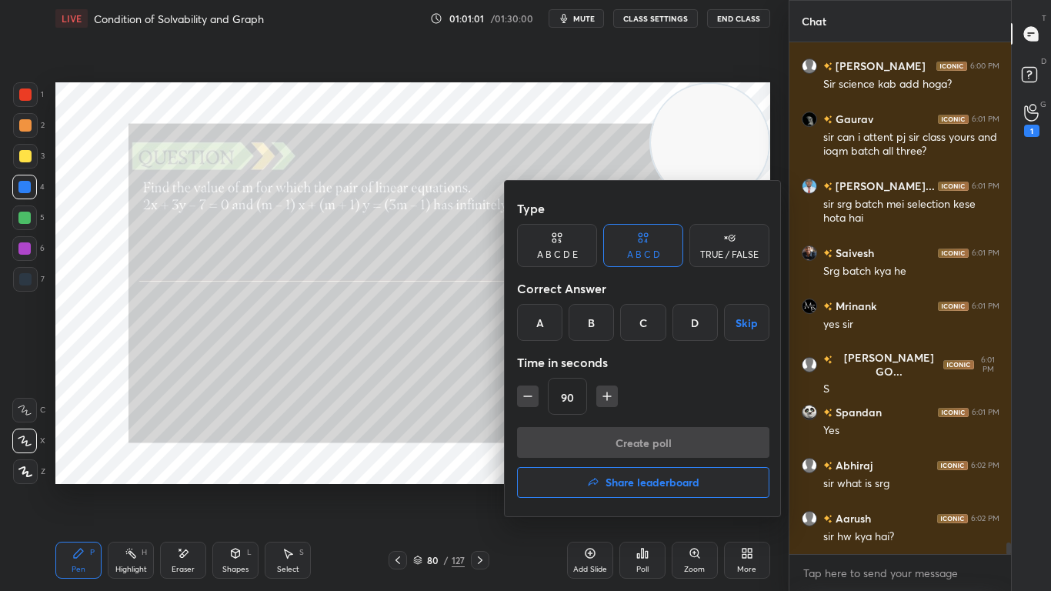
click at [594, 328] on div "B" at bounding box center [590, 322] width 45 height 37
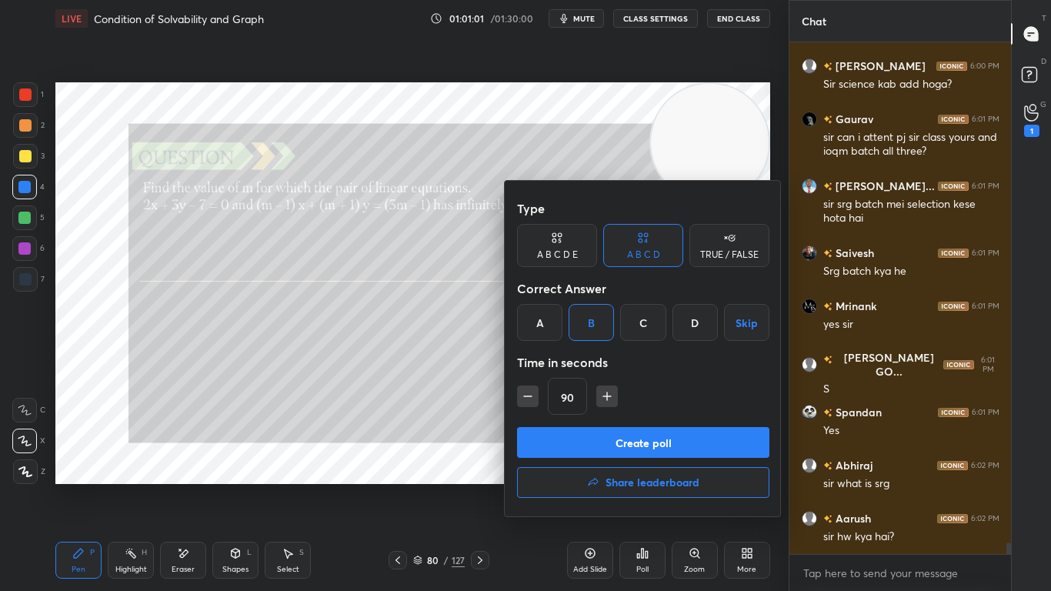
click at [608, 445] on button "Create poll" at bounding box center [643, 442] width 252 height 31
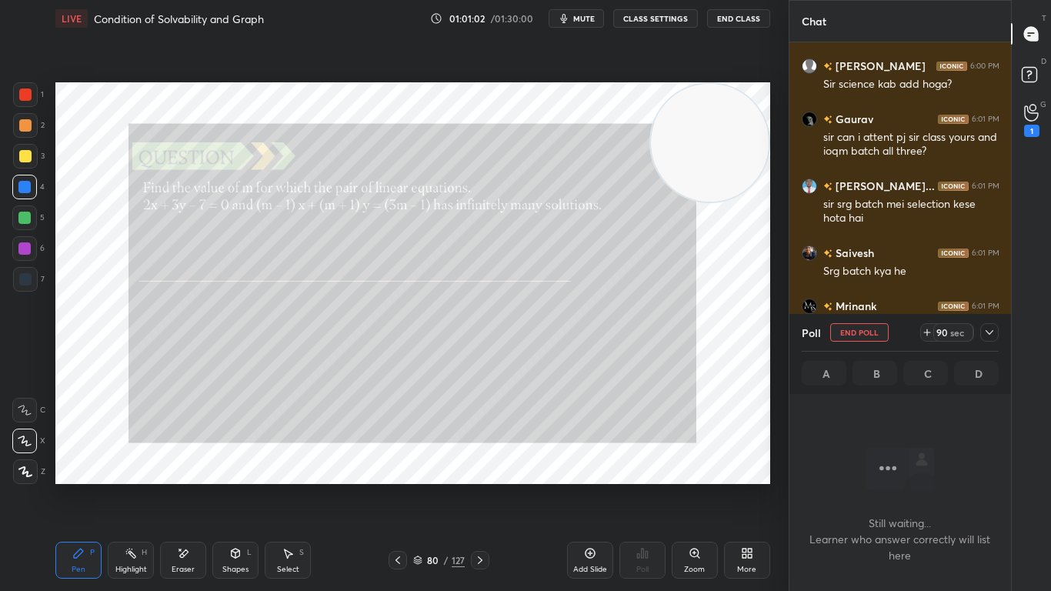
scroll to position [299, 217]
click at [991, 333] on icon at bounding box center [989, 332] width 12 height 12
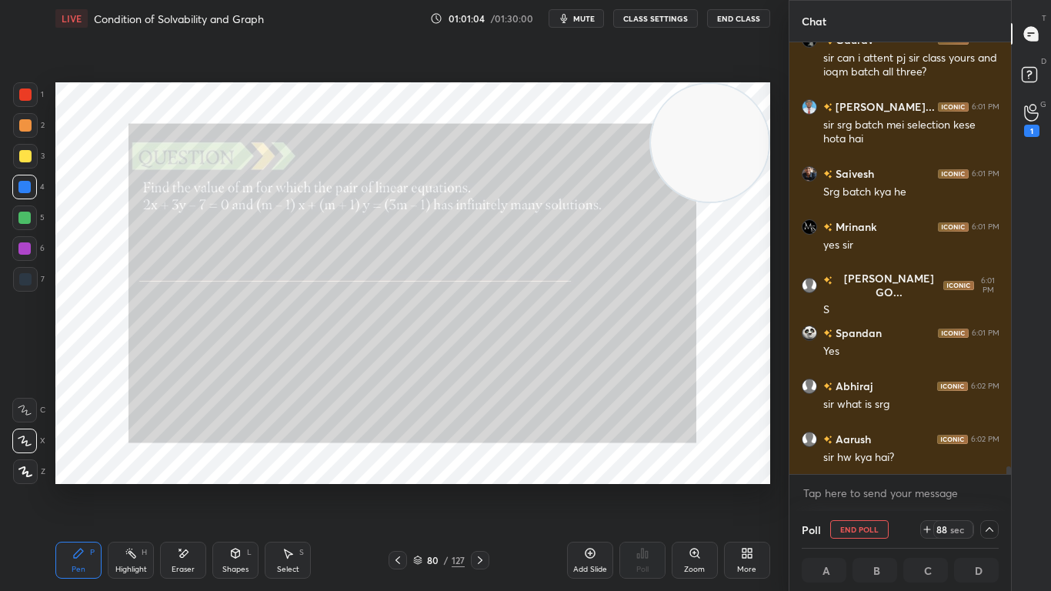
click at [1009, 478] on div "Gaurav 6:01 PM sir can i attent pj sir class yours and ioqm batch all three? [P…" at bounding box center [900, 276] width 222 height 468
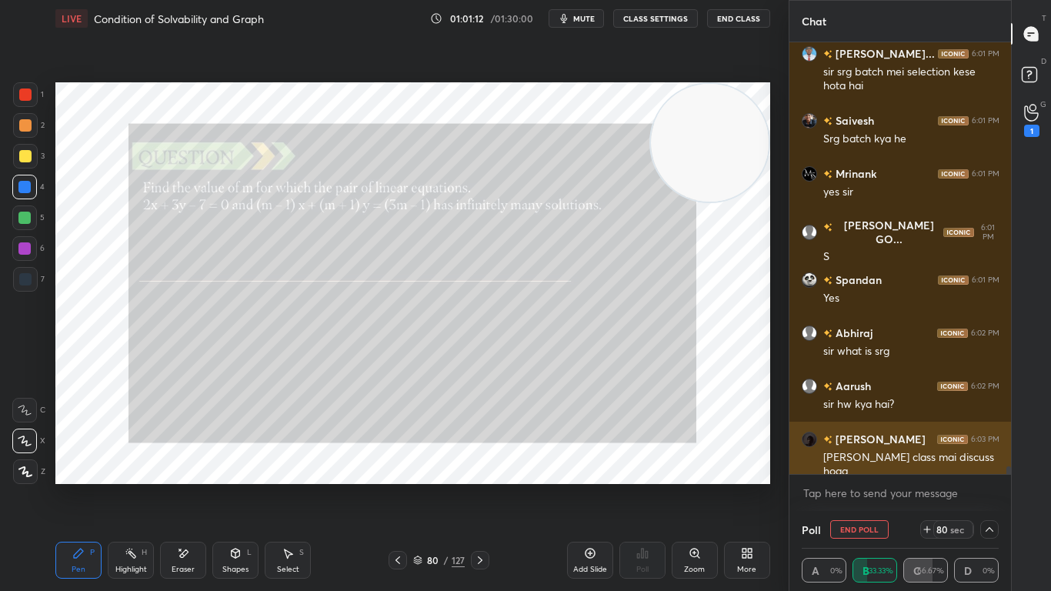
scroll to position [1, 5]
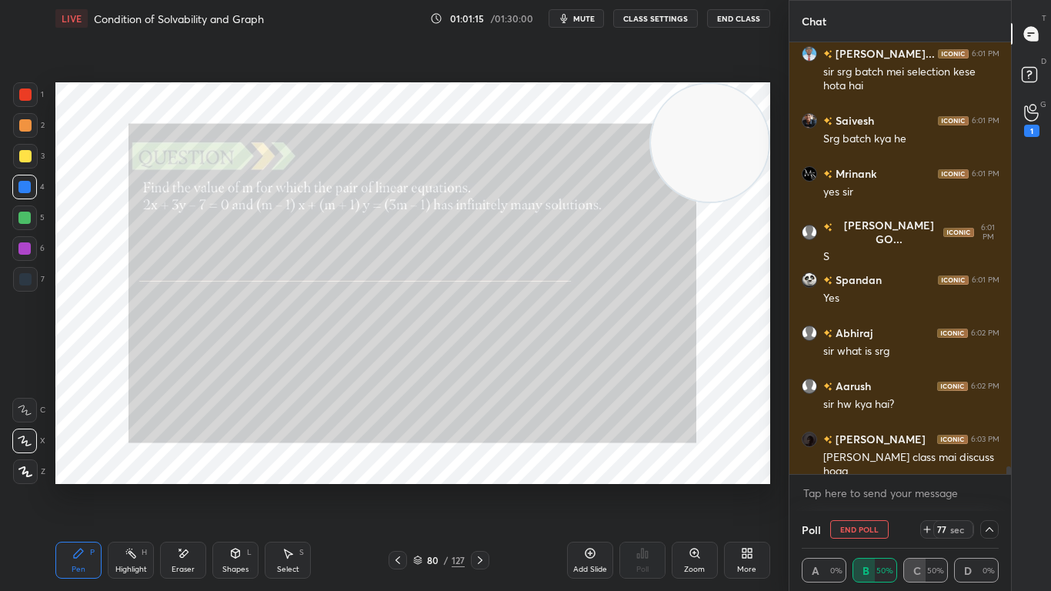
click at [991, 486] on icon at bounding box center [989, 529] width 12 height 12
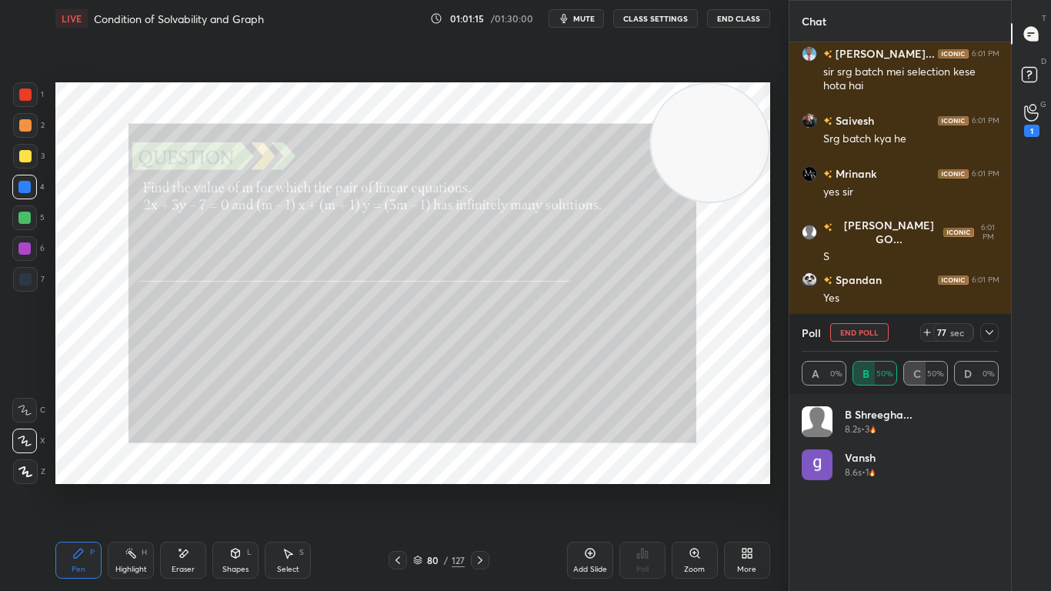
scroll to position [180, 192]
click at [994, 335] on icon at bounding box center [989, 332] width 12 height 12
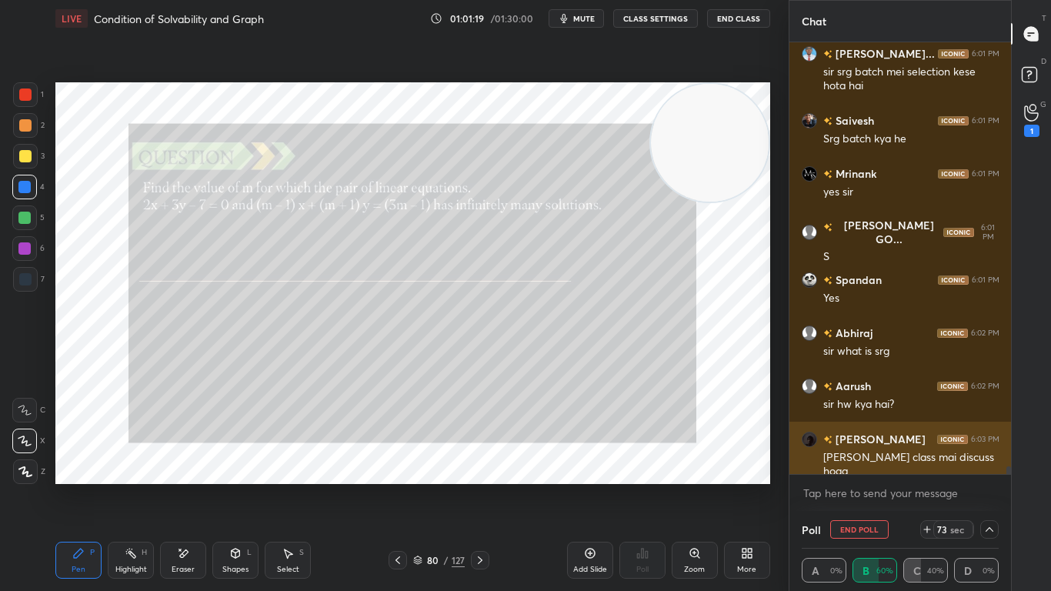
scroll to position [1, 5]
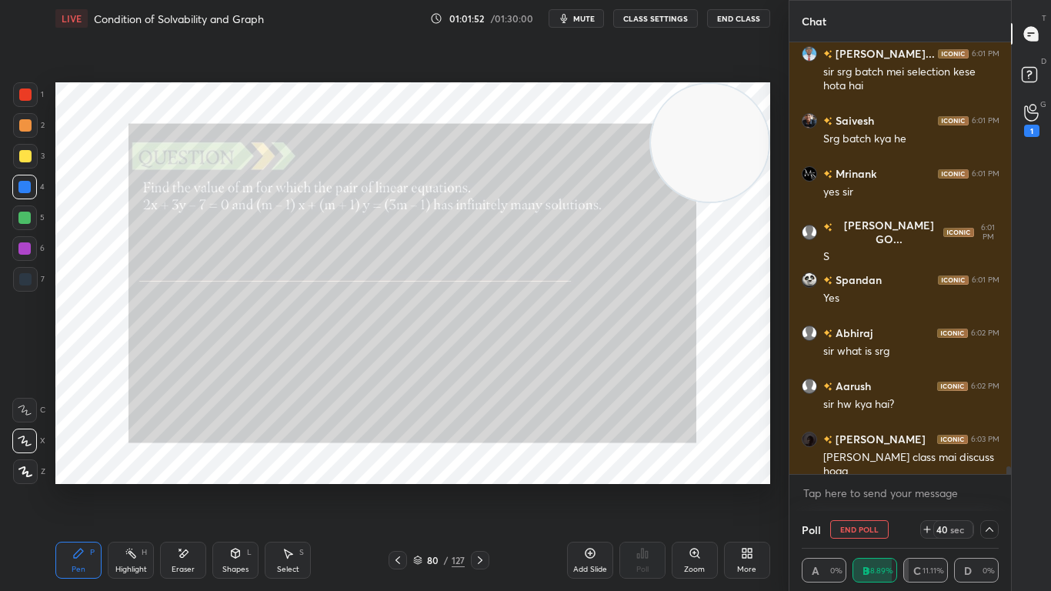
click at [985, 486] on icon at bounding box center [989, 529] width 12 height 12
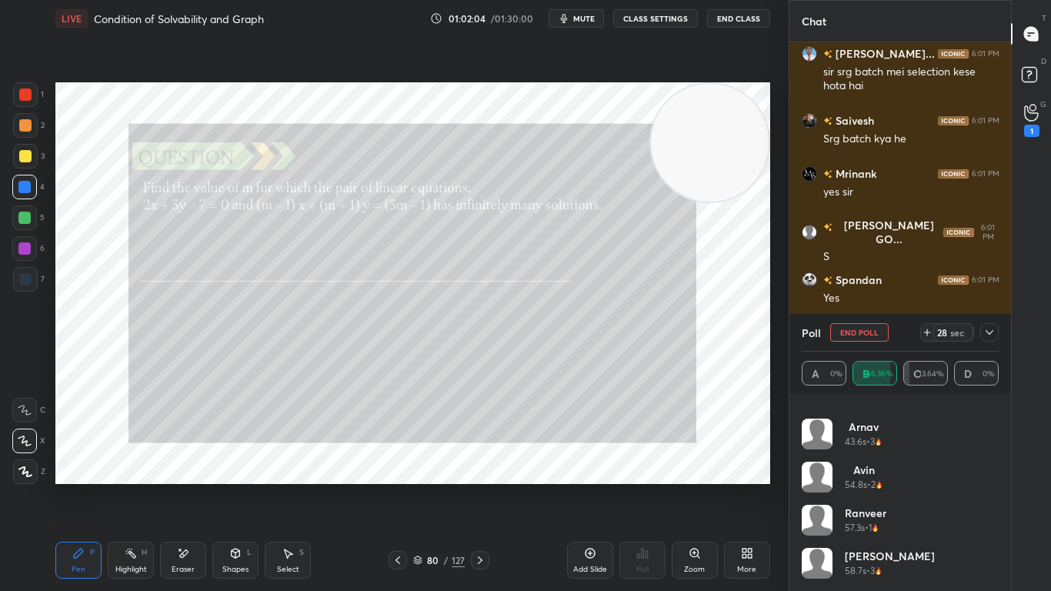
scroll to position [22810, 0]
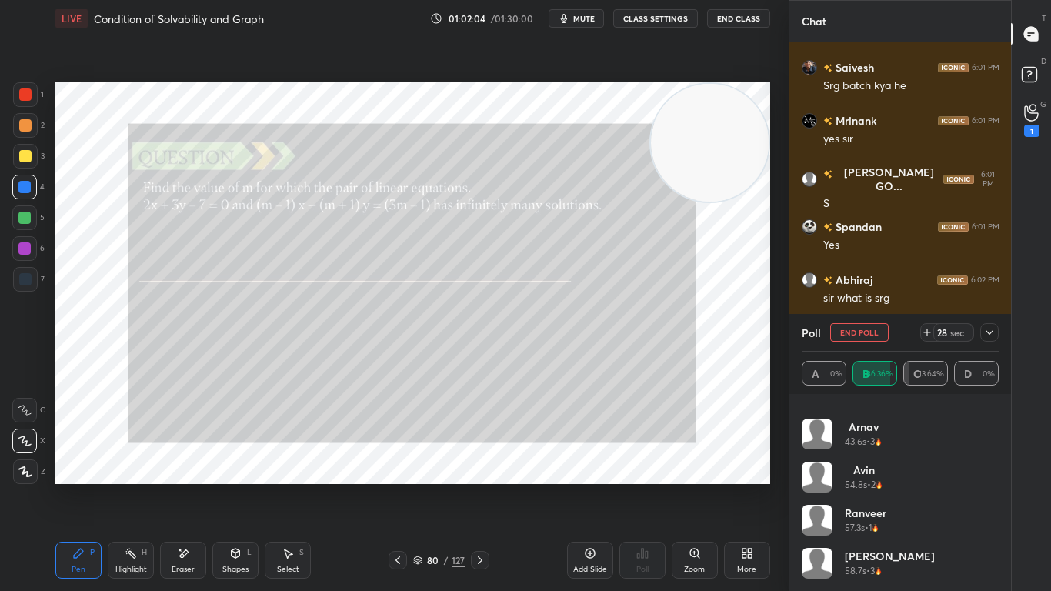
click at [991, 335] on icon at bounding box center [989, 332] width 12 height 12
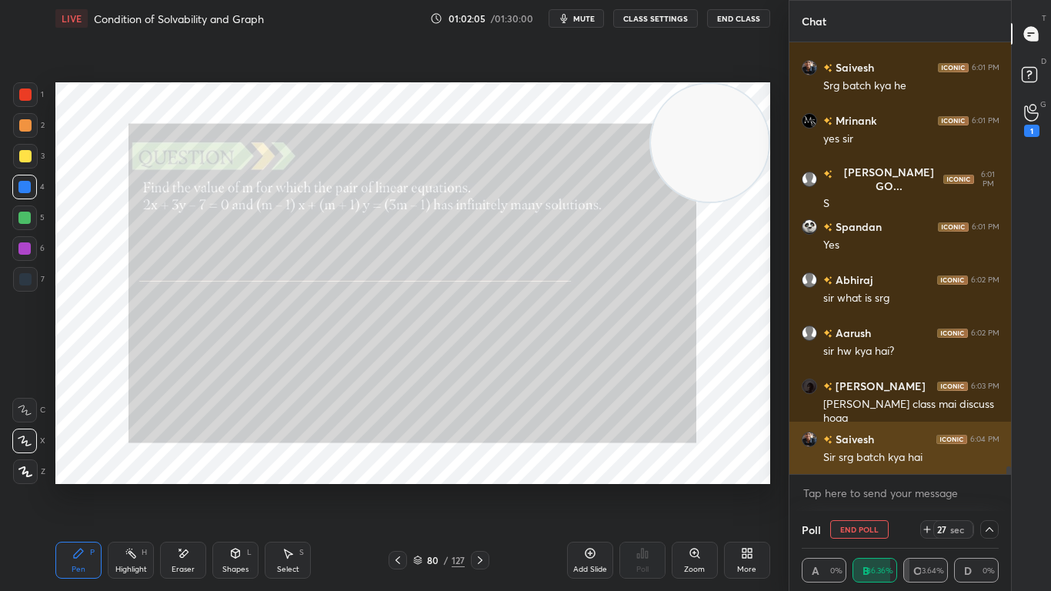
scroll to position [0, 0]
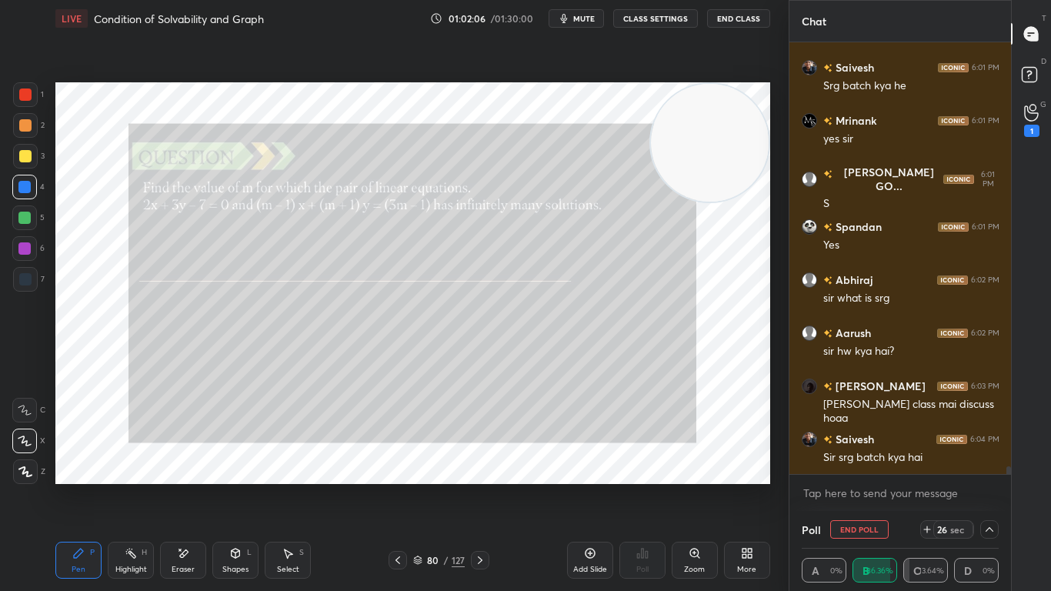
click at [927, 486] on icon at bounding box center [927, 529] width 12 height 12
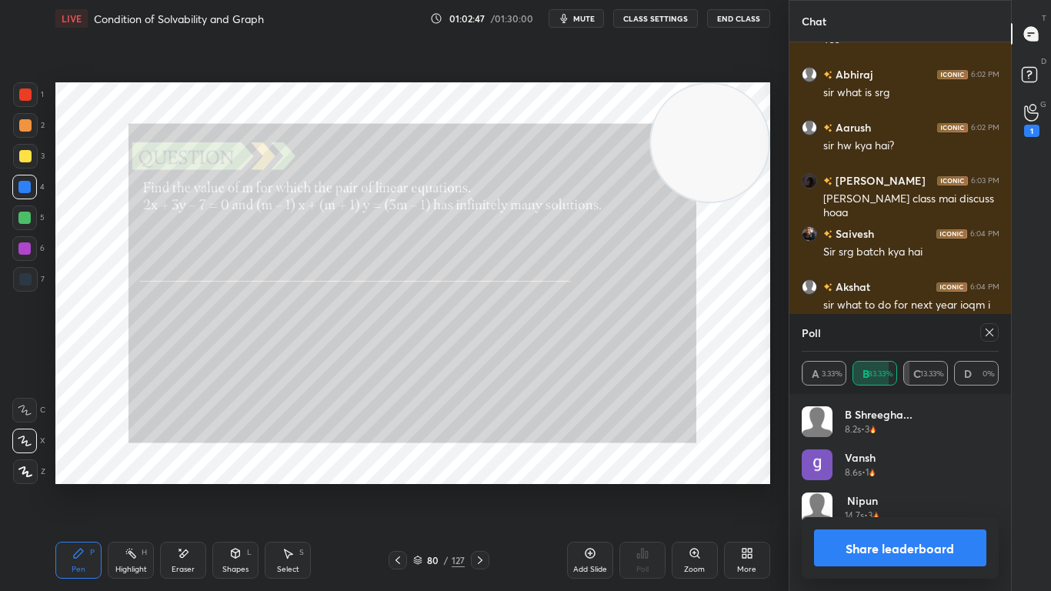
scroll to position [180, 192]
click at [986, 328] on icon at bounding box center [989, 332] width 12 height 12
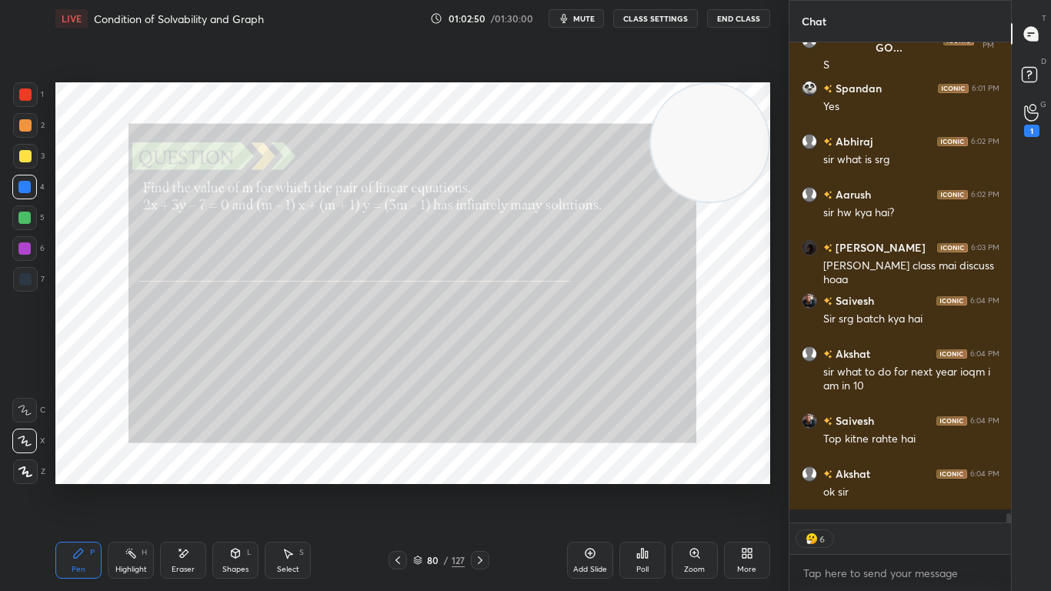
scroll to position [22935, 0]
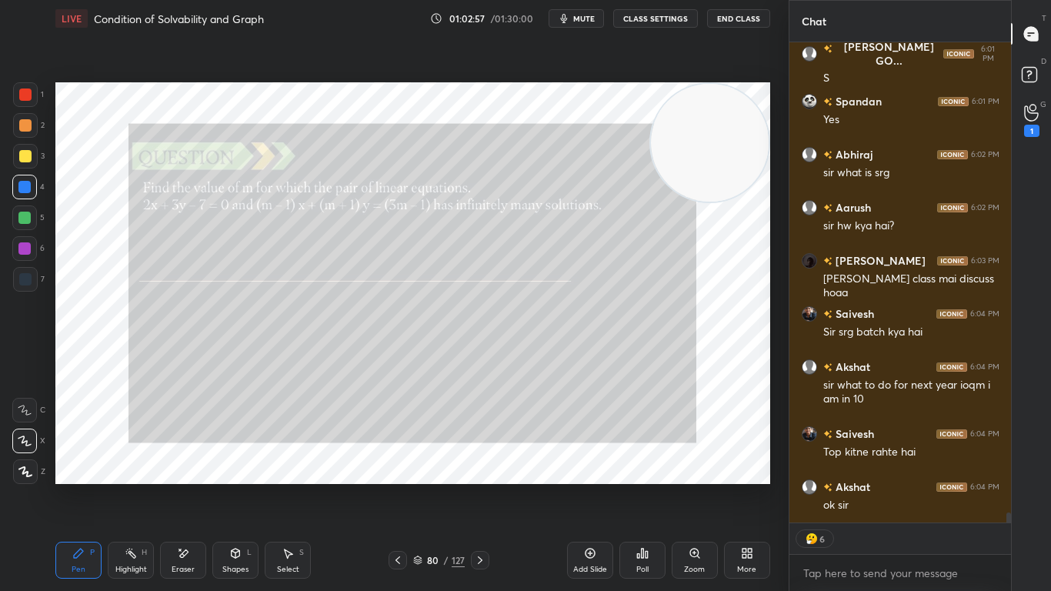
type textarea "x"
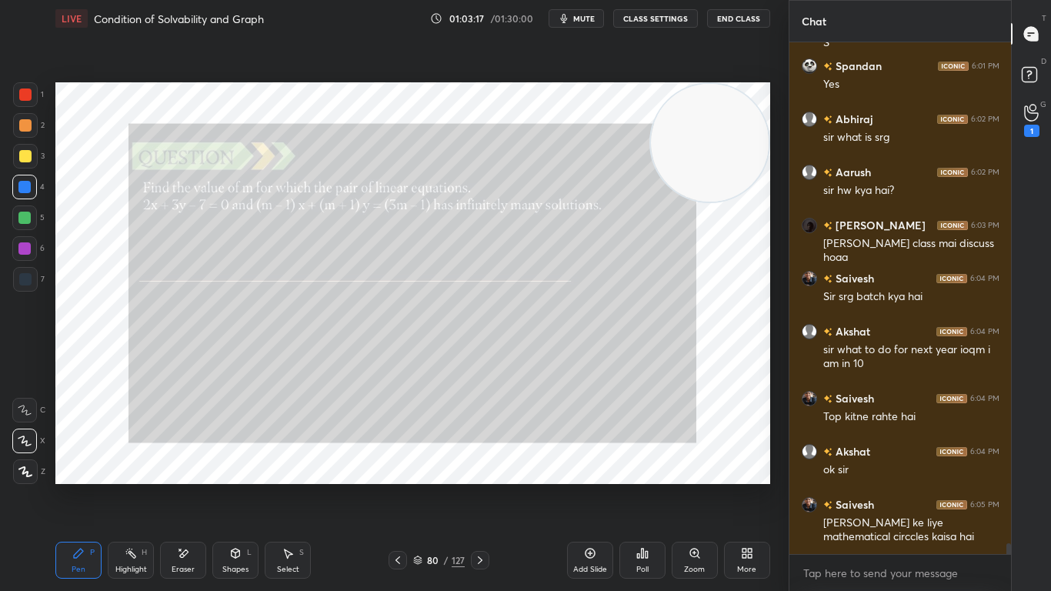
click at [480, 486] on icon at bounding box center [480, 560] width 12 height 12
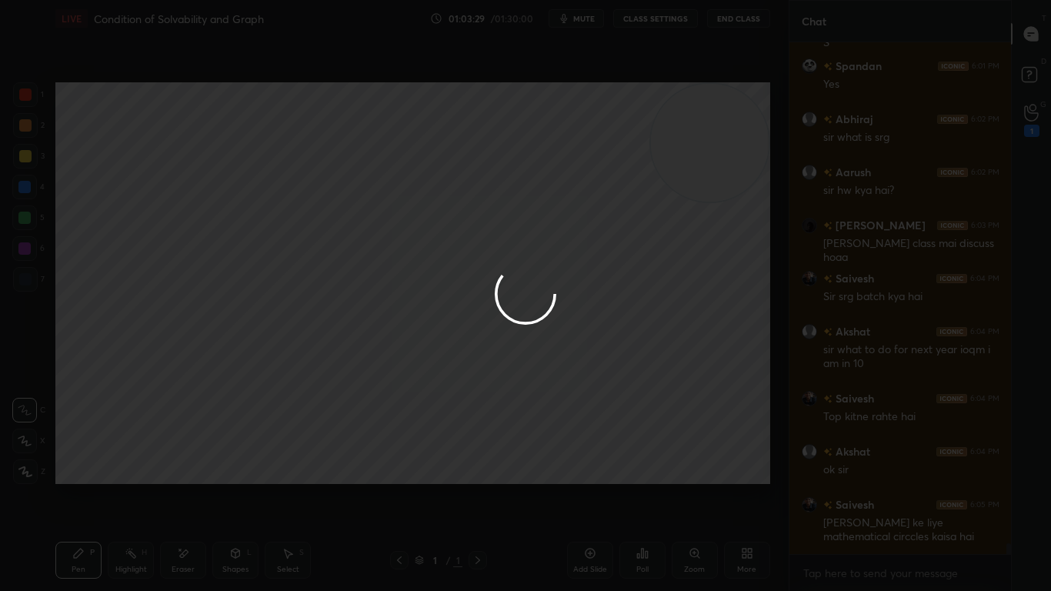
scroll to position [23024, 0]
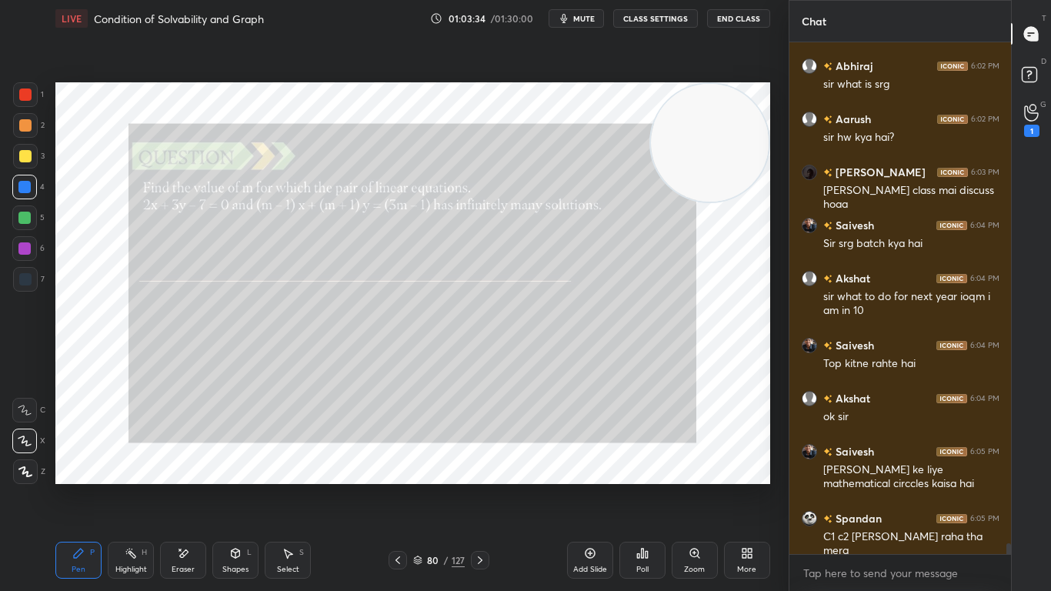
click at [478, 486] on icon at bounding box center [480, 560] width 12 height 12
click at [637, 486] on div "Poll" at bounding box center [642, 559] width 46 height 37
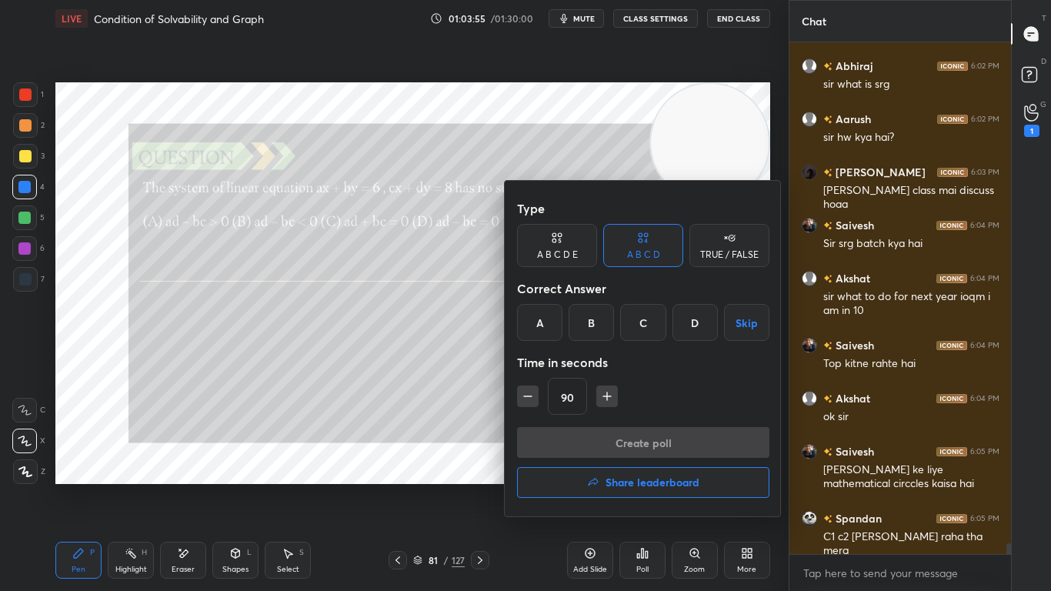
click at [688, 324] on div "D" at bounding box center [694, 322] width 45 height 37
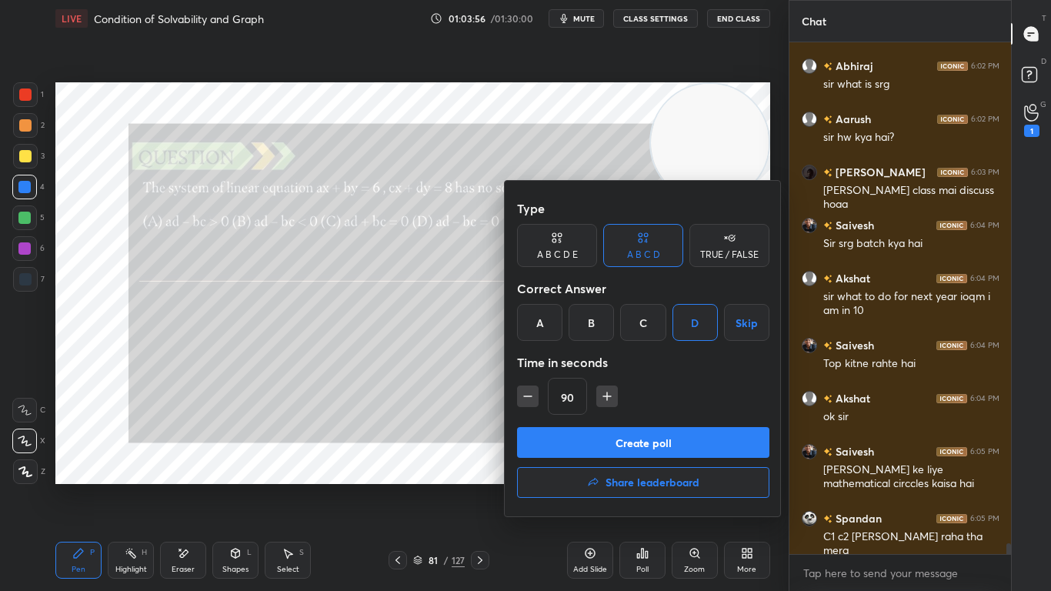
scroll to position [23077, 0]
click at [522, 391] on icon "button" at bounding box center [527, 395] width 15 height 15
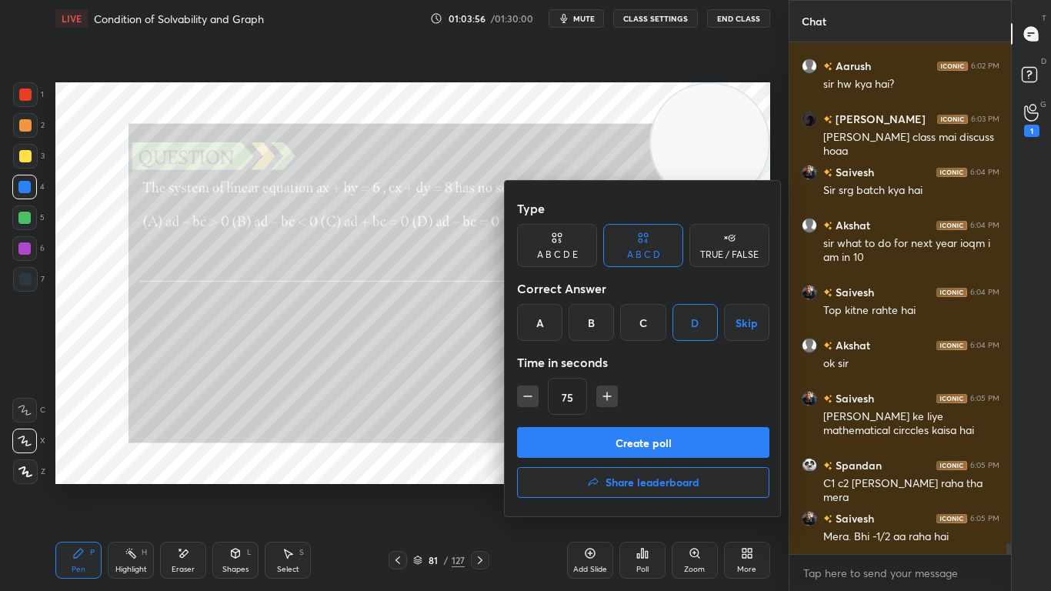
click at [523, 391] on icon "button" at bounding box center [527, 395] width 15 height 15
type input "60"
click at [615, 445] on button "Create poll" at bounding box center [643, 442] width 252 height 31
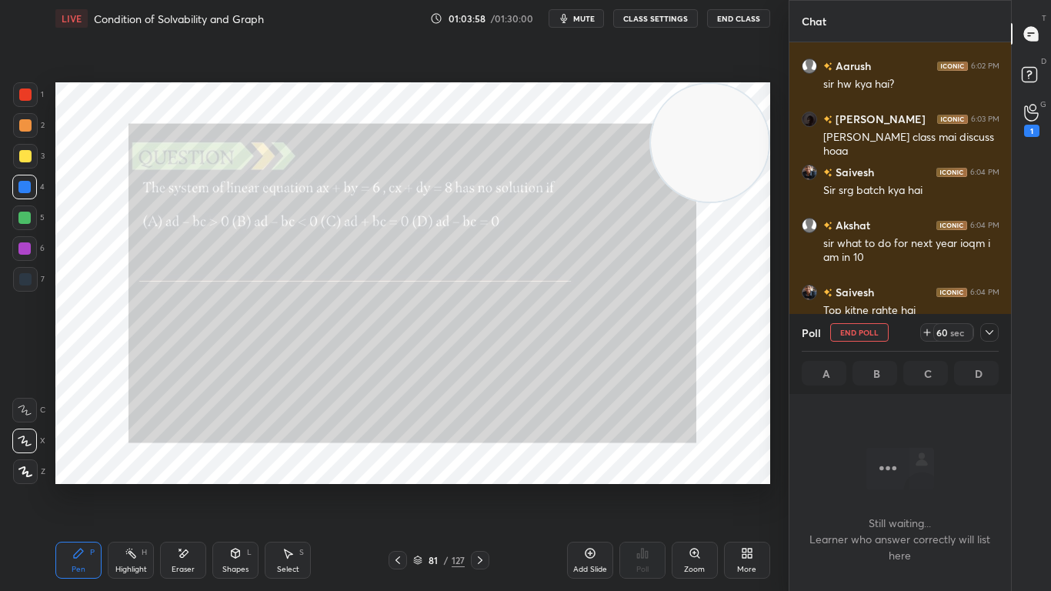
scroll to position [299, 217]
click at [988, 331] on icon at bounding box center [989, 332] width 12 height 12
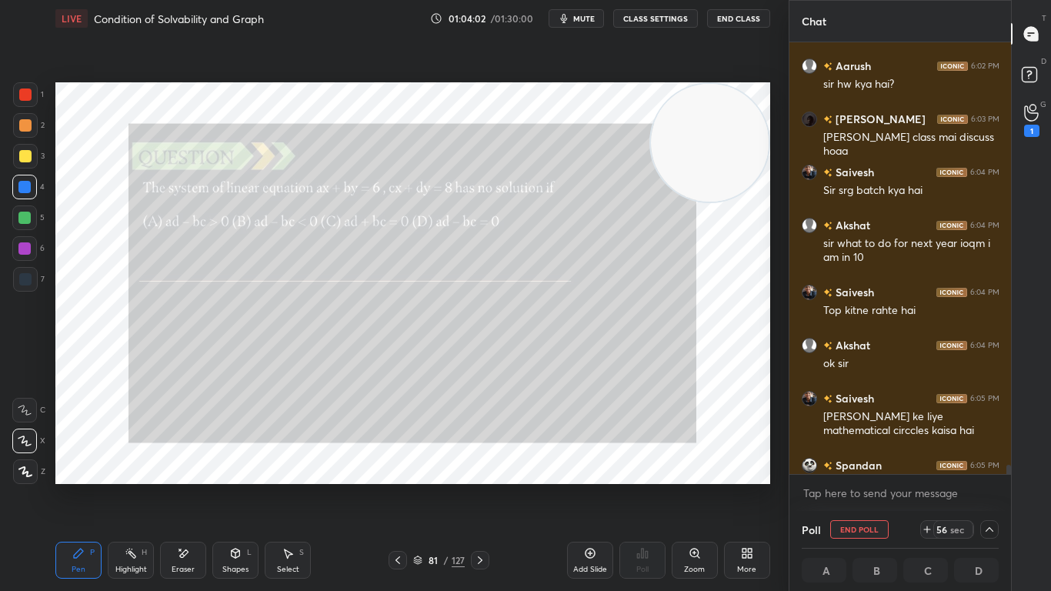
drag, startPoint x: 1011, startPoint y: 470, endPoint x: 1011, endPoint y: 478, distance: 8.5
click at [1011, 478] on div "T Messages (T) D Doubts (D) G Raise Hand (G) 1" at bounding box center [1031, 295] width 40 height 591
click at [400, 486] on icon at bounding box center [397, 560] width 12 height 12
click at [481, 486] on div at bounding box center [480, 560] width 18 height 18
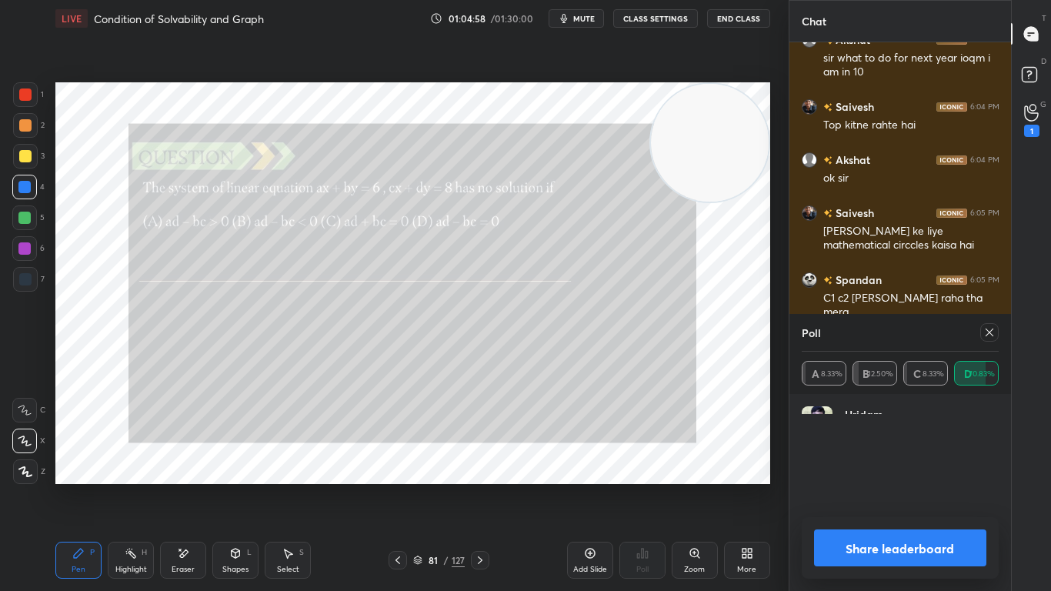
scroll to position [180, 192]
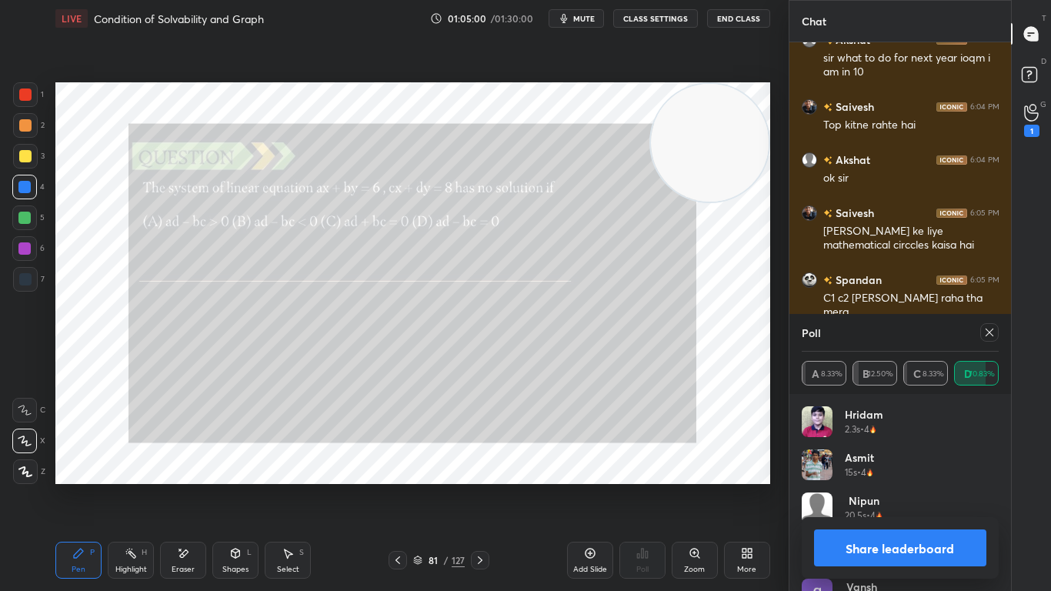
click at [989, 334] on icon at bounding box center [989, 332] width 12 height 12
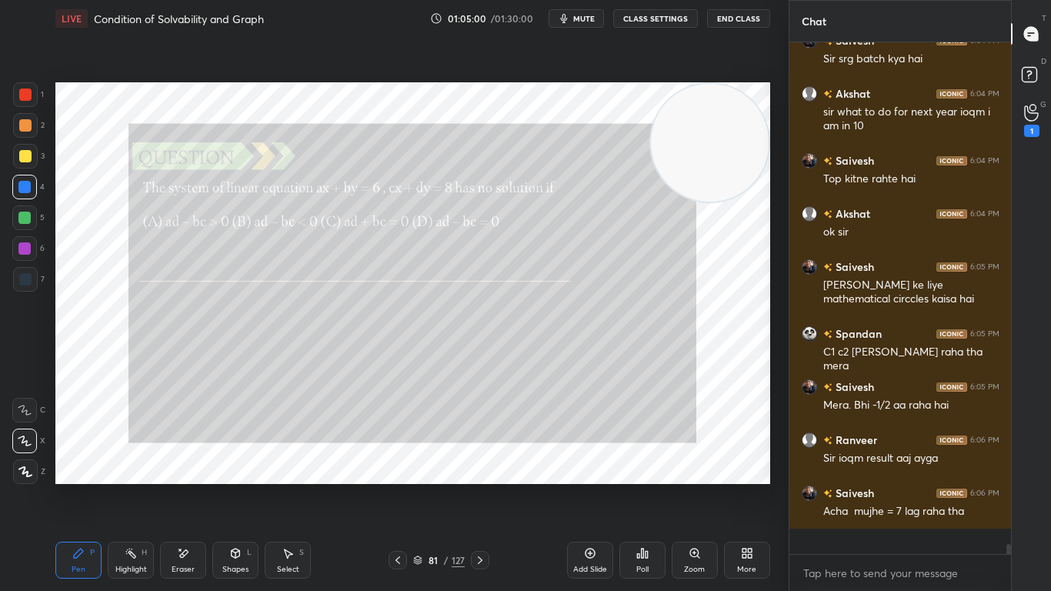
scroll to position [23191, 0]
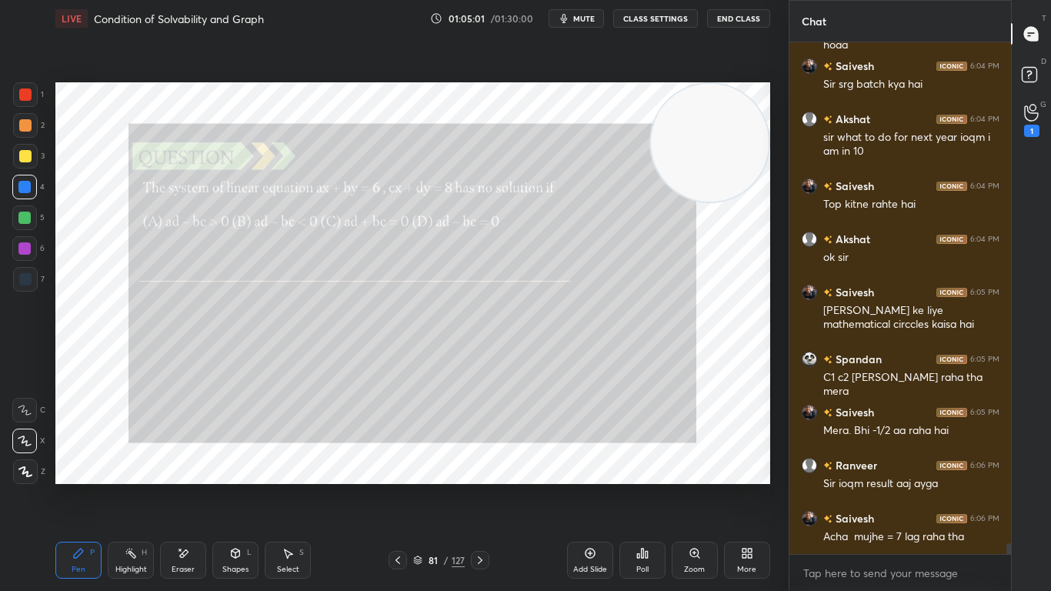
click at [479, 486] on icon at bounding box center [480, 560] width 12 height 12
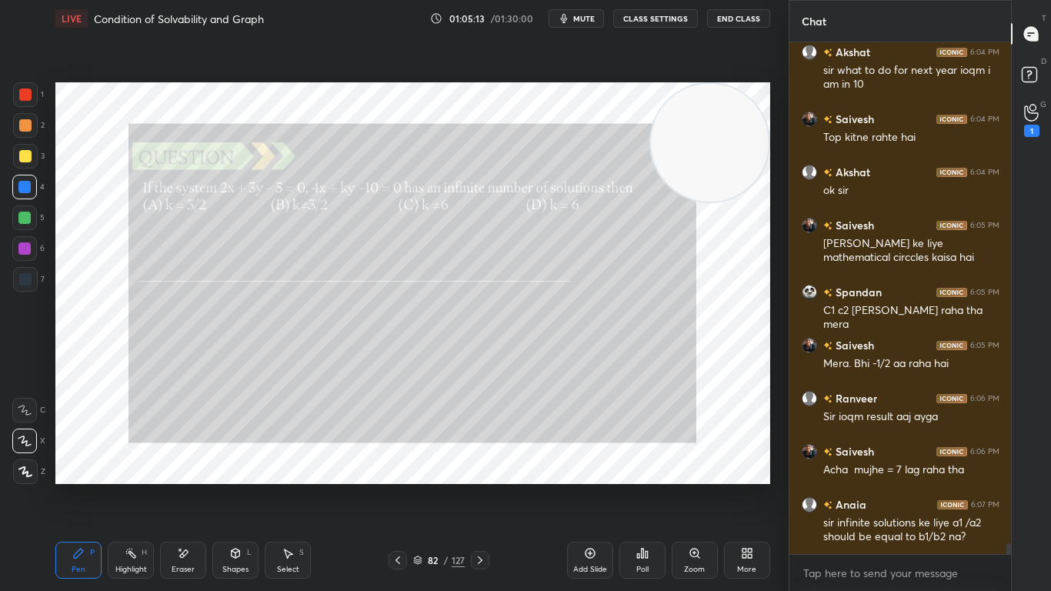
scroll to position [23303, 0]
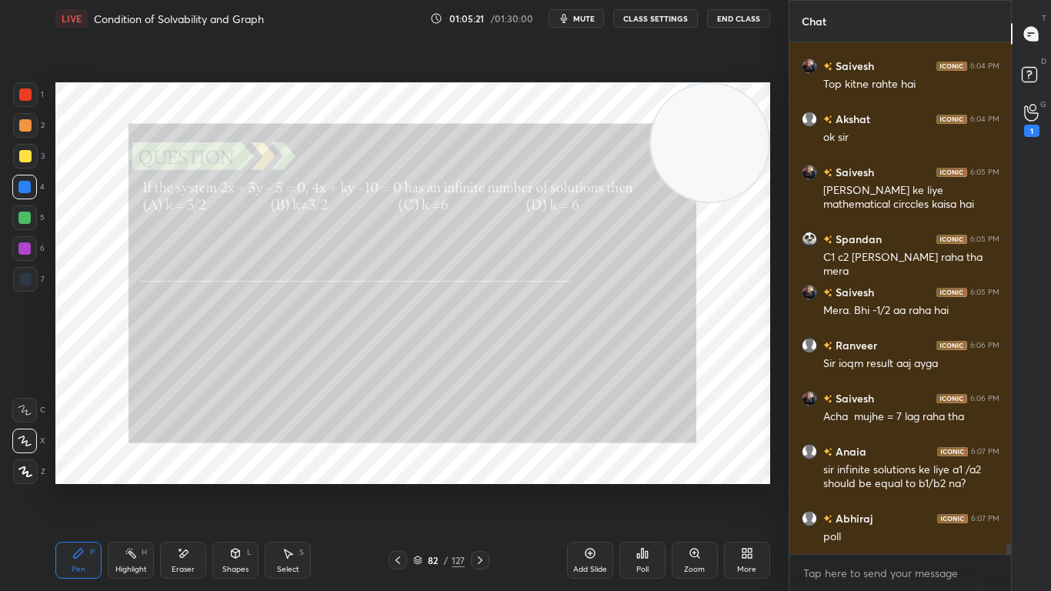
click at [646, 486] on div "Poll" at bounding box center [642, 559] width 46 height 37
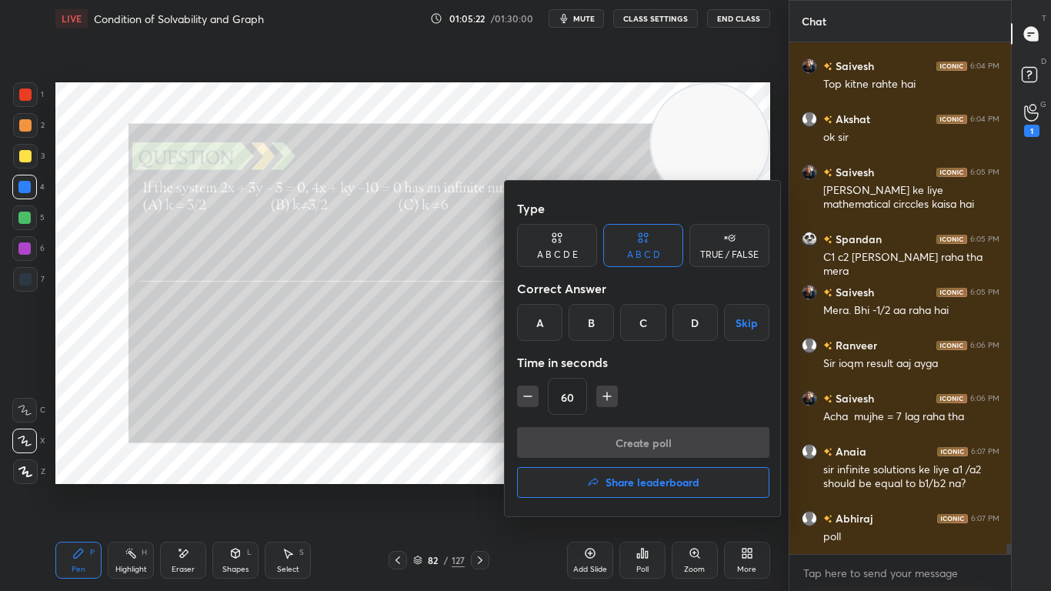
click at [691, 319] on div "D" at bounding box center [694, 322] width 45 height 37
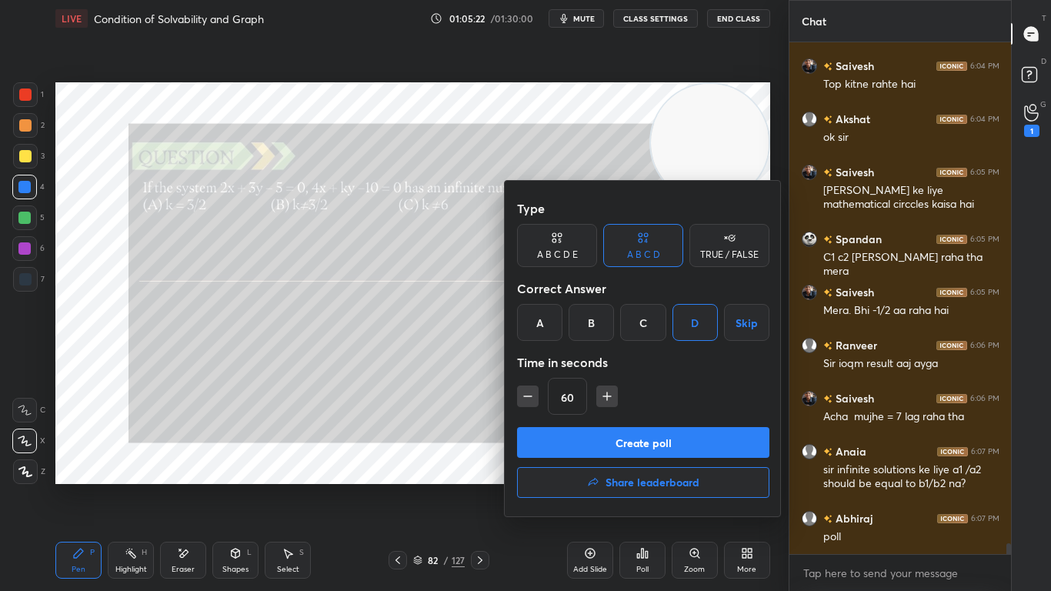
click at [614, 445] on button "Create poll" at bounding box center [643, 442] width 252 height 31
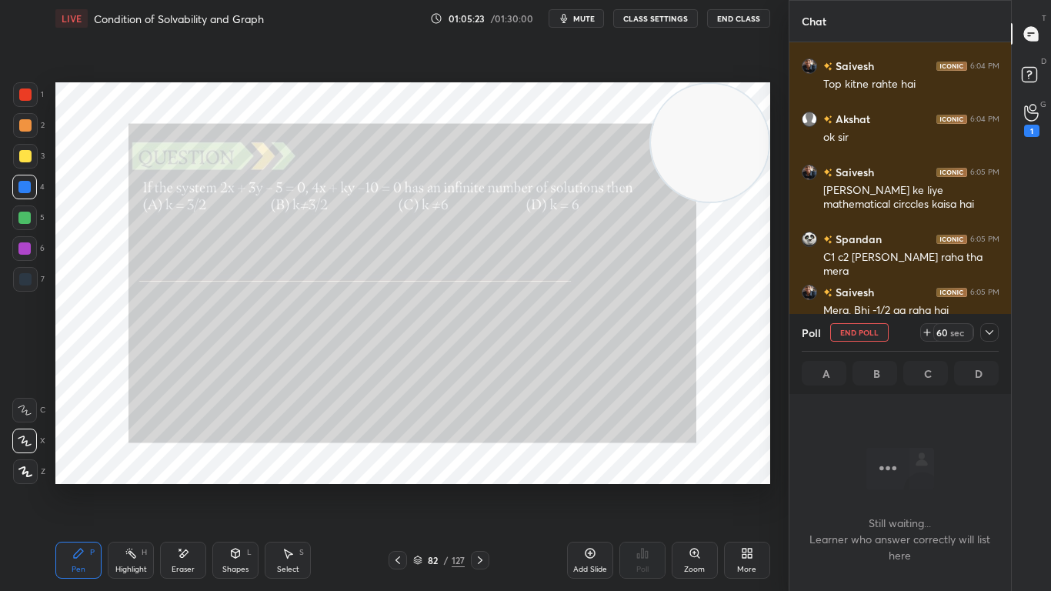
scroll to position [299, 217]
click at [989, 335] on icon at bounding box center [989, 332] width 12 height 12
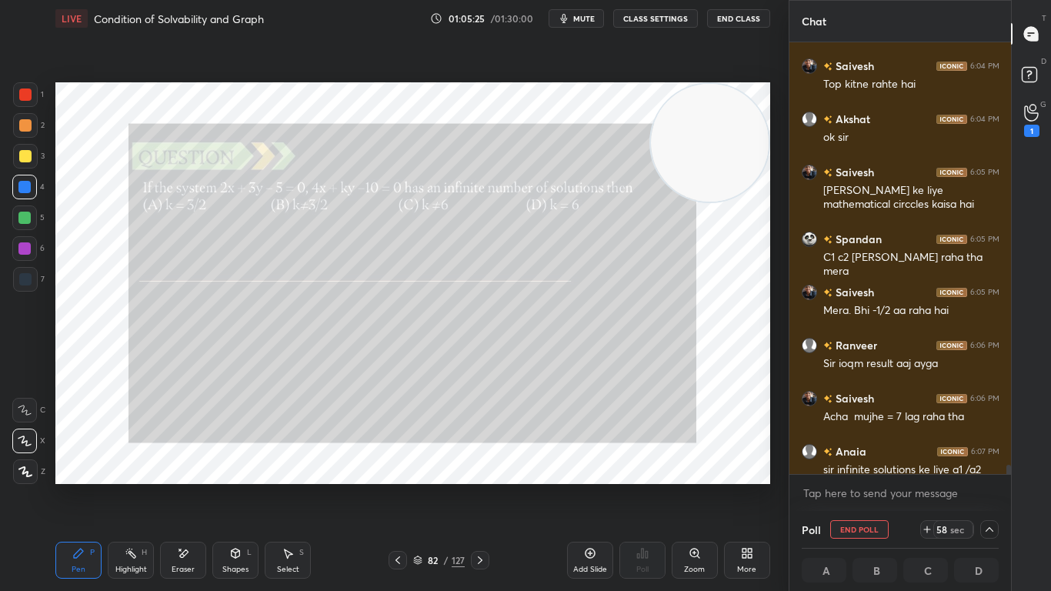
scroll to position [23382, 0]
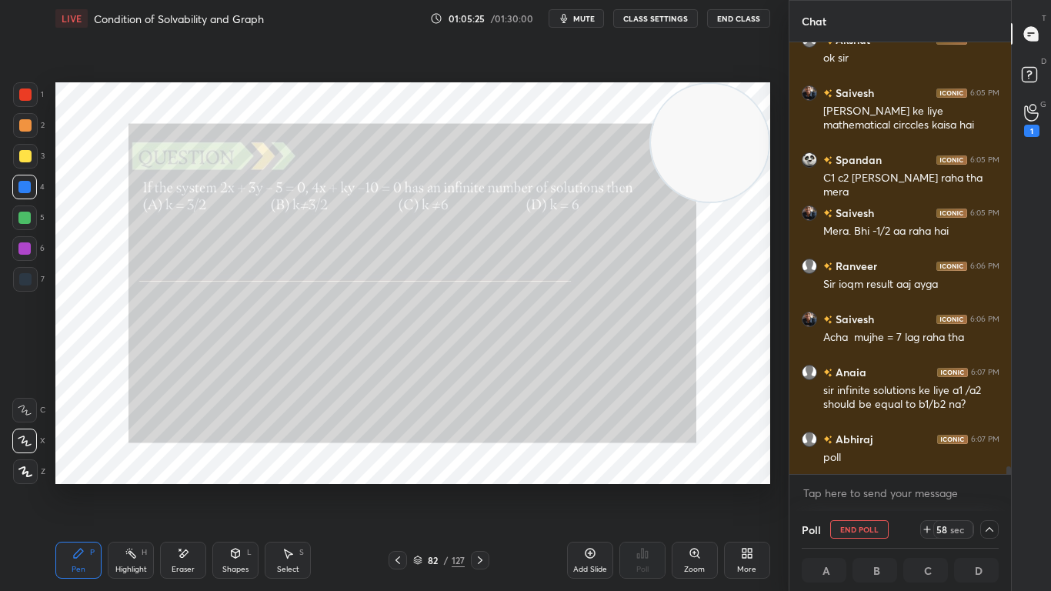
click at [1010, 478] on div "Saivesh 6:04 PM Top kitne rahte hai [PERSON_NAME] 6:04 PM ok sir Saivesh 6:05 P…" at bounding box center [900, 276] width 222 height 468
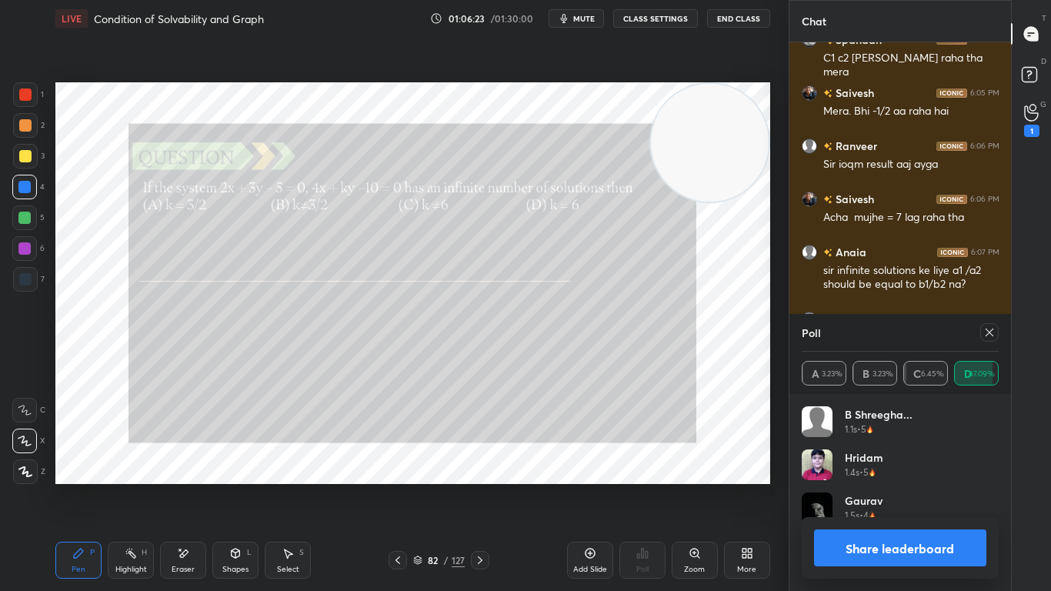
scroll to position [180, 192]
click at [991, 331] on icon at bounding box center [989, 332] width 12 height 12
type textarea "x"
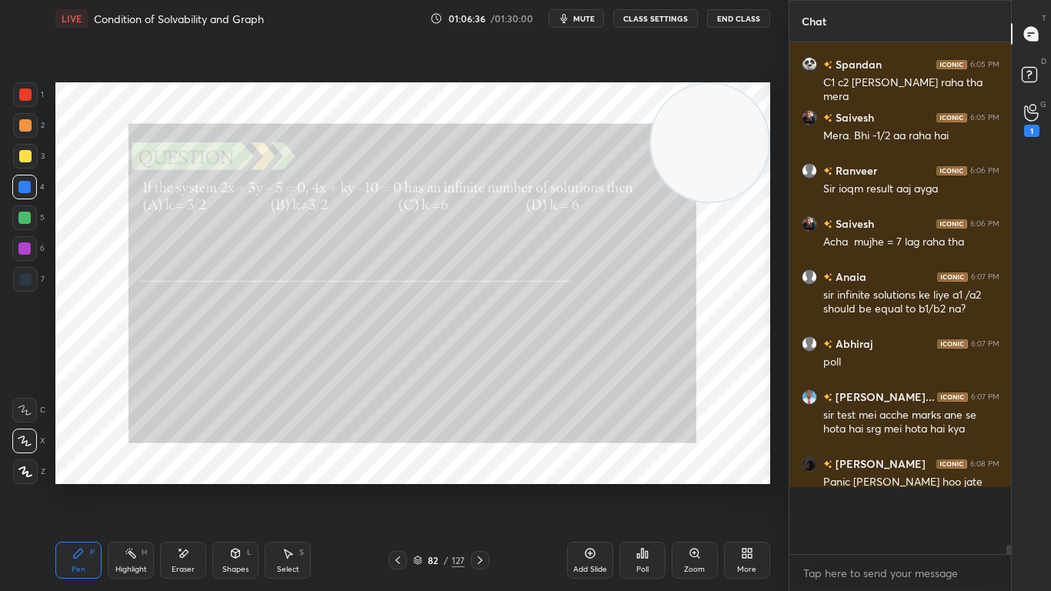
scroll to position [23431, 0]
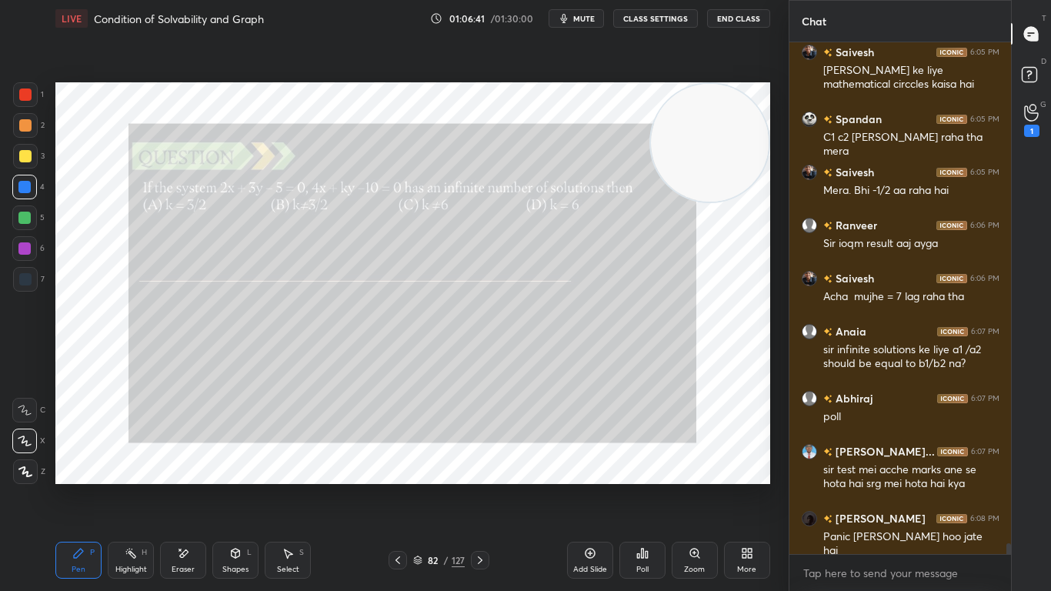
click at [480, 486] on icon at bounding box center [480, 560] width 12 height 12
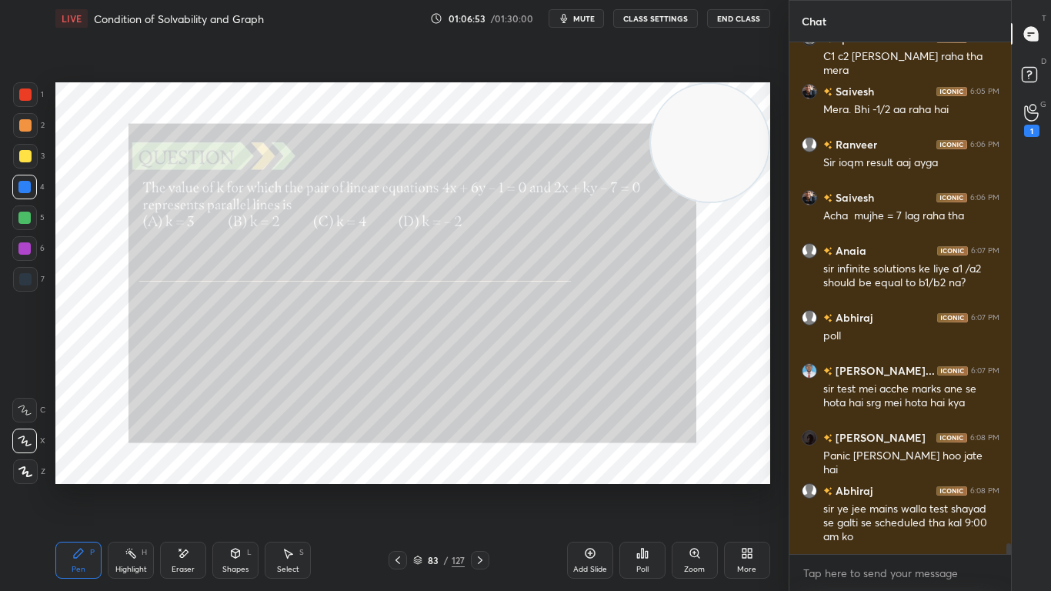
scroll to position [23571, 0]
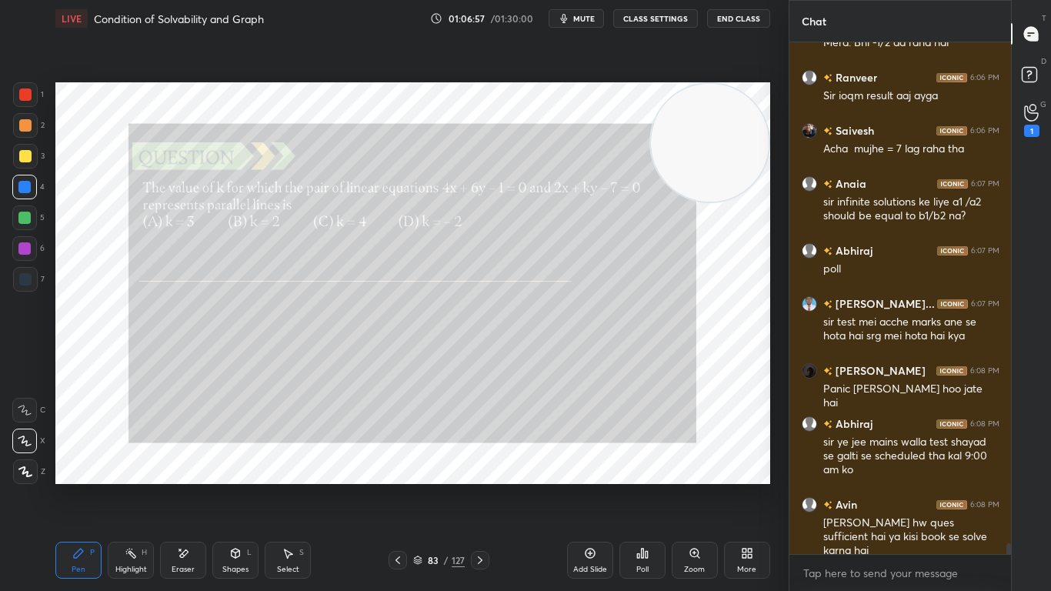
click at [641, 486] on icon at bounding box center [642, 552] width 2 height 9
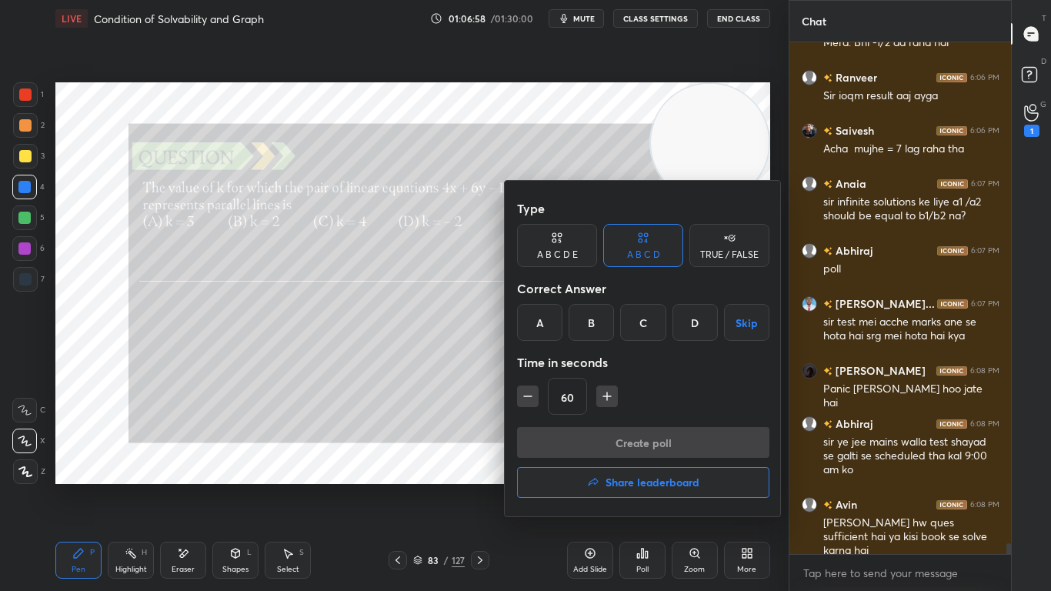
click at [545, 329] on div "A" at bounding box center [539, 322] width 45 height 37
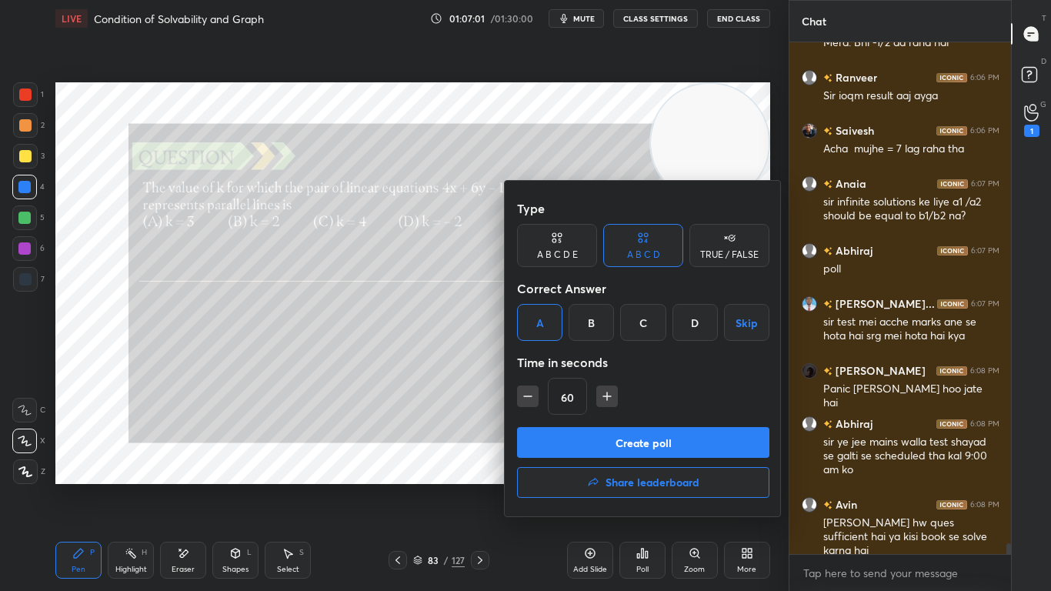
click at [534, 401] on icon "button" at bounding box center [527, 395] width 15 height 15
type input "45"
click at [551, 436] on button "Create poll" at bounding box center [643, 442] width 252 height 31
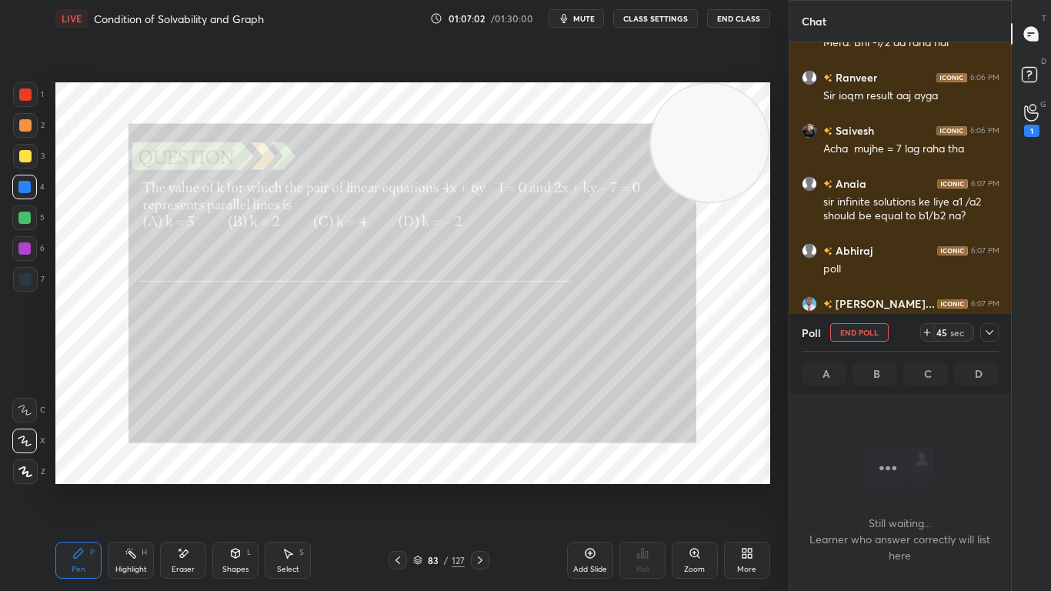
scroll to position [299, 217]
click at [997, 332] on div at bounding box center [989, 332] width 18 height 18
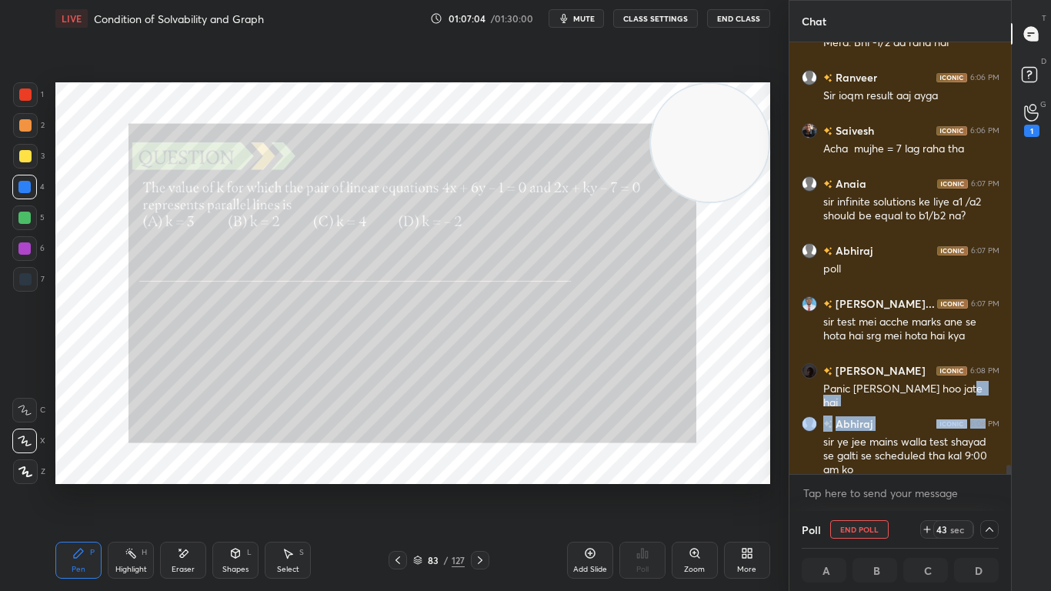
drag, startPoint x: 985, startPoint y: 427, endPoint x: 1002, endPoint y: 338, distance: 90.2
click at [1002, 343] on div "[PERSON_NAME] 6:05 PM C1 c2 [PERSON_NAME] raha tha mera Saivesh 6:05 PM Mera. B…" at bounding box center [900, 257] width 222 height 431
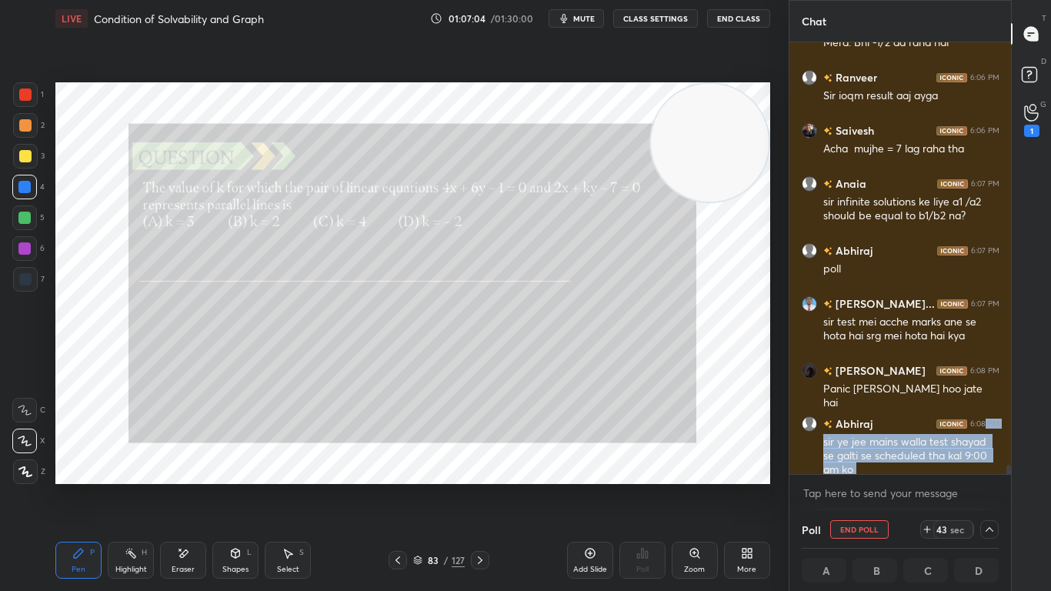
scroll to position [1, 5]
drag, startPoint x: 1011, startPoint y: 470, endPoint x: 1010, endPoint y: 478, distance: 7.7
click at [1010, 478] on div "Chat [PERSON_NAME] 6:05 PM C1 c2 [PERSON_NAME] raha tha mera Saivesh 6:05 PM Me…" at bounding box center [919, 295] width 263 height 591
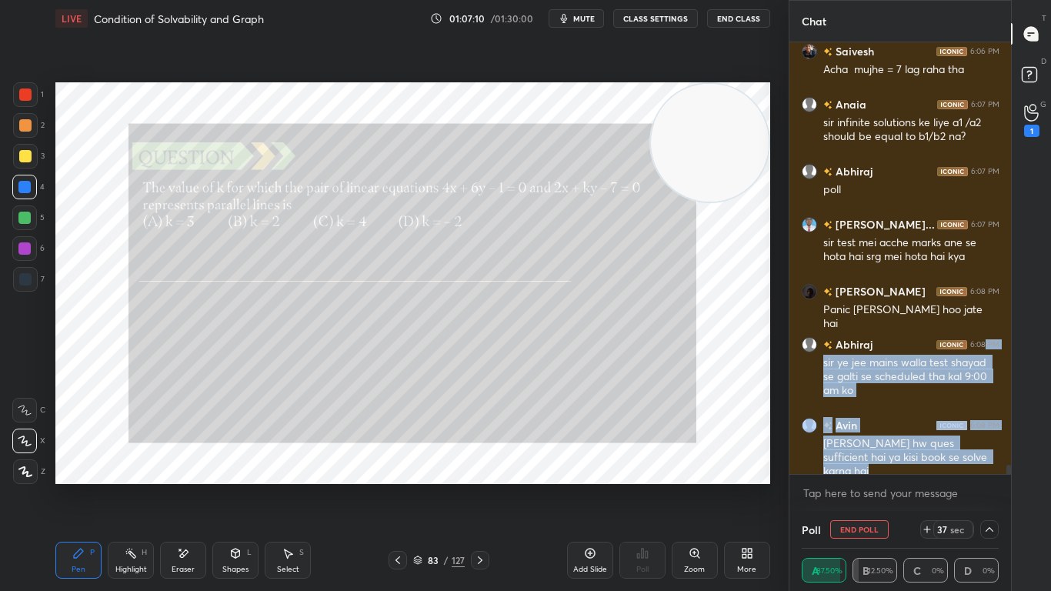
drag, startPoint x: 1009, startPoint y: 469, endPoint x: 1007, endPoint y: 478, distance: 9.5
click at [1007, 478] on div "[PERSON_NAME] 6:05 PM C1 c2 [PERSON_NAME] raha tha mera Saivesh 6:05 PM Mera. B…" at bounding box center [900, 276] width 222 height 468
click at [573, 18] on button "mute" at bounding box center [575, 18] width 55 height 18
click at [930, 486] on icon at bounding box center [927, 529] width 12 height 12
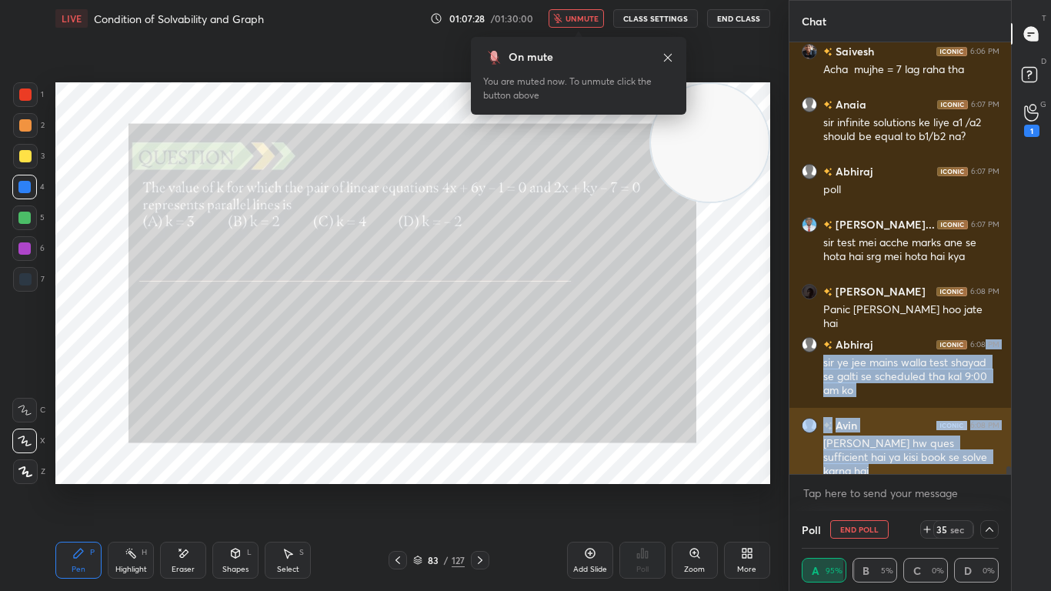
click at [891, 427] on div "Avin 6:08 PM" at bounding box center [900, 425] width 198 height 16
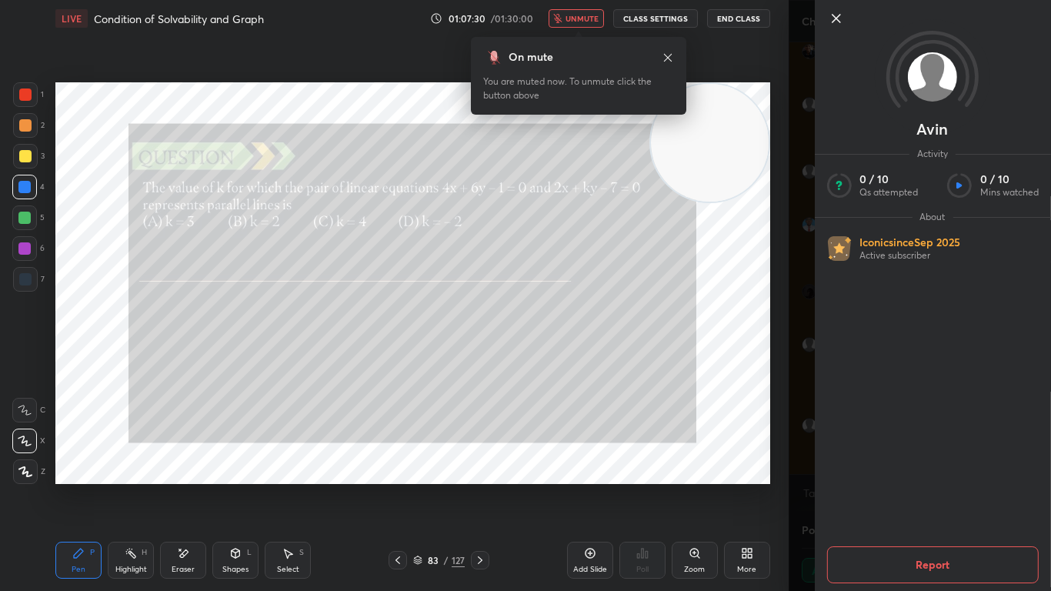
click at [838, 21] on icon at bounding box center [835, 18] width 18 height 18
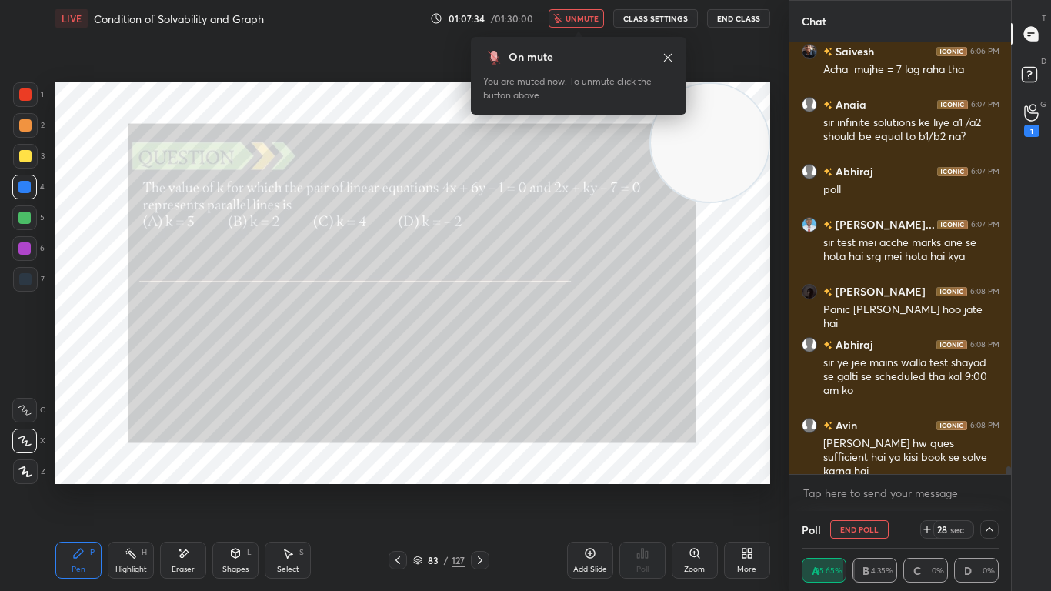
click at [1008, 475] on div "[PERSON_NAME] 6:06 PM Sir ioqm result aaj ayga Saivesh 6:06 PM Acha mujhe = 7 l…" at bounding box center [900, 276] width 222 height 468
click at [1007, 478] on div "[PERSON_NAME] 6:06 PM Sir ioqm result aaj ayga Saivesh 6:06 PM Acha mujhe = 7 l…" at bounding box center [900, 276] width 222 height 468
click at [926, 486] on icon at bounding box center [927, 529] width 12 height 12
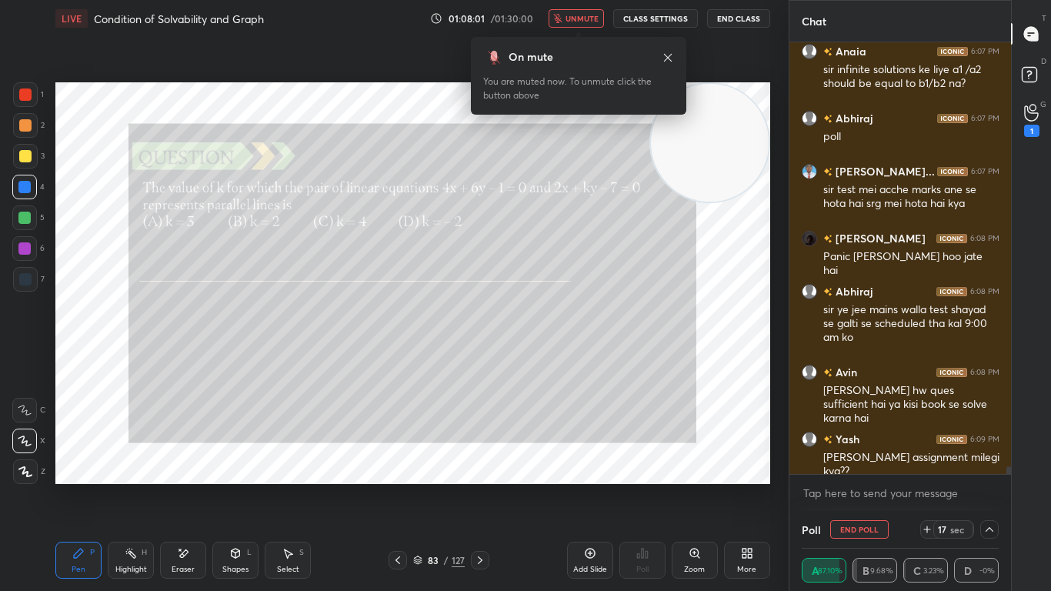
click at [927, 486] on icon at bounding box center [927, 529] width 0 height 6
click at [989, 486] on icon at bounding box center [989, 529] width 12 height 12
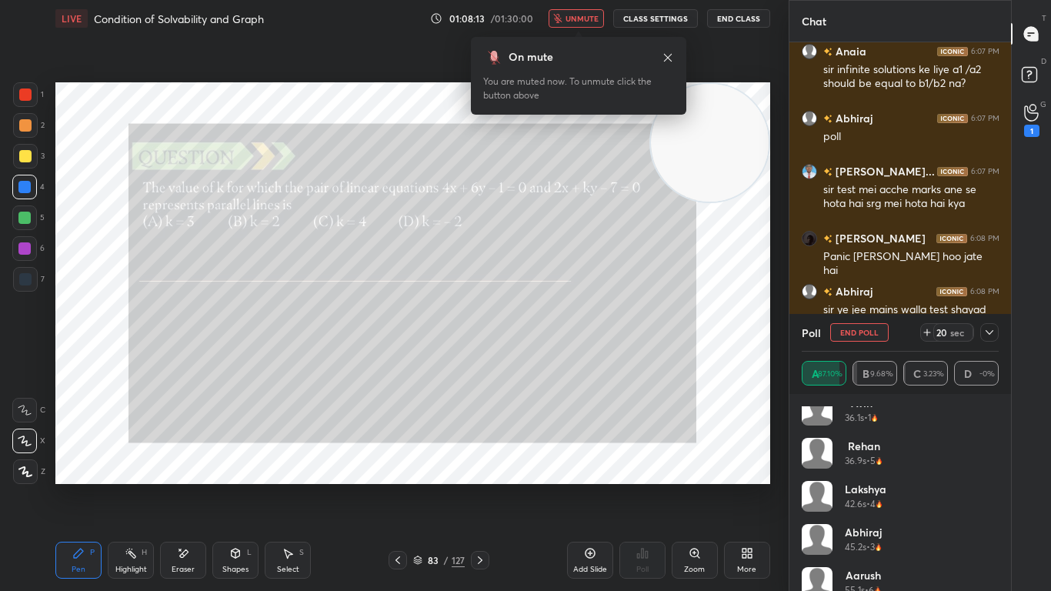
scroll to position [978, 0]
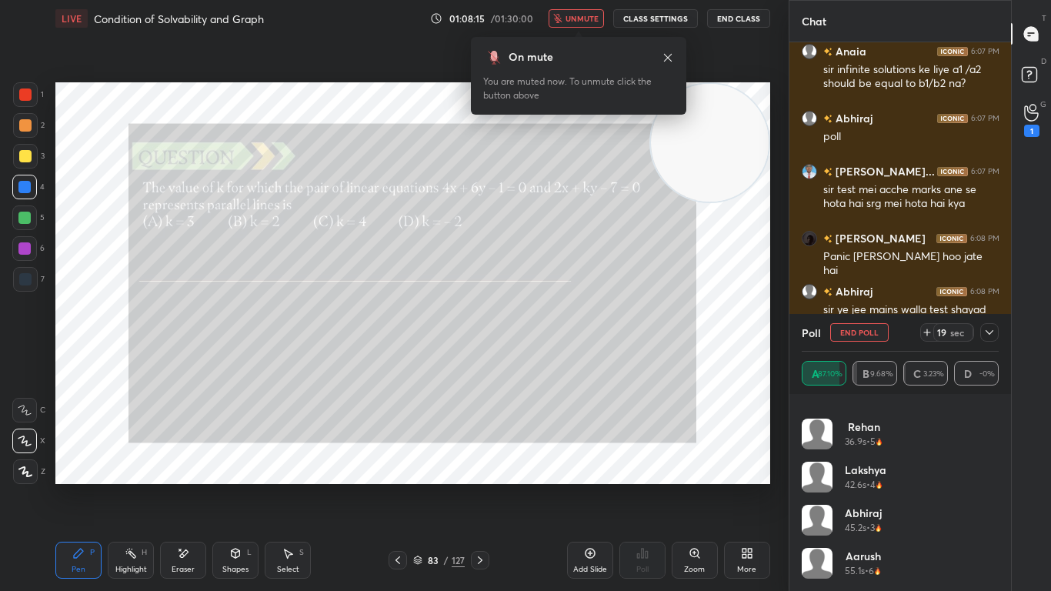
click at [992, 330] on icon at bounding box center [989, 332] width 12 height 12
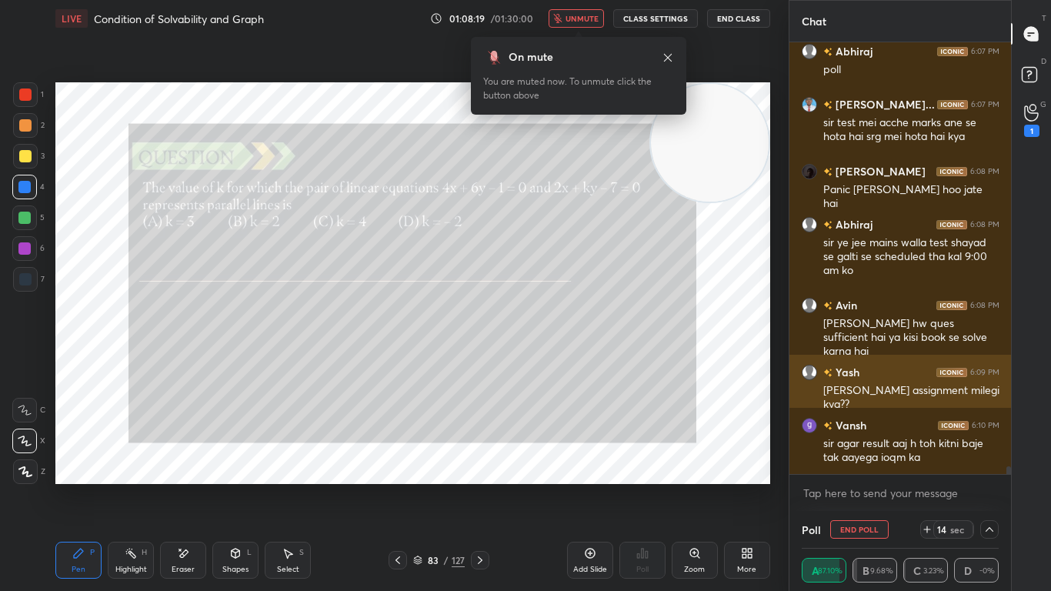
scroll to position [23823, 0]
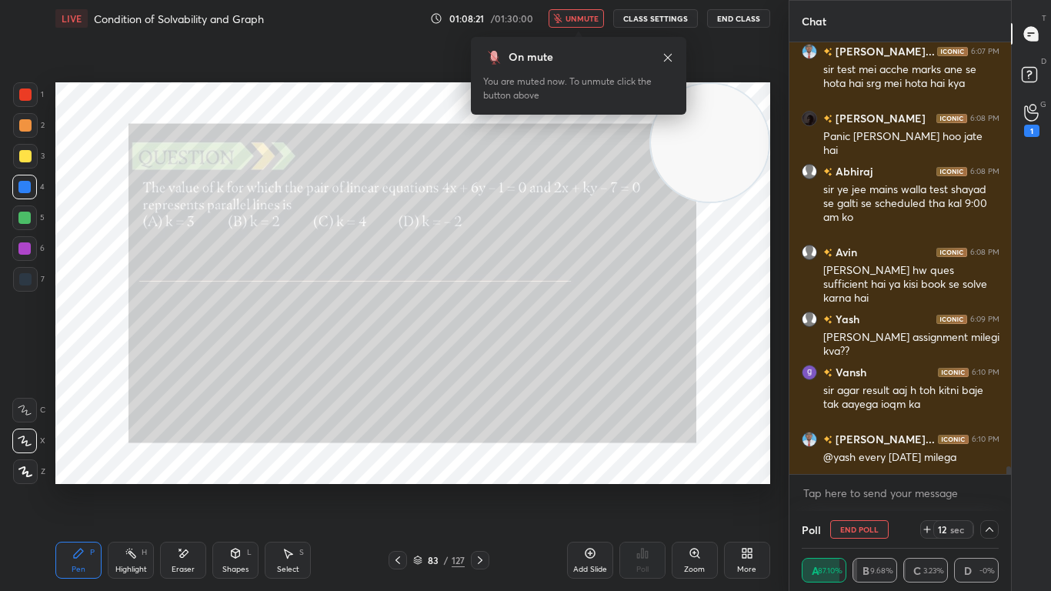
click at [588, 18] on span "unmute" at bounding box center [581, 18] width 33 height 11
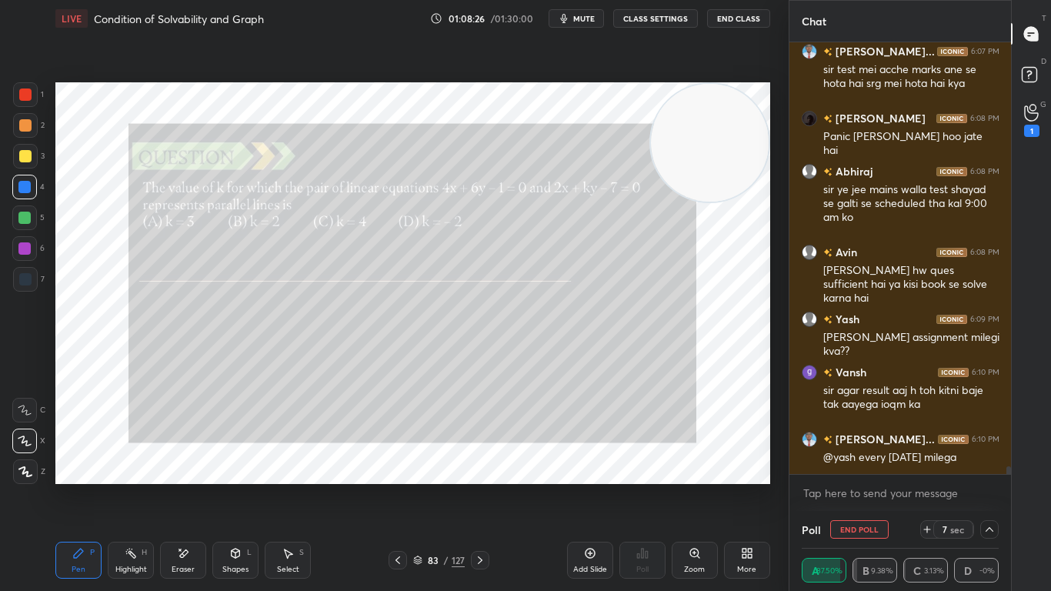
scroll to position [23876, 0]
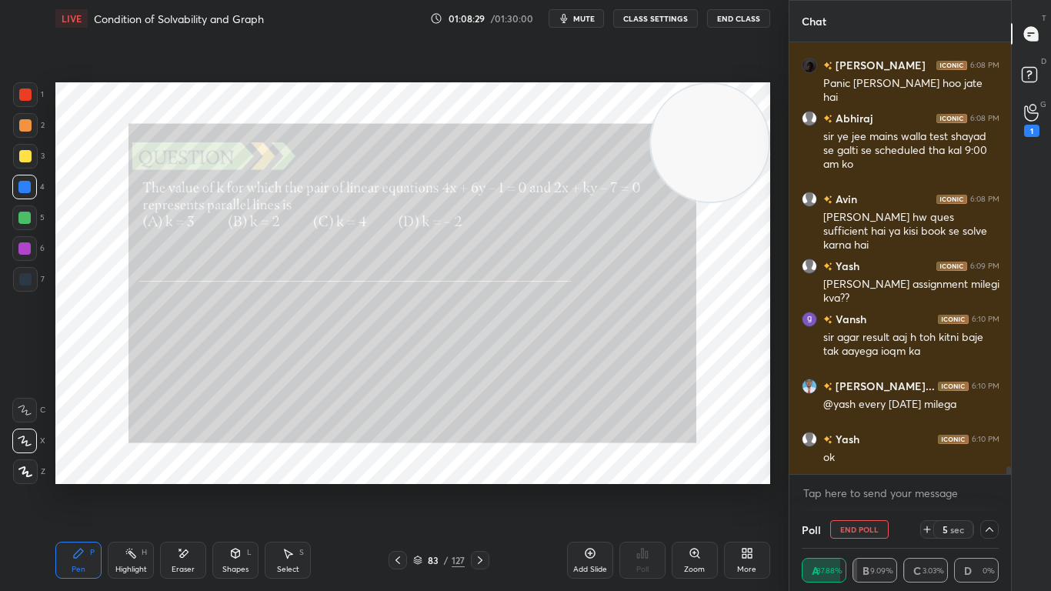
click at [876, 486] on button "End Poll" at bounding box center [859, 529] width 58 height 18
type textarea "x"
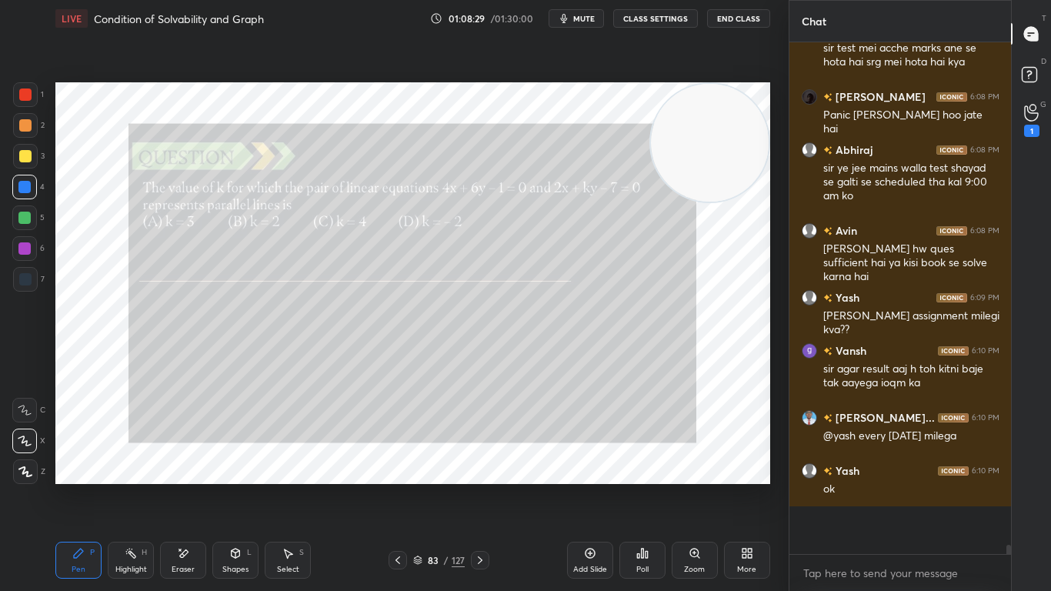
scroll to position [5, 5]
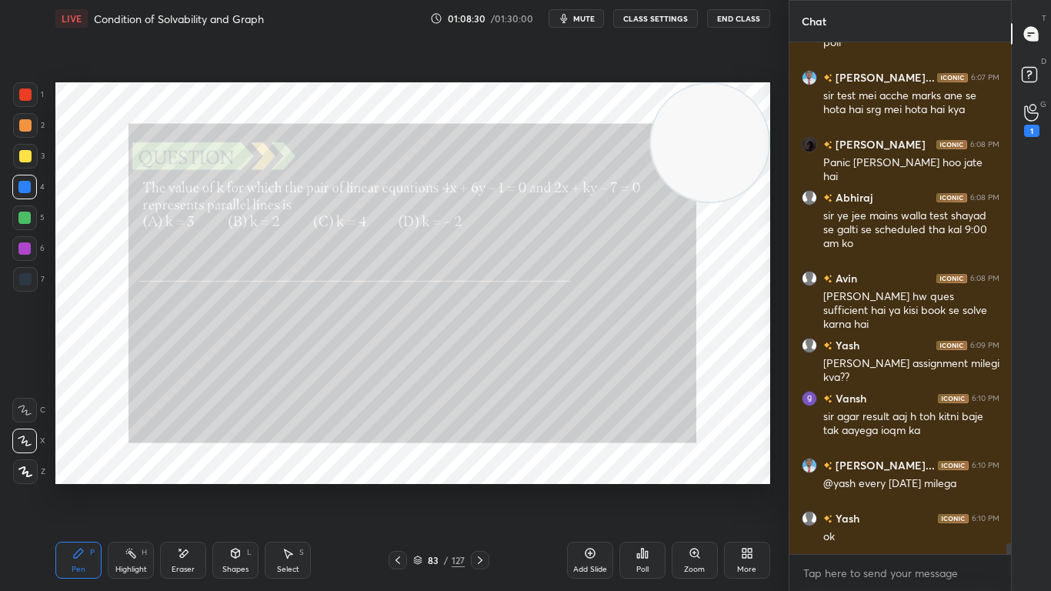
click at [486, 486] on div at bounding box center [480, 560] width 18 height 18
click at [484, 486] on icon at bounding box center [480, 560] width 12 height 12
click at [478, 486] on icon at bounding box center [480, 560] width 12 height 12
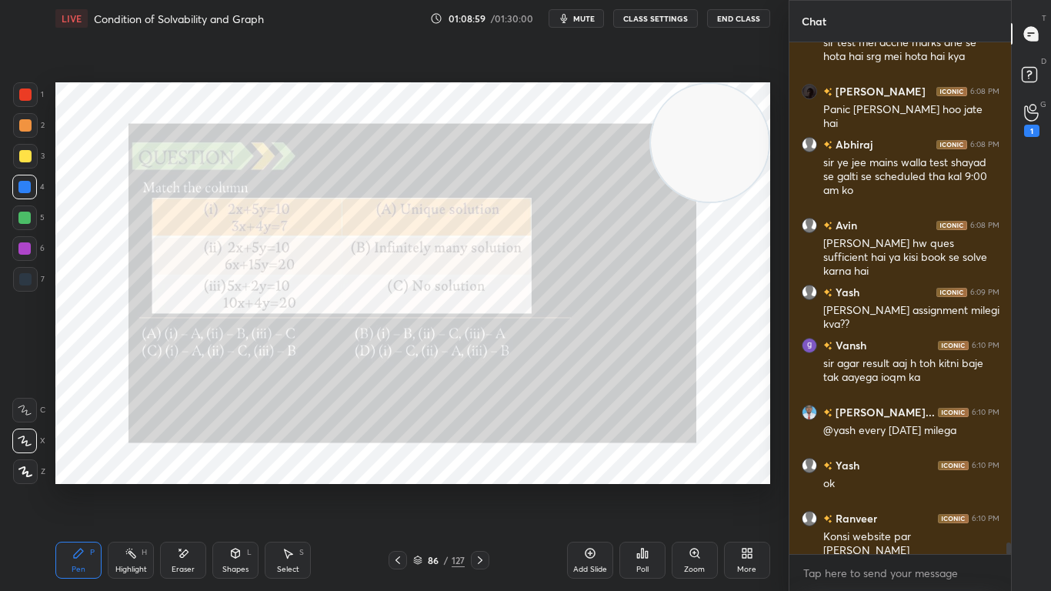
scroll to position [22197, 0]
click at [639, 486] on icon at bounding box center [638, 556] width 2 height 4
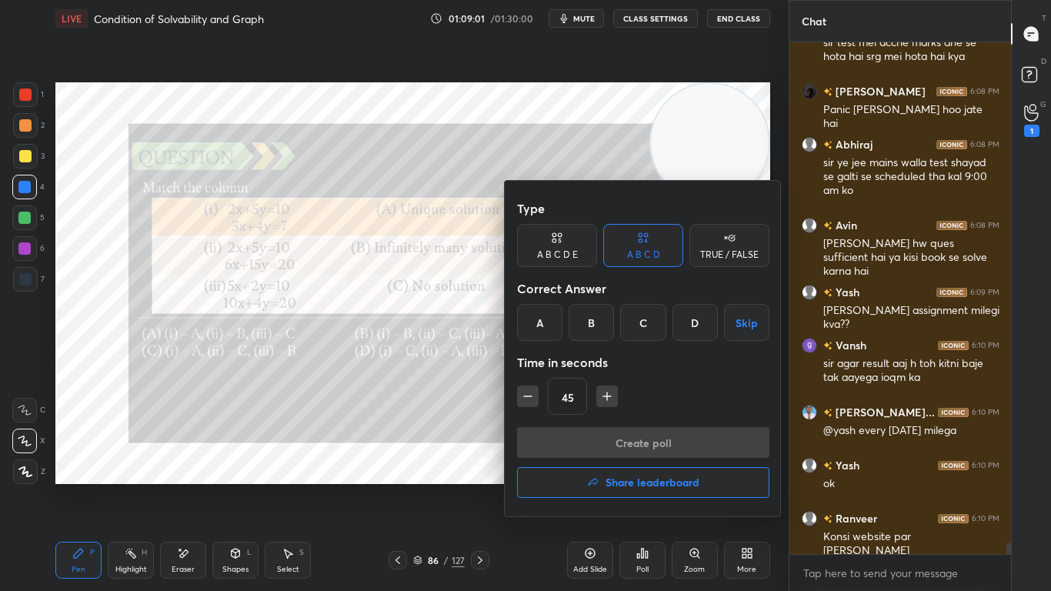
click at [633, 321] on div "C" at bounding box center [642, 322] width 45 height 37
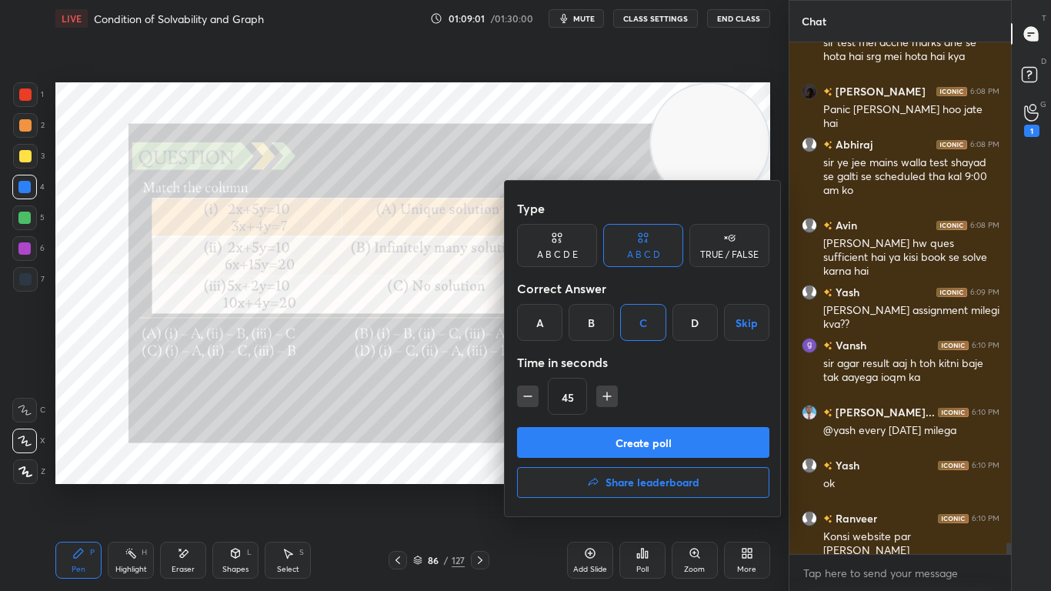
click at [607, 393] on icon "button" at bounding box center [607, 396] width 0 height 8
type input "75"
click at [601, 433] on button "Create poll" at bounding box center [643, 442] width 252 height 31
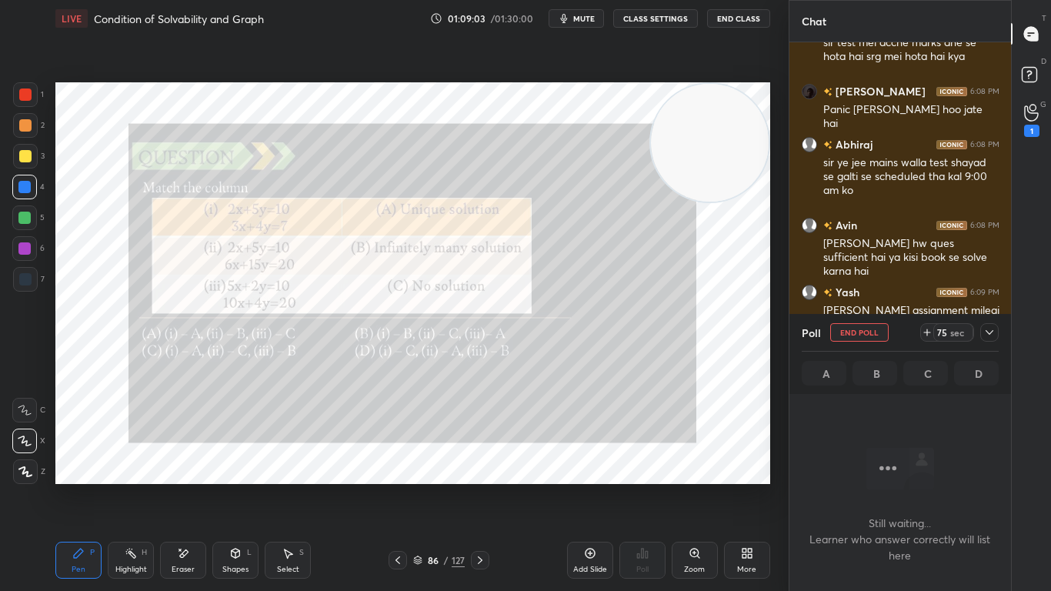
scroll to position [299, 217]
click at [986, 332] on icon at bounding box center [989, 332] width 12 height 12
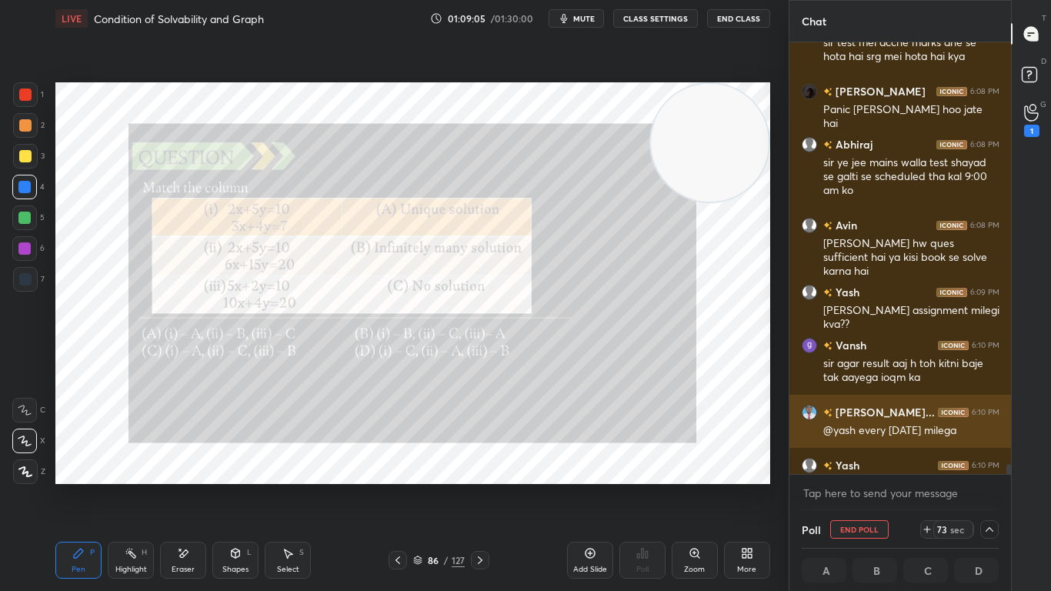
scroll to position [1, 5]
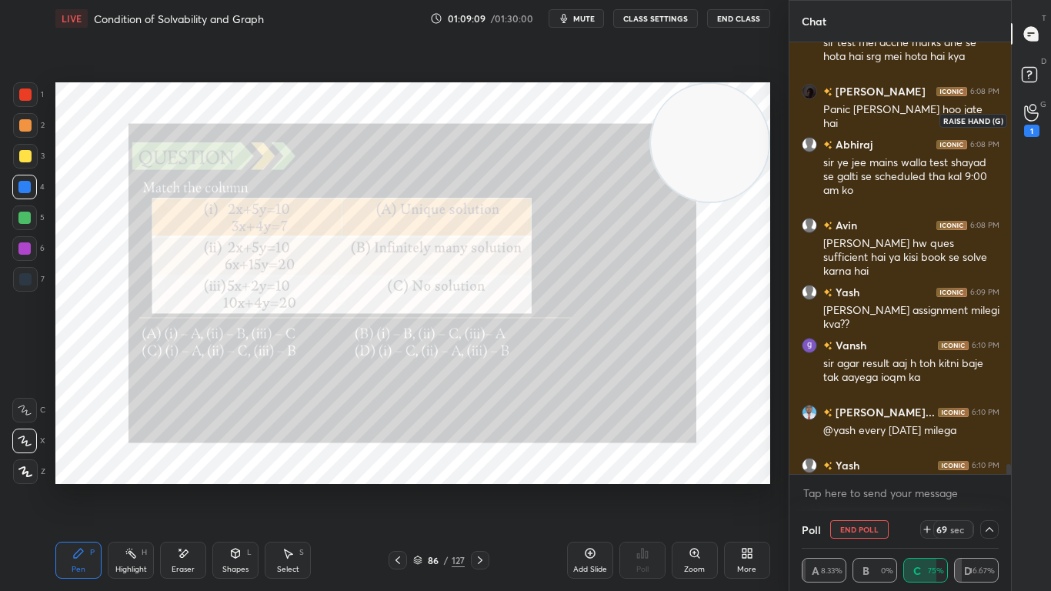
click at [1031, 118] on div "1" at bounding box center [1031, 120] width 15 height 33
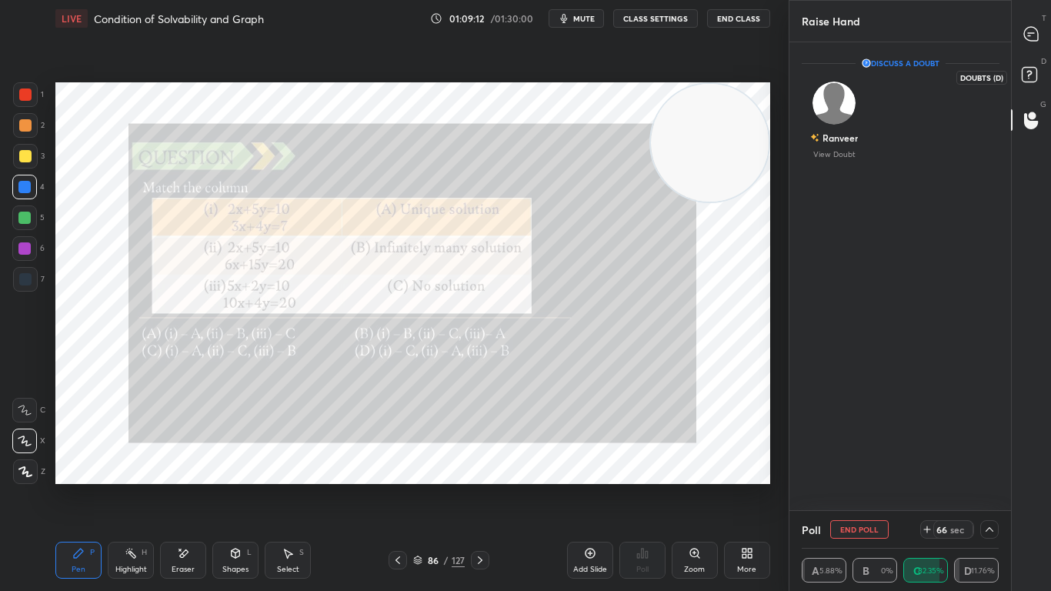
click at [1028, 72] on icon at bounding box center [1032, 77] width 28 height 28
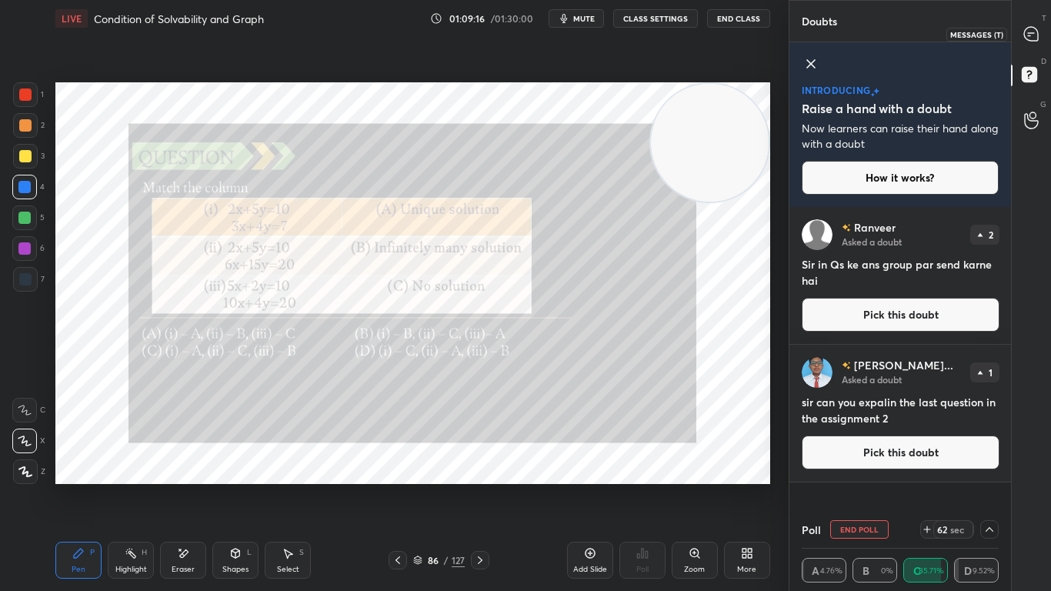
click at [1028, 39] on icon at bounding box center [1031, 34] width 14 height 14
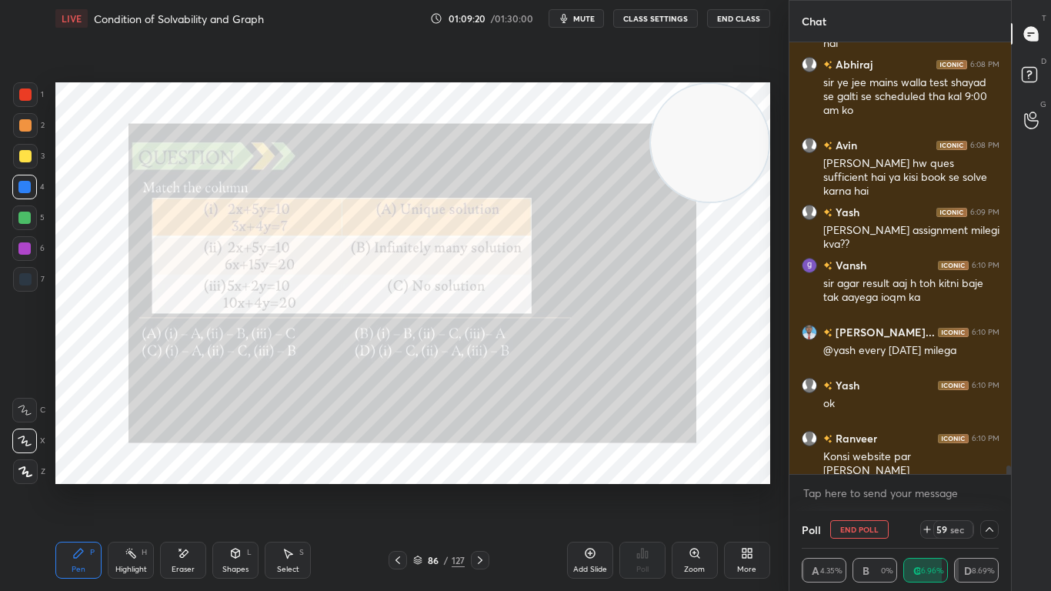
scroll to position [22611, 0]
click at [1010, 475] on div "[PERSON_NAME]... 6:07 PM sir test mei acche marks ane se hota hai srg mei hota …" at bounding box center [900, 276] width 222 height 468
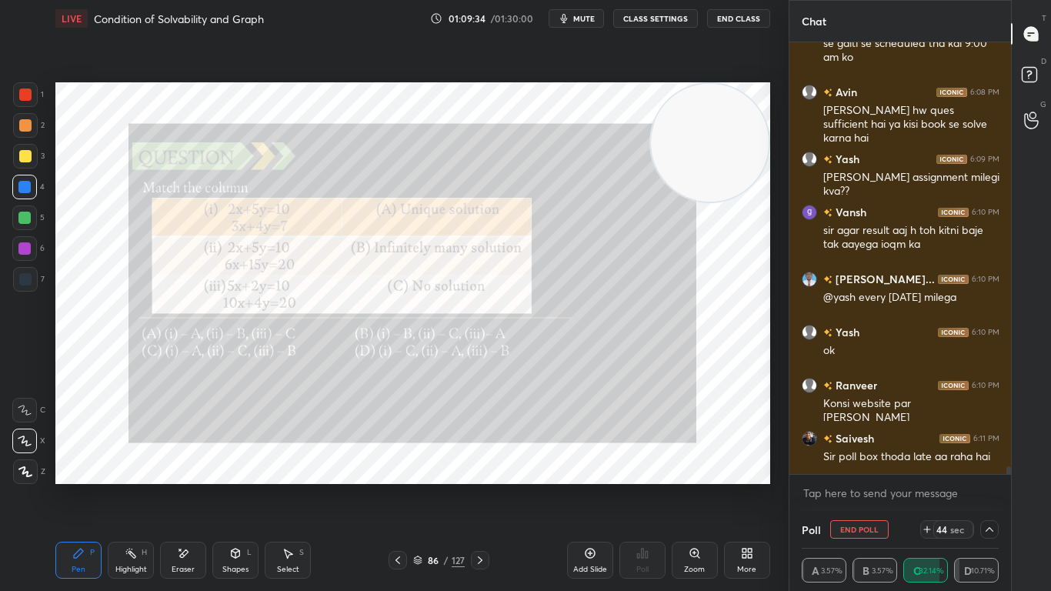
click at [990, 486] on icon at bounding box center [989, 529] width 12 height 12
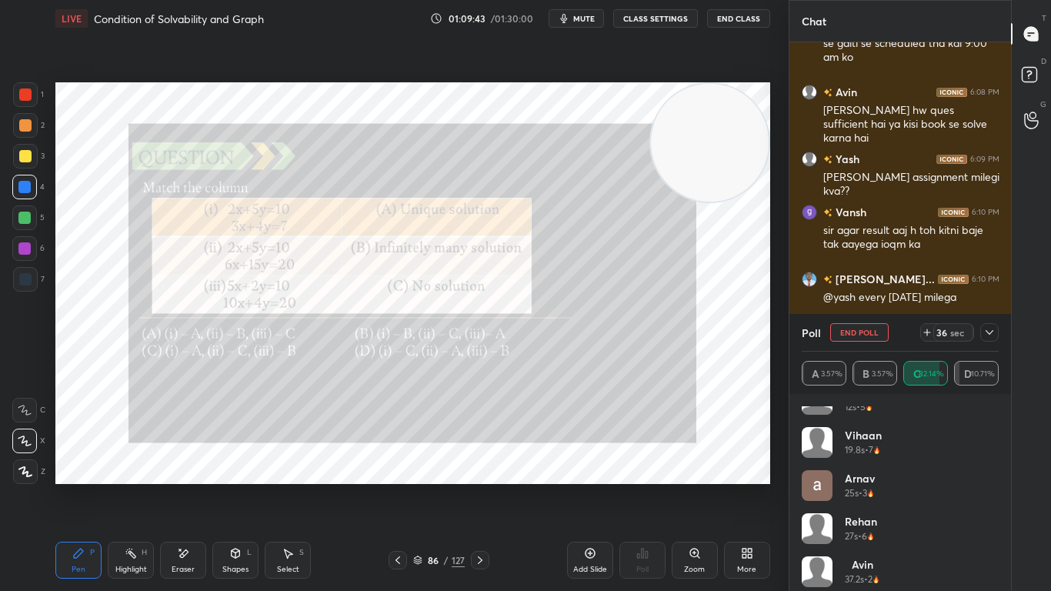
scroll to position [849, 0]
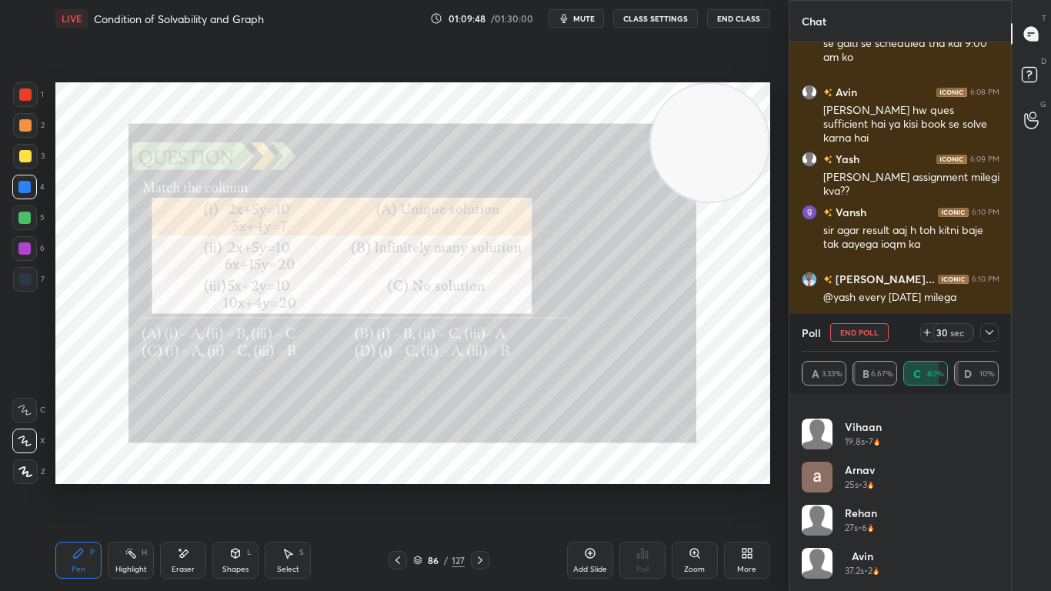
click at [992, 334] on icon at bounding box center [989, 332] width 12 height 12
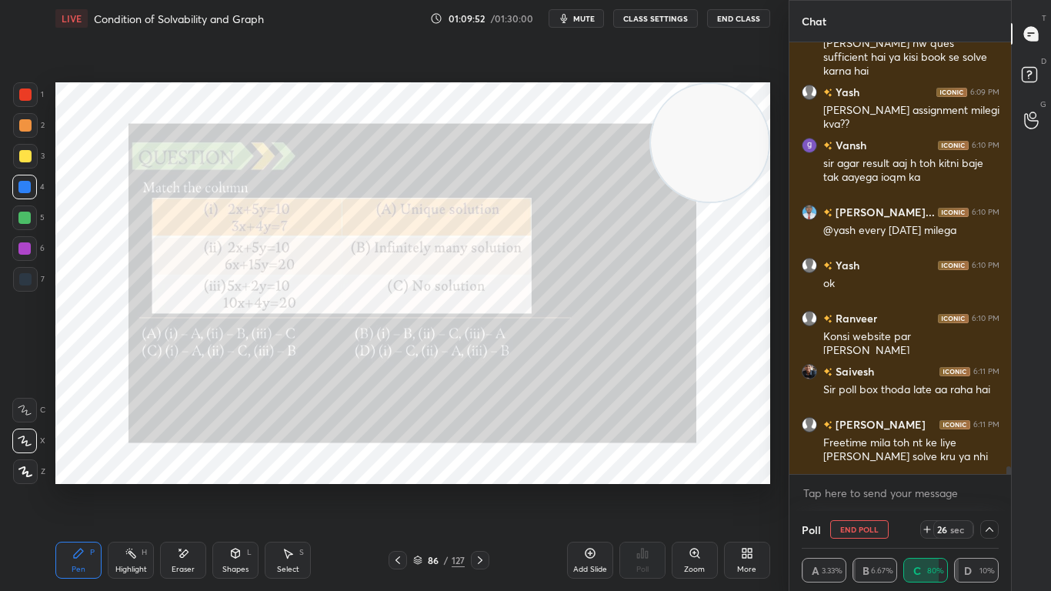
scroll to position [22784, 0]
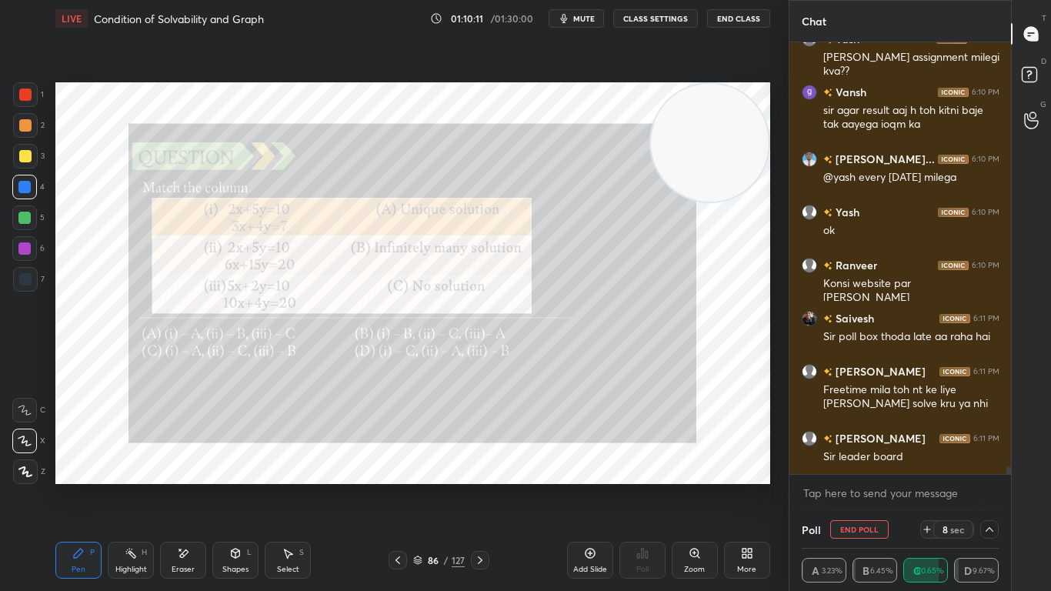
click at [988, 486] on icon at bounding box center [989, 529] width 12 height 12
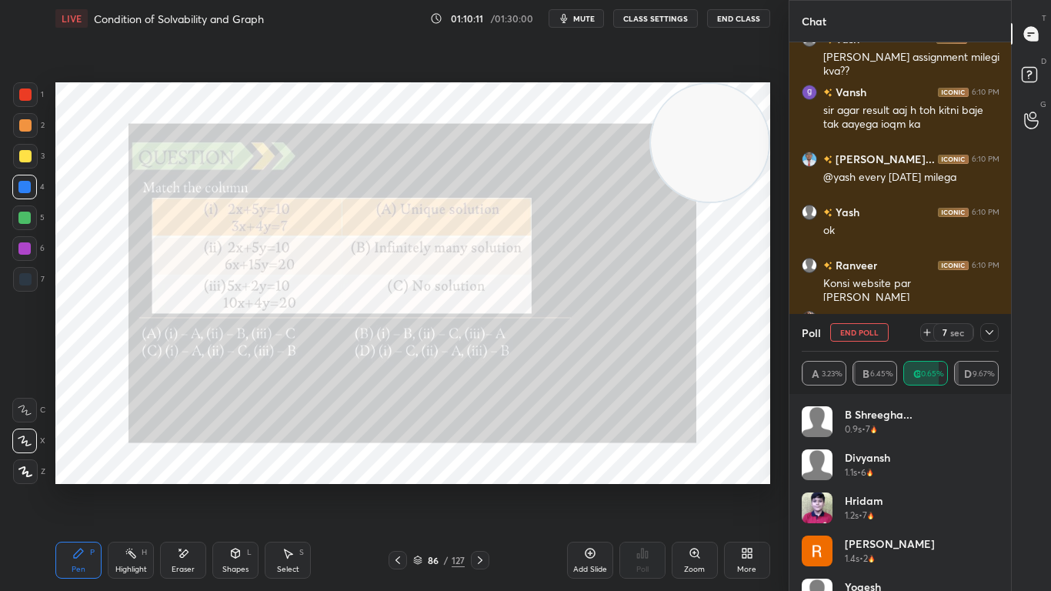
scroll to position [180, 192]
click at [991, 330] on icon at bounding box center [989, 332] width 12 height 12
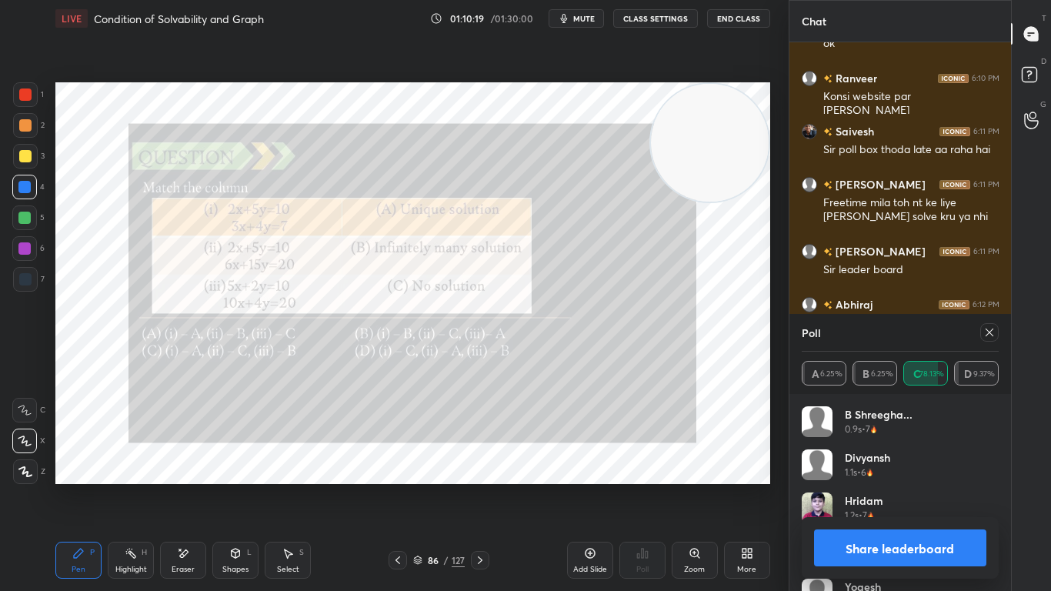
click at [989, 326] on icon at bounding box center [989, 332] width 12 height 12
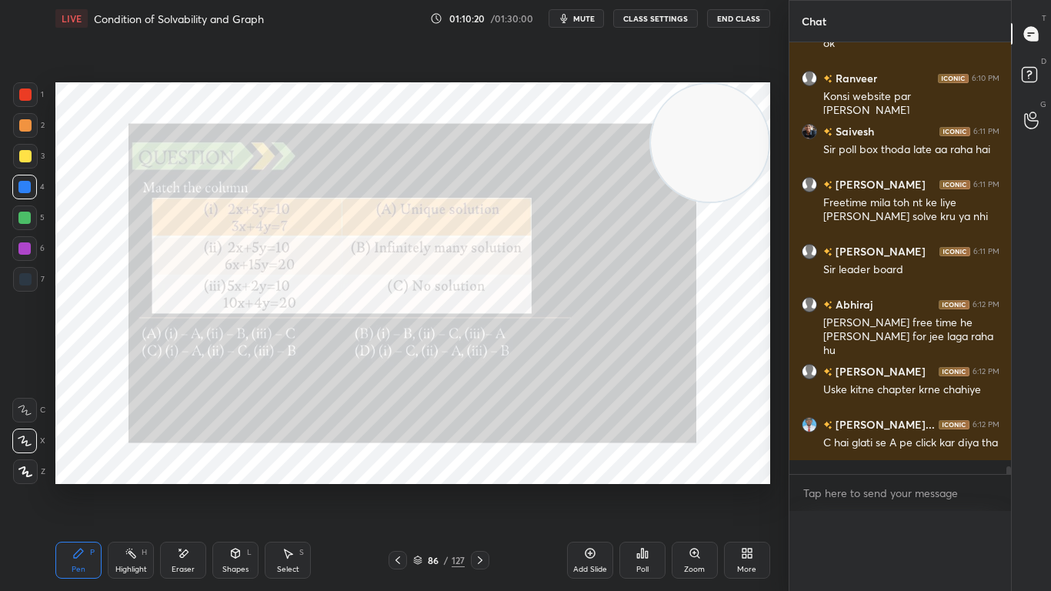
scroll to position [325, 217]
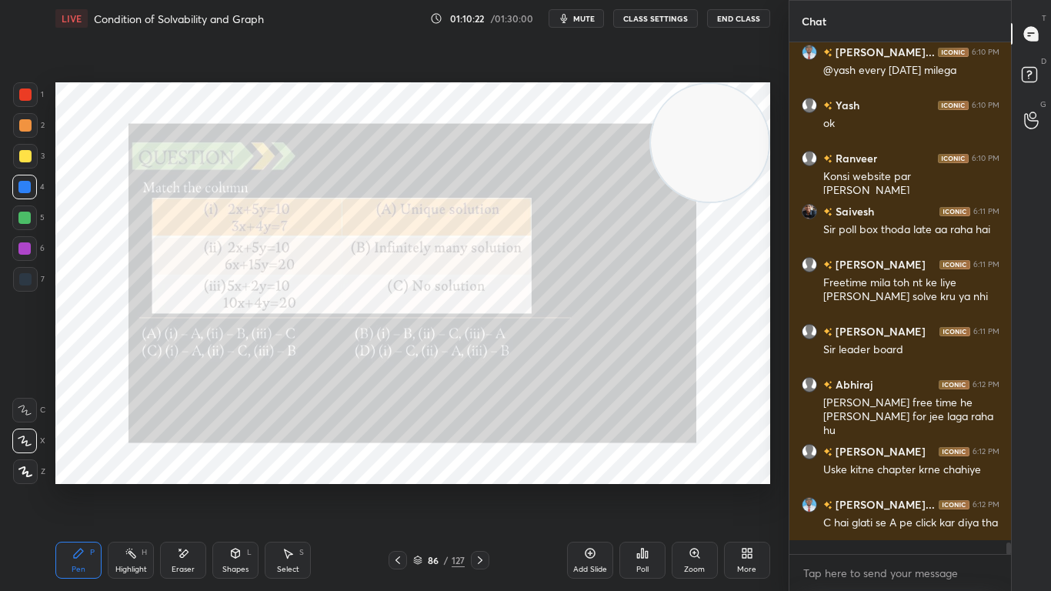
click at [483, 486] on icon at bounding box center [480, 560] width 12 height 12
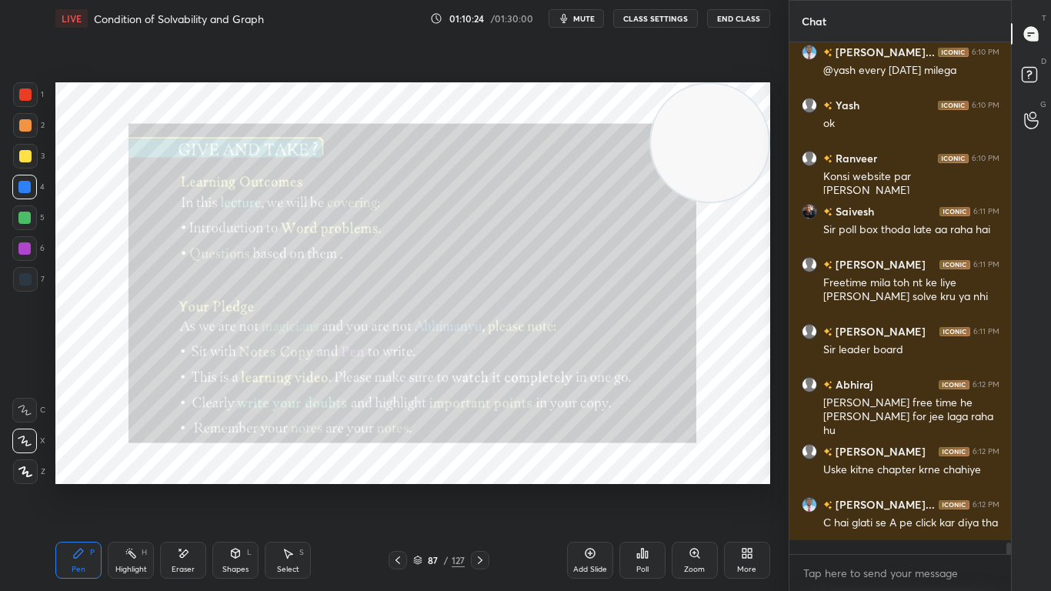
click at [485, 486] on icon at bounding box center [480, 560] width 12 height 12
click at [481, 486] on icon at bounding box center [480, 560] width 12 height 12
click at [478, 486] on icon at bounding box center [480, 560] width 12 height 12
click at [477, 486] on icon at bounding box center [480, 560] width 12 height 12
click at [478, 486] on icon at bounding box center [480, 560] width 12 height 12
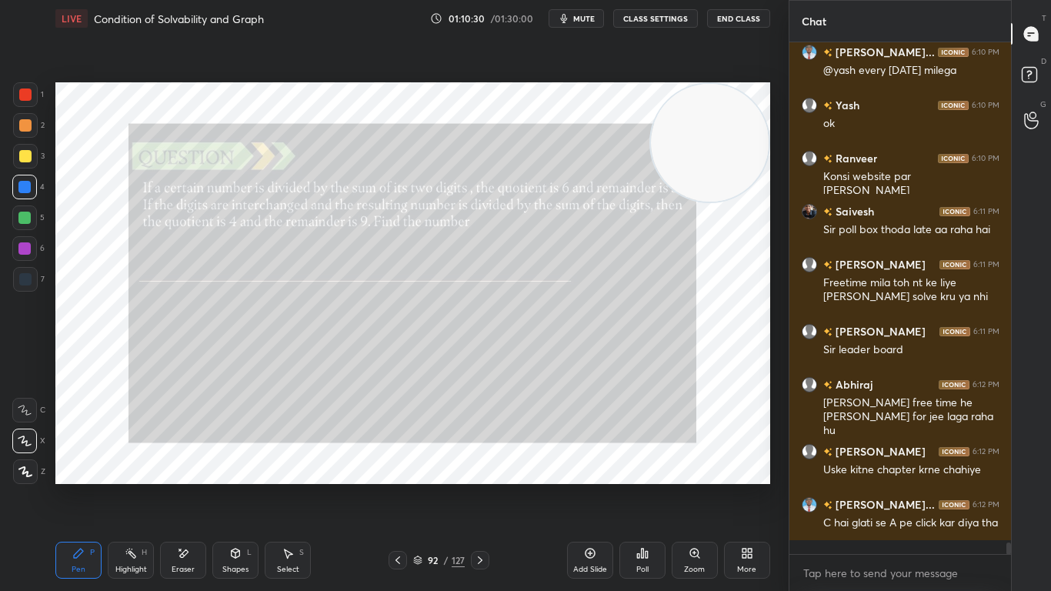
click at [481, 486] on icon at bounding box center [480, 560] width 12 height 12
click at [482, 486] on icon at bounding box center [480, 560] width 12 height 12
click at [481, 486] on icon at bounding box center [480, 560] width 12 height 12
click at [481, 486] on icon at bounding box center [480, 560] width 5 height 8
click at [648, 486] on div "Poll" at bounding box center [642, 559] width 46 height 37
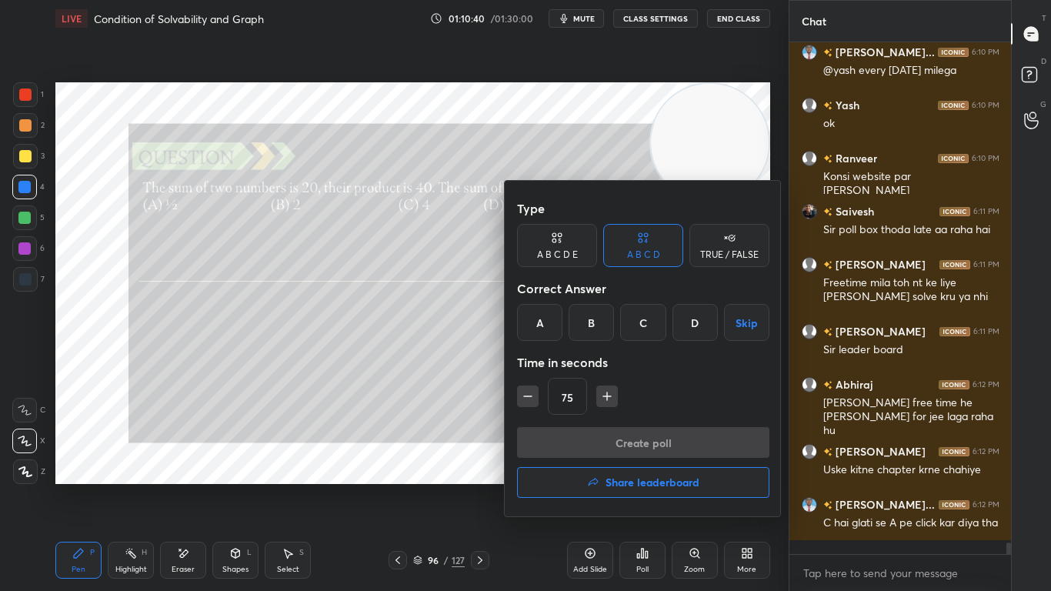
click at [531, 327] on div "A" at bounding box center [539, 322] width 45 height 37
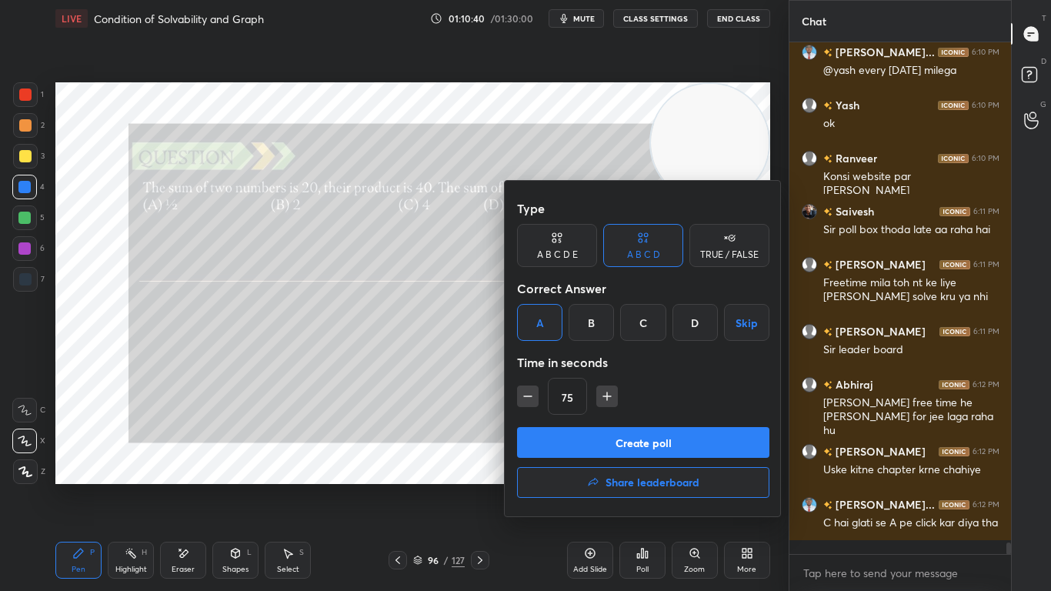
click at [631, 439] on button "Create poll" at bounding box center [643, 442] width 252 height 31
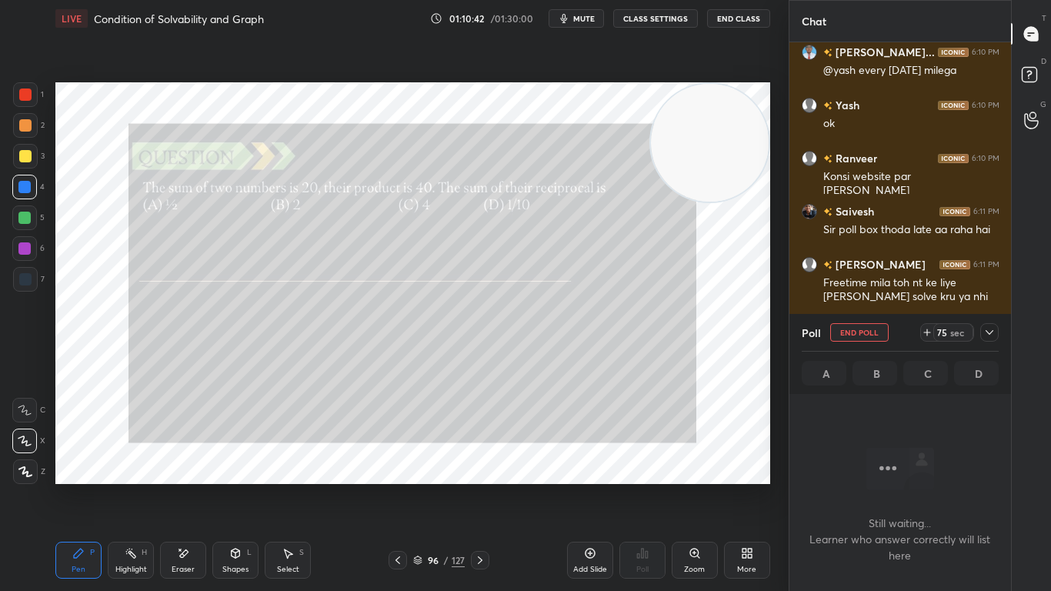
click at [990, 329] on icon at bounding box center [989, 332] width 12 height 12
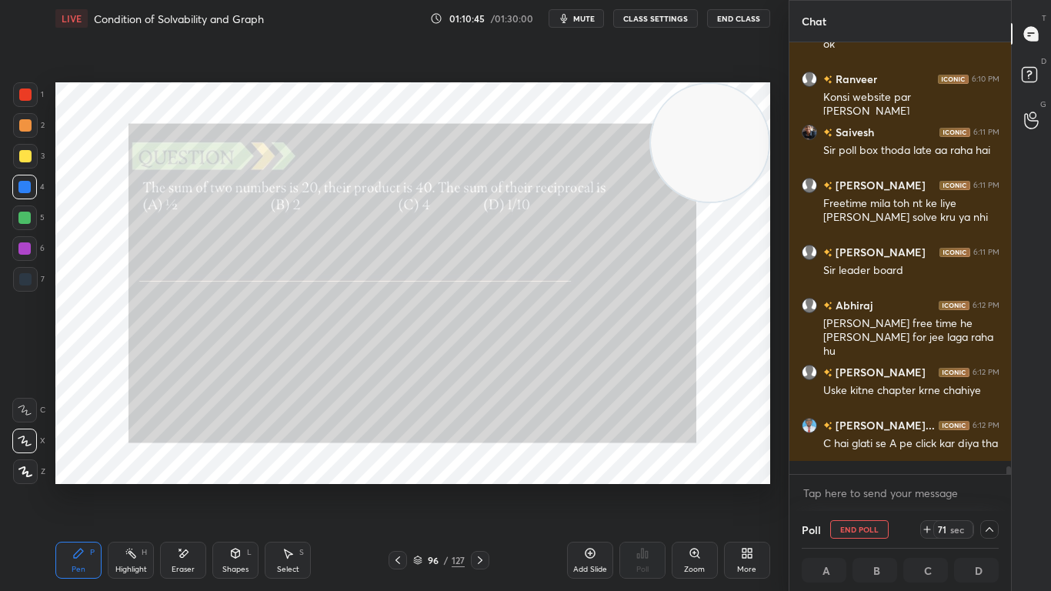
drag, startPoint x: 1009, startPoint y: 469, endPoint x: 1008, endPoint y: 477, distance: 7.8
click at [1008, 477] on div "[PERSON_NAME]... 6:10 PM @yash every [DATE] milega Yash 6:10 PM ok [PERSON_NAME…" at bounding box center [900, 276] width 222 height 468
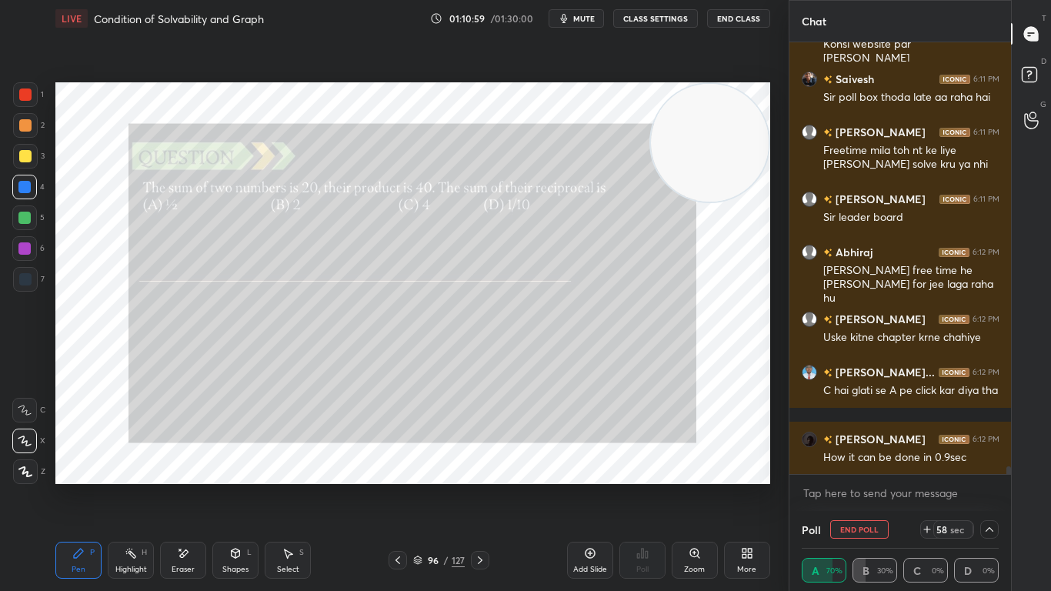
click at [993, 486] on icon at bounding box center [989, 529] width 12 height 12
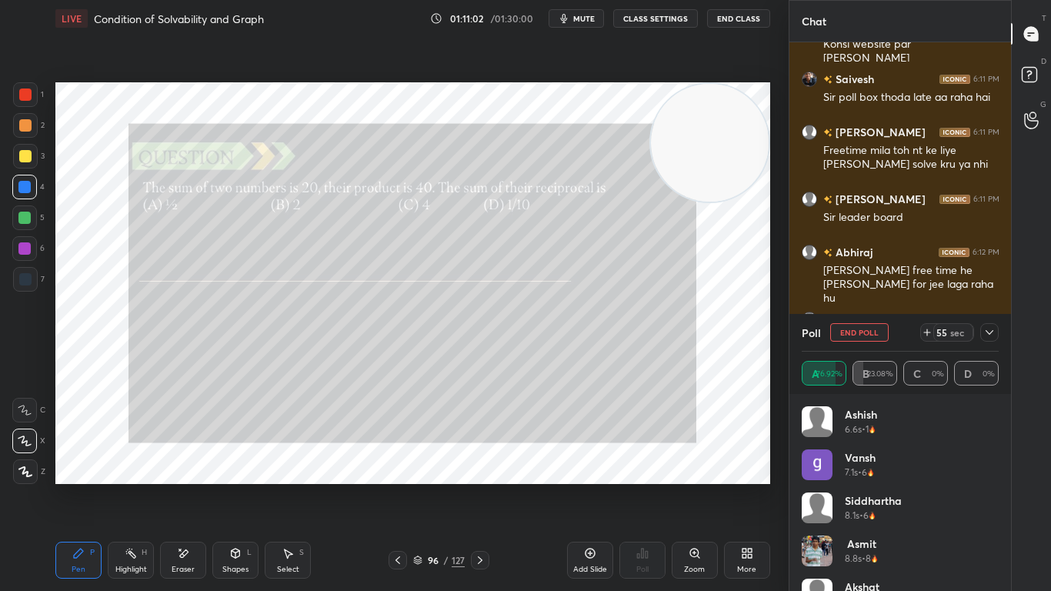
drag, startPoint x: 951, startPoint y: 531, endPoint x: 948, endPoint y: 486, distance: 45.4
click at [988, 330] on icon at bounding box center [989, 332] width 12 height 12
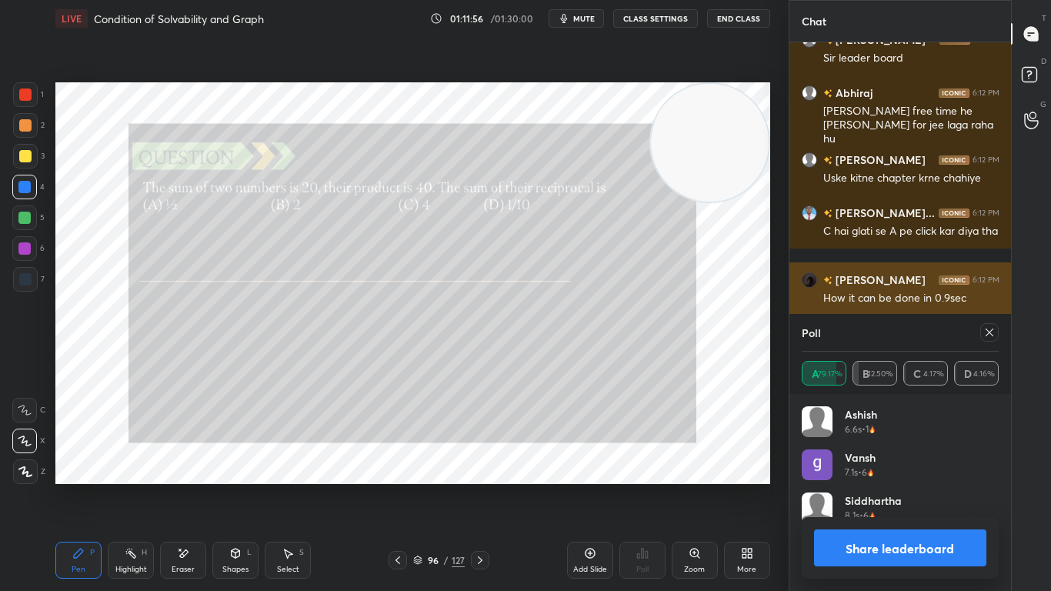
scroll to position [180, 192]
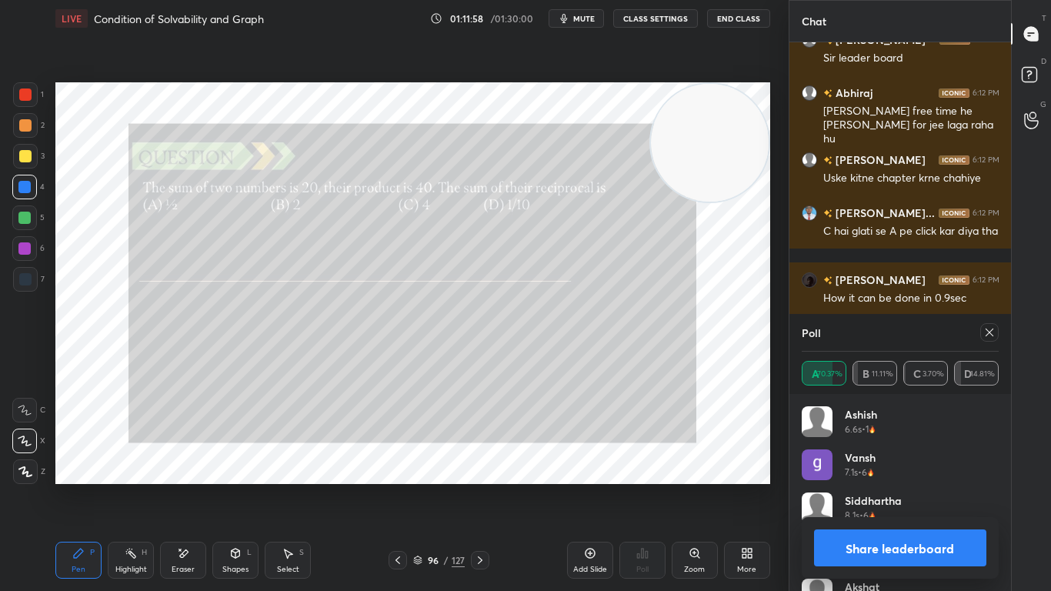
click at [986, 333] on icon at bounding box center [989, 332] width 12 height 12
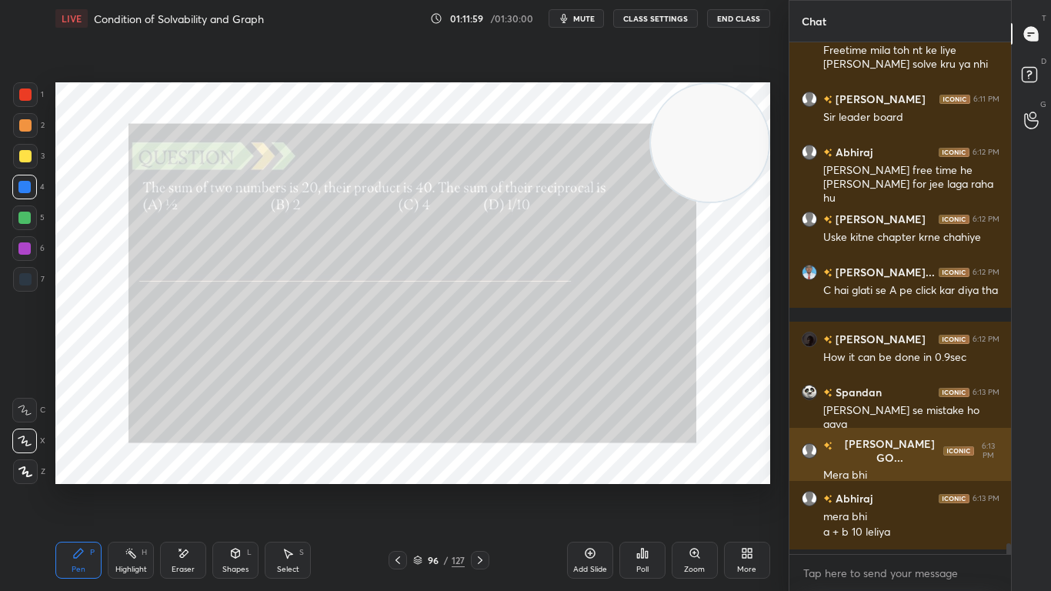
scroll to position [23118, 0]
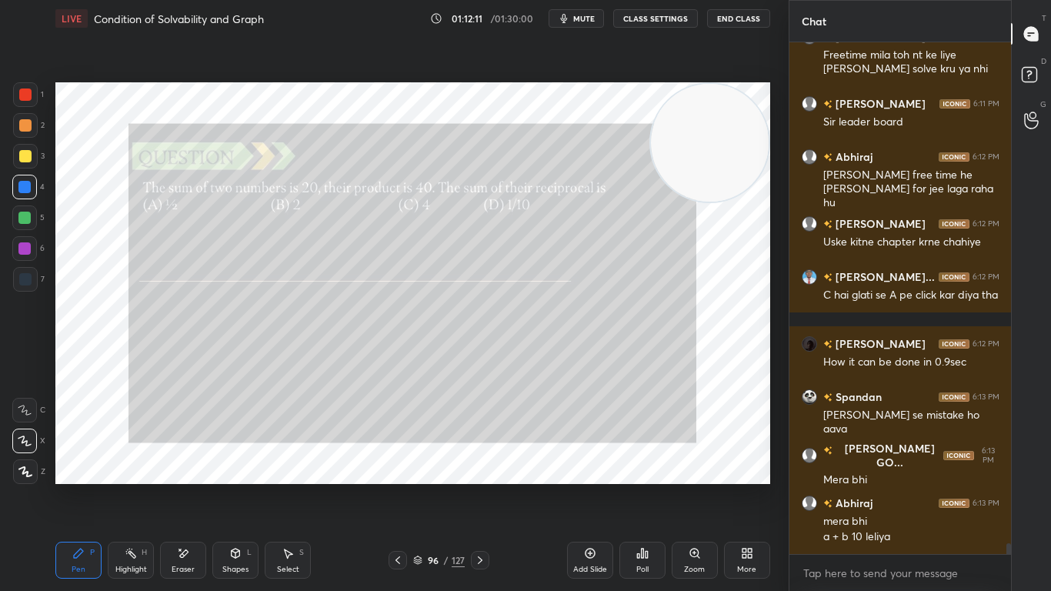
click at [476, 486] on icon at bounding box center [480, 560] width 12 height 12
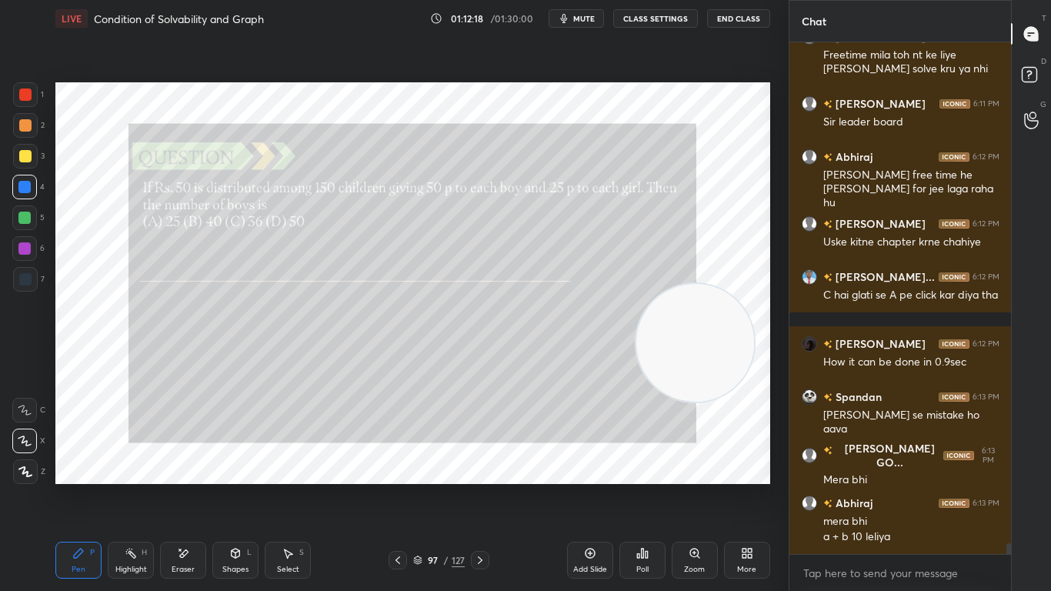
drag, startPoint x: 710, startPoint y: 179, endPoint x: 695, endPoint y: 381, distance: 202.0
click at [695, 381] on video at bounding box center [695, 343] width 118 height 118
drag, startPoint x: 702, startPoint y: 345, endPoint x: 711, endPoint y: 414, distance: 69.0
click at [713, 416] on video at bounding box center [706, 416] width 118 height 118
click at [638, 486] on div "Poll" at bounding box center [642, 559] width 46 height 37
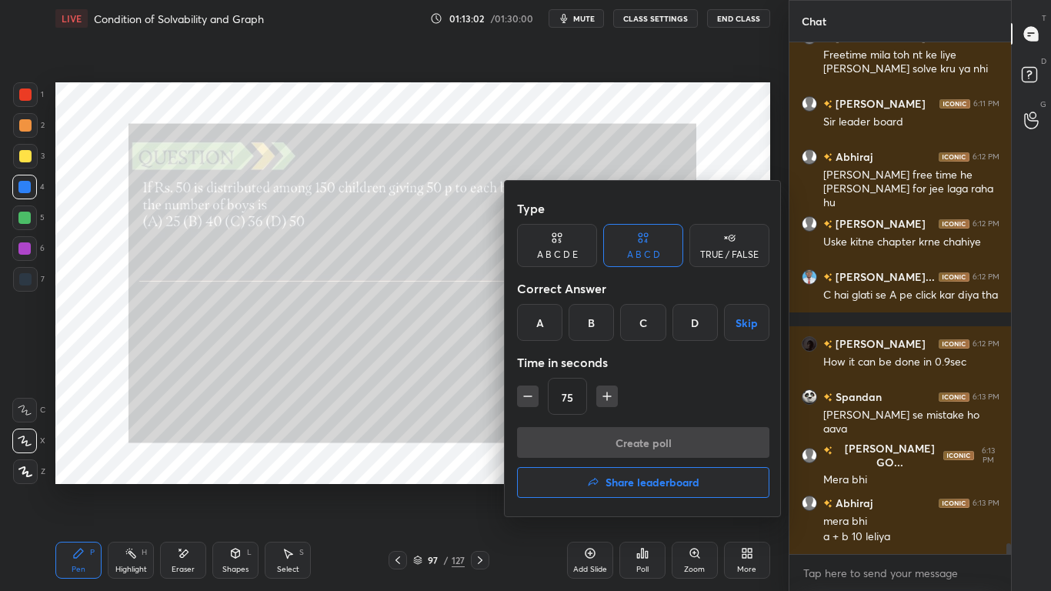
click at [689, 330] on div "D" at bounding box center [694, 322] width 45 height 37
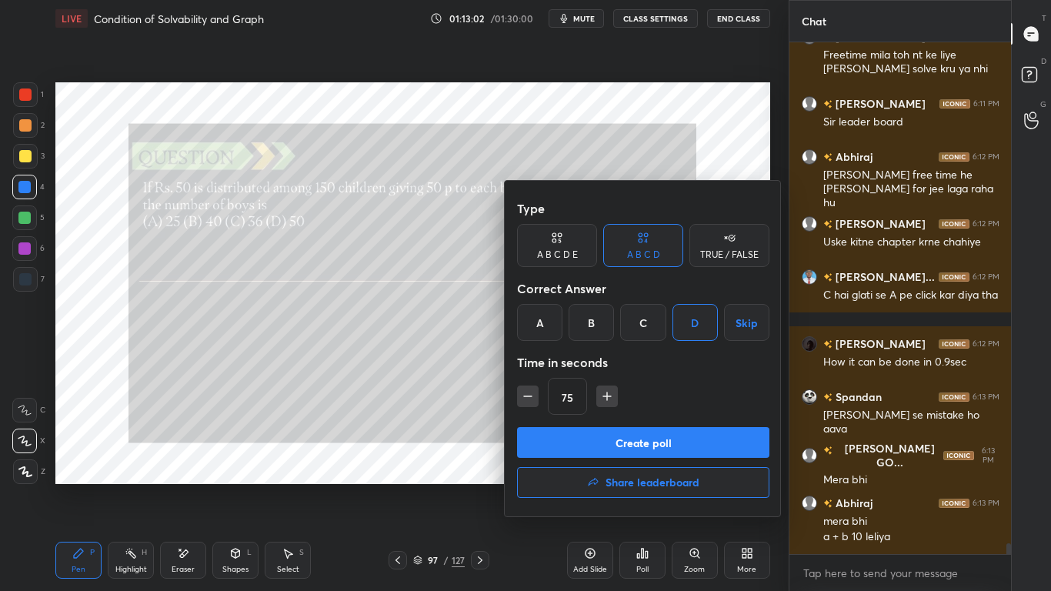
click at [645, 449] on button "Create poll" at bounding box center [643, 442] width 252 height 31
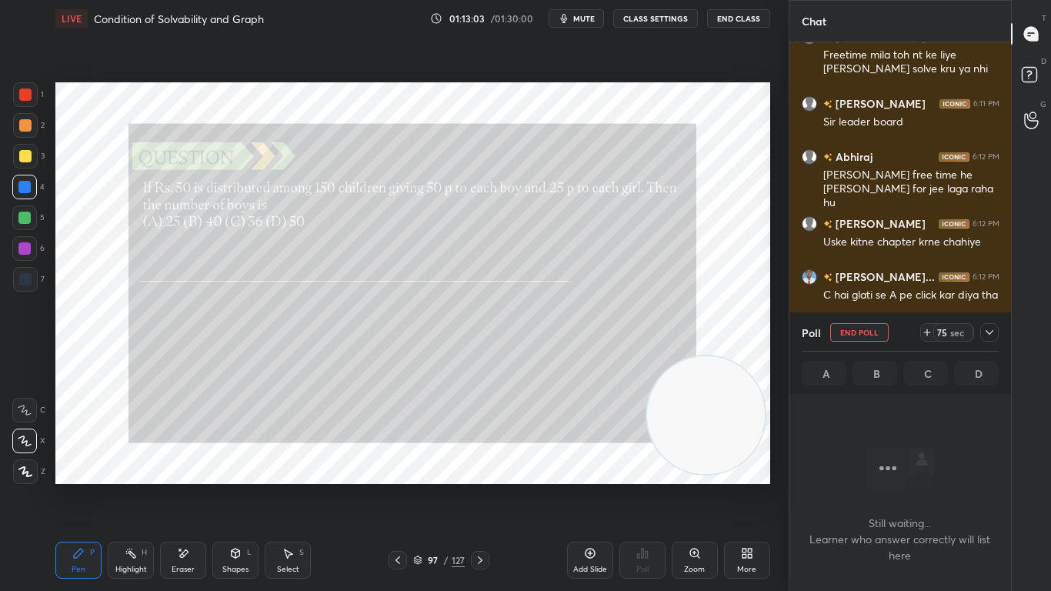
scroll to position [299, 217]
click at [992, 330] on icon at bounding box center [989, 332] width 12 height 12
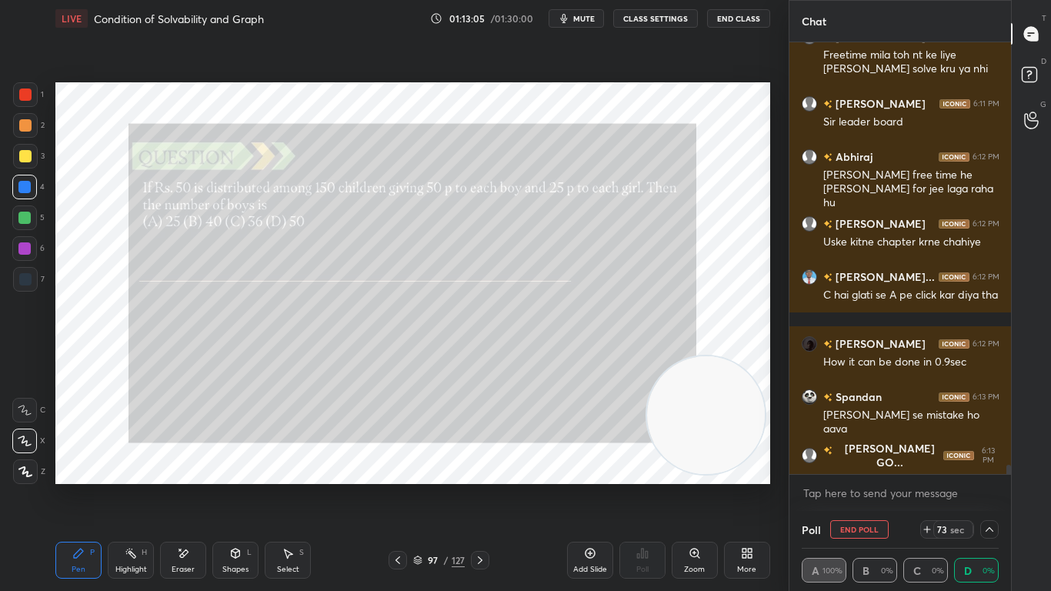
scroll to position [1, 5]
click at [993, 486] on icon at bounding box center [989, 529] width 12 height 12
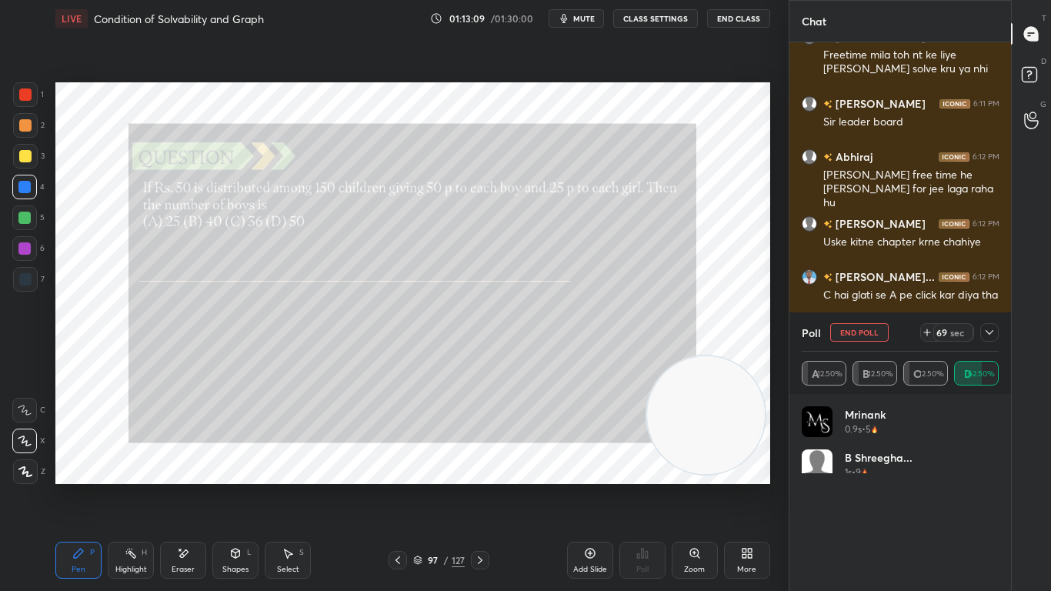
scroll to position [180, 192]
click at [992, 331] on icon at bounding box center [989, 332] width 8 height 5
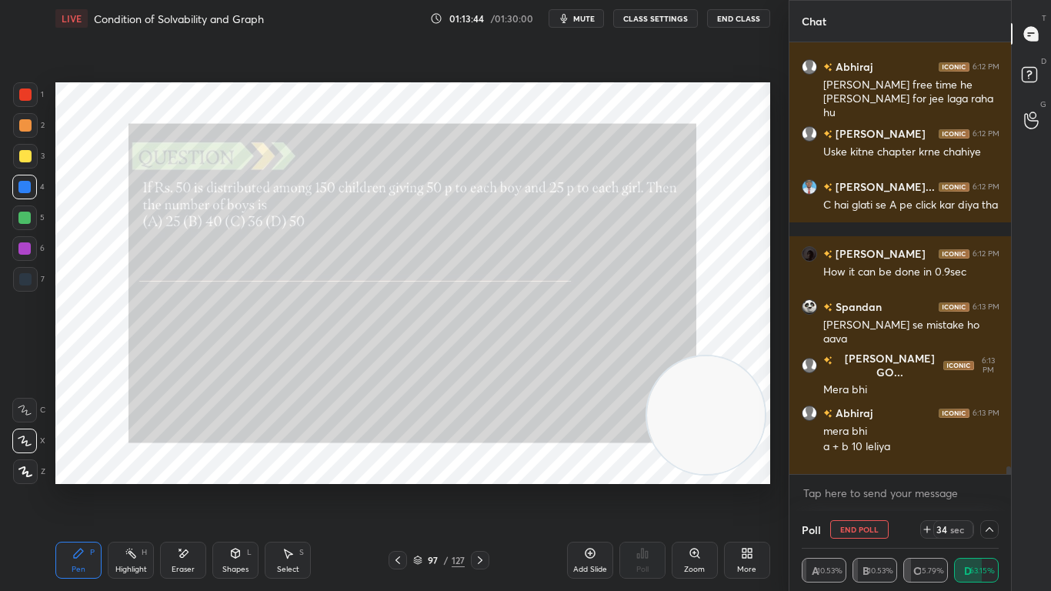
scroll to position [23251, 0]
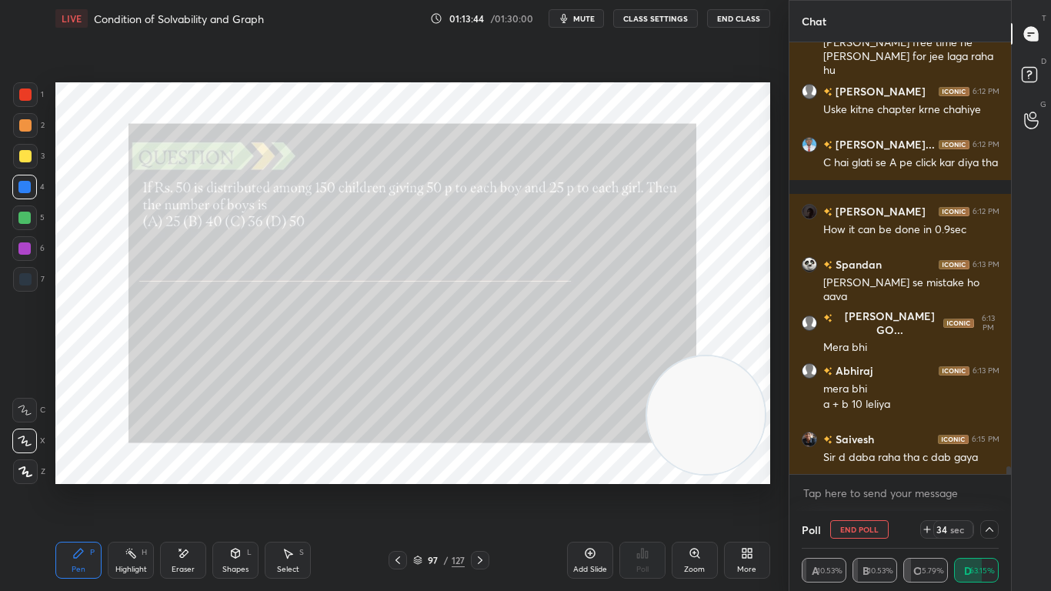
click at [1010, 475] on div "[PERSON_NAME] 6:11 PM Sir leader board [PERSON_NAME] 6:12 PM [PERSON_NAME] free…" at bounding box center [900, 276] width 222 height 468
click at [994, 486] on icon at bounding box center [989, 529] width 12 height 12
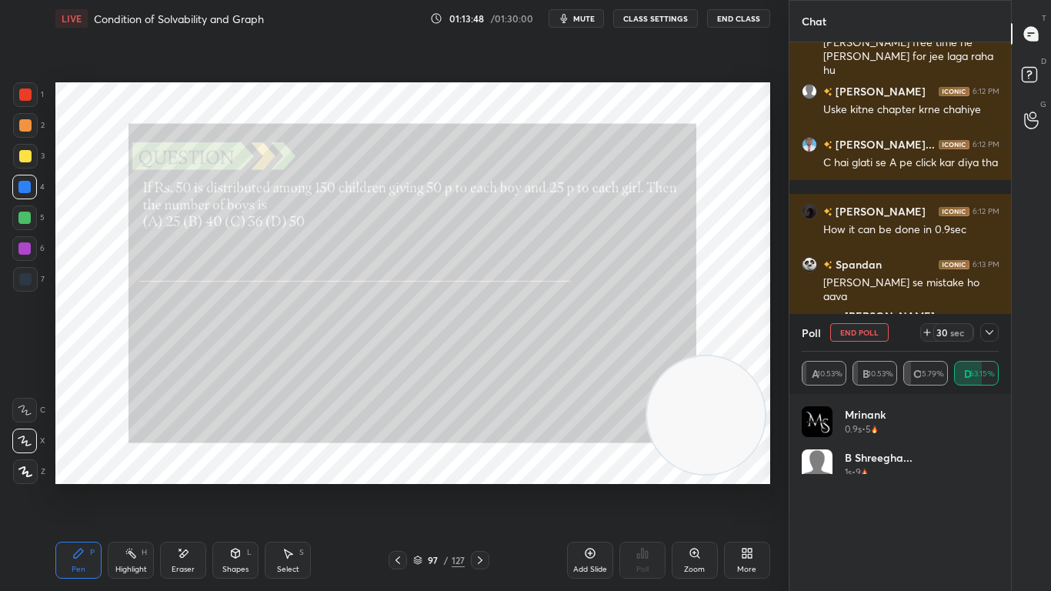
scroll to position [180, 192]
click at [988, 332] on icon at bounding box center [989, 332] width 8 height 5
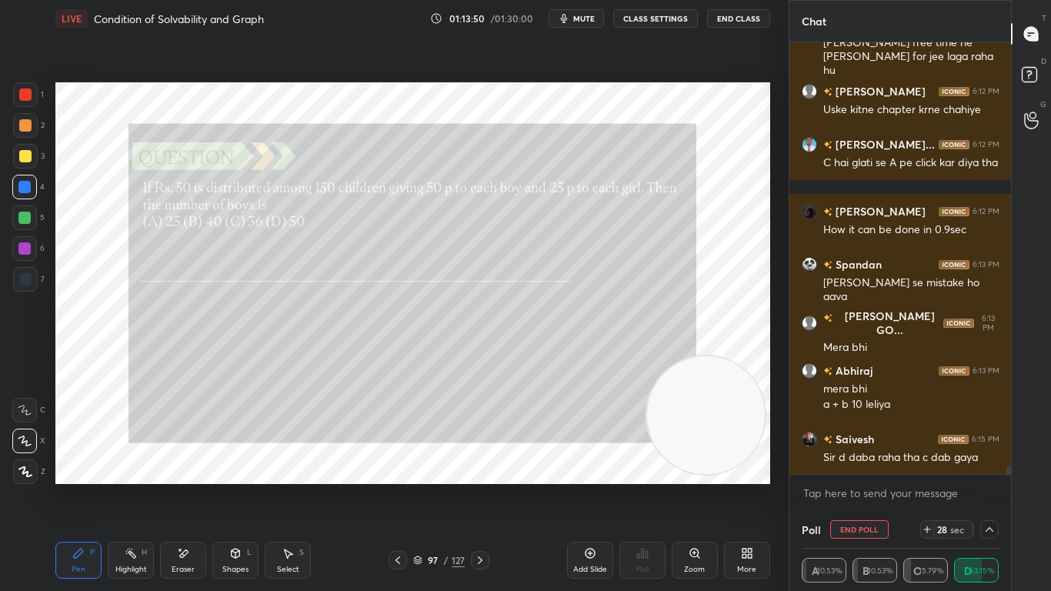
scroll to position [1, 5]
drag, startPoint x: 1002, startPoint y: 531, endPoint x: 991, endPoint y: 532, distance: 11.6
click at [998, 486] on div "Chat [PERSON_NAME] 6:11 PM Sir leader board [PERSON_NAME] 6:12 PM [PERSON_NAME]…" at bounding box center [919, 295] width 263 height 591
click at [991, 486] on icon at bounding box center [989, 529] width 12 height 12
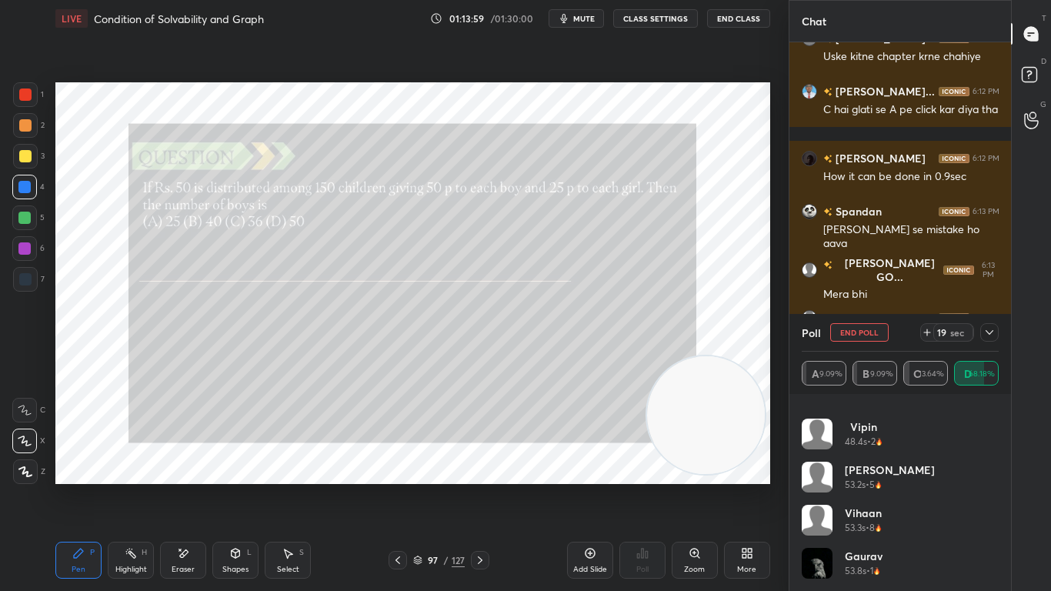
scroll to position [23371, 0]
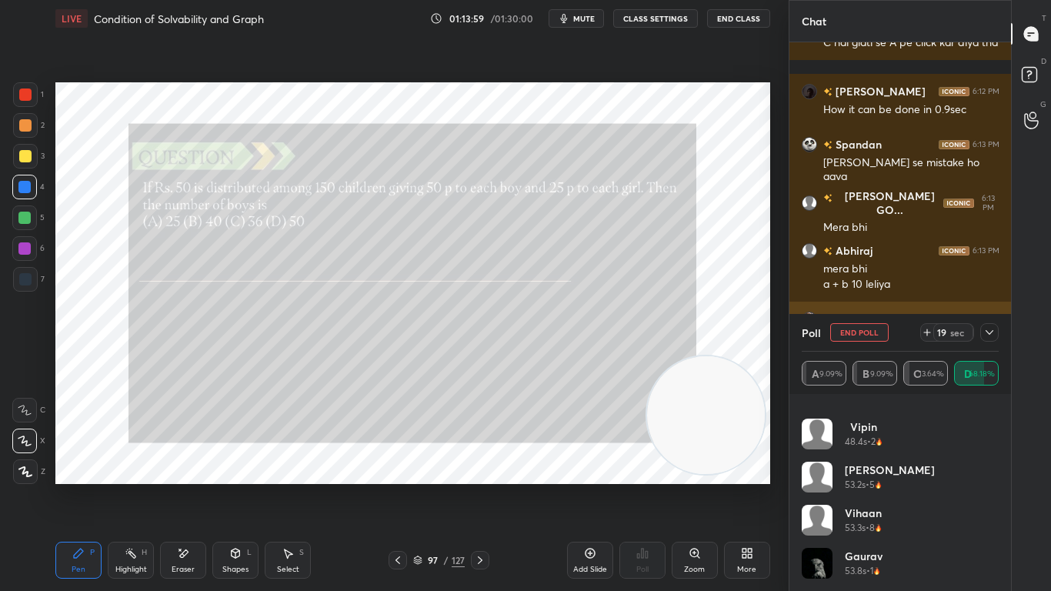
click at [990, 334] on icon at bounding box center [989, 332] width 12 height 12
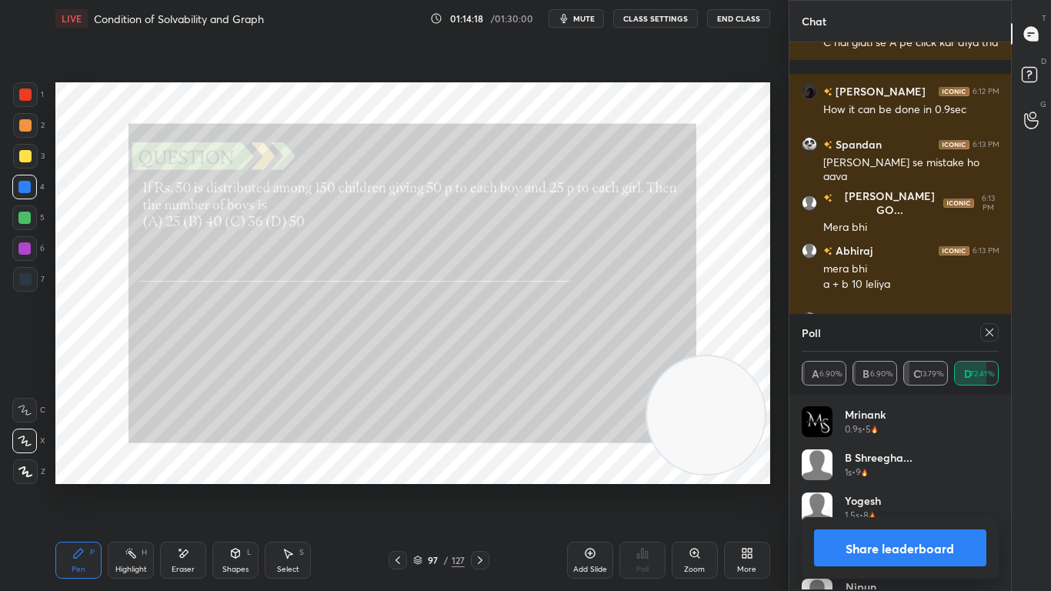
scroll to position [180, 192]
drag, startPoint x: 994, startPoint y: 328, endPoint x: 988, endPoint y: 353, distance: 25.9
click at [994, 328] on icon at bounding box center [989, 332] width 12 height 12
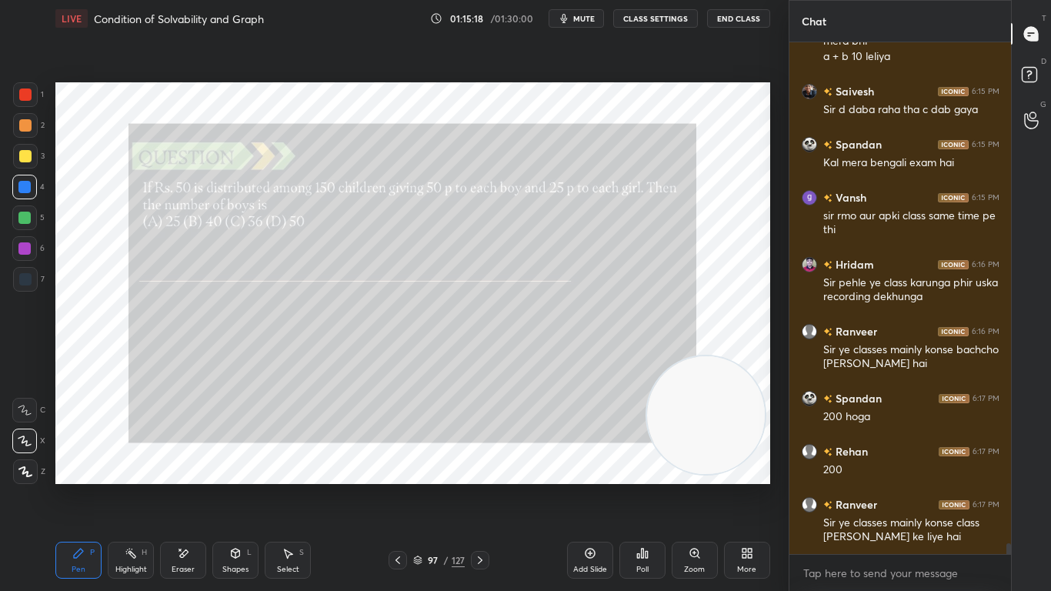
scroll to position [23651, 0]
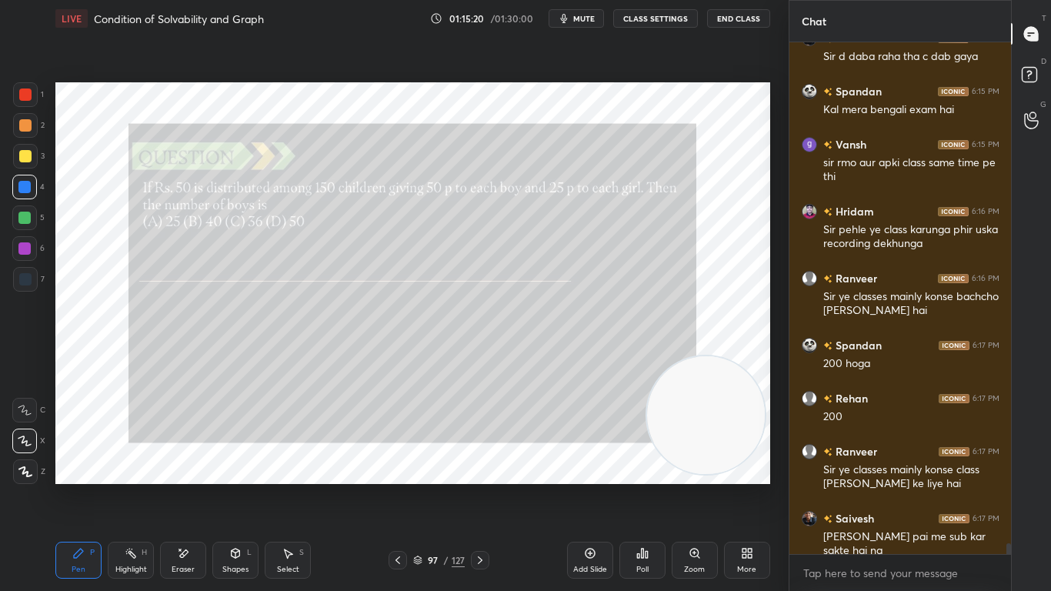
click at [482, 486] on icon at bounding box center [480, 560] width 12 height 12
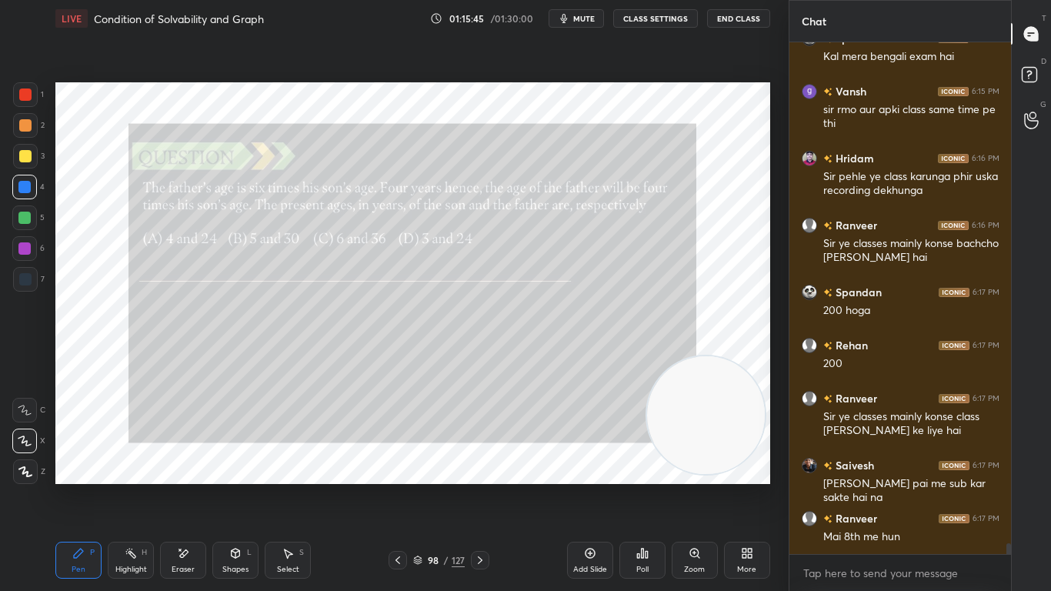
click at [632, 486] on div "Poll" at bounding box center [642, 559] width 46 height 37
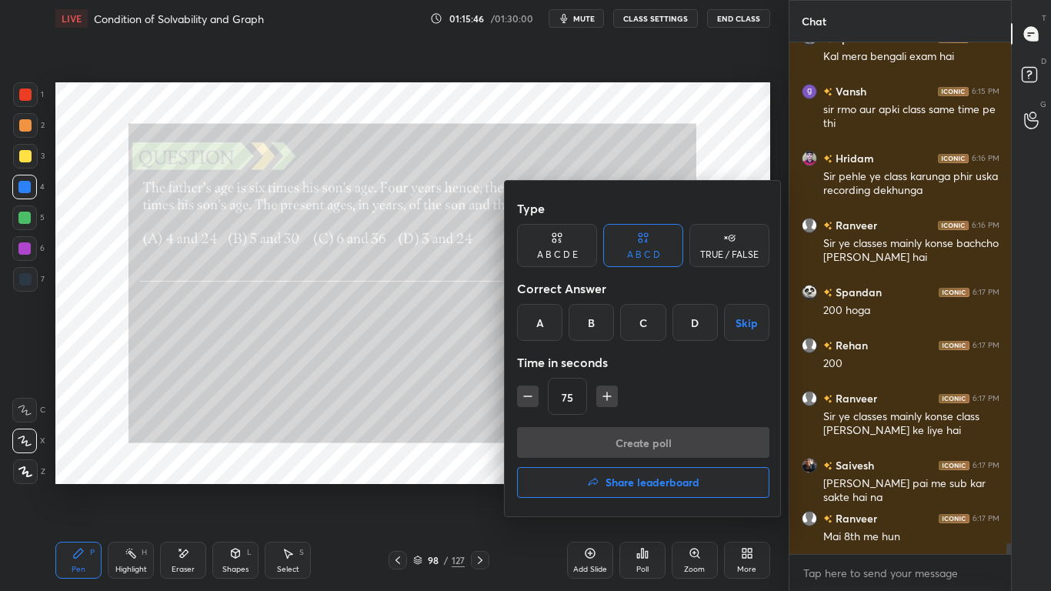
drag, startPoint x: 643, startPoint y: 317, endPoint x: 644, endPoint y: 328, distance: 10.8
click at [645, 322] on div "C" at bounding box center [642, 322] width 45 height 37
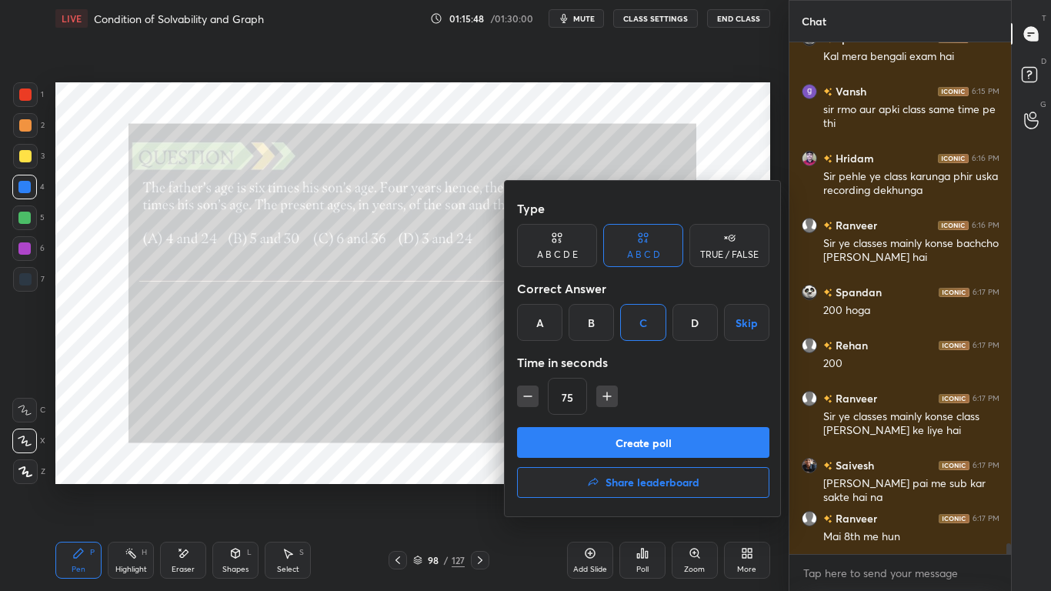
click at [653, 441] on button "Create poll" at bounding box center [643, 442] width 252 height 31
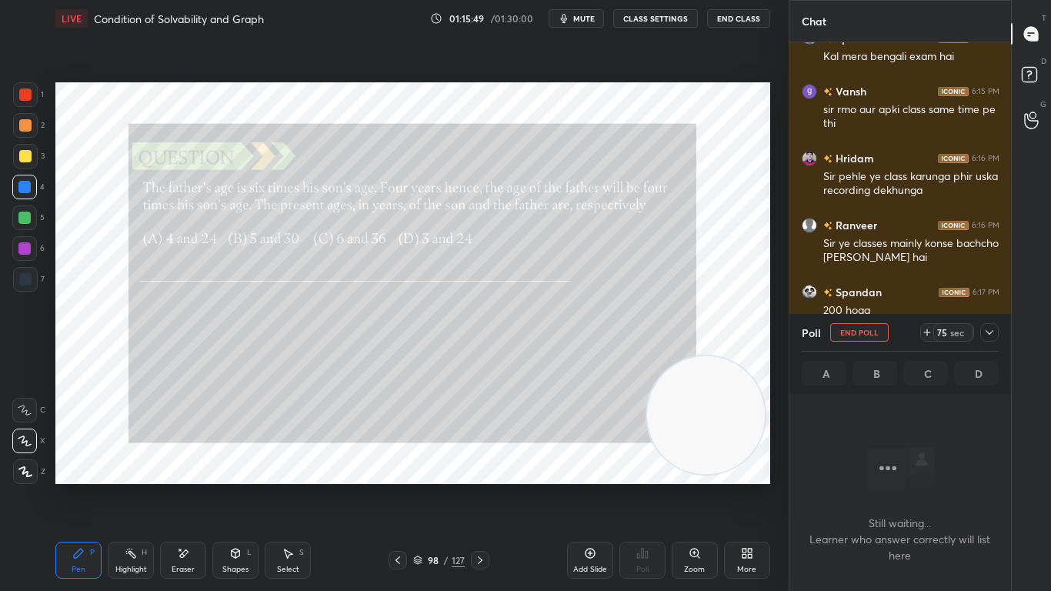
scroll to position [299, 217]
click at [991, 329] on icon at bounding box center [989, 332] width 12 height 12
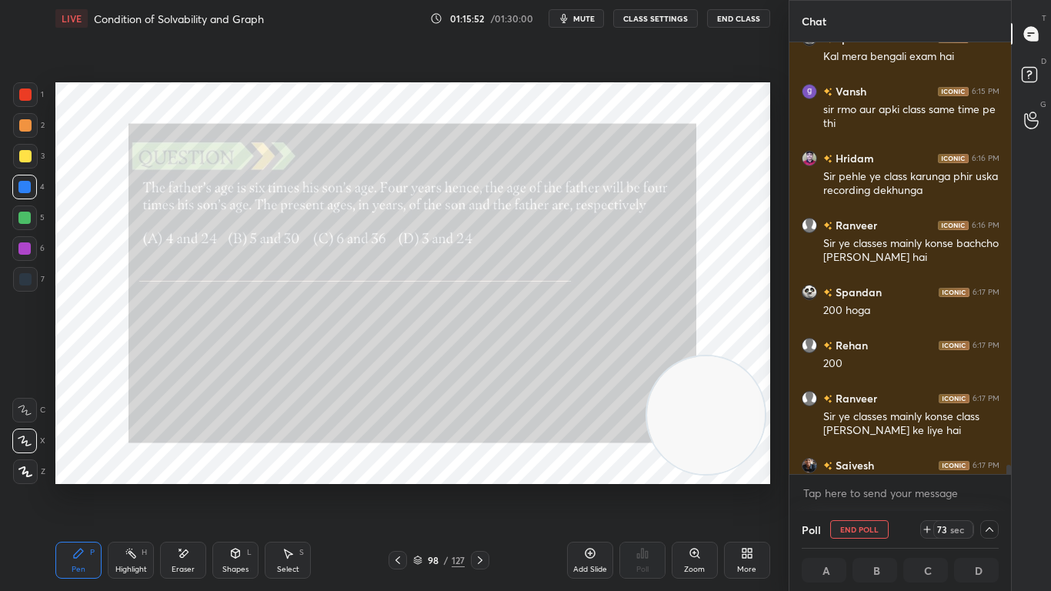
scroll to position [23784, 0]
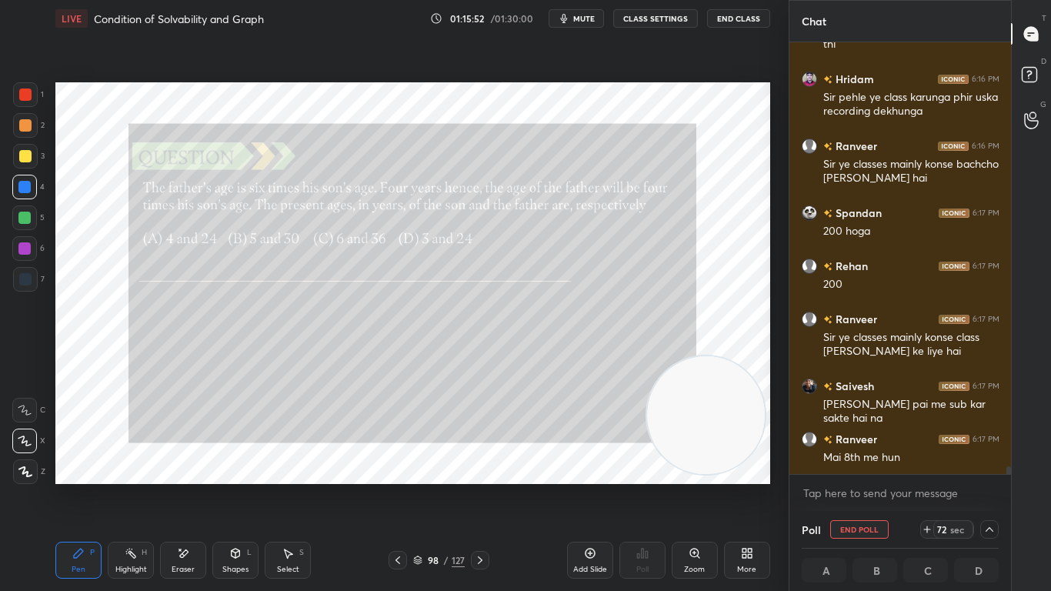
drag, startPoint x: 1008, startPoint y: 469, endPoint x: 1010, endPoint y: 478, distance: 9.4
click at [1010, 478] on div "[PERSON_NAME] 6:15 PM Kal mera bengali exam hai [PERSON_NAME] 6:15 PM sir rmo a…" at bounding box center [900, 276] width 222 height 468
click at [989, 486] on icon at bounding box center [989, 529] width 12 height 12
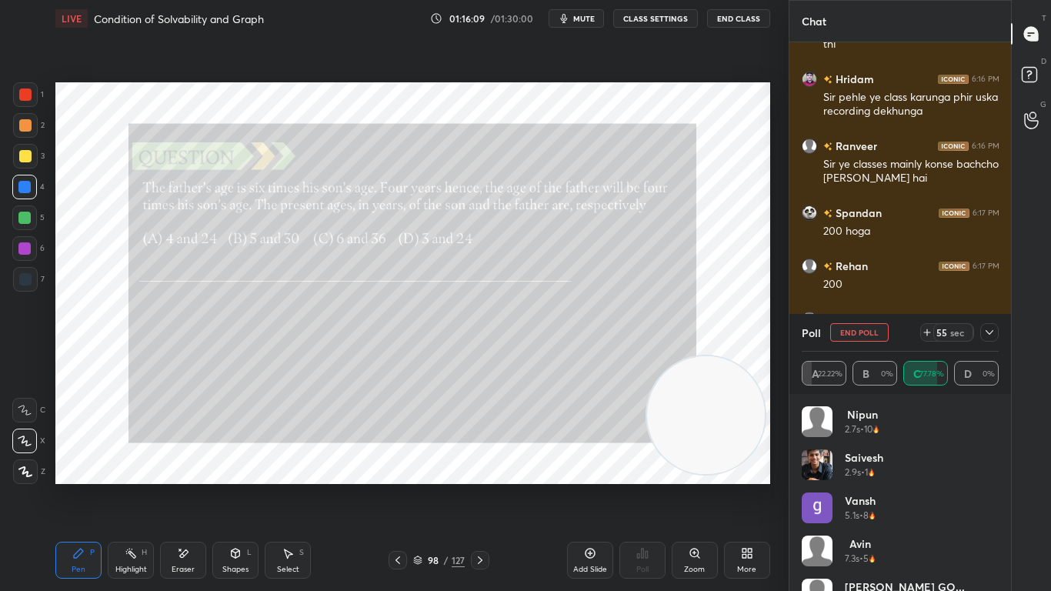
scroll to position [23837, 0]
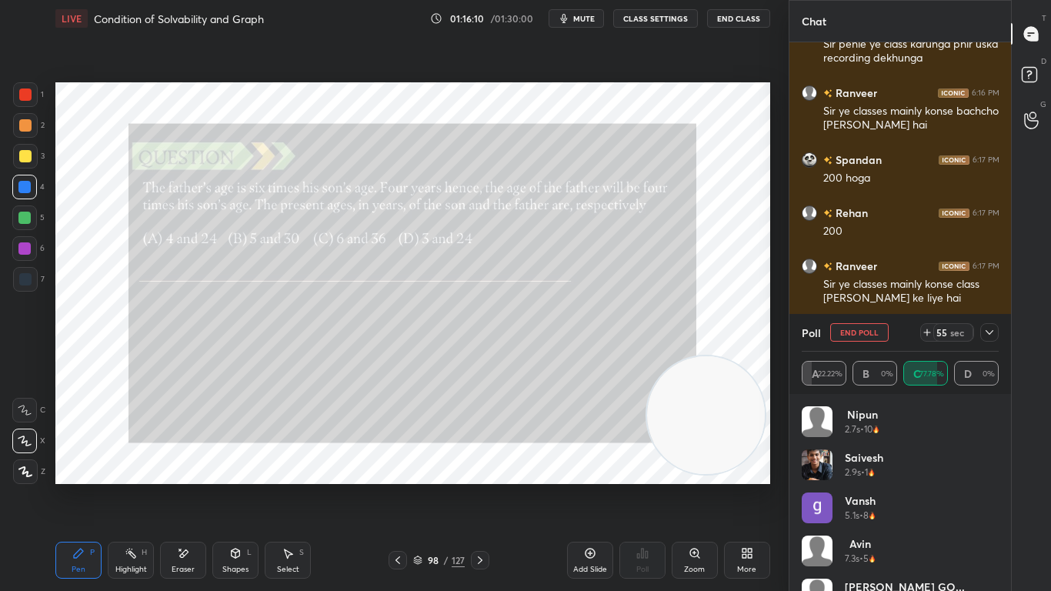
drag, startPoint x: 993, startPoint y: 483, endPoint x: 991, endPoint y: 568, distance: 84.6
click at [994, 486] on div "[PERSON_NAME] 2.7s • 10 Saivesh 2.9s • 1 [PERSON_NAME] 5.1s • 8 Avin 7.3s • 5 […" at bounding box center [900, 578] width 198 height 345
click at [993, 332] on icon at bounding box center [989, 332] width 12 height 12
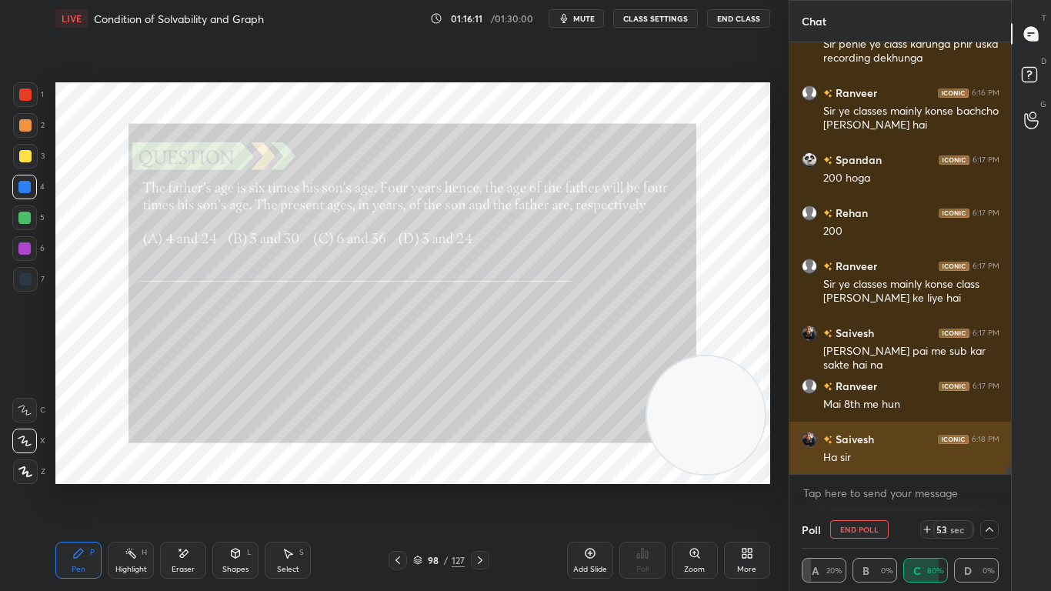
scroll to position [1, 5]
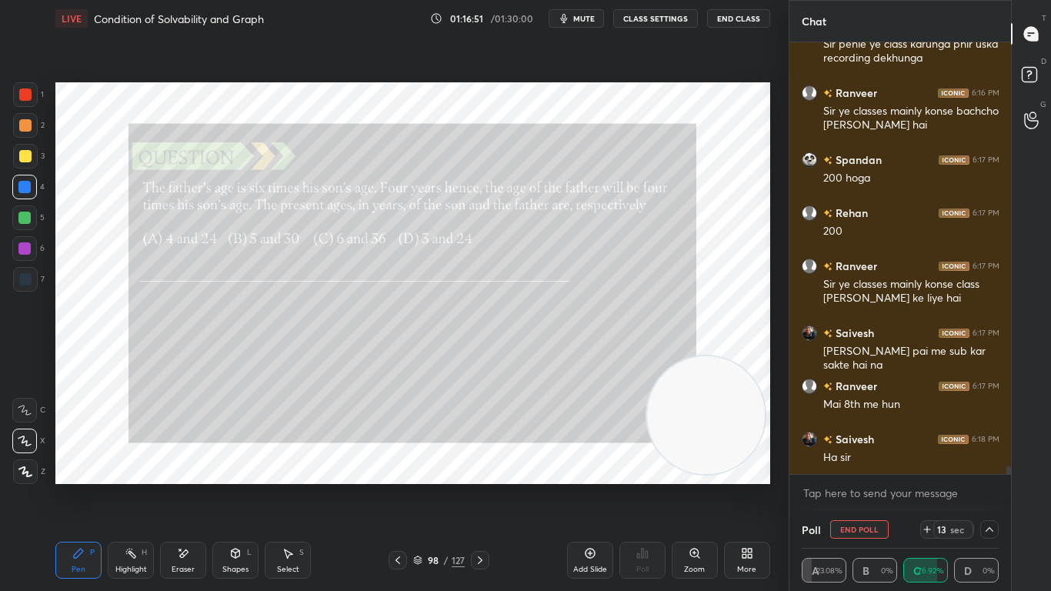
click at [993, 486] on icon at bounding box center [989, 529] width 12 height 12
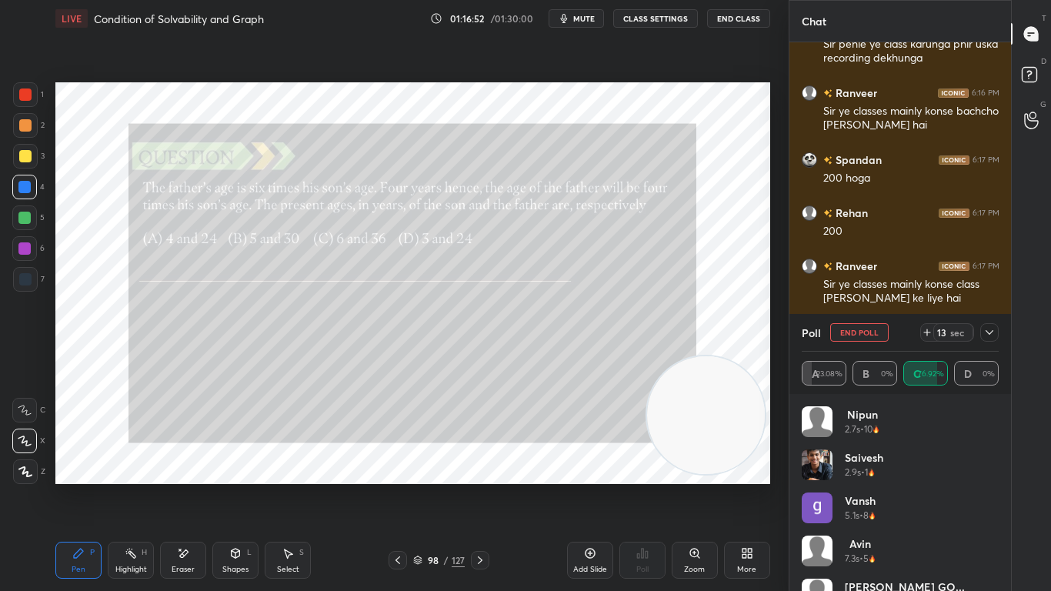
scroll to position [180, 192]
click at [993, 330] on icon at bounding box center [989, 332] width 12 height 12
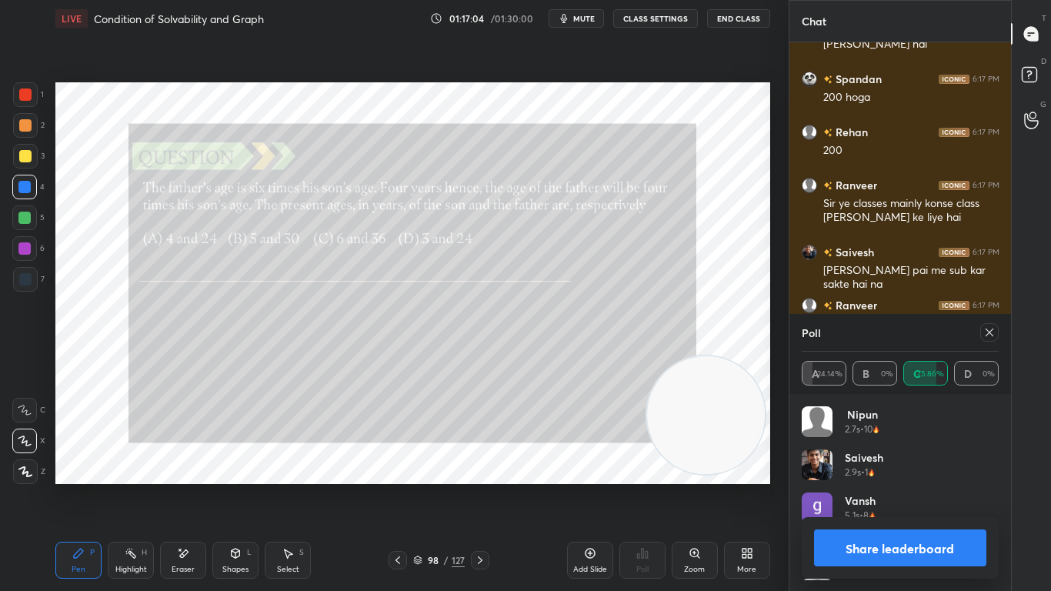
scroll to position [5, 5]
drag, startPoint x: 989, startPoint y: 338, endPoint x: 979, endPoint y: 344, distance: 11.7
click at [989, 335] on icon at bounding box center [989, 332] width 12 height 12
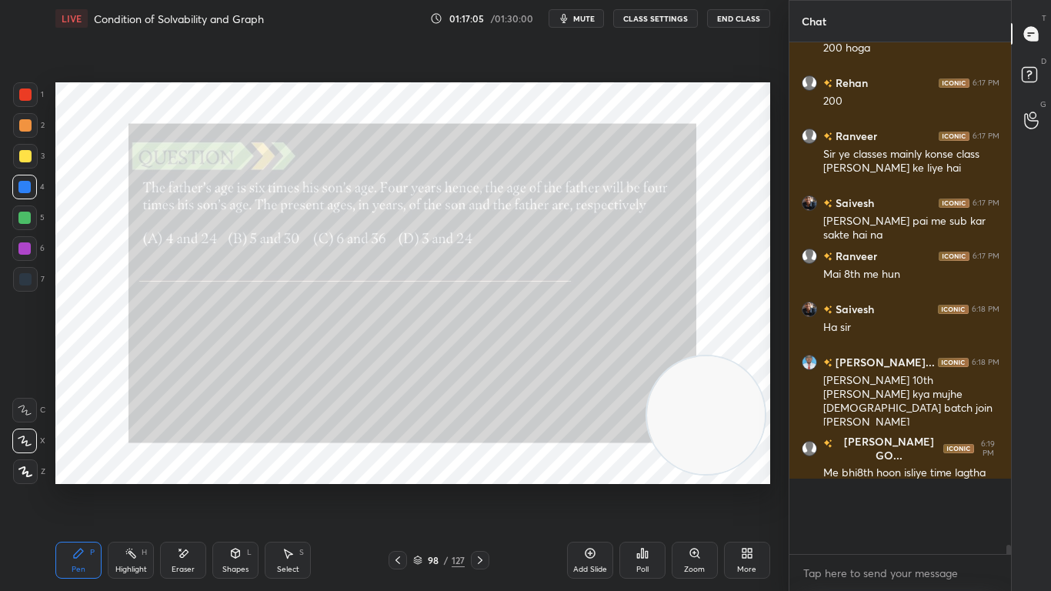
scroll to position [495, 217]
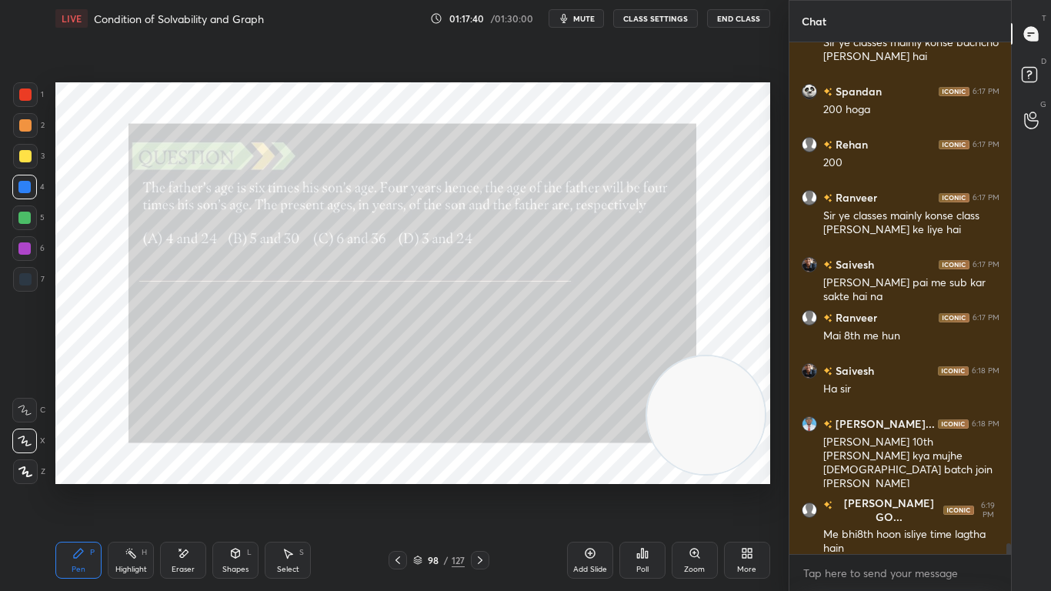
click at [483, 486] on icon at bounding box center [480, 560] width 12 height 12
click at [481, 486] on icon at bounding box center [480, 560] width 12 height 12
click at [649, 486] on div "Poll" at bounding box center [642, 559] width 46 height 37
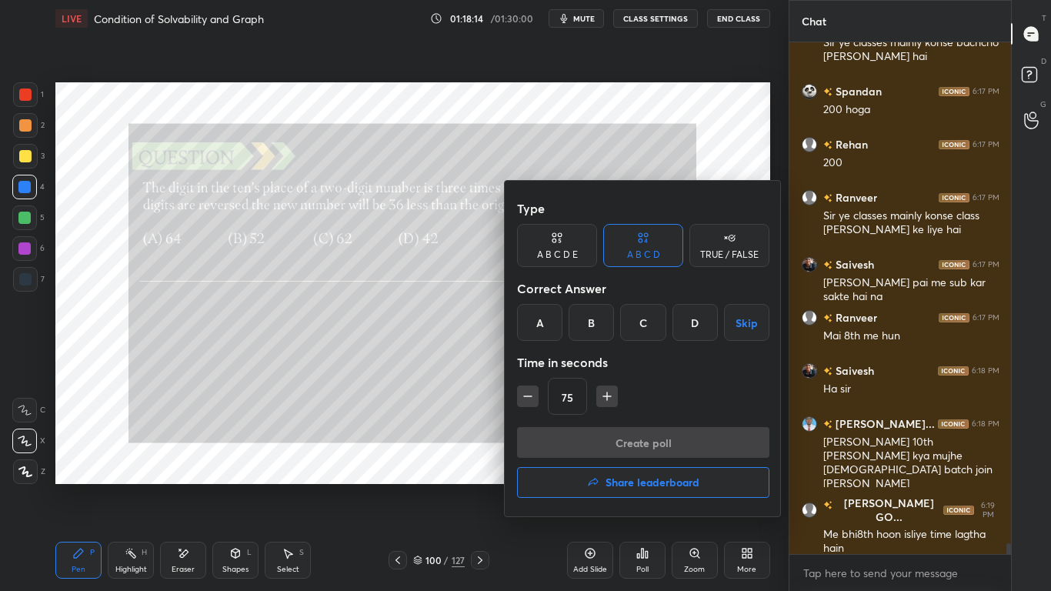
click at [650, 335] on div "C" at bounding box center [642, 322] width 45 height 37
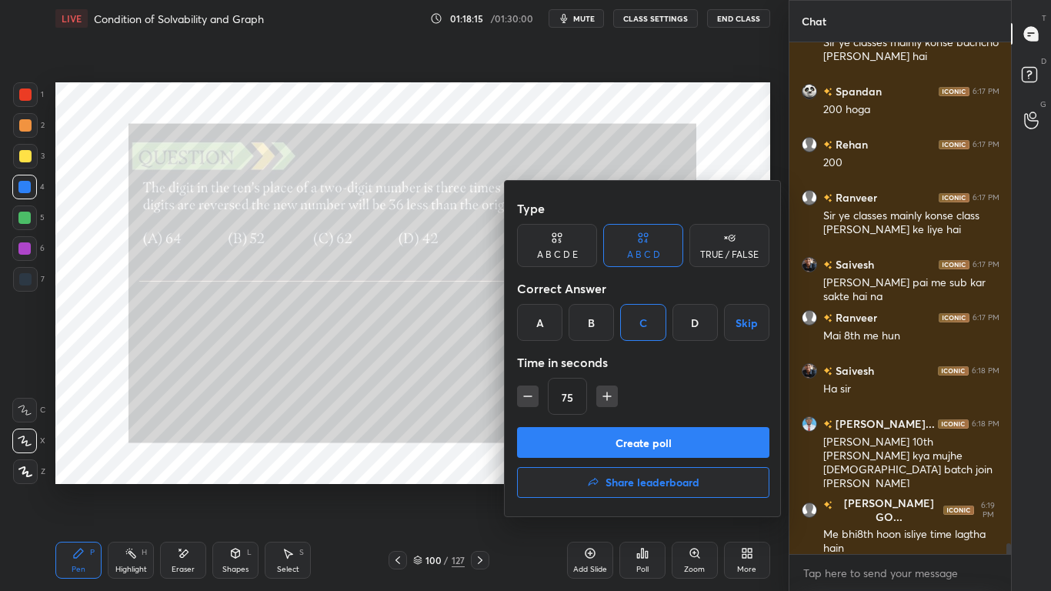
click at [641, 439] on button "Create poll" at bounding box center [643, 442] width 252 height 31
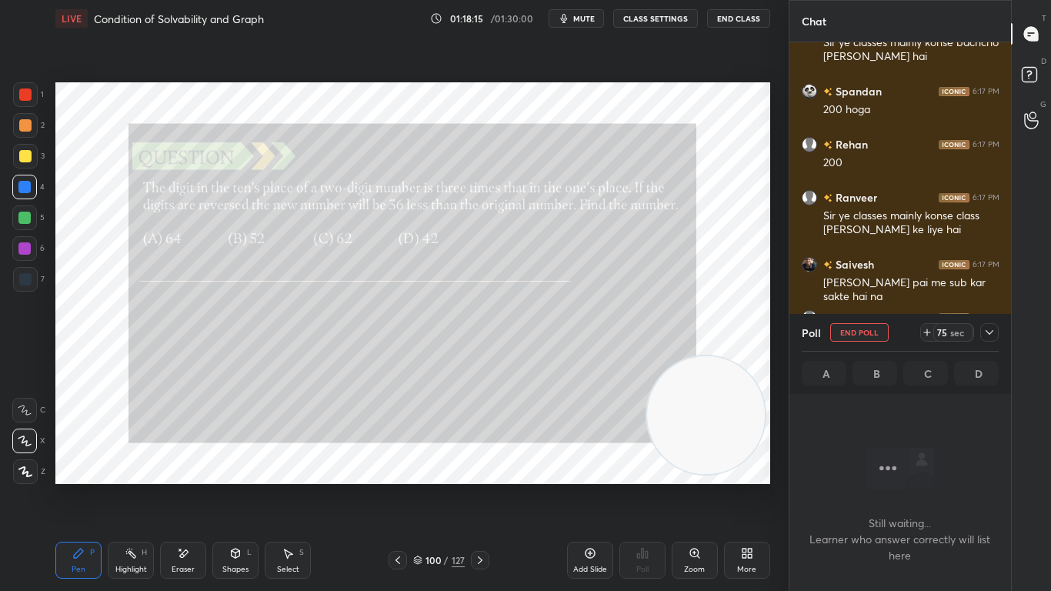
scroll to position [299, 217]
click at [929, 332] on icon at bounding box center [927, 332] width 12 height 12
click at [928, 333] on icon at bounding box center [927, 332] width 12 height 12
click at [990, 331] on icon at bounding box center [989, 332] width 12 height 12
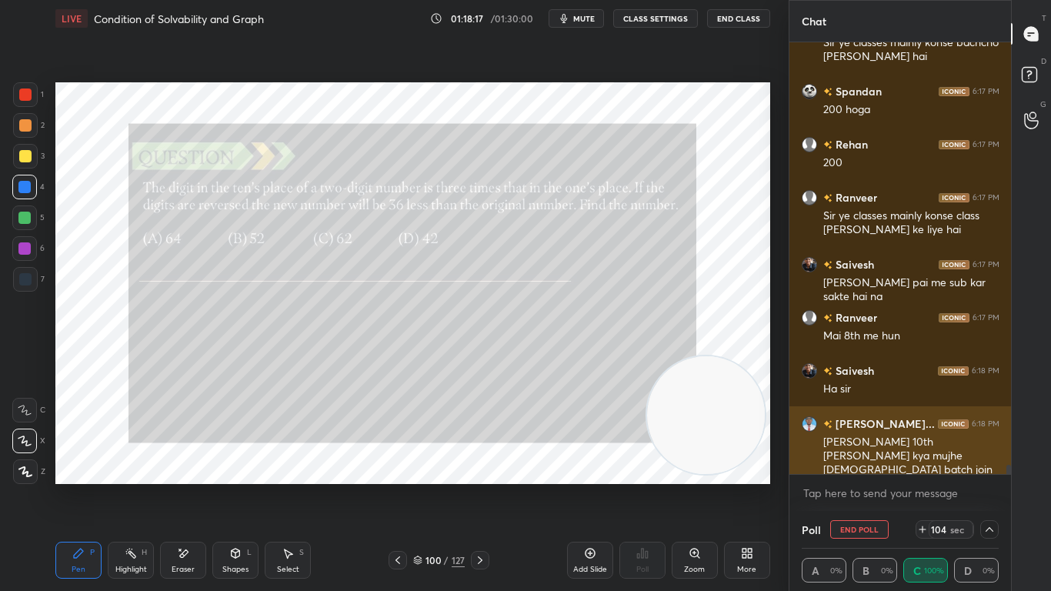
scroll to position [1, 5]
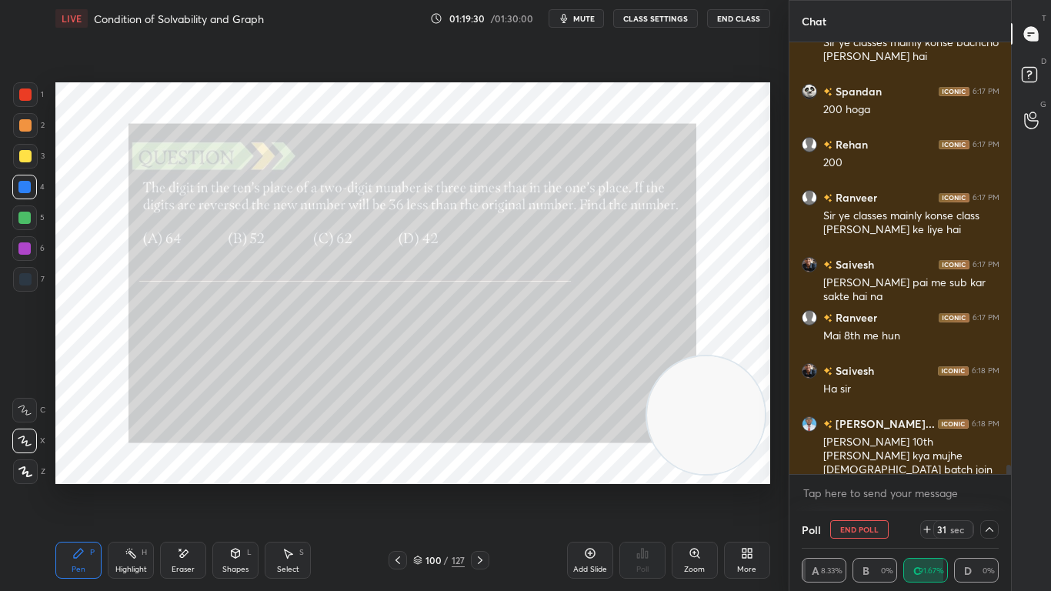
click at [1012, 476] on div "T Messages (T) D Doubts (D) G Raise Hand (G)" at bounding box center [1031, 295] width 40 height 591
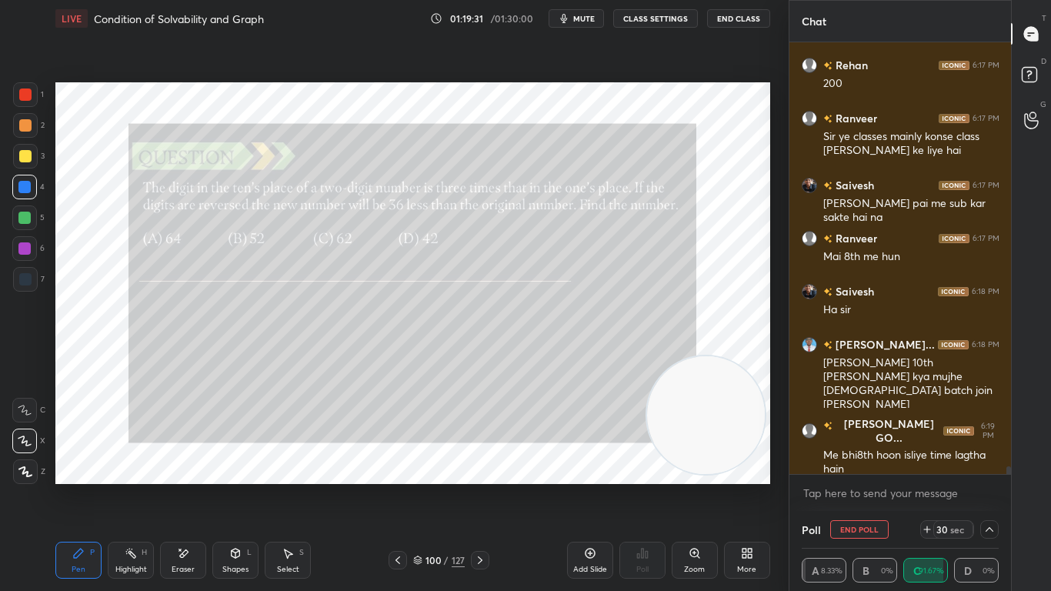
drag, startPoint x: 1009, startPoint y: 471, endPoint x: 1009, endPoint y: 481, distance: 10.0
click at [1009, 481] on div "[PERSON_NAME] 6:16 PM Sir ye classes mainly konse bachcho [PERSON_NAME] hai [PE…" at bounding box center [900, 276] width 222 height 468
click at [988, 486] on icon at bounding box center [989, 529] width 12 height 12
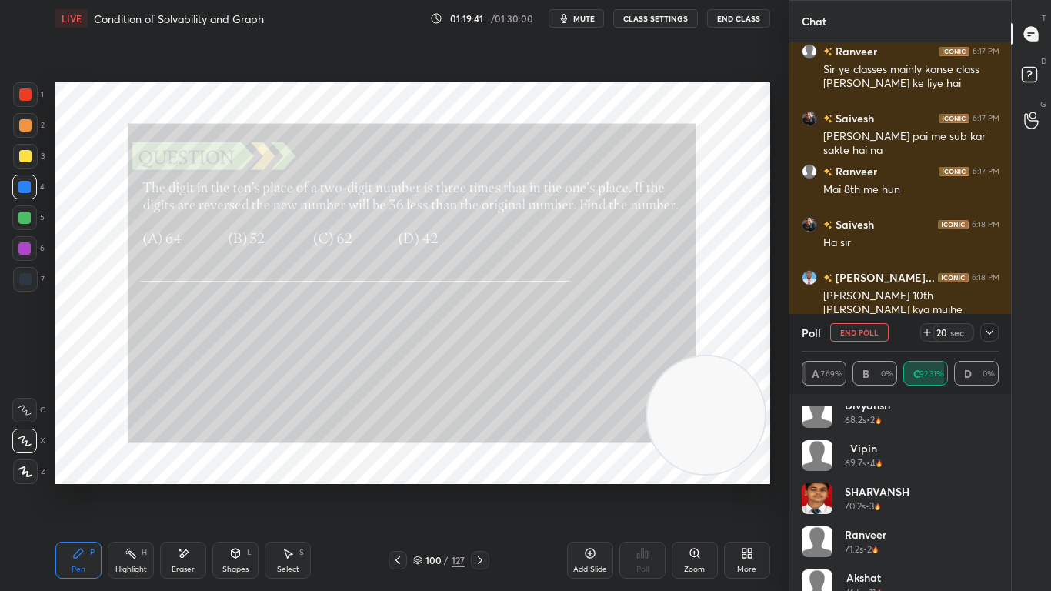
scroll to position [849, 0]
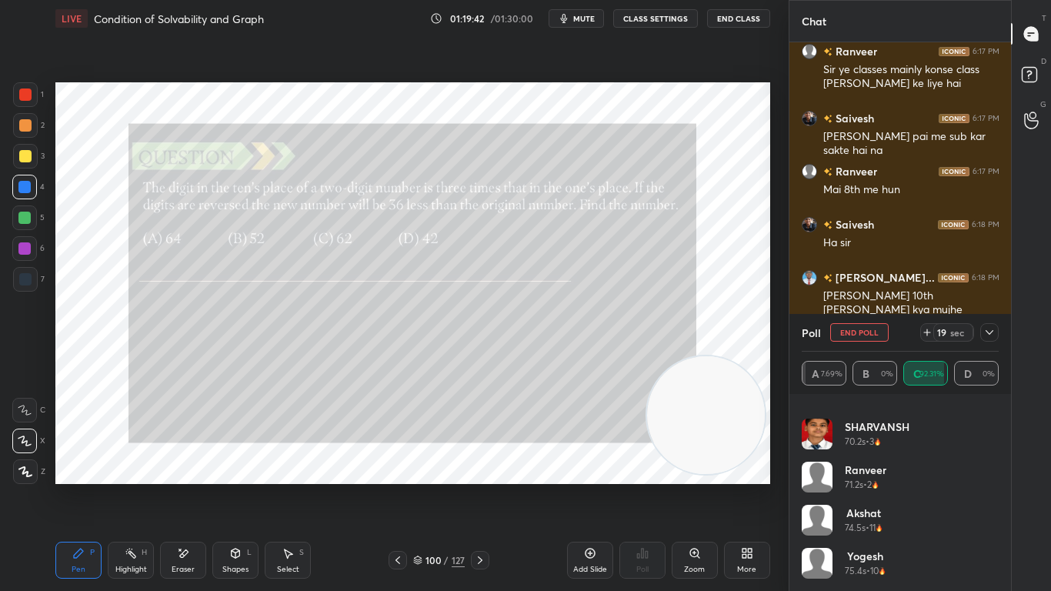
click at [996, 331] on div at bounding box center [989, 332] width 18 height 18
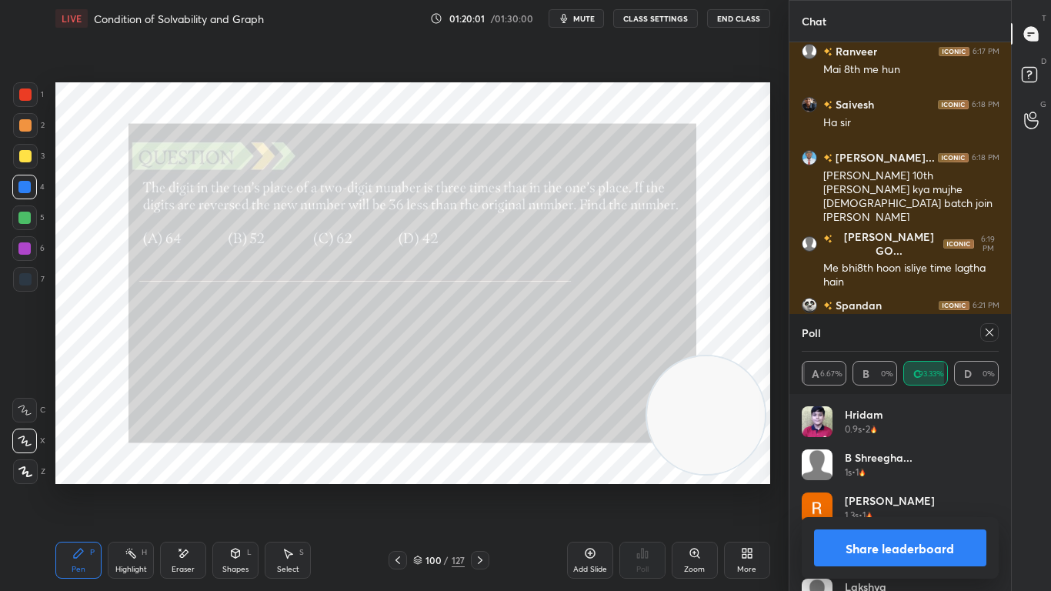
scroll to position [5, 5]
click at [990, 332] on icon at bounding box center [989, 332] width 12 height 12
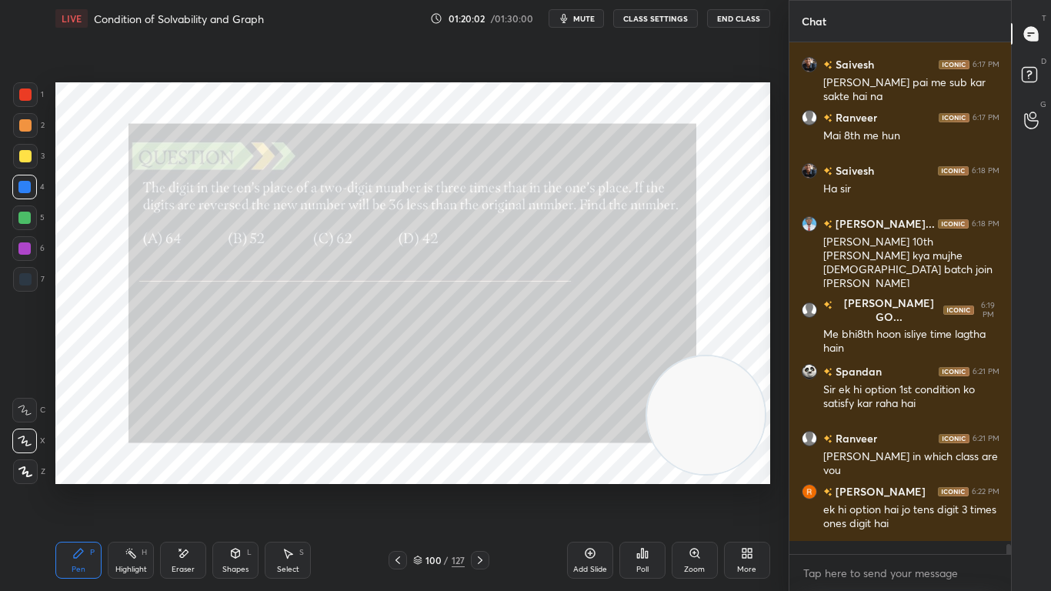
scroll to position [24101, 0]
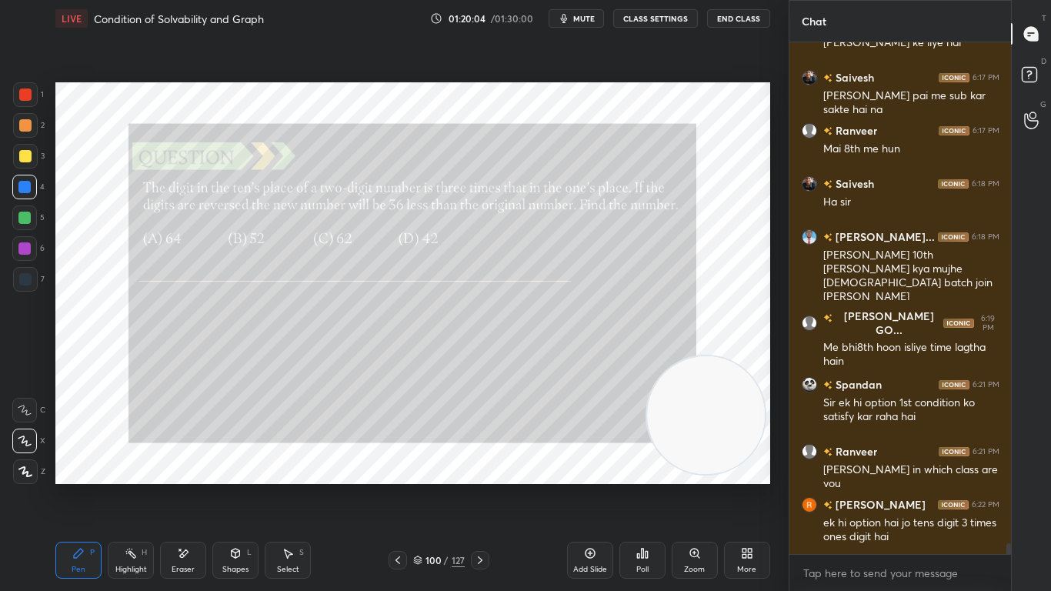
click at [483, 486] on icon at bounding box center [480, 560] width 12 height 12
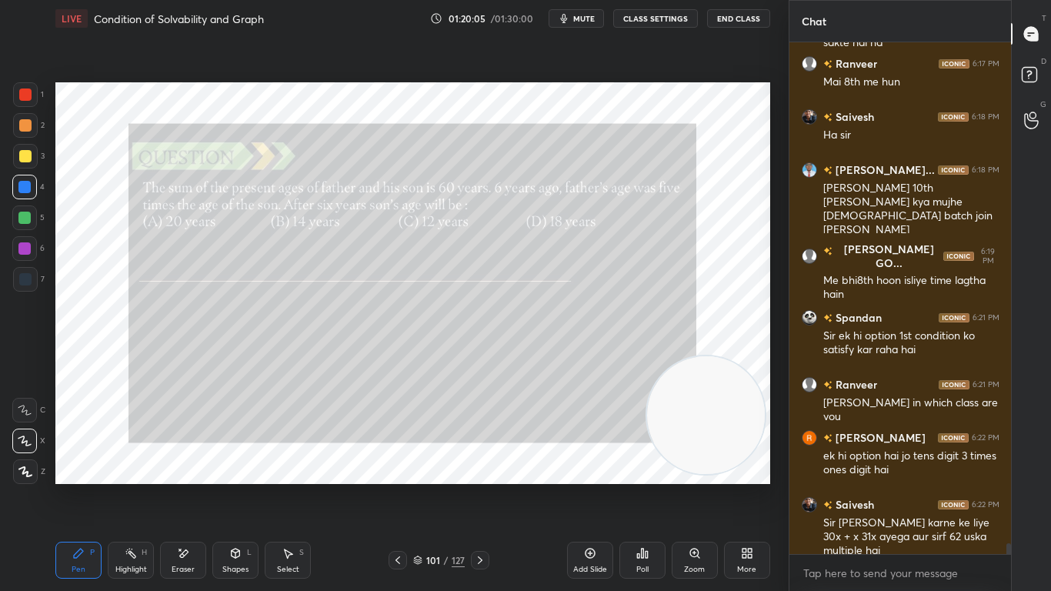
click at [481, 486] on icon at bounding box center [480, 560] width 5 height 8
click at [481, 486] on icon at bounding box center [480, 560] width 12 height 12
click at [476, 486] on icon at bounding box center [480, 560] width 12 height 12
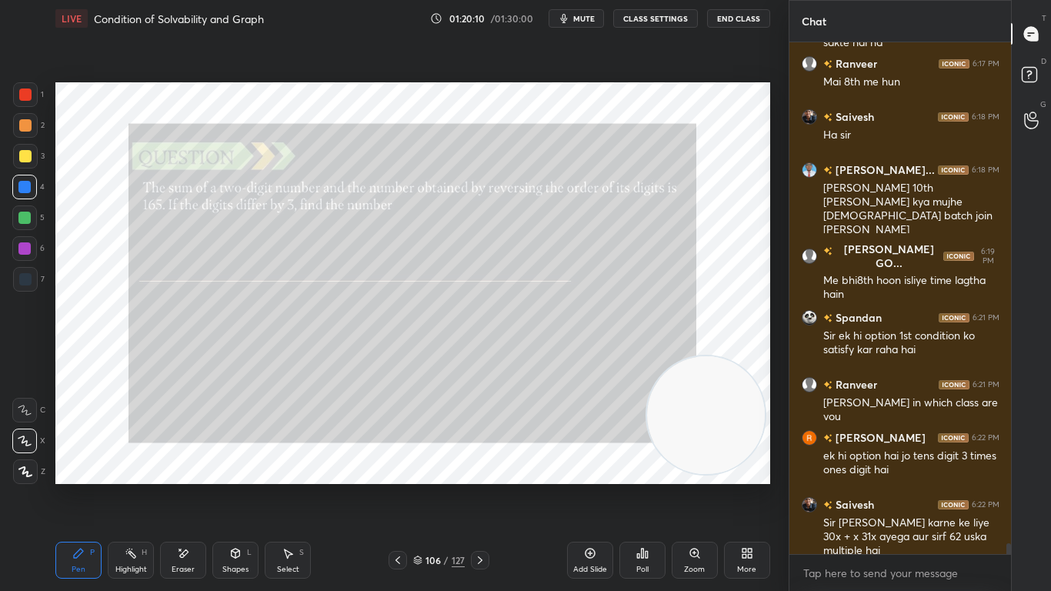
click at [476, 486] on icon at bounding box center [480, 560] width 12 height 12
click at [478, 486] on icon at bounding box center [480, 560] width 12 height 12
click at [479, 486] on icon at bounding box center [480, 560] width 12 height 12
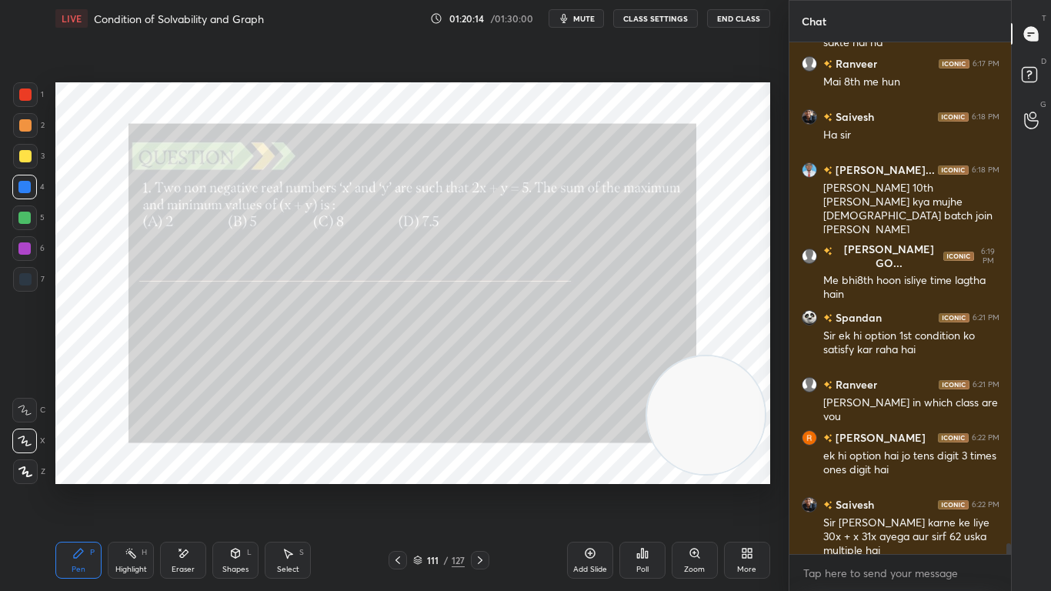
click at [479, 486] on icon at bounding box center [480, 560] width 12 height 12
click at [395, 486] on icon at bounding box center [397, 560] width 12 height 12
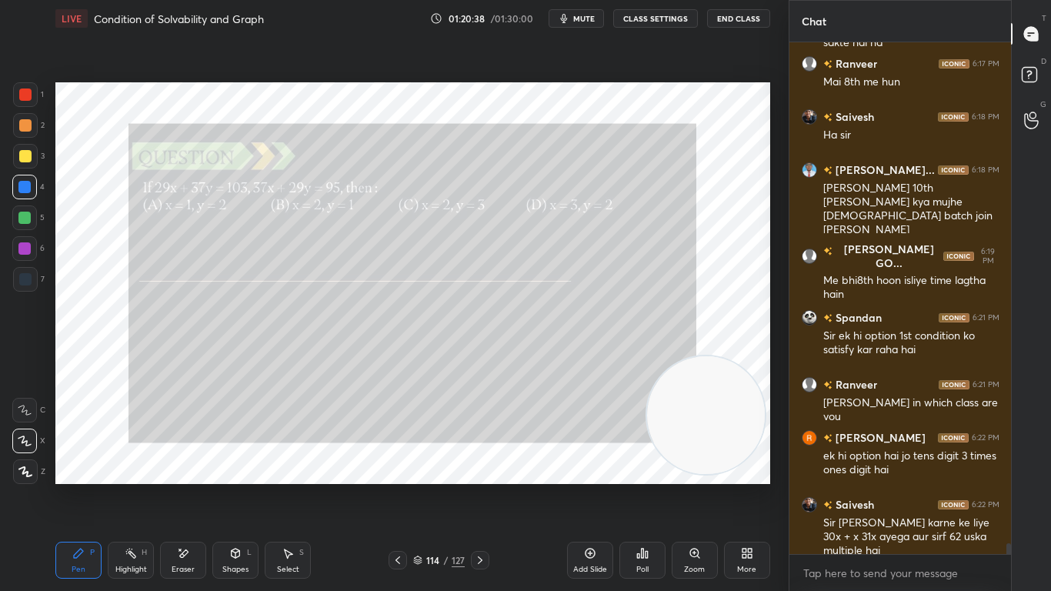
click at [645, 486] on icon at bounding box center [646, 554] width 2 height 7
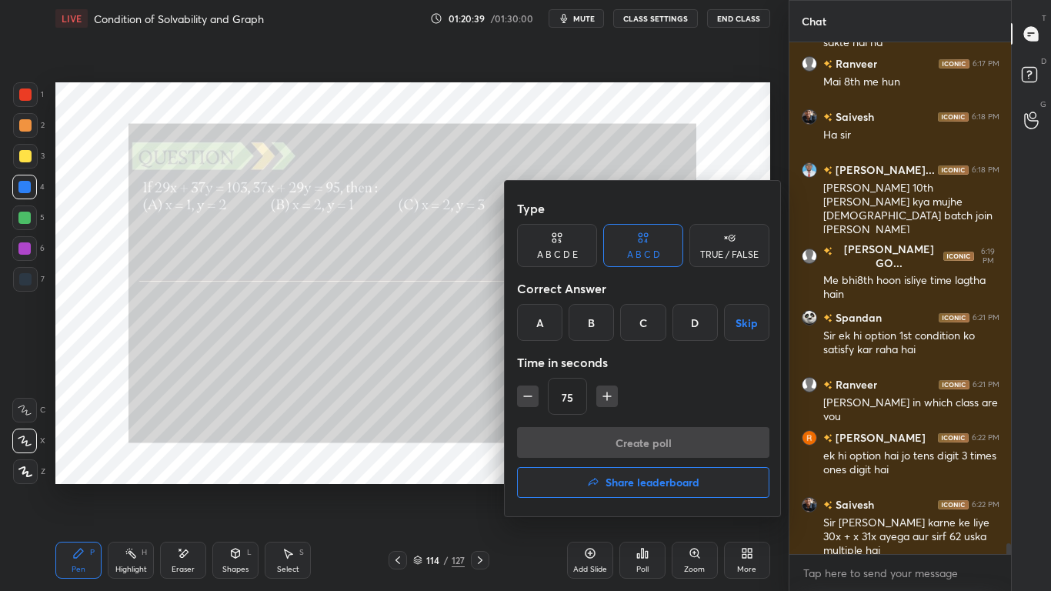
click at [541, 335] on div "A" at bounding box center [539, 322] width 45 height 37
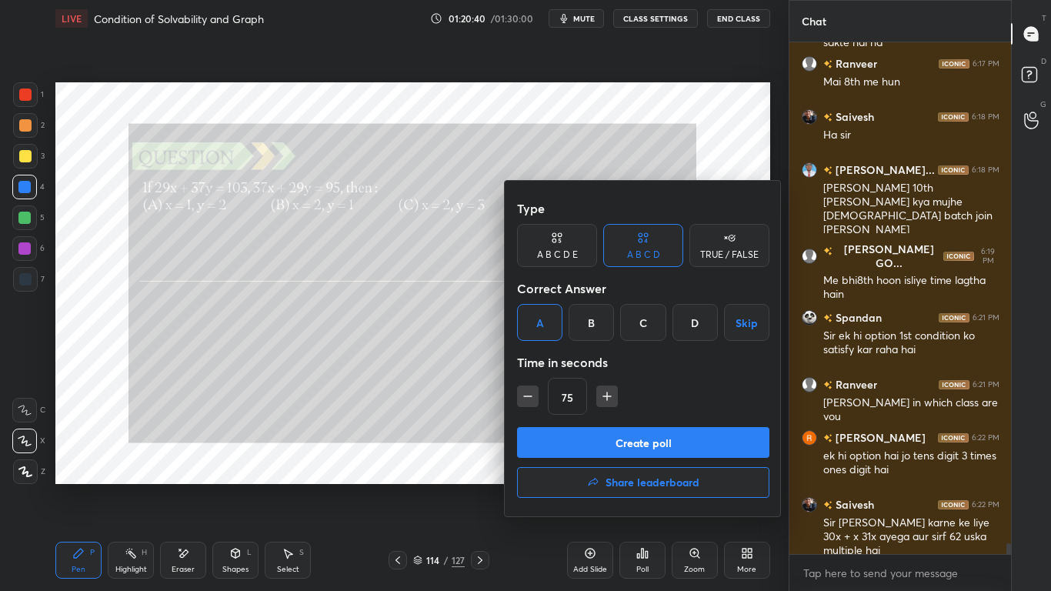
drag, startPoint x: 570, startPoint y: 444, endPoint x: 580, endPoint y: 445, distance: 10.0
click at [570, 445] on button "Create poll" at bounding box center [643, 442] width 252 height 31
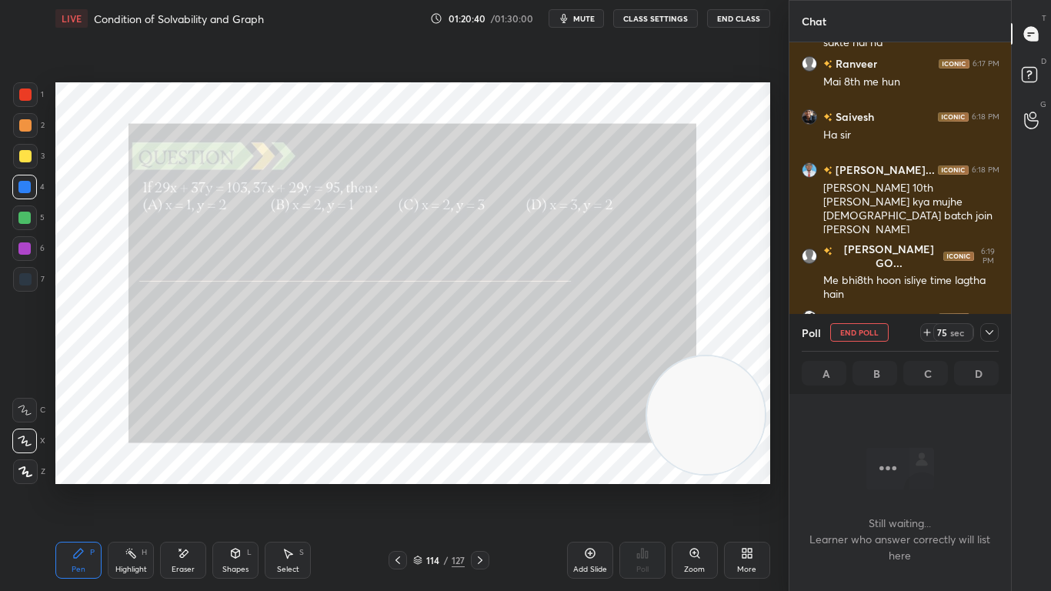
scroll to position [427, 217]
click at [988, 329] on icon at bounding box center [989, 332] width 12 height 12
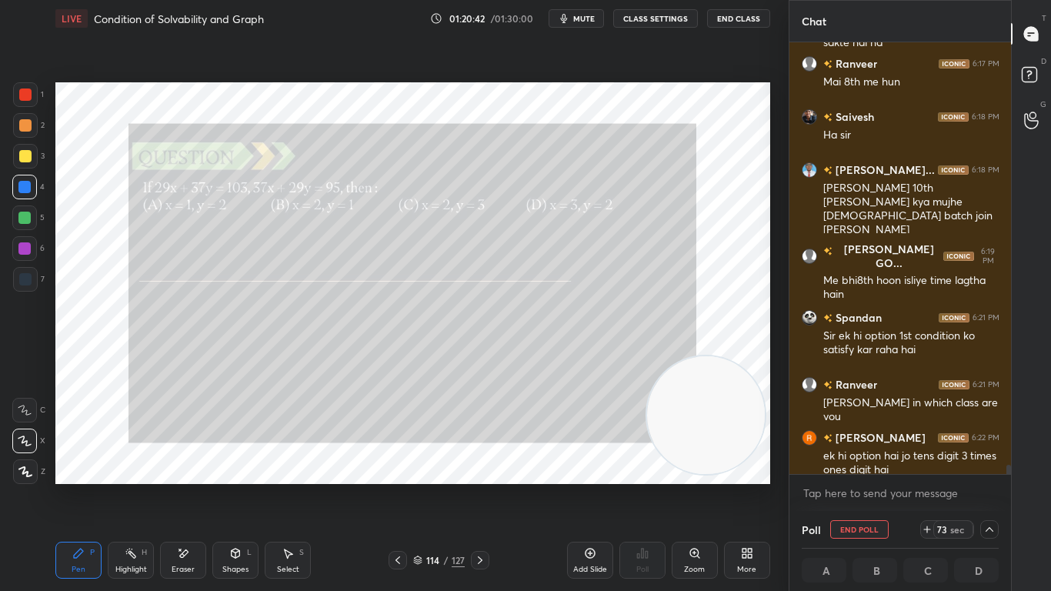
scroll to position [1, 5]
click at [995, 486] on icon at bounding box center [989, 529] width 12 height 12
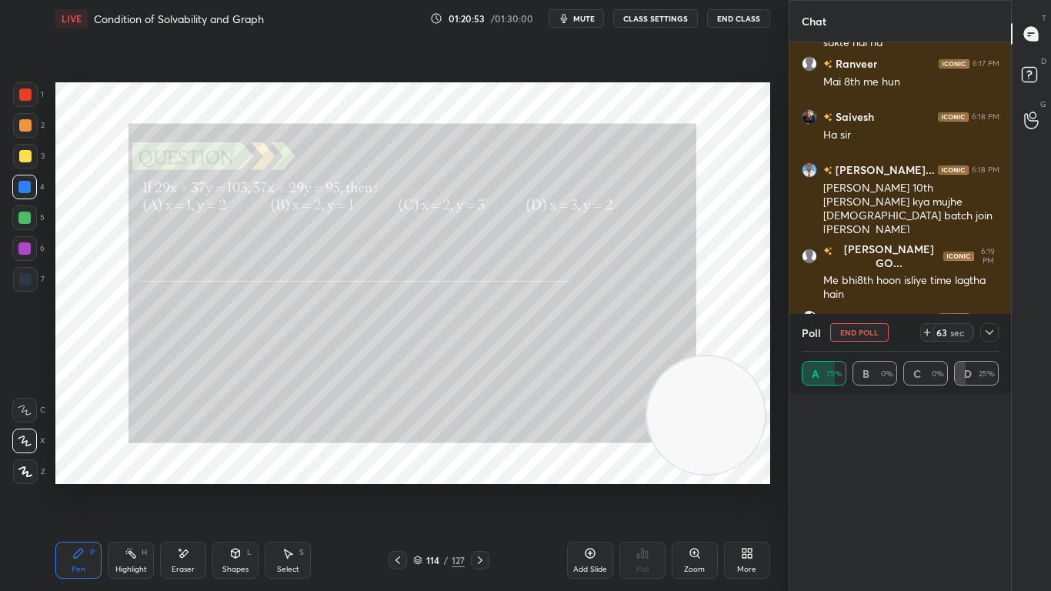
scroll to position [175, 192]
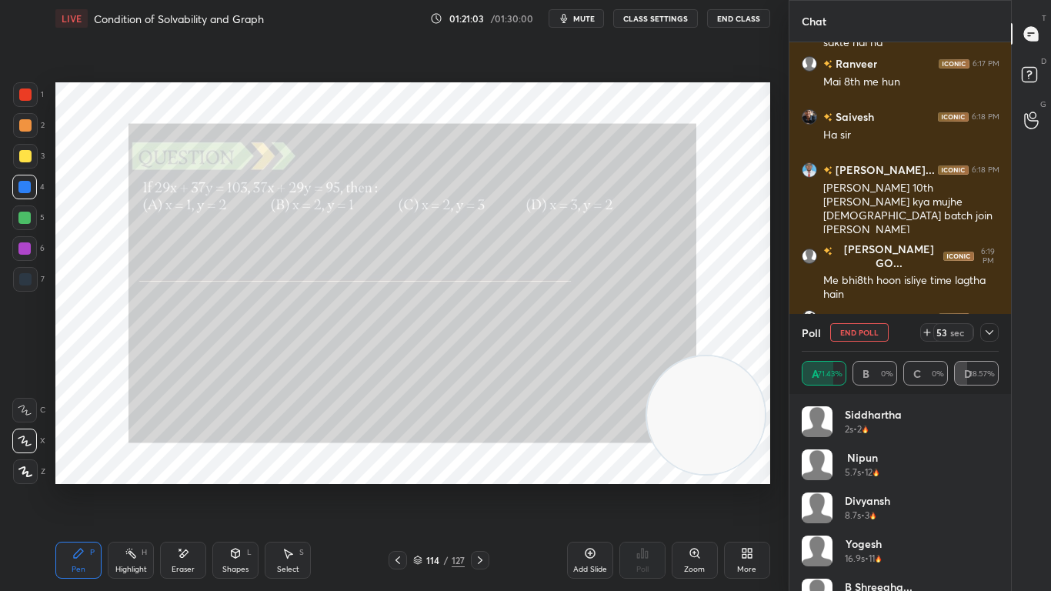
click at [994, 337] on icon at bounding box center [989, 332] width 12 height 12
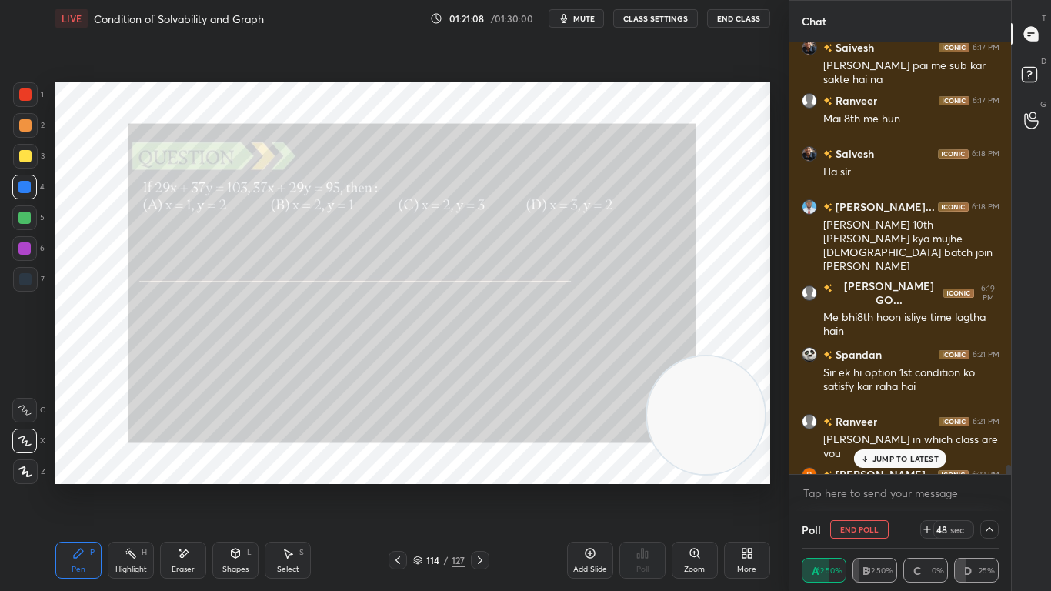
scroll to position [24238, 0]
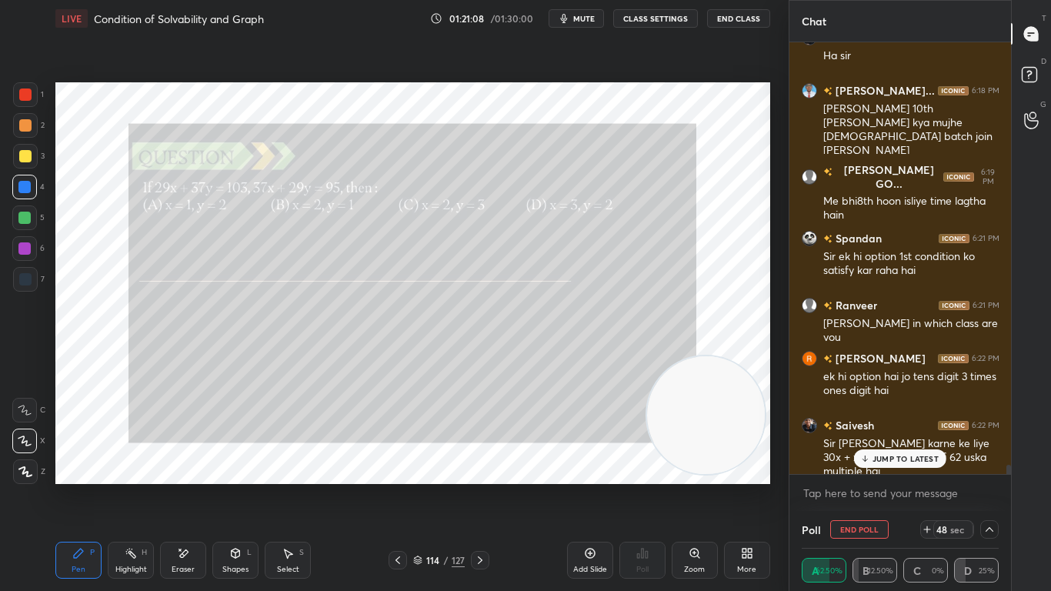
drag, startPoint x: 1008, startPoint y: 470, endPoint x: 1008, endPoint y: 482, distance: 12.3
click at [1008, 481] on div "[PERSON_NAME] GO... 6:13 PM Mera bhi [PERSON_NAME] 6:13 PM mera bhi a + b 10 [P…" at bounding box center [900, 276] width 222 height 468
click at [995, 486] on div at bounding box center [989, 529] width 18 height 18
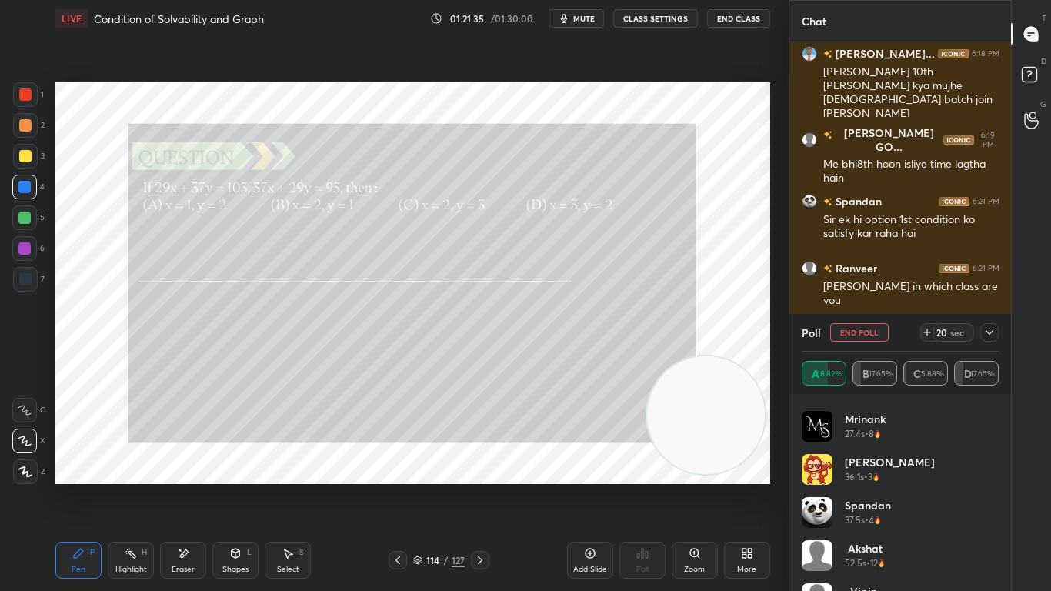
scroll to position [289, 0]
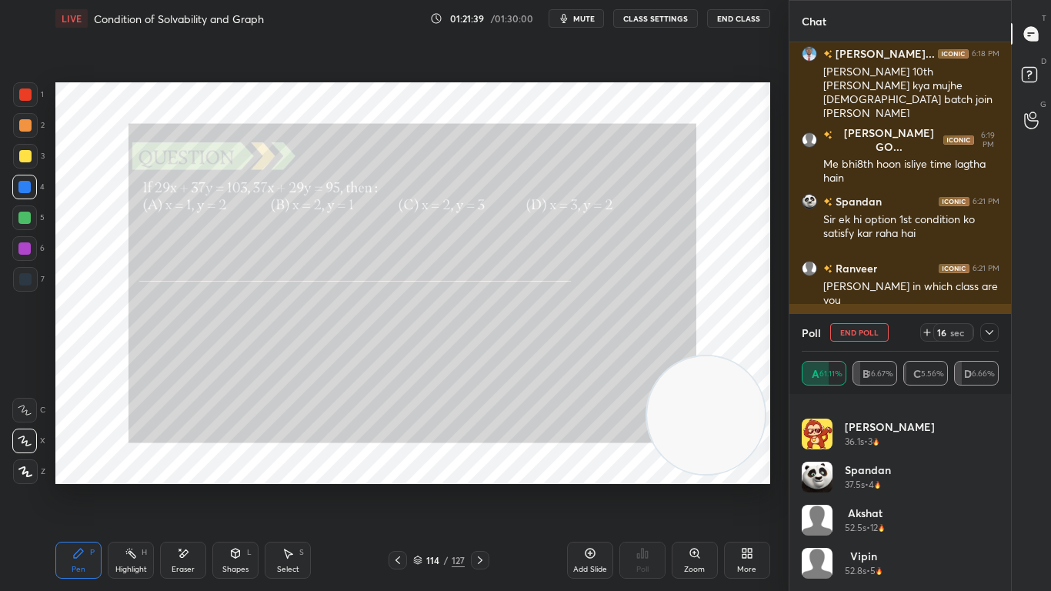
click at [989, 335] on icon at bounding box center [989, 332] width 12 height 12
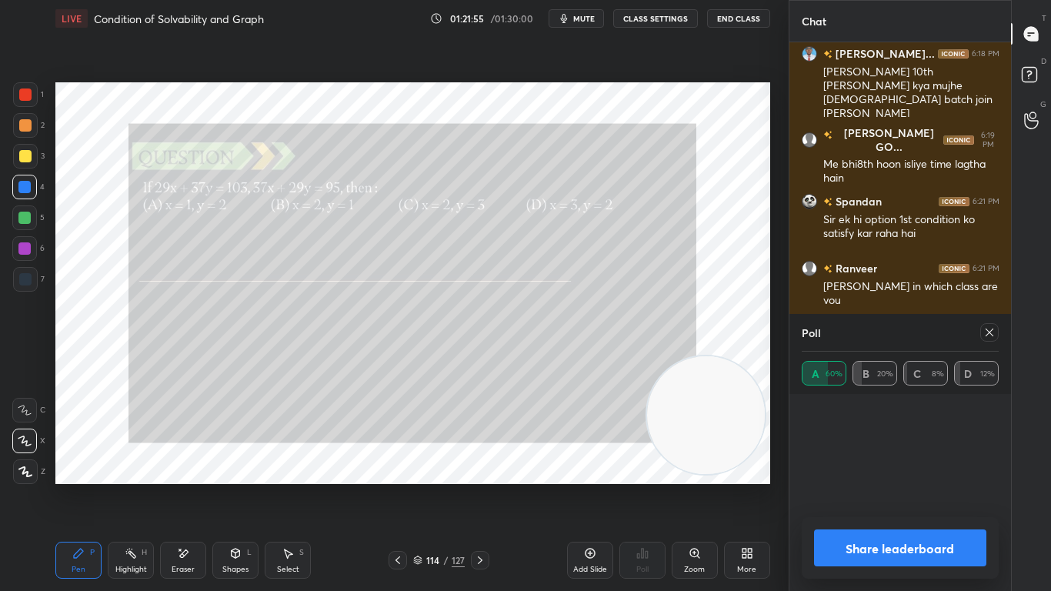
scroll to position [175, 192]
drag, startPoint x: 1008, startPoint y: 471, endPoint x: 1008, endPoint y: 480, distance: 8.5
click at [1008, 474] on div "Chat Saivesh 6:18 PM Ha [PERSON_NAME]... 6:18 PM [PERSON_NAME] 10th [PERSON_NAM…" at bounding box center [899, 295] width 223 height 591
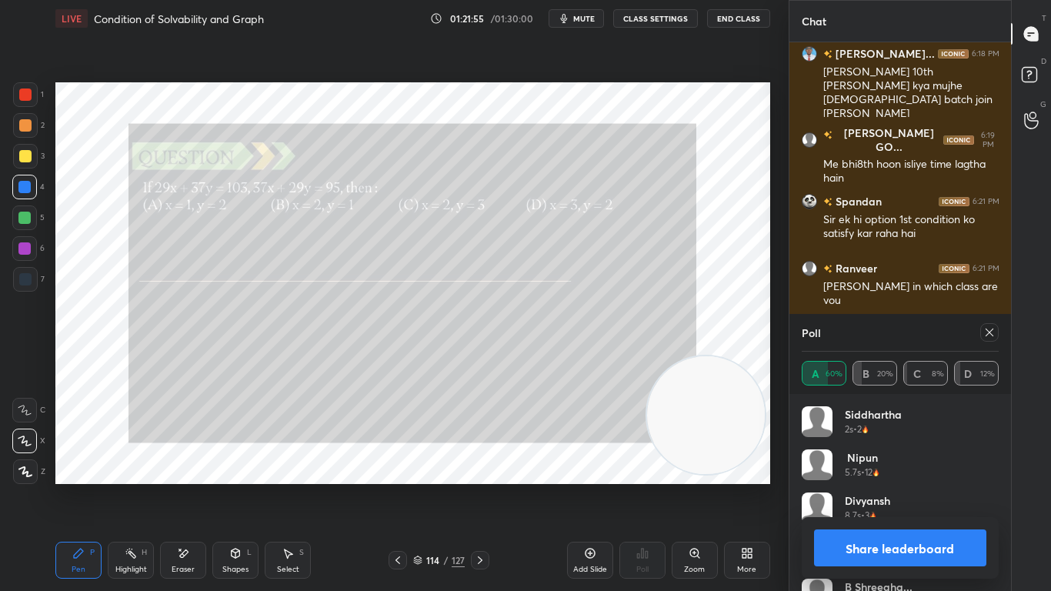
scroll to position [180, 192]
click at [988, 333] on icon at bounding box center [989, 332] width 12 height 12
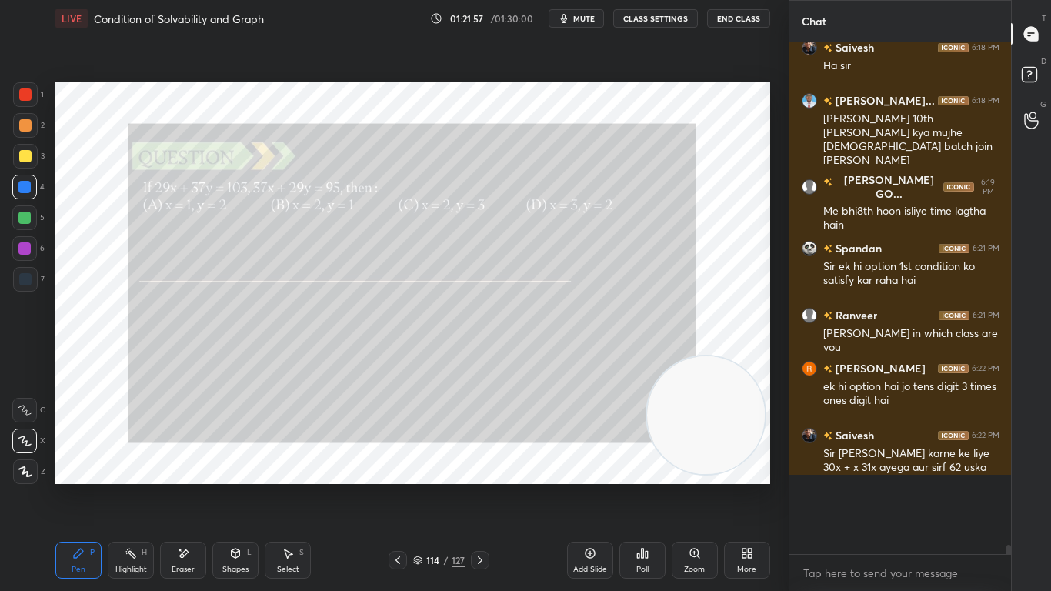
scroll to position [5, 5]
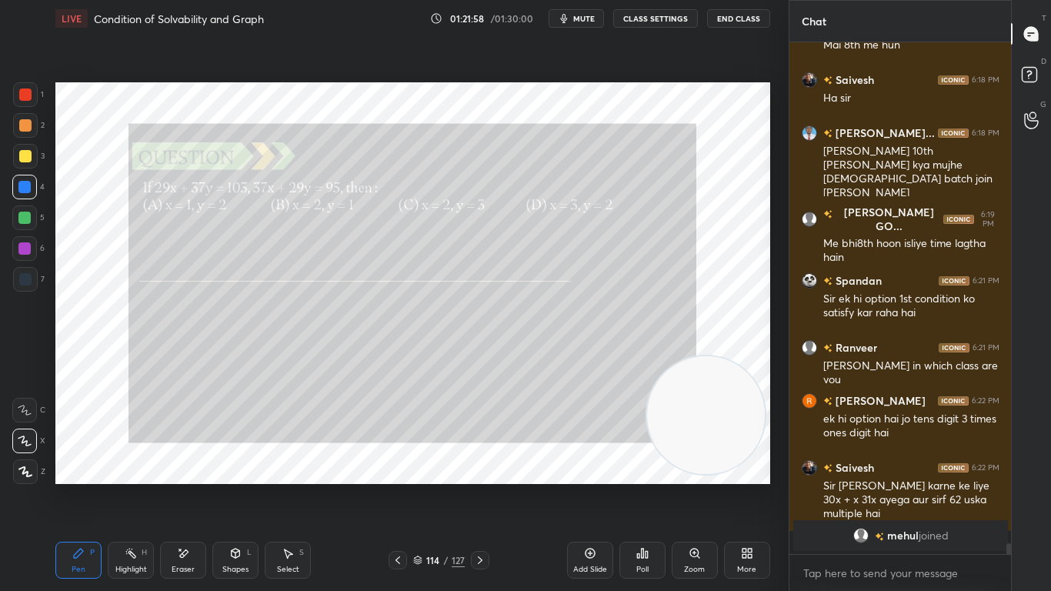
click at [483, 486] on icon at bounding box center [480, 560] width 12 height 12
click at [481, 486] on icon at bounding box center [480, 560] width 12 height 12
click at [483, 486] on icon at bounding box center [480, 560] width 12 height 12
click at [482, 486] on icon at bounding box center [480, 560] width 12 height 12
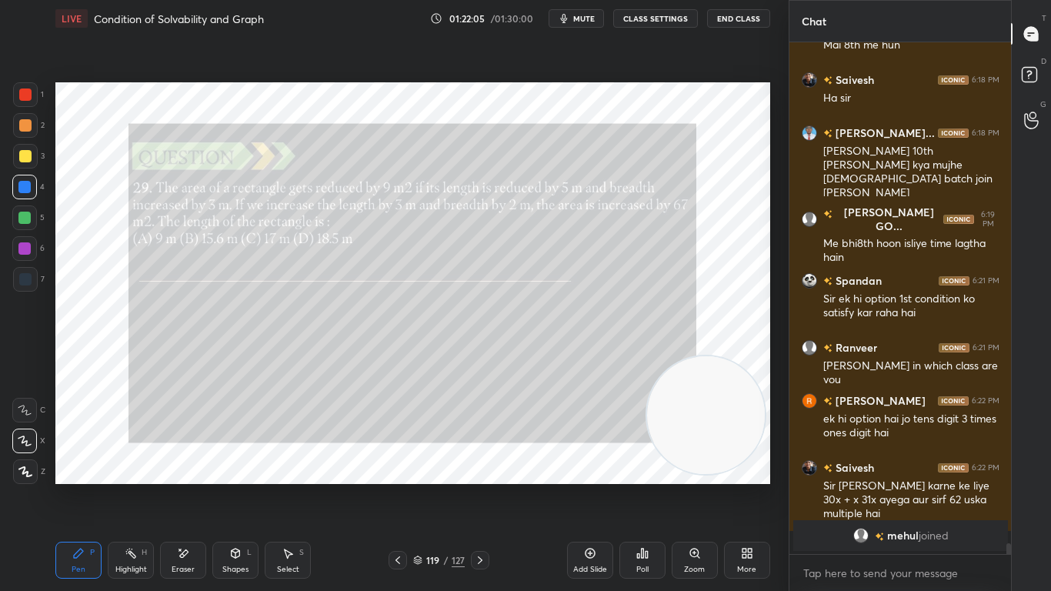
click at [479, 486] on icon at bounding box center [480, 560] width 12 height 12
click at [480, 486] on icon at bounding box center [480, 560] width 12 height 12
click at [481, 486] on icon at bounding box center [480, 560] width 12 height 12
click at [480, 486] on icon at bounding box center [480, 560] width 12 height 12
click at [398, 486] on icon at bounding box center [397, 560] width 12 height 12
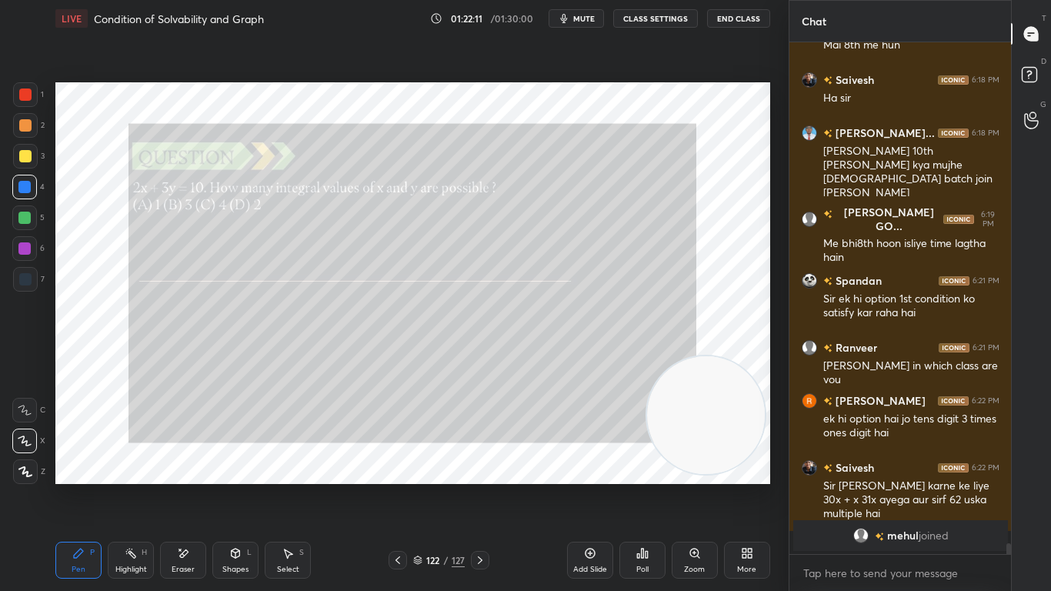
click at [481, 486] on icon at bounding box center [480, 560] width 12 height 12
click at [478, 486] on icon at bounding box center [480, 560] width 12 height 12
click at [478, 486] on icon at bounding box center [480, 560] width 5 height 8
click at [478, 486] on icon at bounding box center [480, 560] width 12 height 12
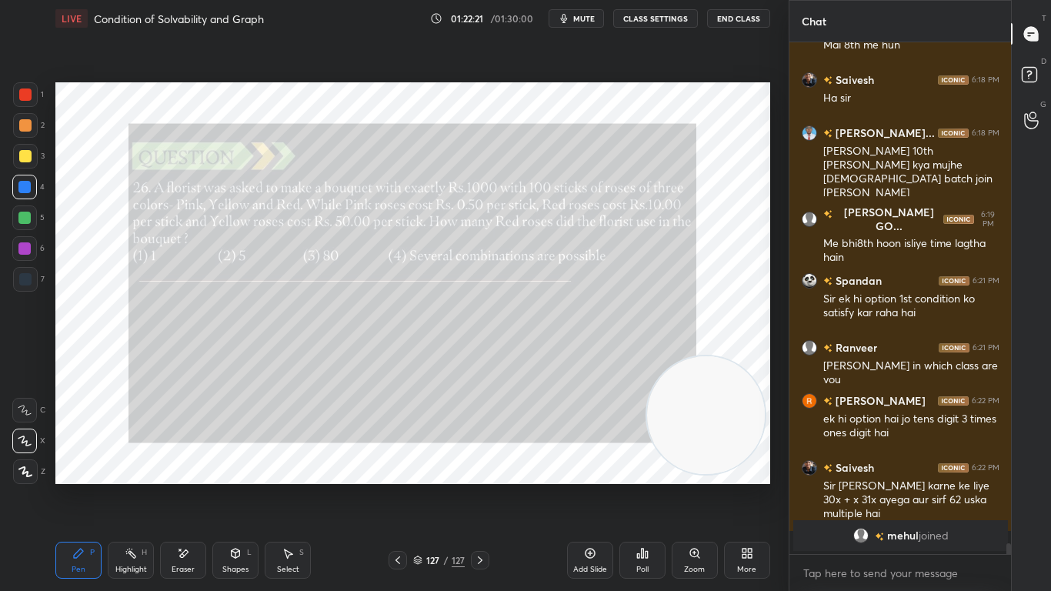
click at [588, 486] on icon at bounding box center [590, 553] width 10 height 10
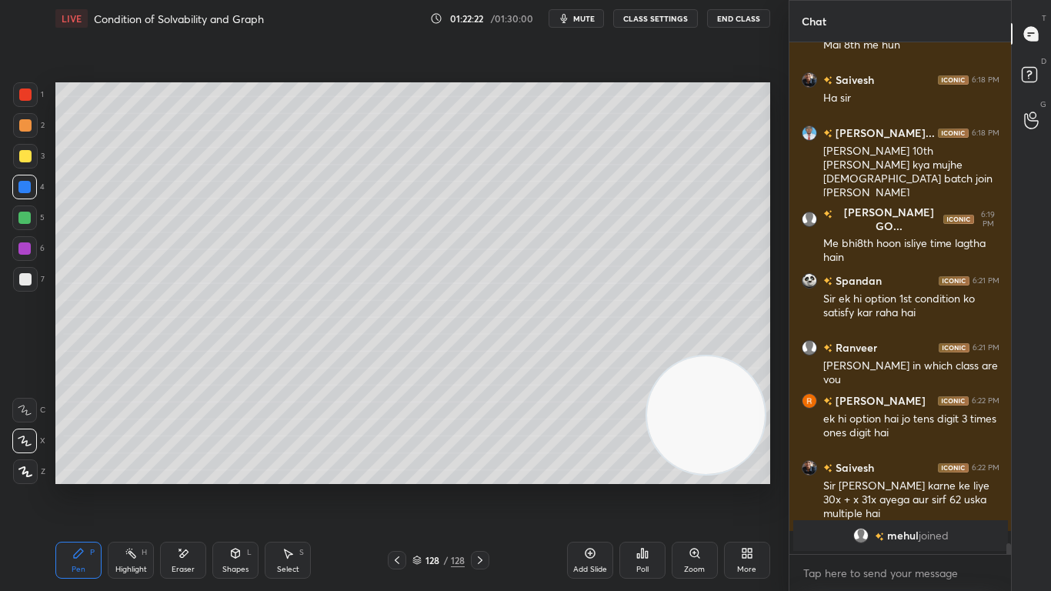
click at [754, 486] on div "More" at bounding box center [747, 559] width 46 height 37
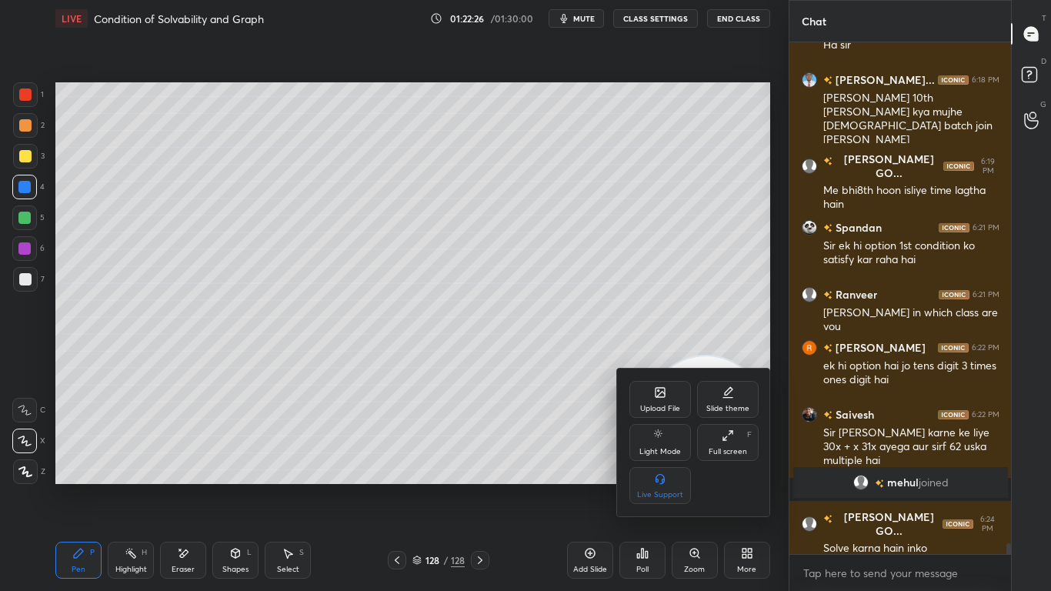
drag, startPoint x: 545, startPoint y: 446, endPoint x: 554, endPoint y: 483, distance: 38.1
click at [545, 448] on div at bounding box center [525, 295] width 1051 height 591
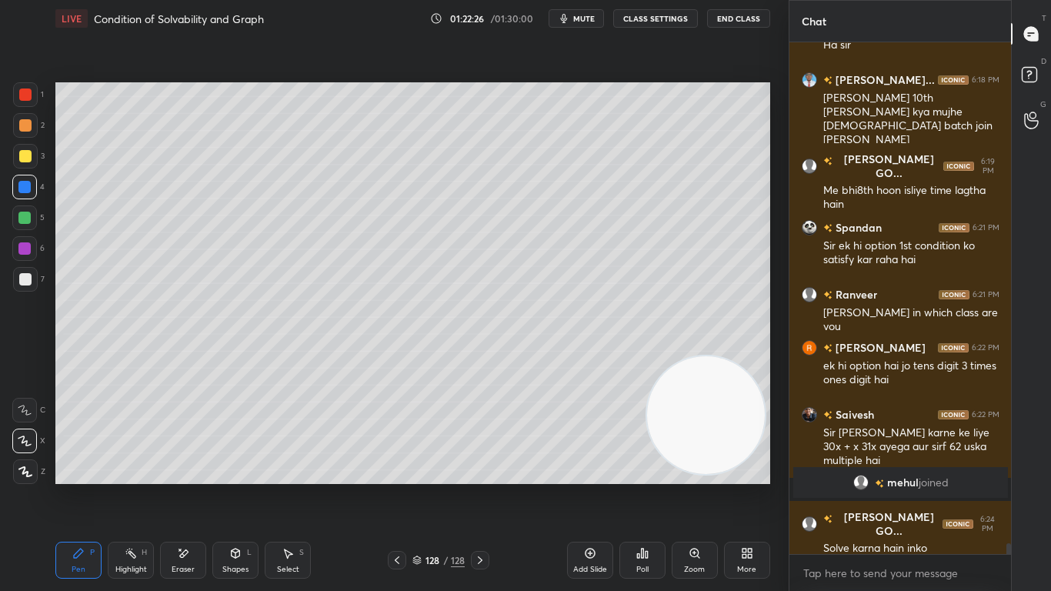
click at [645, 486] on div "Poll" at bounding box center [642, 559] width 46 height 37
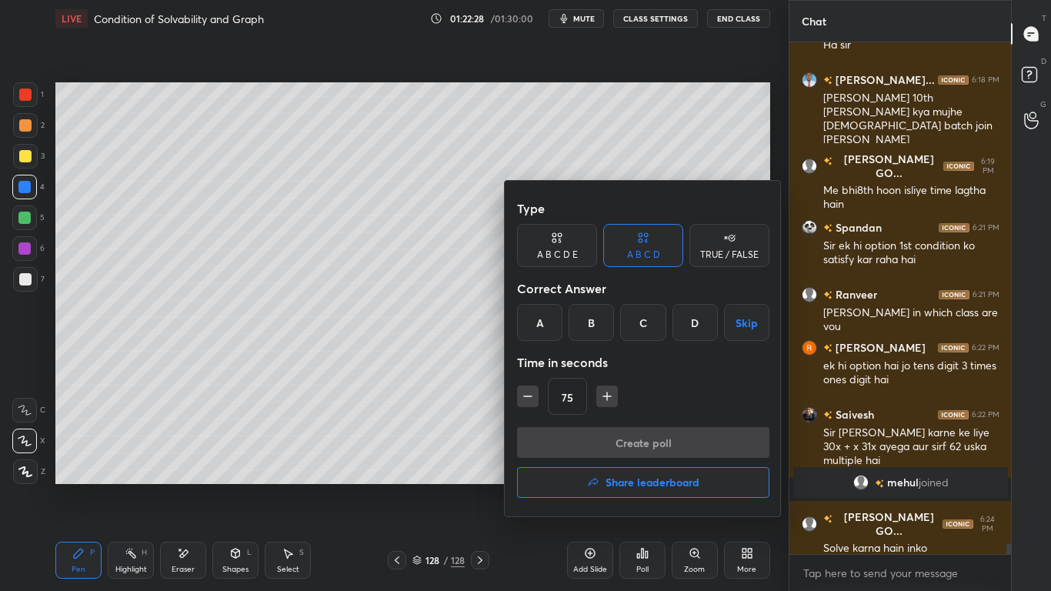
scroll to position [23392, 0]
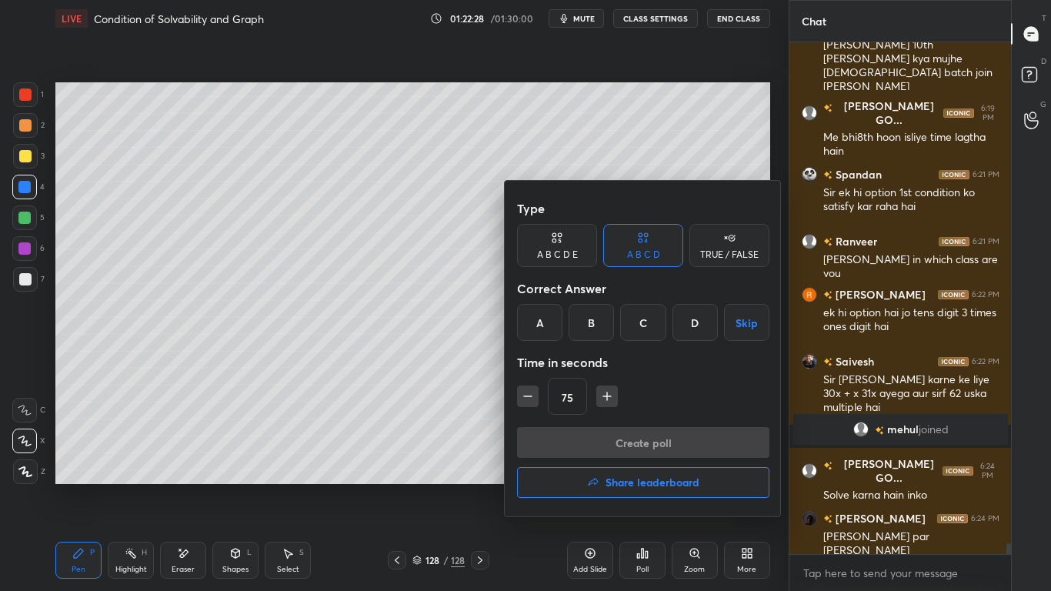
click at [663, 481] on h4 "Share leaderboard" at bounding box center [652, 482] width 94 height 11
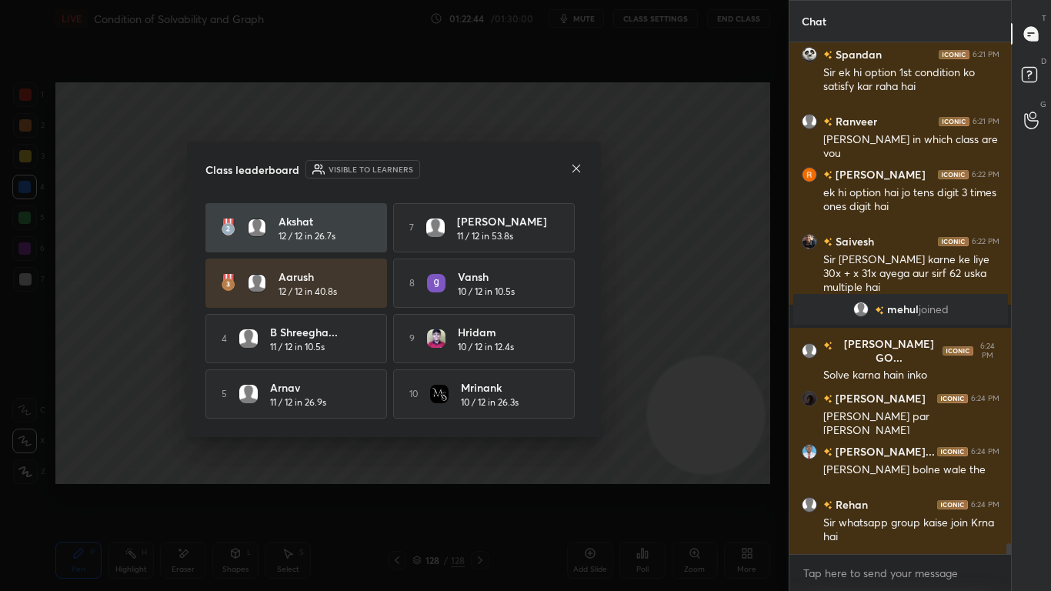
scroll to position [57, 0]
click at [576, 168] on icon at bounding box center [576, 168] width 8 height 8
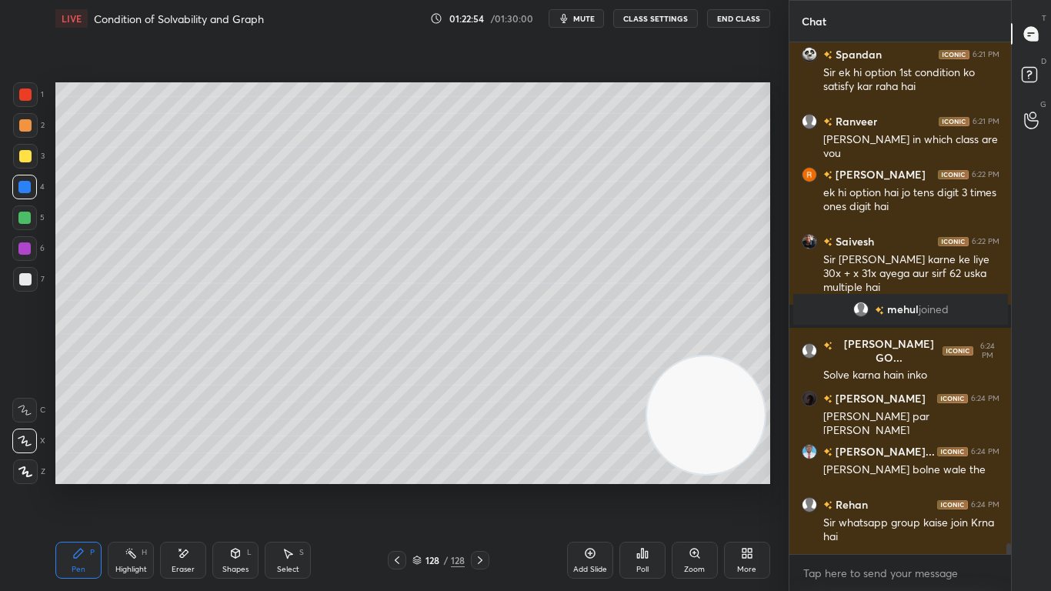
click at [779, 203] on div "1 2 3 4 5 6 7 C X Z E E Erase all H H LIVE Condition of Solvability and Graph 0…" at bounding box center [394, 295] width 788 height 591
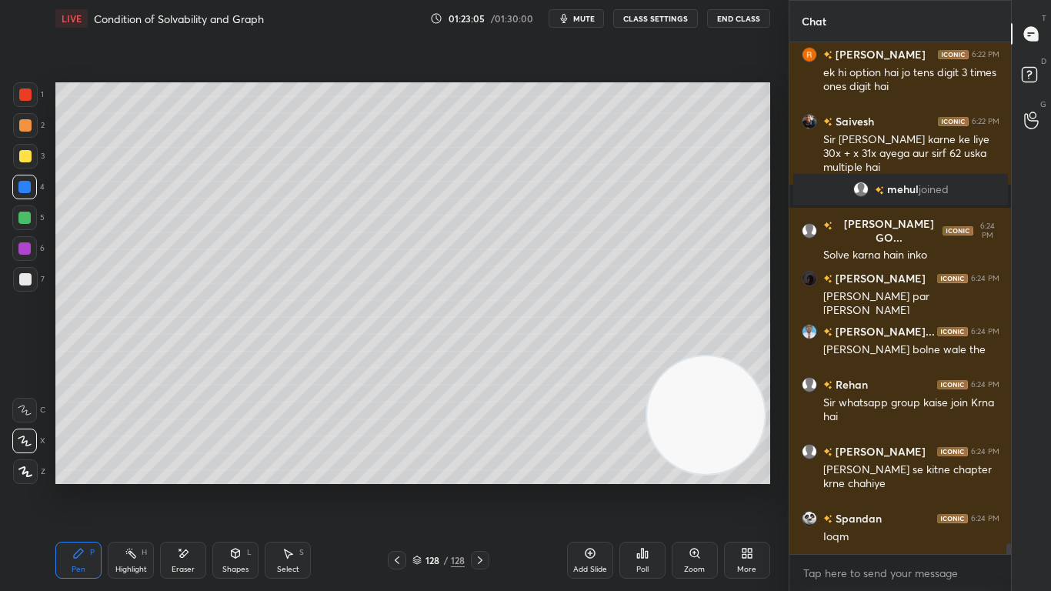
scroll to position [23685, 0]
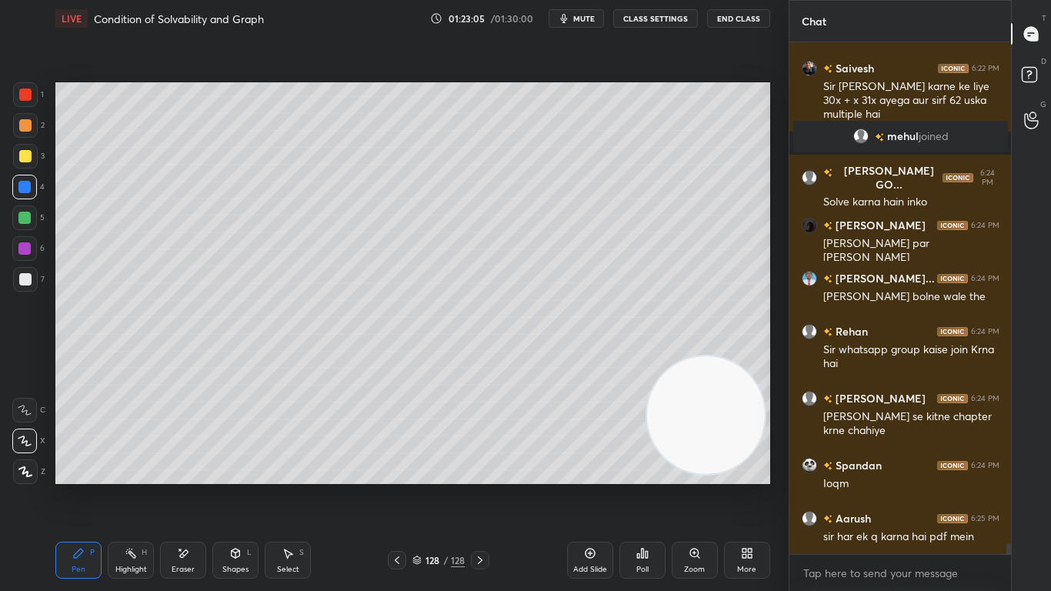
click at [172, 486] on div "Eraser" at bounding box center [183, 559] width 46 height 37
drag, startPoint x: 26, startPoint y: 468, endPoint x: 42, endPoint y: 468, distance: 16.2
click at [27, 468] on span "Erase all" at bounding box center [24, 471] width 23 height 11
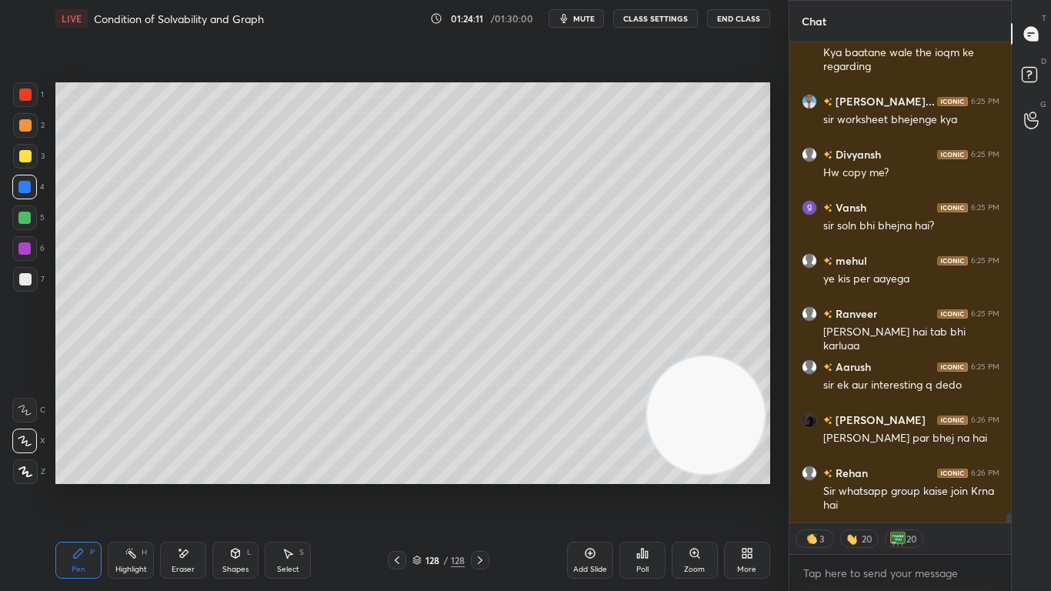
scroll to position [24547, 0]
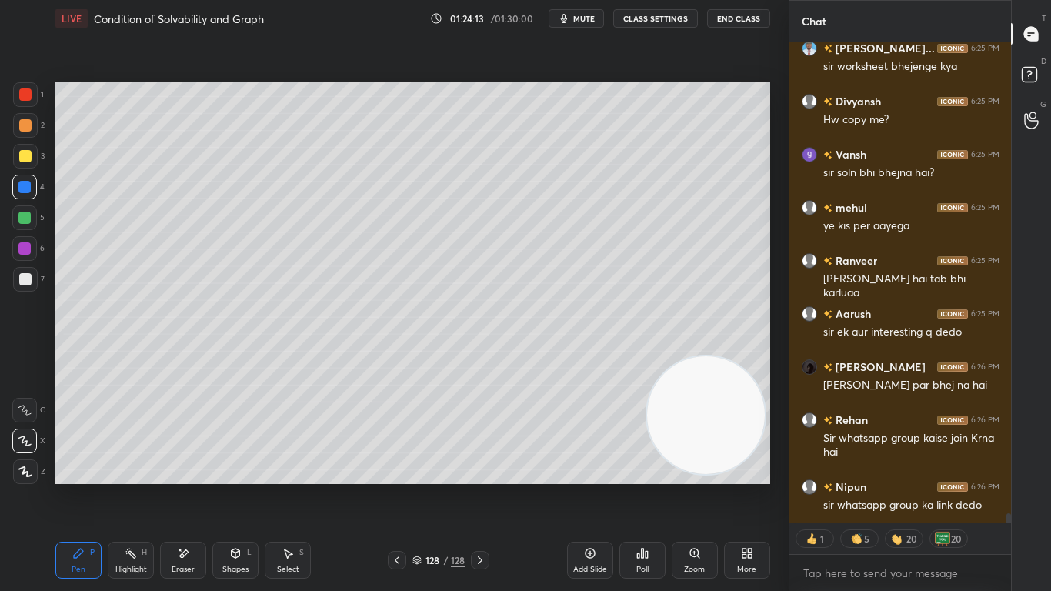
click at [392, 486] on icon at bounding box center [397, 560] width 12 height 12
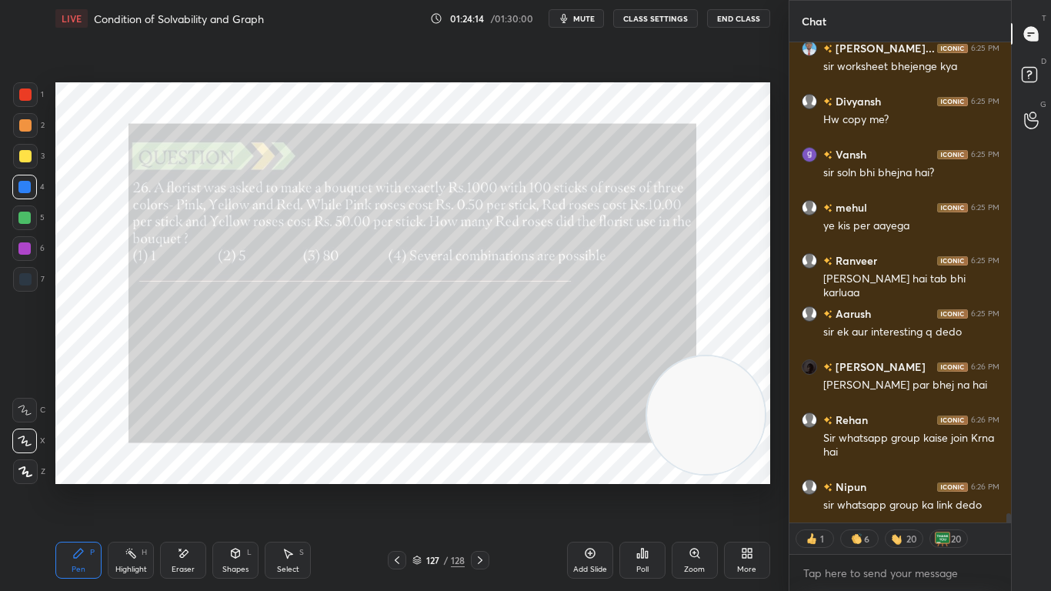
scroll to position [24601, 0]
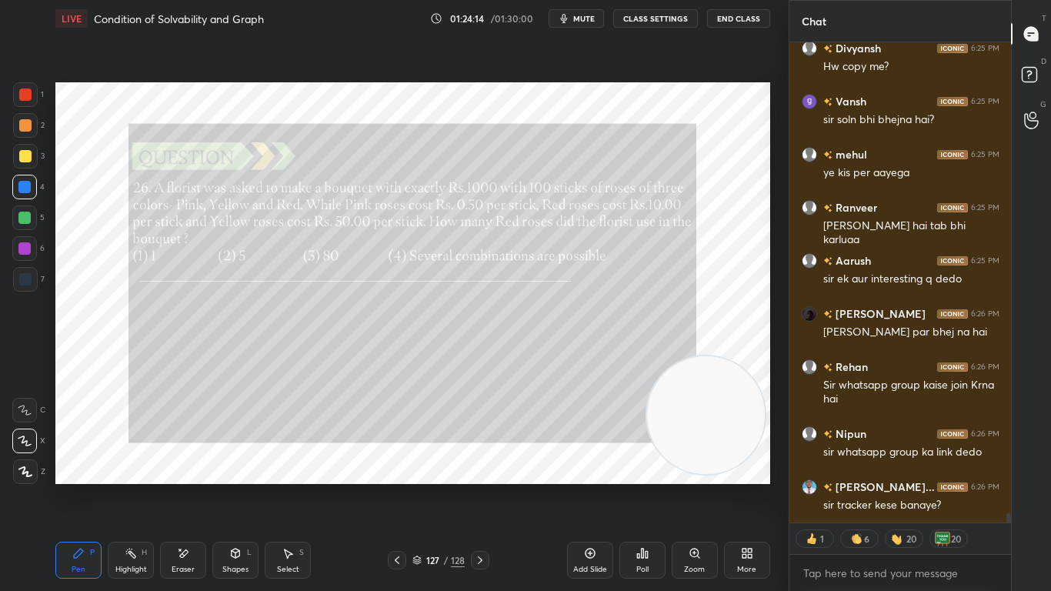
click at [478, 486] on icon at bounding box center [480, 560] width 12 height 12
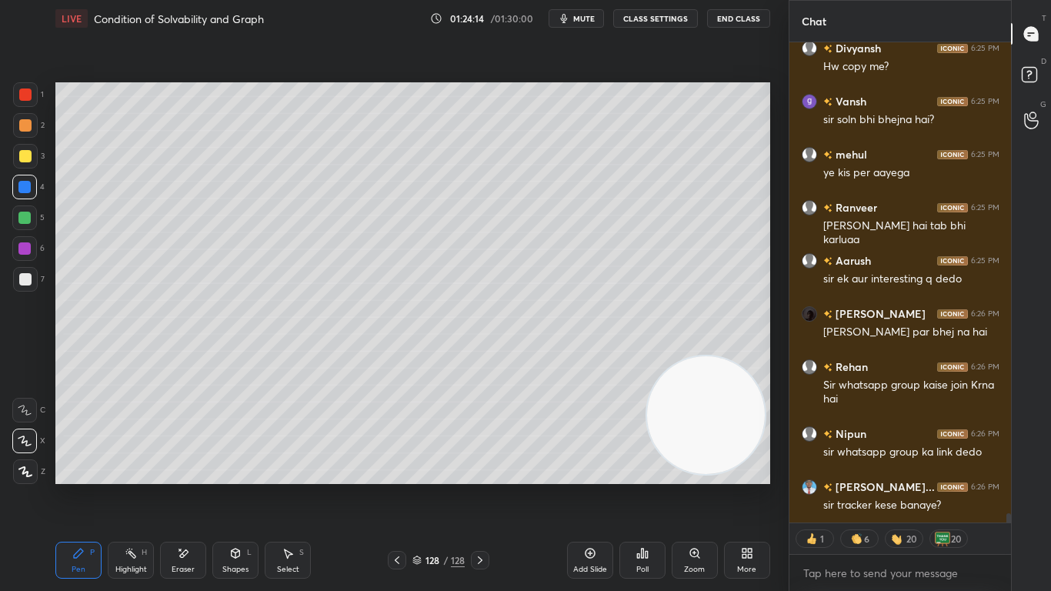
click at [479, 486] on icon at bounding box center [480, 560] width 12 height 12
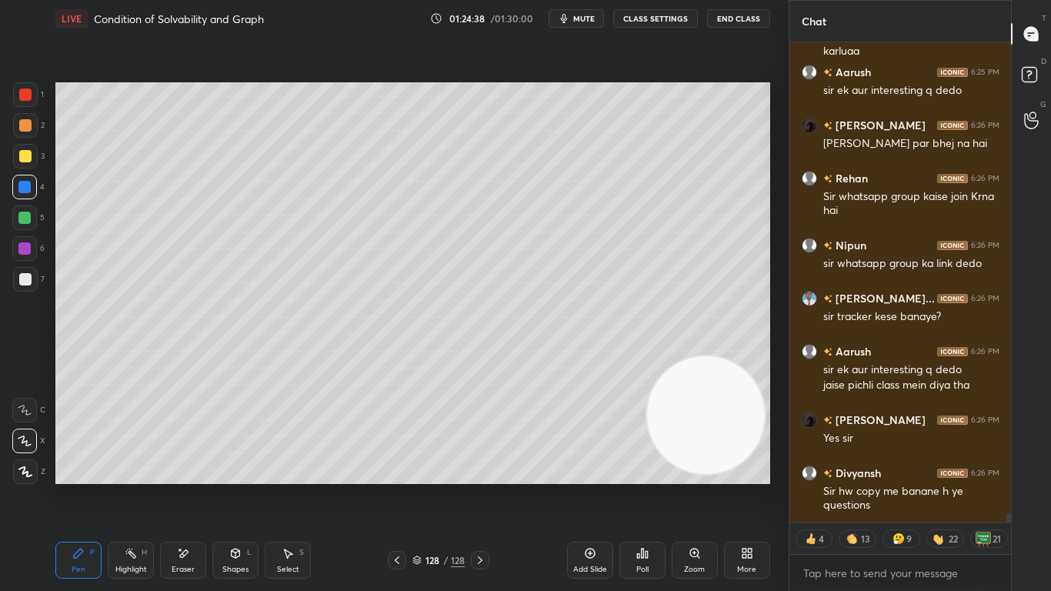
scroll to position [24842, 0]
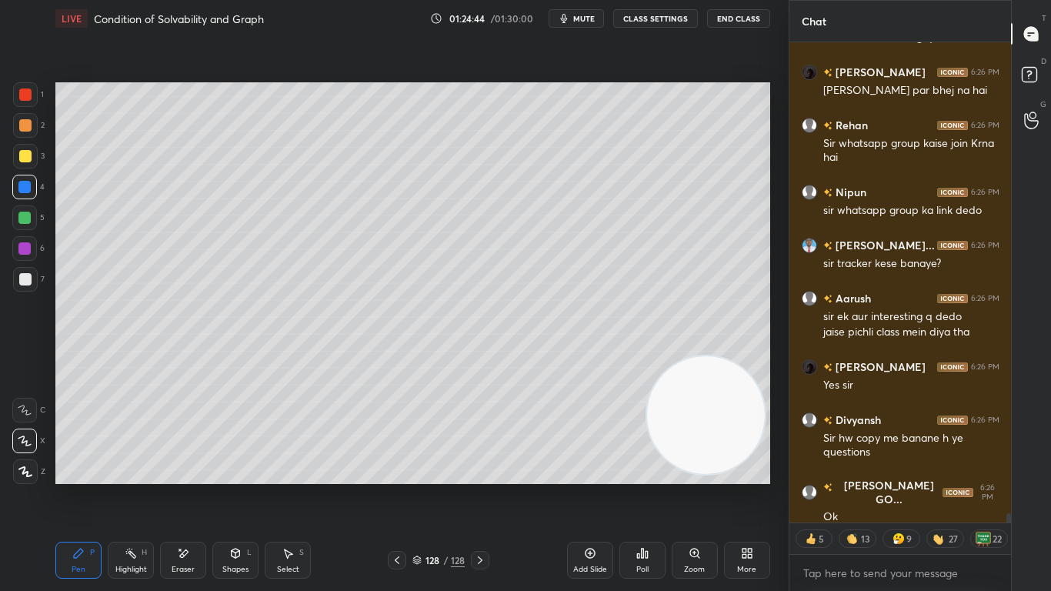
click at [588, 486] on icon at bounding box center [590, 553] width 12 height 12
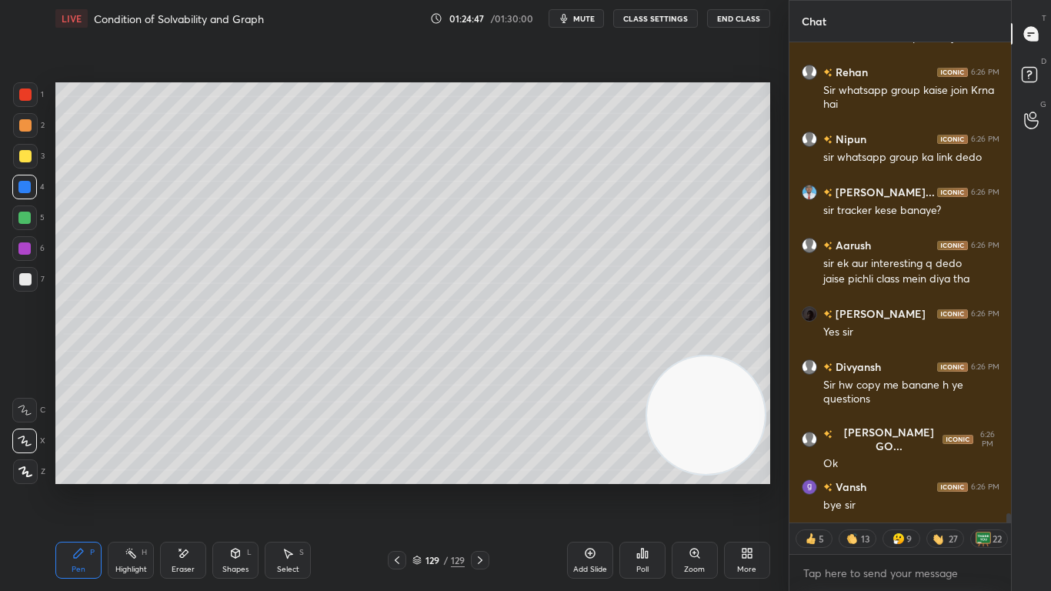
click at [748, 22] on button "End Class" at bounding box center [738, 18] width 63 height 18
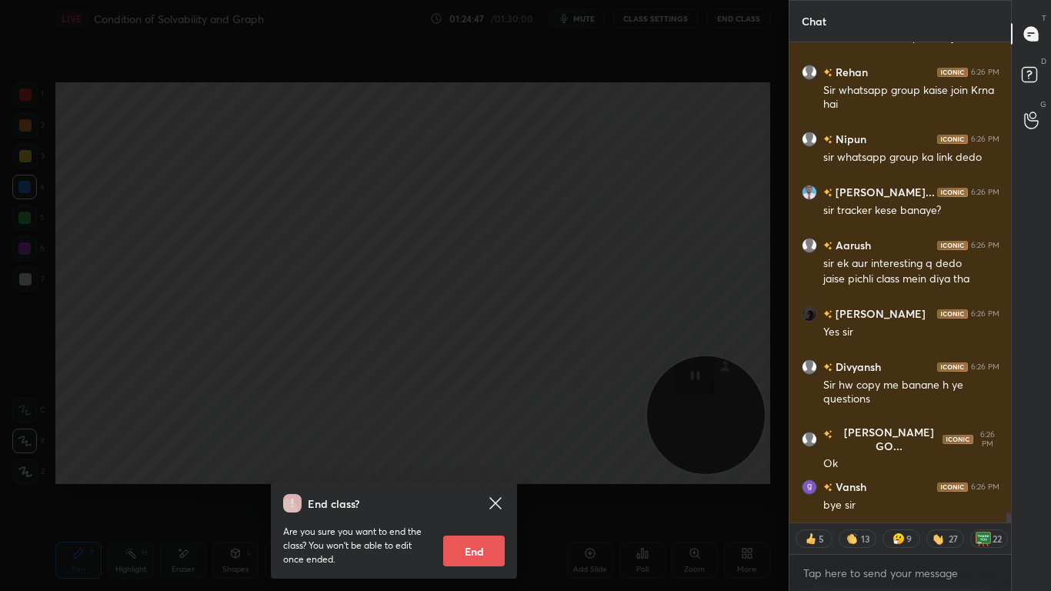
click at [585, 420] on div "End class? Are you sure you want to end the class? You won’t be able to edit on…" at bounding box center [394, 295] width 788 height 591
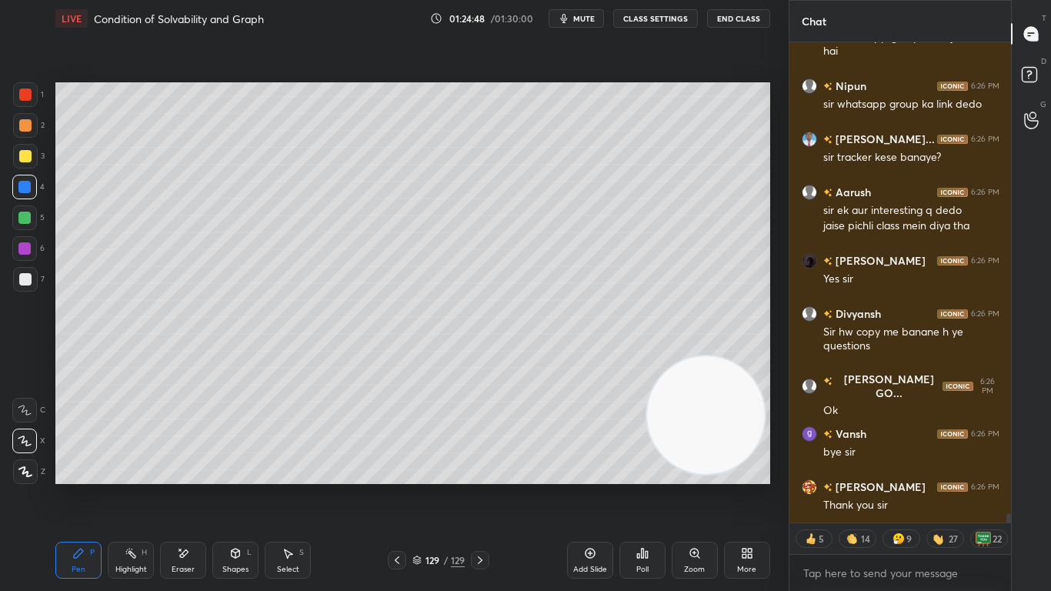
scroll to position [25001, 0]
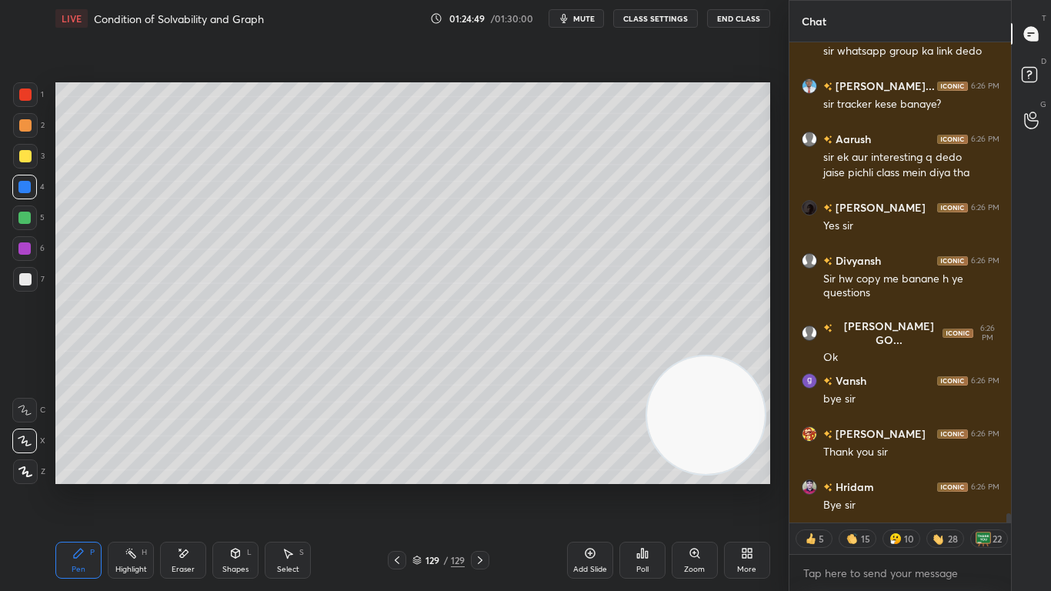
click at [753, 23] on button "End Class" at bounding box center [738, 18] width 63 height 18
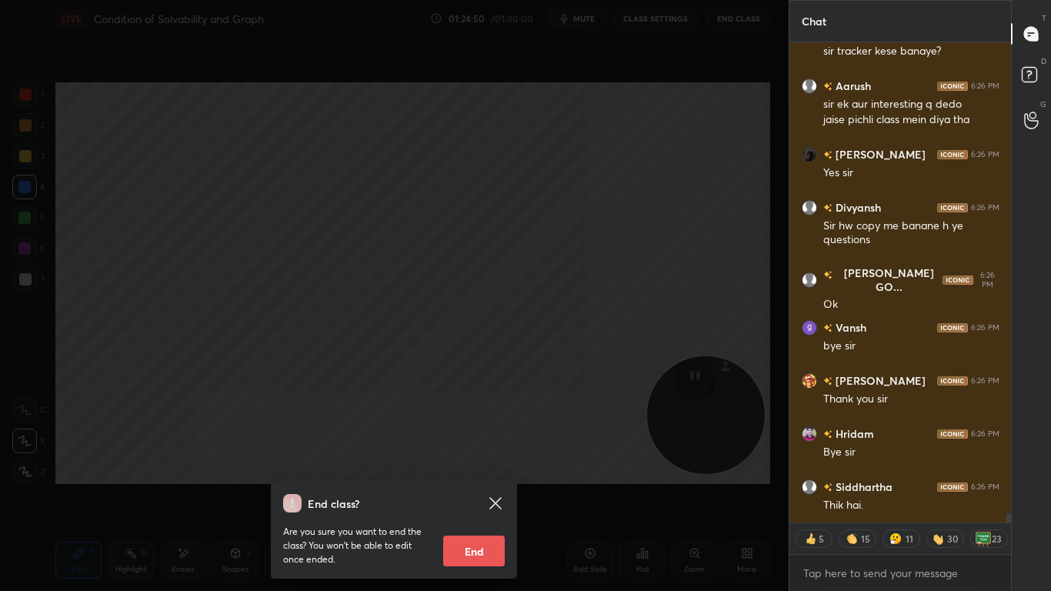
scroll to position [25107, 0]
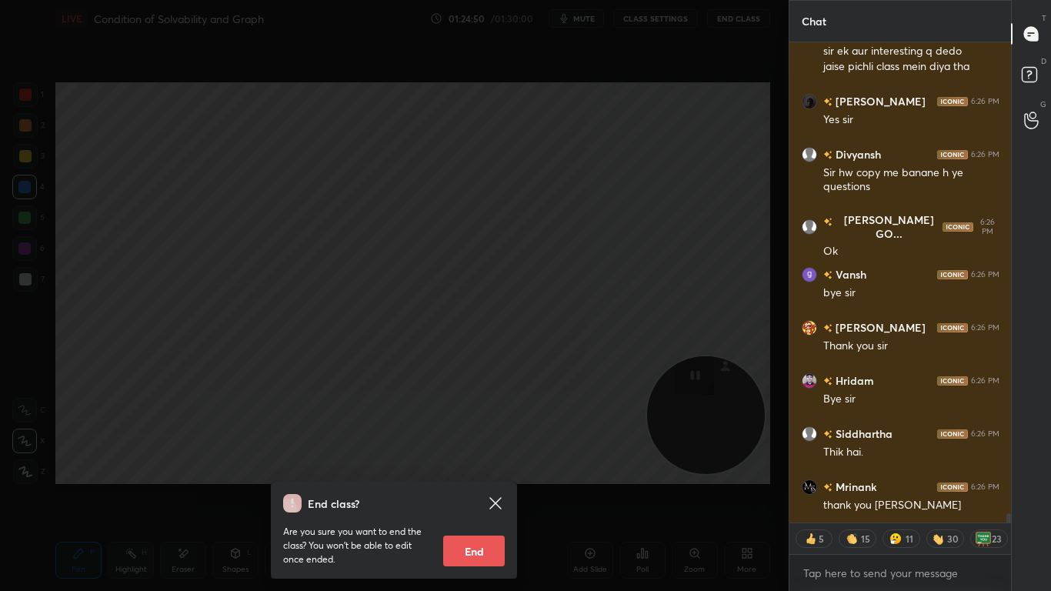
click at [479, 486] on button "End" at bounding box center [474, 550] width 62 height 31
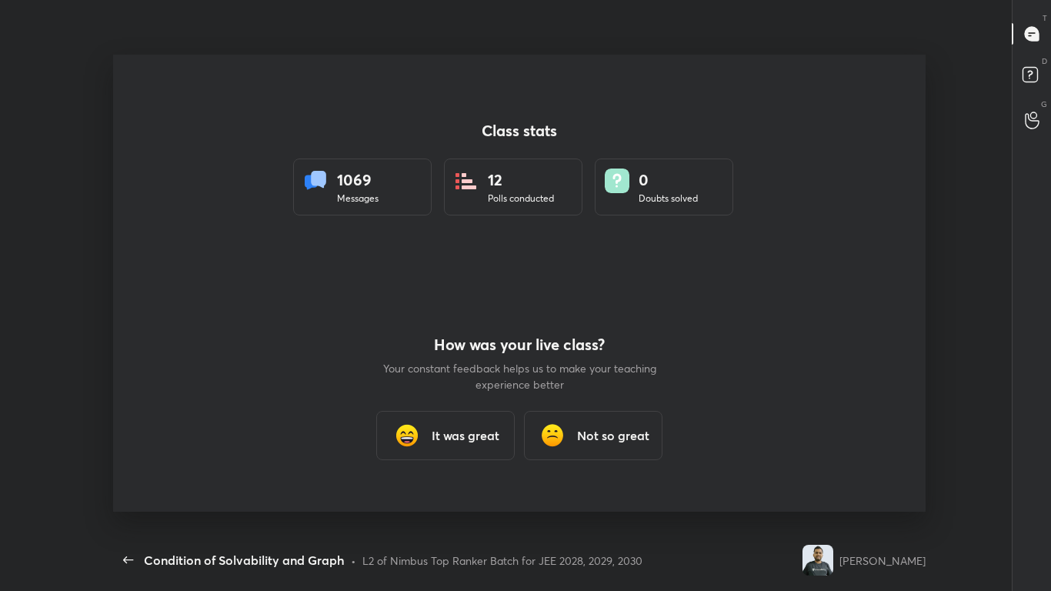
scroll to position [0, 0]
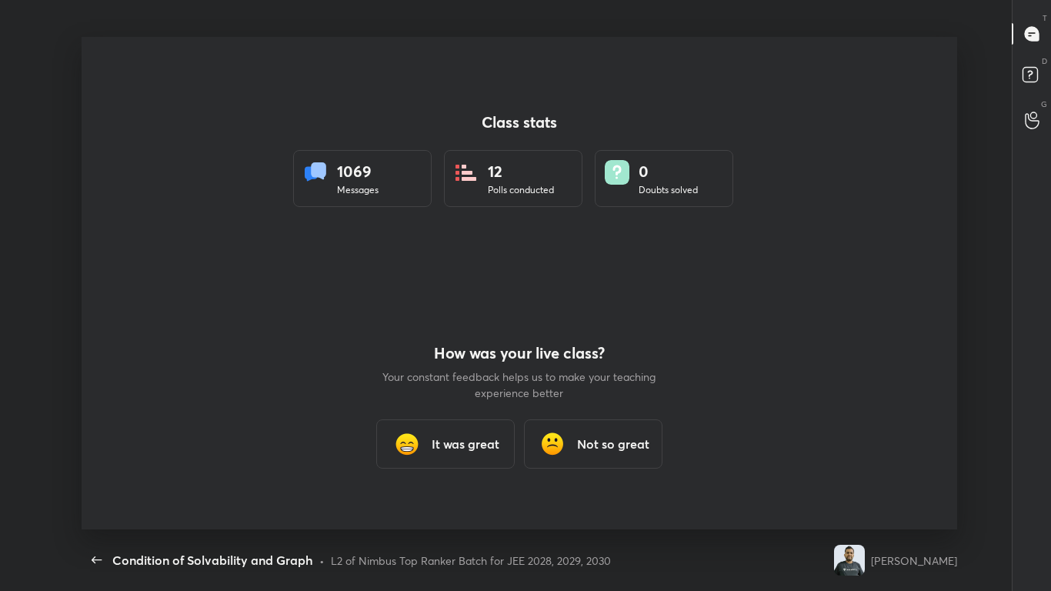
click at [438, 438] on div "It was great" at bounding box center [445, 443] width 138 height 49
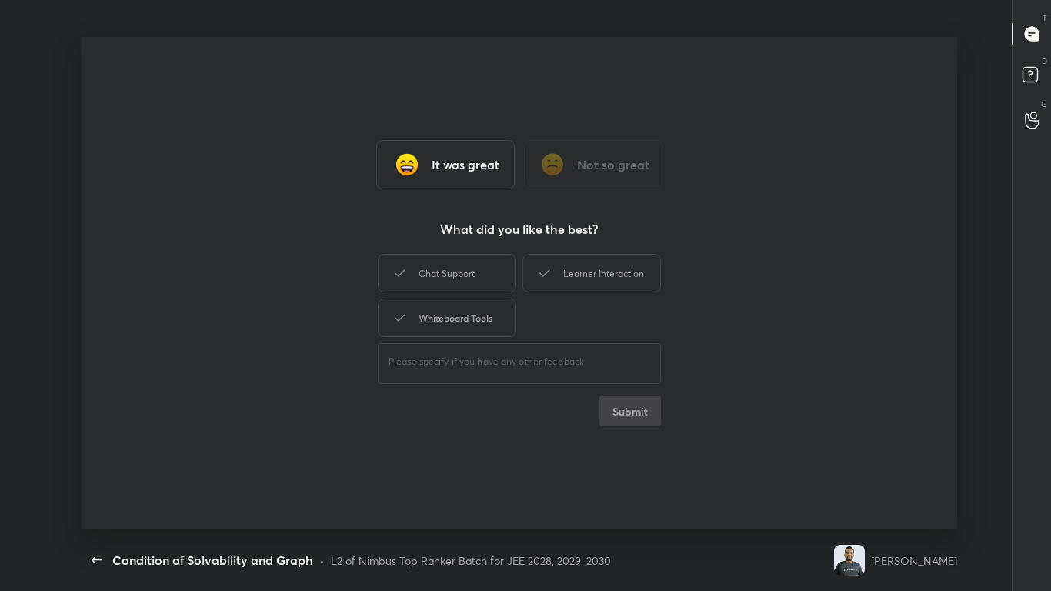
click at [457, 320] on div "Whiteboard Tools" at bounding box center [447, 317] width 138 height 38
click at [475, 270] on div "Chat Support" at bounding box center [447, 273] width 138 height 38
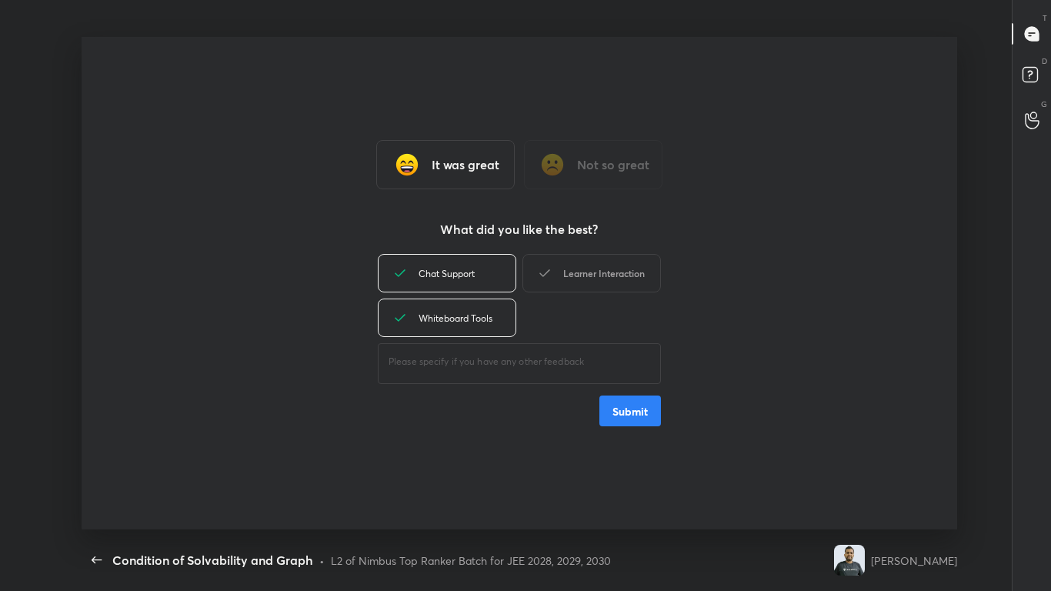
drag, startPoint x: 583, startPoint y: 268, endPoint x: 607, endPoint y: 322, distance: 58.9
click at [585, 269] on div "Learner Interaction" at bounding box center [591, 273] width 138 height 38
drag, startPoint x: 625, startPoint y: 411, endPoint x: 628, endPoint y: 392, distance: 18.6
click at [625, 412] on button "Submit" at bounding box center [630, 410] width 62 height 31
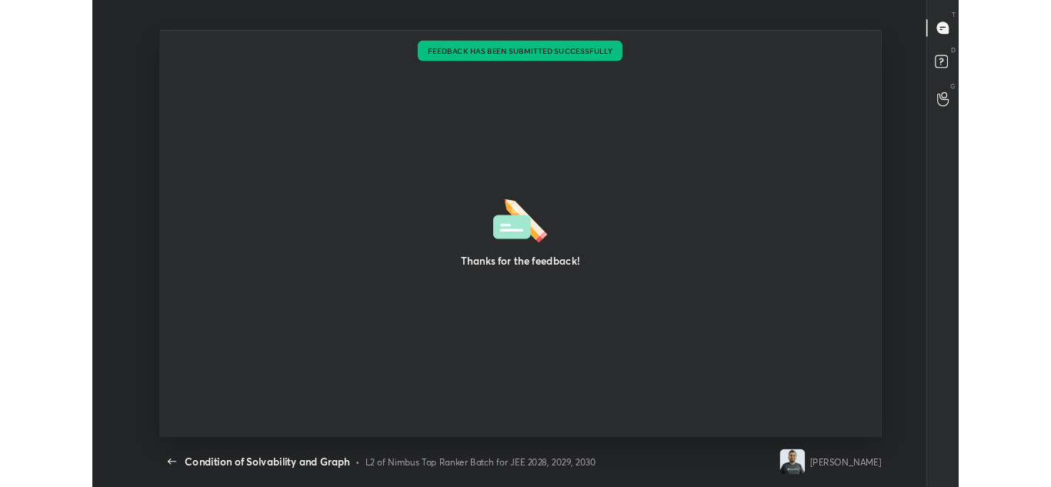
scroll to position [388, 1038]
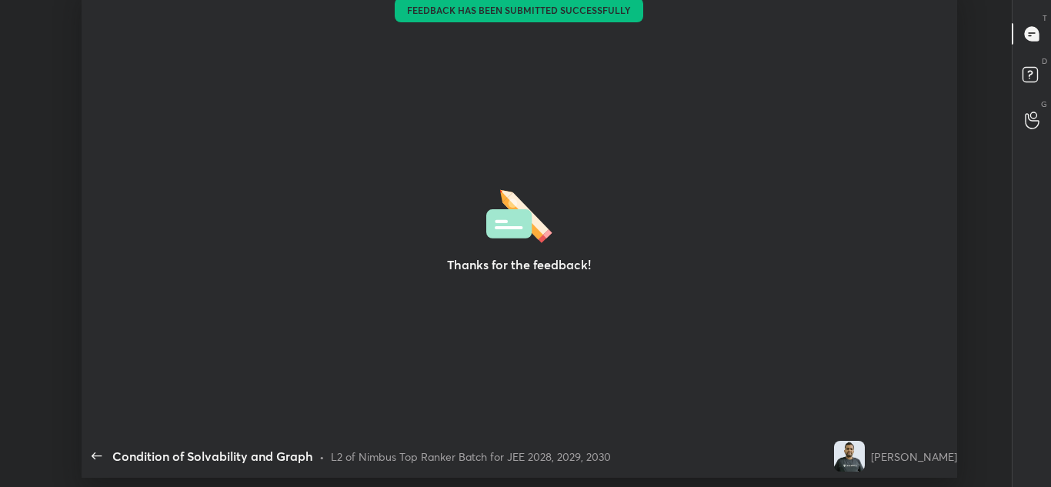
type textarea "x"
